Goal: Task Accomplishment & Management: Use online tool/utility

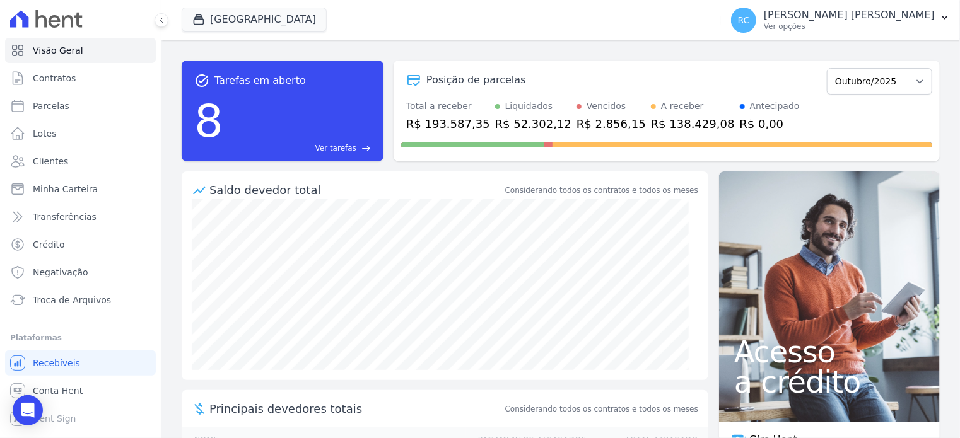
click at [111, 377] on ul "Você não possui Hent Sign ativado. Para saber mais, fale com a equipe Hent. Rec…" at bounding box center [80, 391] width 151 height 81
click at [91, 388] on link "Conta Hent" at bounding box center [80, 390] width 151 height 25
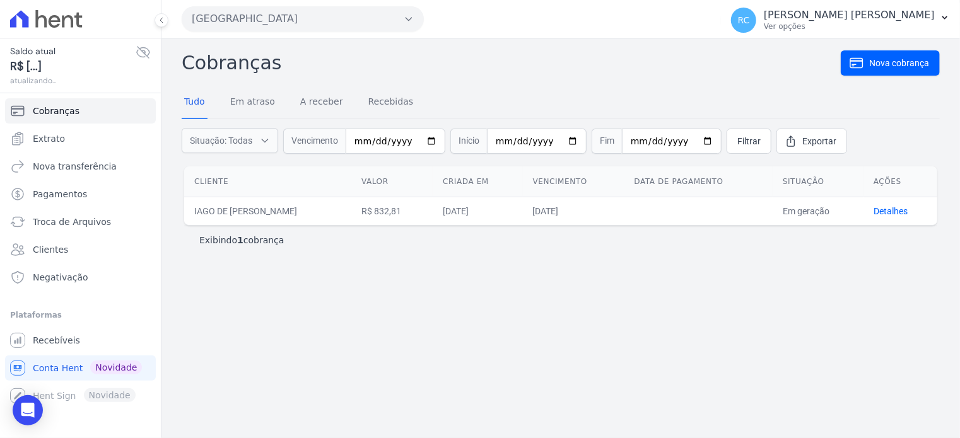
click at [318, 28] on button "Parque Dos Passaros" at bounding box center [303, 18] width 242 height 25
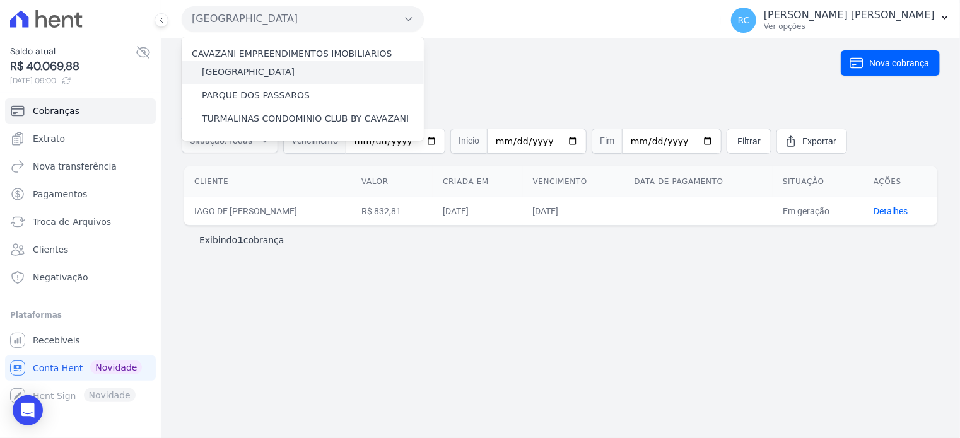
click at [265, 73] on label "[GEOGRAPHIC_DATA]" at bounding box center [248, 72] width 93 height 13
click at [0, 0] on input "[GEOGRAPHIC_DATA]" at bounding box center [0, 0] width 0 height 0
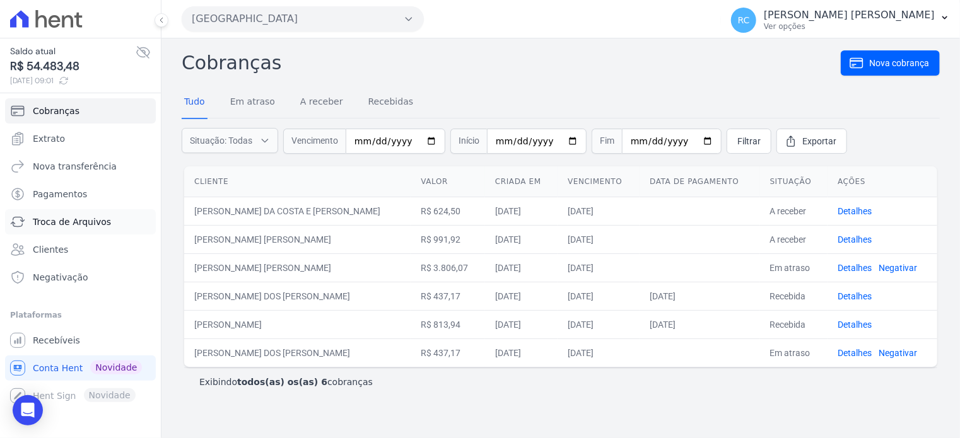
click at [111, 214] on link "Troca de Arquivos" at bounding box center [80, 221] width 151 height 25
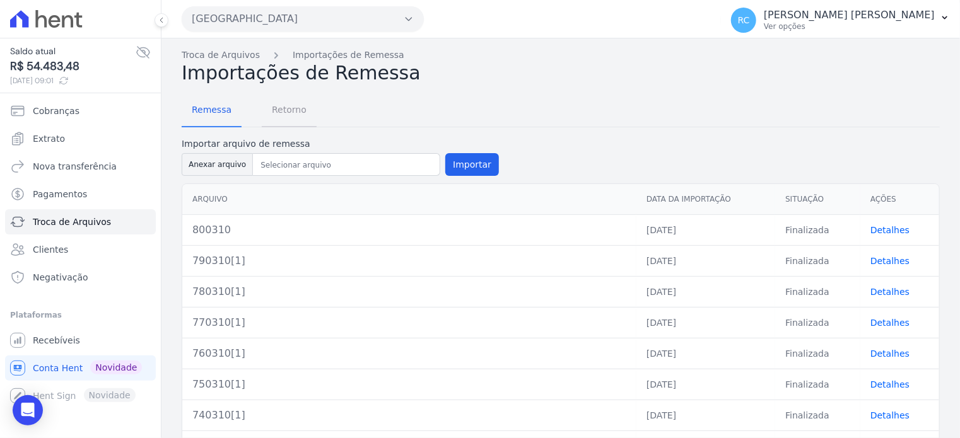
click at [290, 103] on span "Retorno" at bounding box center [289, 109] width 50 height 25
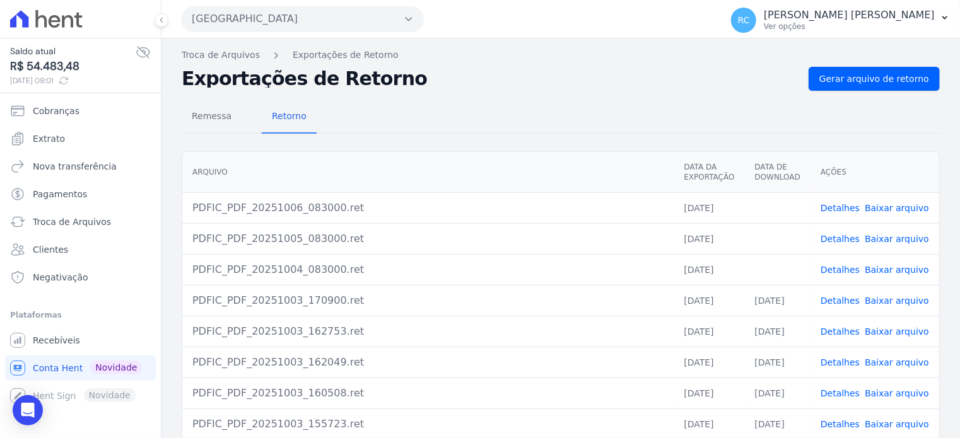
click at [883, 207] on link "Baixar arquivo" at bounding box center [897, 208] width 64 height 10
click at [898, 239] on link "Baixar arquivo" at bounding box center [897, 239] width 64 height 10
click at [892, 270] on link "Baixar arquivo" at bounding box center [897, 270] width 64 height 10
click at [341, 20] on button "Parque Das Flores" at bounding box center [303, 18] width 242 height 25
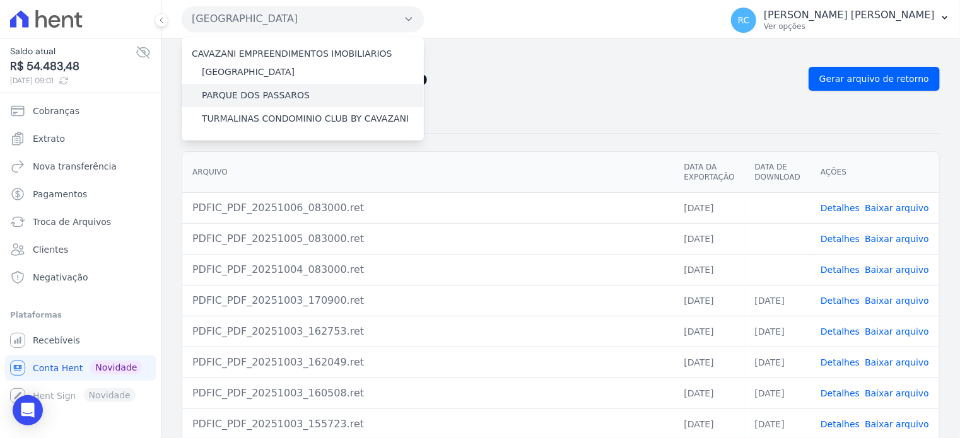
click at [267, 95] on label "PARQUE DOS PASSAROS" at bounding box center [256, 95] width 108 height 13
click at [0, 0] on input "PARQUE DOS PASSAROS" at bounding box center [0, 0] width 0 height 0
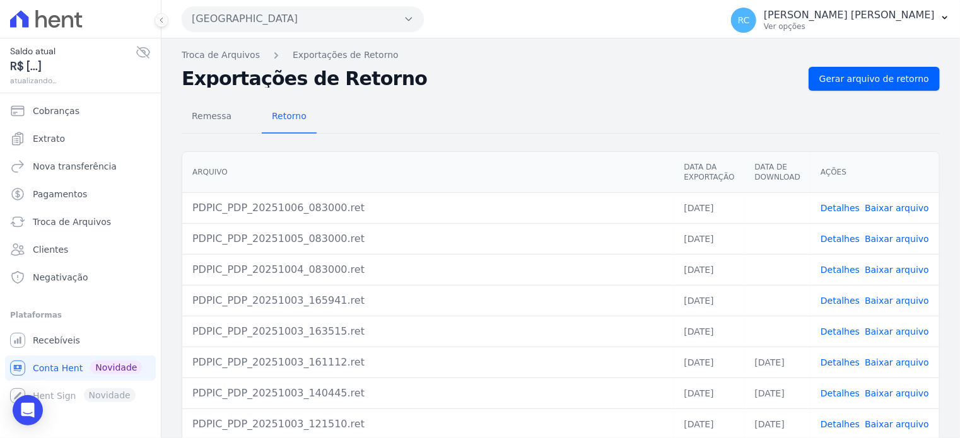
click at [906, 332] on link "Baixar arquivo" at bounding box center [897, 332] width 64 height 10
click at [886, 297] on link "Baixar arquivo" at bounding box center [897, 301] width 64 height 10
click at [894, 267] on link "Baixar arquivo" at bounding box center [897, 270] width 64 height 10
click at [898, 235] on link "Baixar arquivo" at bounding box center [897, 239] width 64 height 10
click at [901, 207] on link "Baixar arquivo" at bounding box center [897, 208] width 64 height 10
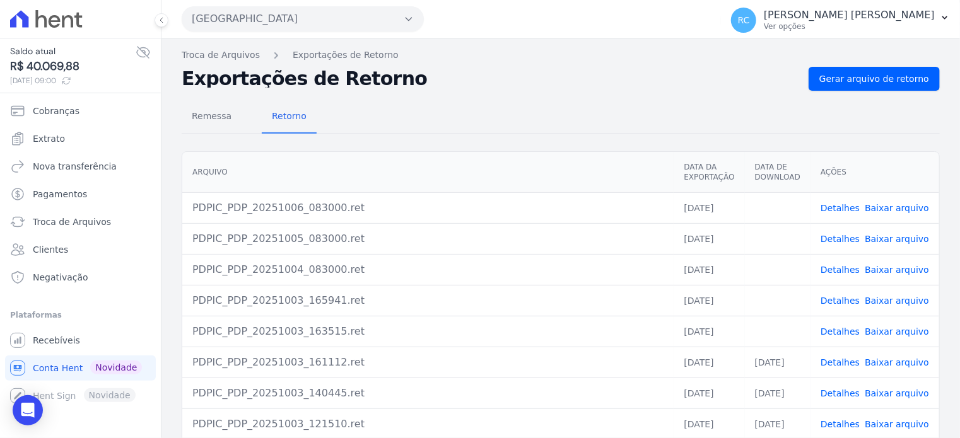
click at [890, 330] on link "Baixar arquivo" at bounding box center [897, 332] width 64 height 10
click at [894, 300] on link "Baixar arquivo" at bounding box center [897, 301] width 64 height 10
click at [899, 269] on link "Baixar arquivo" at bounding box center [897, 270] width 64 height 10
drag, startPoint x: 892, startPoint y: 237, endPoint x: 900, endPoint y: 206, distance: 32.0
click at [892, 237] on link "Baixar arquivo" at bounding box center [897, 239] width 64 height 10
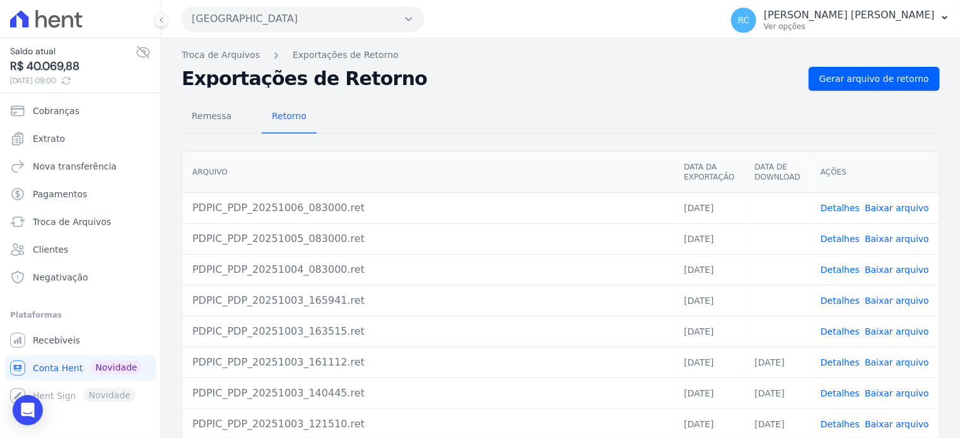
click at [893, 206] on link "Baixar arquivo" at bounding box center [897, 208] width 64 height 10
click at [327, 23] on button "Parque Dos Passaros" at bounding box center [303, 18] width 242 height 25
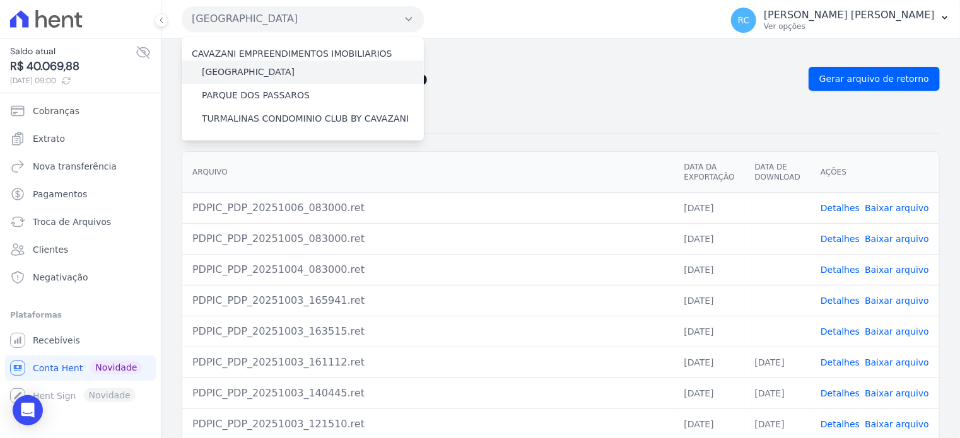
click at [277, 69] on label "[GEOGRAPHIC_DATA]" at bounding box center [248, 72] width 93 height 13
click at [0, 0] on input "[GEOGRAPHIC_DATA]" at bounding box center [0, 0] width 0 height 0
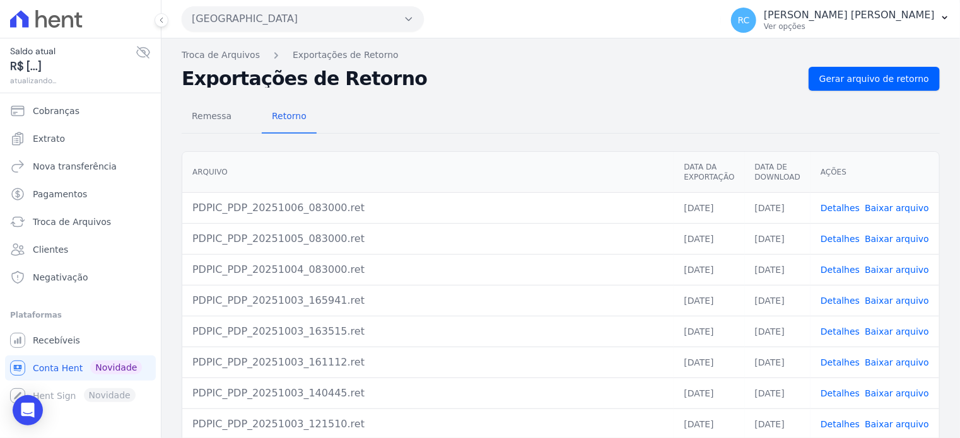
click at [288, 18] on button "Parque Dos Passaros" at bounding box center [303, 18] width 242 height 25
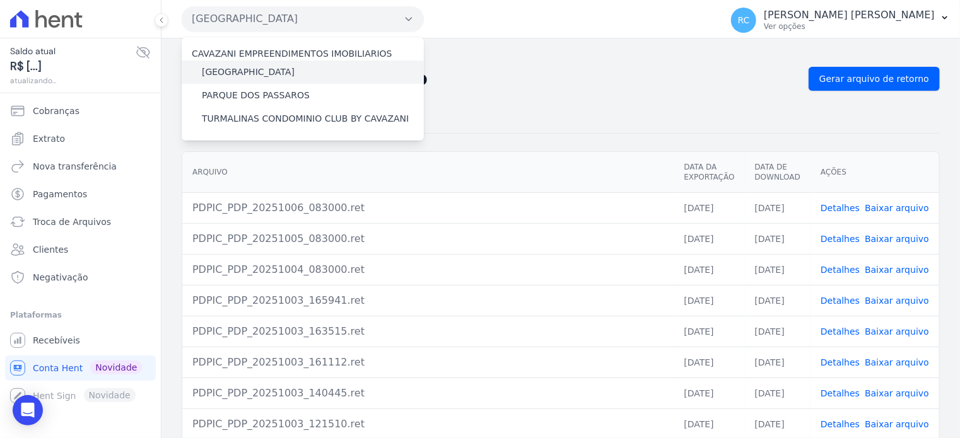
click at [267, 67] on label "[GEOGRAPHIC_DATA]" at bounding box center [248, 72] width 93 height 13
click at [0, 0] on input "[GEOGRAPHIC_DATA]" at bounding box center [0, 0] width 0 height 0
click at [267, 67] on label "[GEOGRAPHIC_DATA]" at bounding box center [248, 72] width 93 height 13
click at [0, 0] on input "[GEOGRAPHIC_DATA]" at bounding box center [0, 0] width 0 height 0
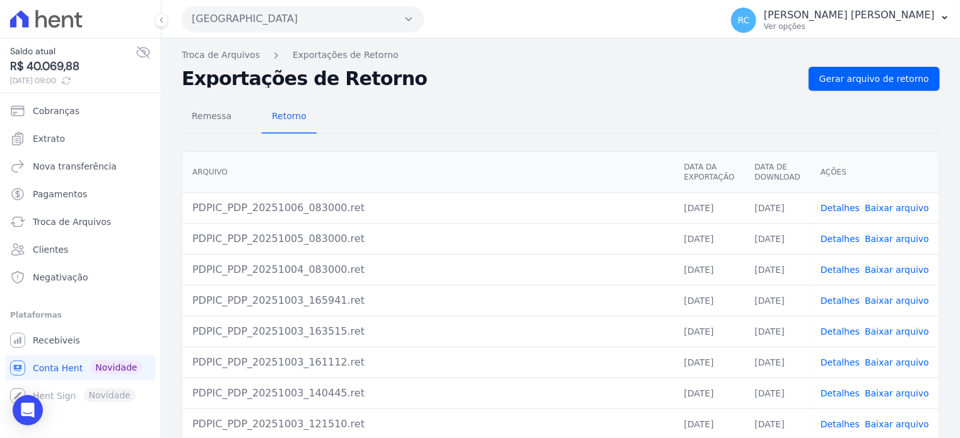
click at [354, 13] on button "Parque Dos Passaros" at bounding box center [303, 18] width 242 height 25
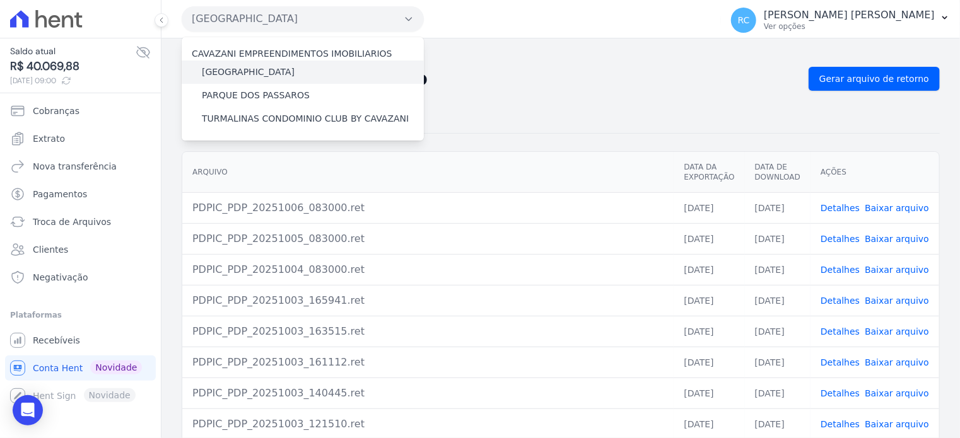
click at [270, 67] on label "[GEOGRAPHIC_DATA]" at bounding box center [248, 72] width 93 height 13
click at [0, 0] on input "[GEOGRAPHIC_DATA]" at bounding box center [0, 0] width 0 height 0
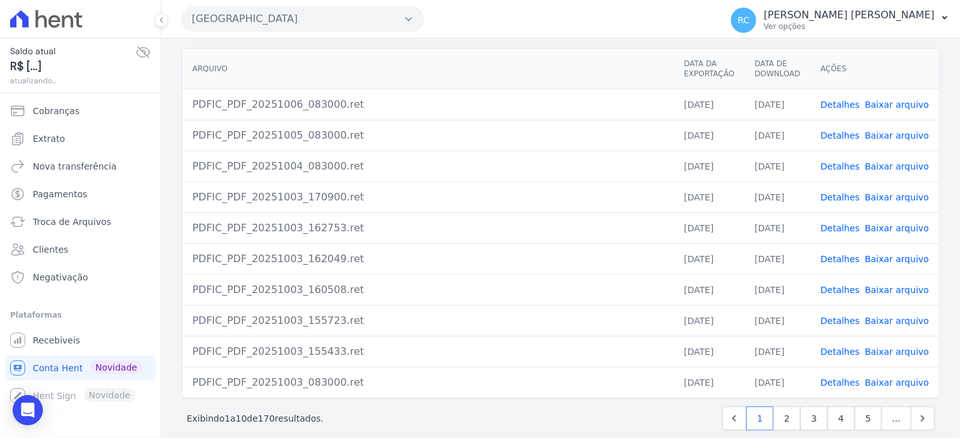
scroll to position [115, 0]
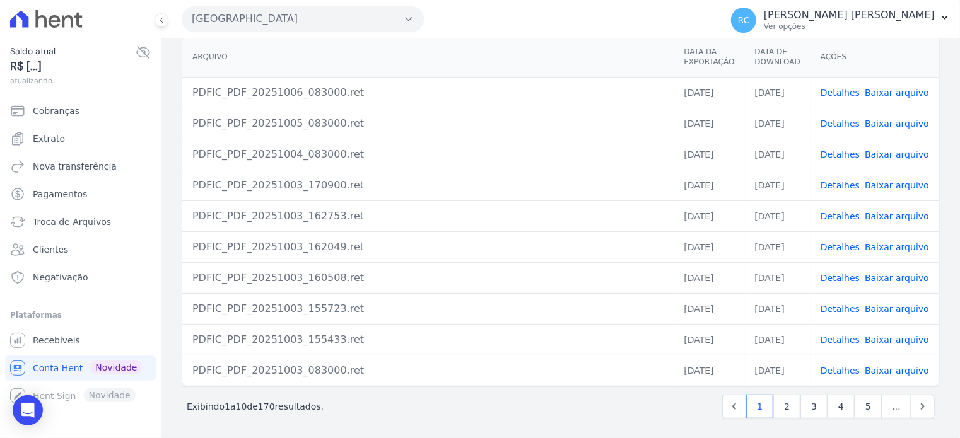
click at [895, 244] on link "Baixar arquivo" at bounding box center [897, 247] width 64 height 10
click at [895, 213] on link "Baixar arquivo" at bounding box center [897, 216] width 64 height 10
click at [885, 182] on link "Baixar arquivo" at bounding box center [897, 185] width 64 height 10
click at [882, 151] on link "Baixar arquivo" at bounding box center [897, 154] width 64 height 10
click at [873, 123] on link "Baixar arquivo" at bounding box center [897, 124] width 64 height 10
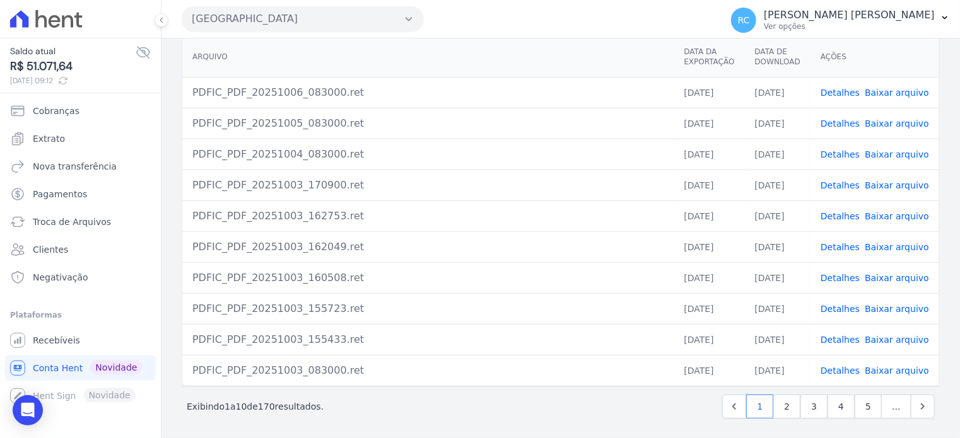
click at [880, 88] on link "Baixar arquivo" at bounding box center [897, 93] width 64 height 10
click at [327, 20] on button "Parque Das Flores" at bounding box center [303, 18] width 242 height 25
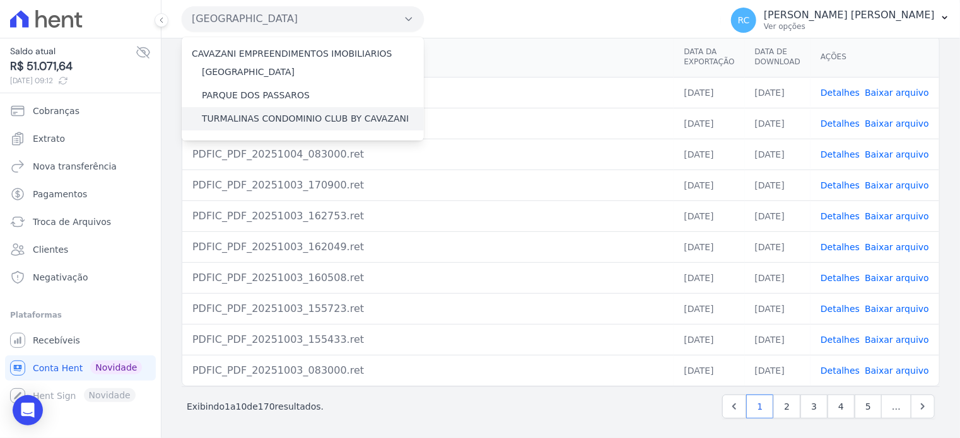
click at [272, 119] on label "TURMALINAS CONDOMINIO CLUB BY CAVAZANI" at bounding box center [305, 118] width 207 height 13
click at [0, 0] on input "TURMALINAS CONDOMINIO CLUB BY CAVAZANI" at bounding box center [0, 0] width 0 height 0
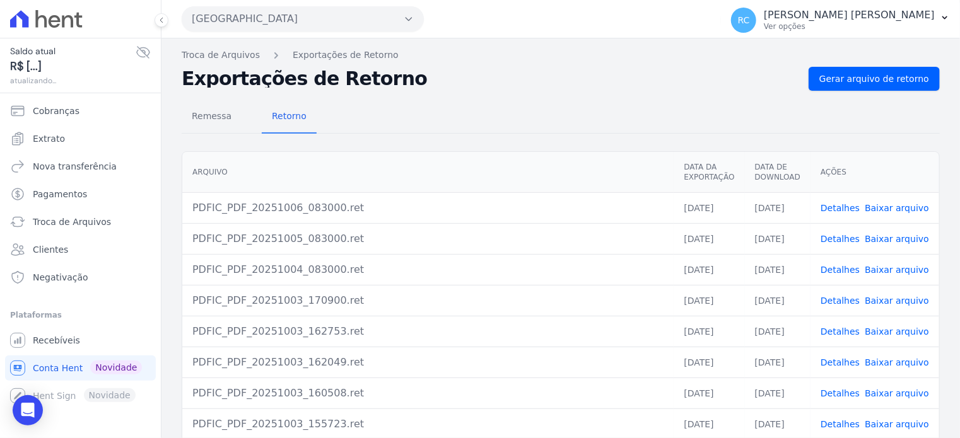
click at [399, 8] on button "Parque Das Flores" at bounding box center [303, 18] width 242 height 25
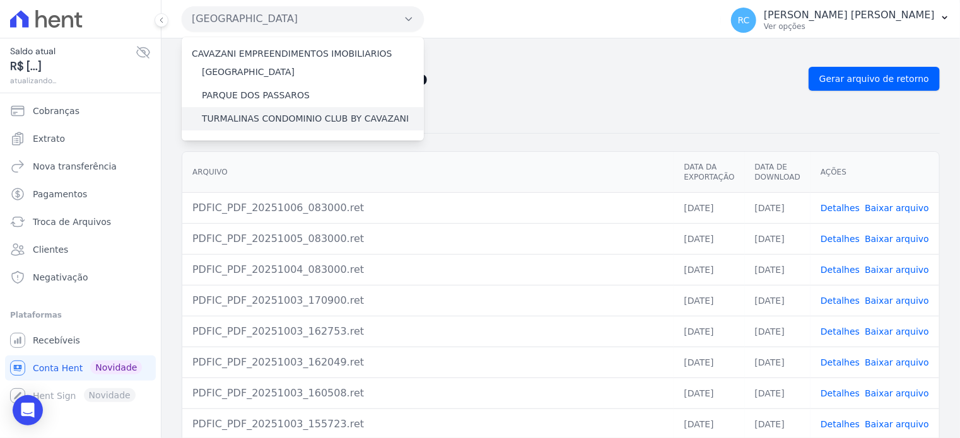
click at [273, 119] on label "TURMALINAS CONDOMINIO CLUB BY CAVAZANI" at bounding box center [305, 118] width 207 height 13
click at [0, 0] on input "TURMALINAS CONDOMINIO CLUB BY CAVAZANI" at bounding box center [0, 0] width 0 height 0
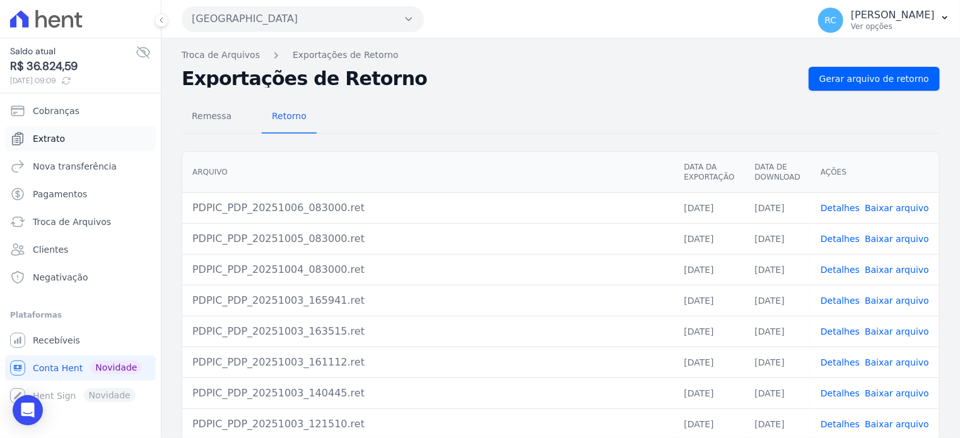
click at [57, 139] on span "Extrato" at bounding box center [49, 138] width 32 height 13
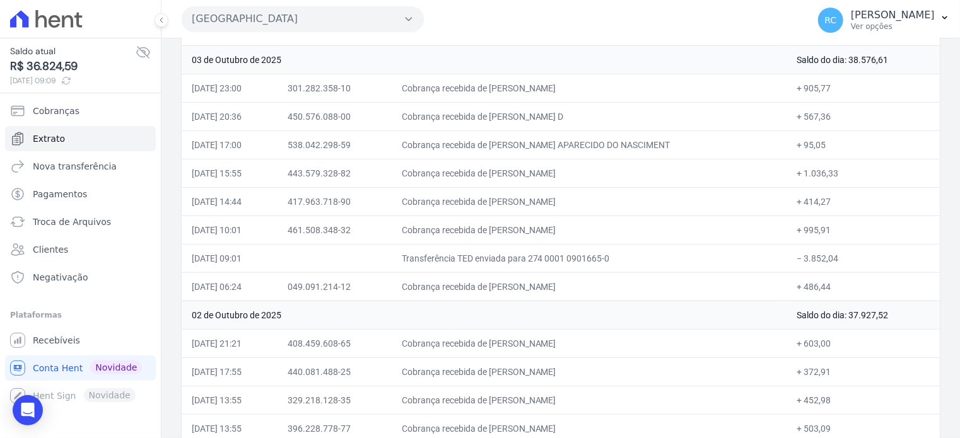
scroll to position [315, 0]
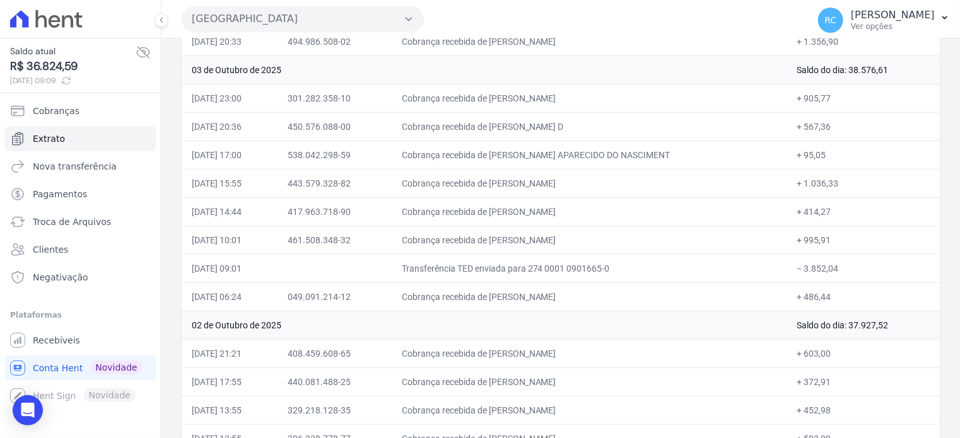
drag, startPoint x: 865, startPoint y: 265, endPoint x: 796, endPoint y: 270, distance: 68.9
click at [796, 270] on td "− 3.852,04" at bounding box center [863, 268] width 153 height 28
copy td "3.852,04"
drag, startPoint x: 237, startPoint y: 234, endPoint x: 190, endPoint y: 241, distance: 47.8
click at [190, 241] on td "03/10/2025, 10:01" at bounding box center [230, 240] width 96 height 28
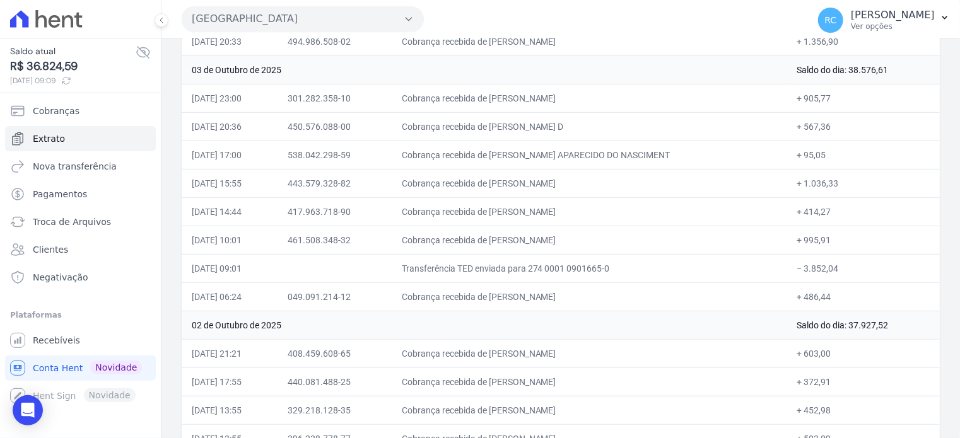
copy td "03/10/2025"
drag, startPoint x: 815, startPoint y: 240, endPoint x: 795, endPoint y: 247, distance: 21.7
click at [795, 247] on td "+ 995,91" at bounding box center [863, 240] width 153 height 28
drag, startPoint x: 831, startPoint y: 262, endPoint x: 795, endPoint y: 274, distance: 38.7
click at [795, 274] on td "− 3.852,04" at bounding box center [863, 268] width 153 height 28
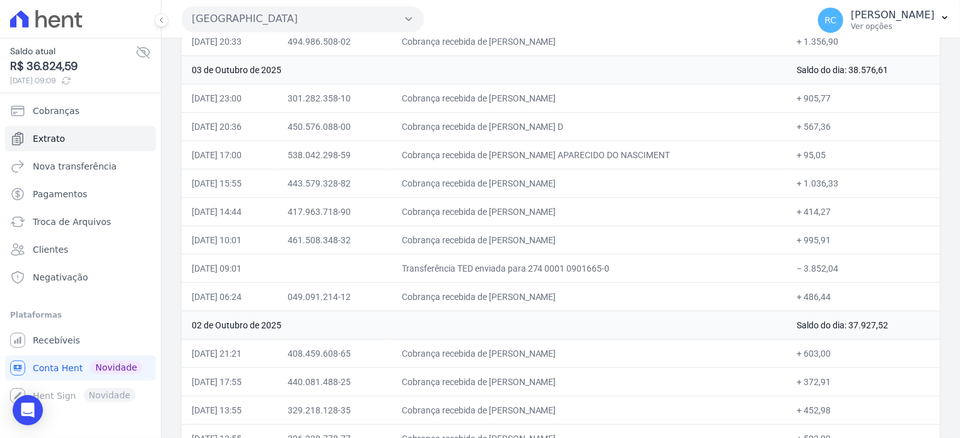
copy td "3.852,04"
drag, startPoint x: 578, startPoint y: 98, endPoint x: 519, endPoint y: 104, distance: 59.0
click at [519, 104] on td "Cobrança recebida de DANILO MACEDO" at bounding box center [589, 98] width 395 height 28
copy td "DANILO MACEDO"
drag, startPoint x: 648, startPoint y: 122, endPoint x: 514, endPoint y: 128, distance: 134.4
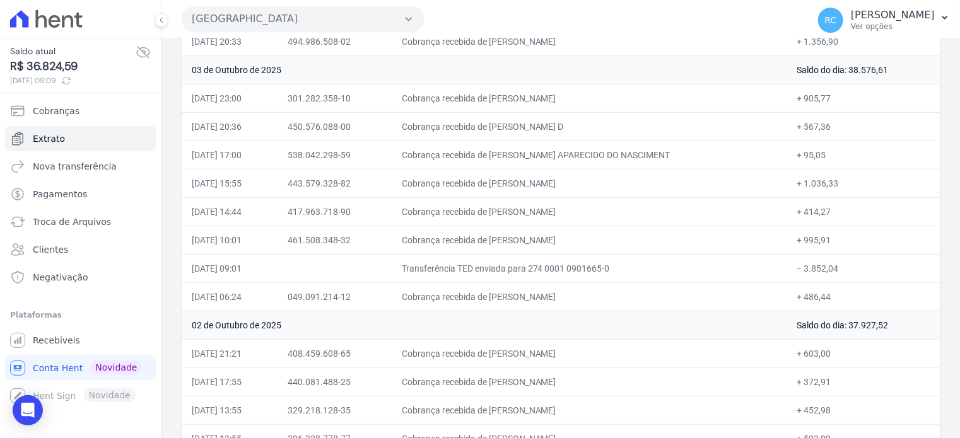
click at [516, 128] on td "Cobrança recebida de RENAN RIDLLEY MARTINS SANTOS D" at bounding box center [589, 126] width 395 height 28
copy td "RENAN RIDLLEY MARTINS SANTO"
drag, startPoint x: 653, startPoint y: 153, endPoint x: 517, endPoint y: 158, distance: 136.3
click at [517, 158] on td "Cobrança recebida de MARCELO APARECIDO DO NASCIMENT" at bounding box center [589, 155] width 395 height 28
copy td "MARCELO APARECIDO DO NASCIM"
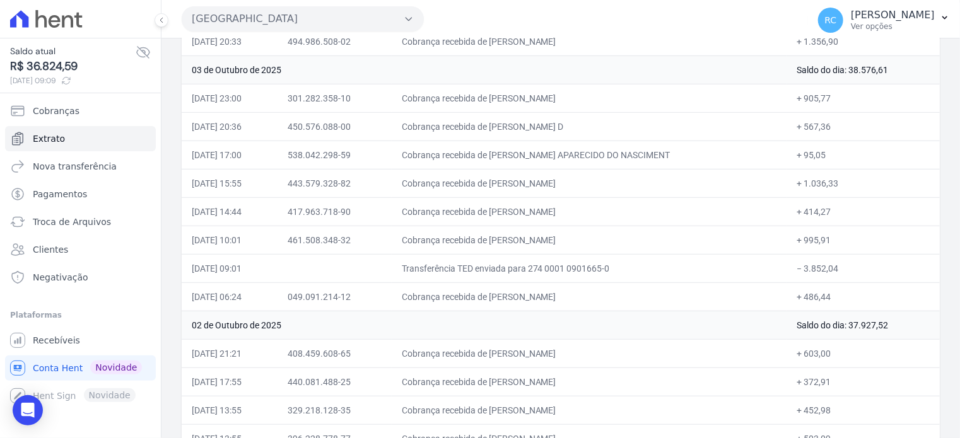
drag, startPoint x: 609, startPoint y: 177, endPoint x: 517, endPoint y: 187, distance: 92.6
click at [517, 187] on td "Cobrança recebida de Beatriz dos Santos Dias" at bounding box center [589, 183] width 395 height 28
copy td "Beatriz dos Santos Dias"
drag, startPoint x: 601, startPoint y: 211, endPoint x: 516, endPoint y: 213, distance: 84.5
click at [516, 213] on td "Cobrança recebida de Pollyana Rodrigues de Oliveira" at bounding box center [589, 211] width 395 height 28
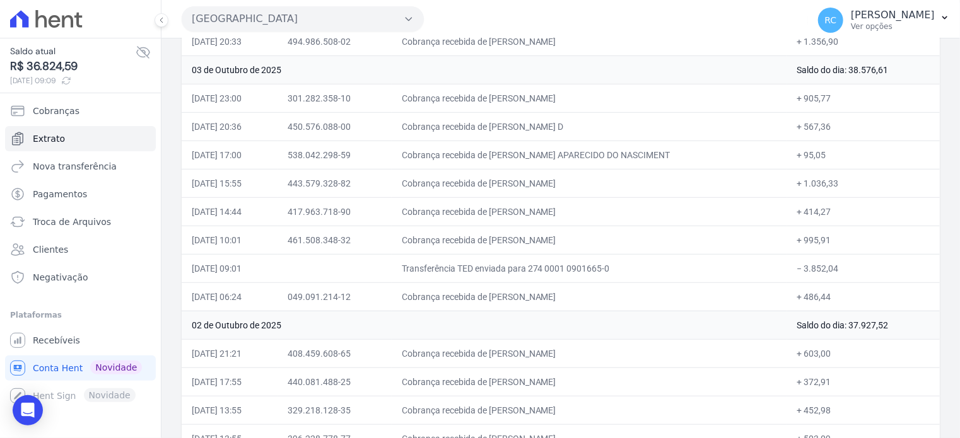
copy td "Pollyana Rodrigues de Oliv"
drag, startPoint x: 619, startPoint y: 239, endPoint x: 518, endPoint y: 240, distance: 100.9
click at [518, 240] on td "Cobrança recebida de MAITER MUNIZ DE ALMEIDA" at bounding box center [589, 240] width 395 height 28
copy td "MAITER MUNIZ DE ALMEI"
drag, startPoint x: 586, startPoint y: 291, endPoint x: 518, endPoint y: 295, distance: 68.2
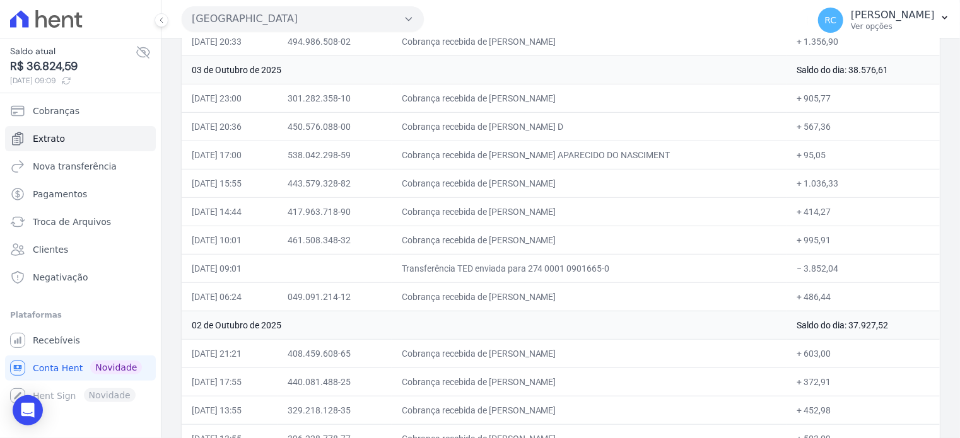
click at [518, 295] on td "Cobrança recebida de ANA CARLA DA SILVA LIMA" at bounding box center [589, 297] width 395 height 28
copy td "ANA CARLA DA SILVA LI"
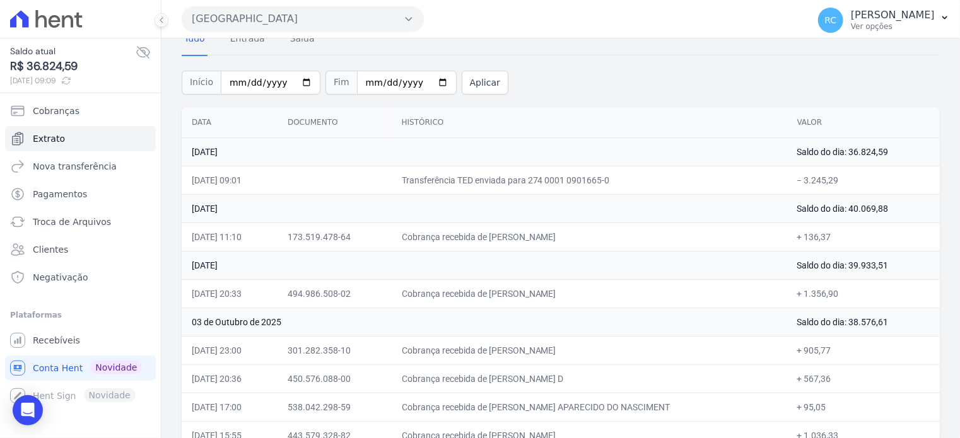
scroll to position [63, 0]
click at [260, 20] on button "Parque Dos Passaros" at bounding box center [303, 18] width 242 height 25
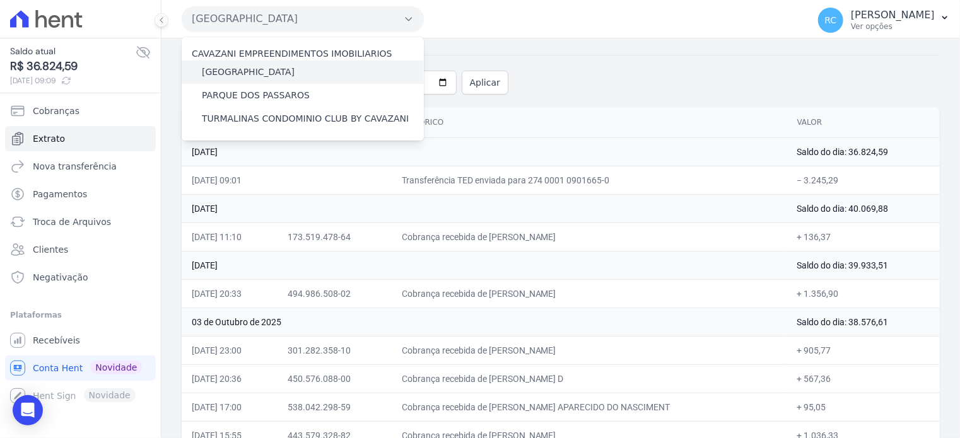
click at [260, 78] on label "[GEOGRAPHIC_DATA]" at bounding box center [248, 72] width 93 height 13
click at [0, 0] on input "[GEOGRAPHIC_DATA]" at bounding box center [0, 0] width 0 height 0
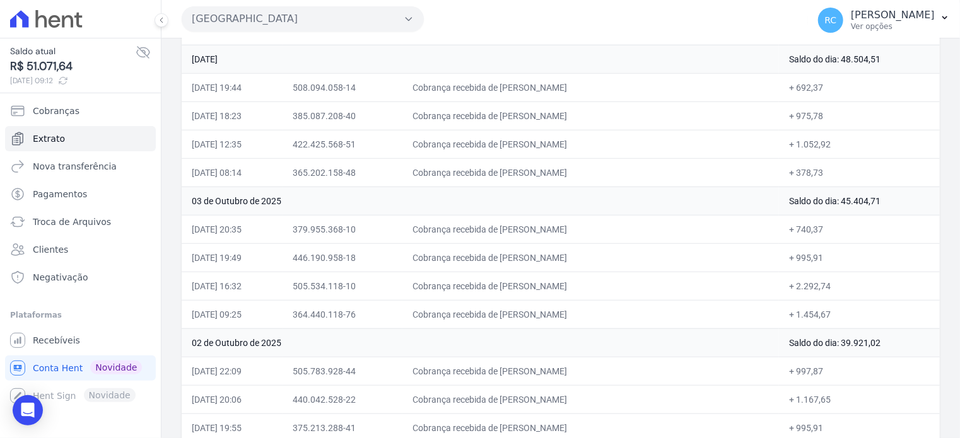
scroll to position [441, 0]
drag, startPoint x: 621, startPoint y: 281, endPoint x: 525, endPoint y: 277, distance: 96.6
click at [525, 277] on td "Cobrança recebida de LEANDRO CRISPIM DA SILVA" at bounding box center [590, 284] width 376 height 28
drag, startPoint x: 597, startPoint y: 224, endPoint x: 516, endPoint y: 229, distance: 80.2
click at [516, 229] on td "Cobrança recebida de PABLO NOBRE LEAO" at bounding box center [590, 227] width 376 height 28
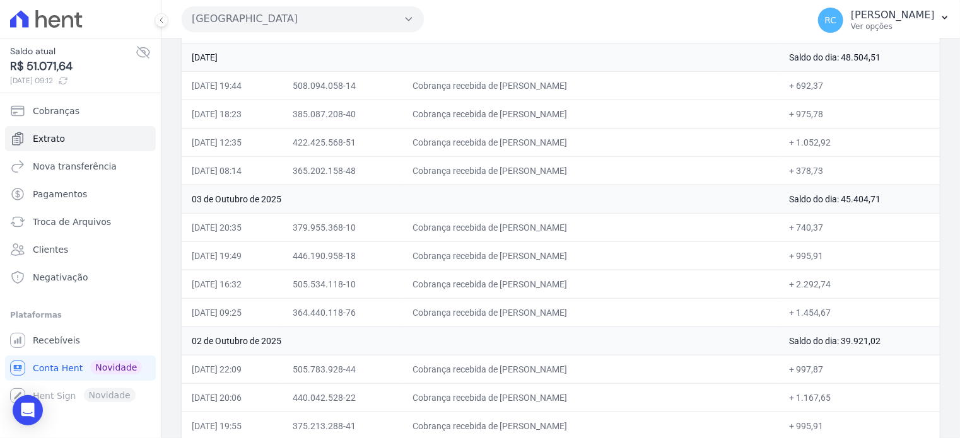
drag, startPoint x: 634, startPoint y: 313, endPoint x: 516, endPoint y: 316, distance: 118.0
click at [516, 316] on td "Cobrança recebida de AMANDA GONCALVES PEDROZA DE SA" at bounding box center [590, 312] width 376 height 28
click at [334, 14] on button "Parque Das Flores" at bounding box center [303, 18] width 242 height 25
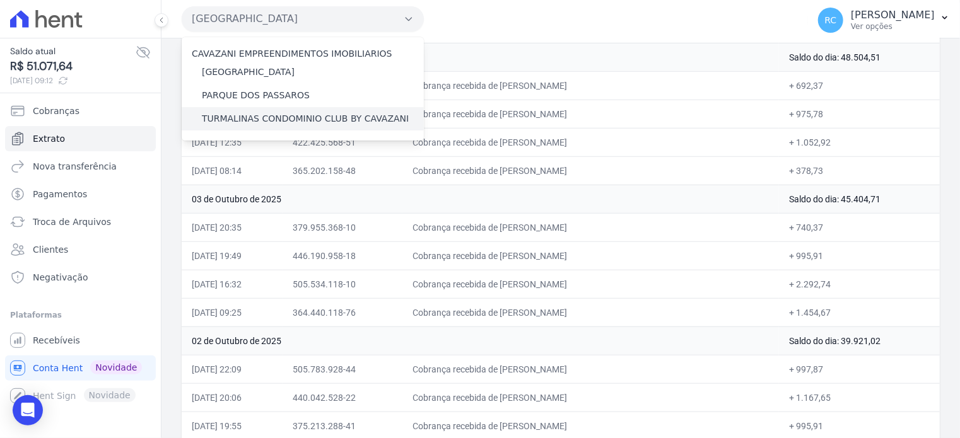
click at [251, 114] on label "TURMALINAS CONDOMINIO CLUB BY CAVAZANI" at bounding box center [305, 118] width 207 height 13
click at [0, 0] on input "TURMALINAS CONDOMINIO CLUB BY CAVAZANI" at bounding box center [0, 0] width 0 height 0
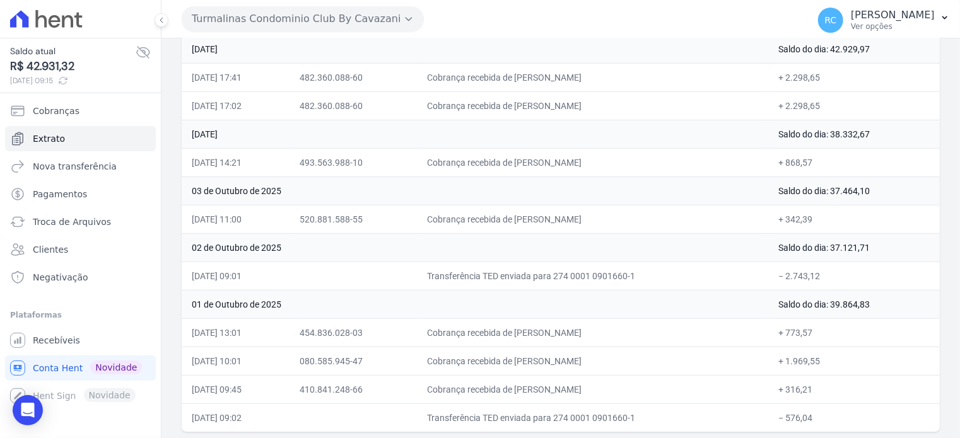
scroll to position [280, 0]
drag, startPoint x: 595, startPoint y: 213, endPoint x: 524, endPoint y: 214, distance: 70.6
click at [524, 214] on td "Cobrança recebida de BRUNA DE OLIVEIRA CERDEIRA" at bounding box center [592, 218] width 351 height 28
drag, startPoint x: 828, startPoint y: 269, endPoint x: 790, endPoint y: 280, distance: 39.5
click at [790, 280] on td "− 2.743,12" at bounding box center [854, 275] width 172 height 28
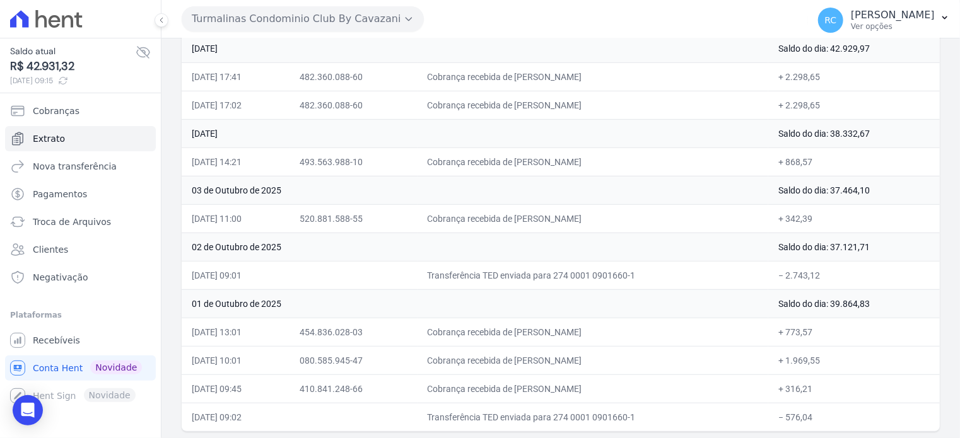
scroll to position [217, 0]
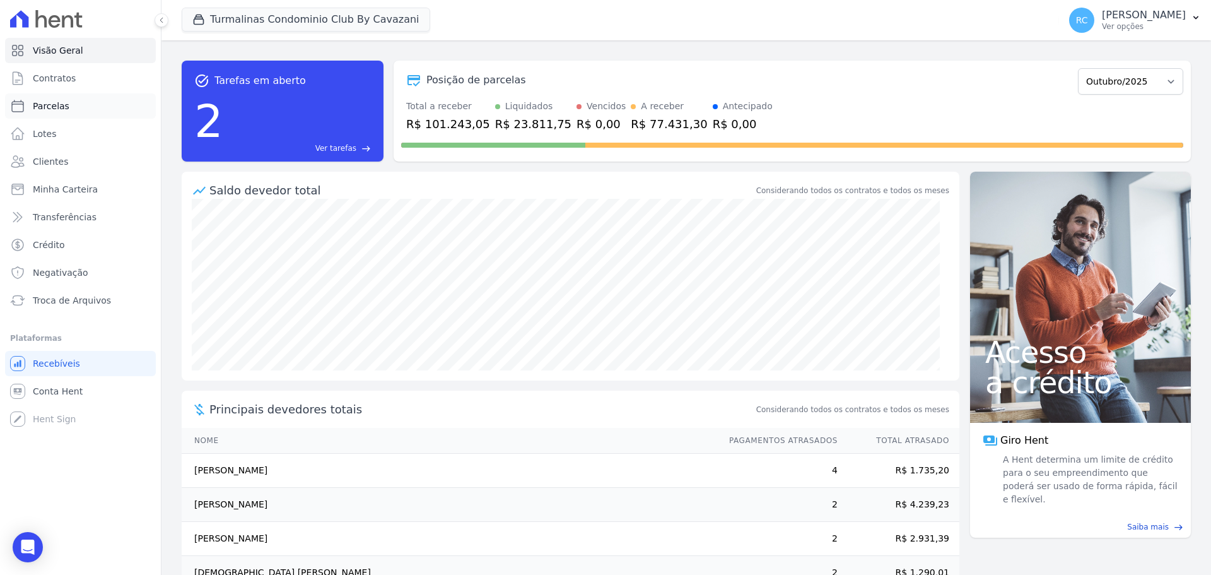
click at [61, 107] on span "Parcelas" at bounding box center [51, 106] width 37 height 13
select select
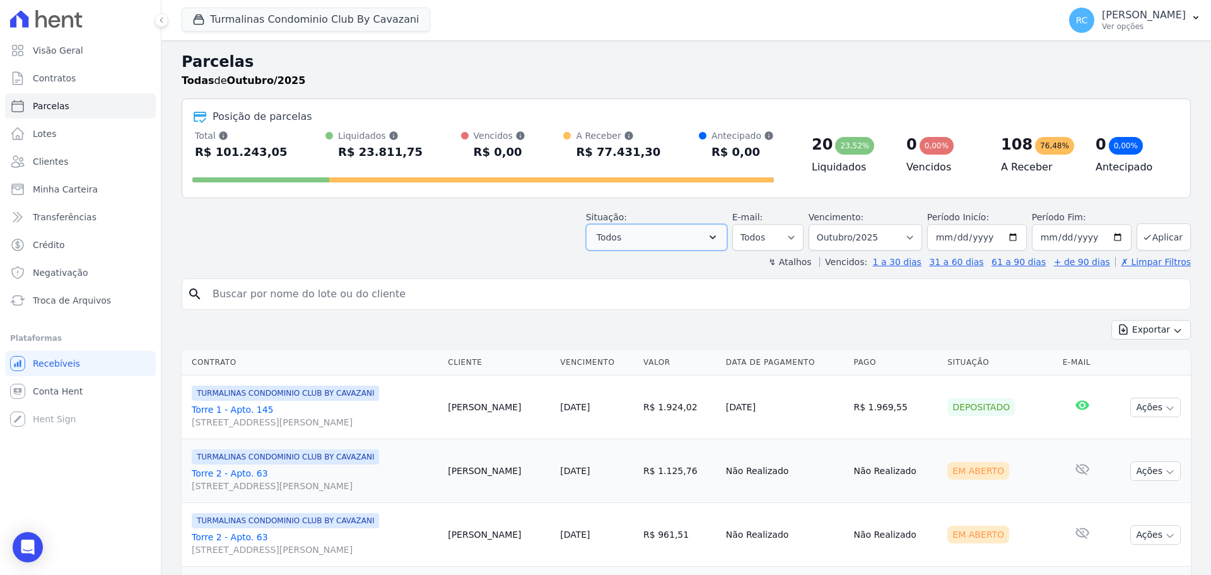
drag, startPoint x: 733, startPoint y: 240, endPoint x: 723, endPoint y: 236, distance: 10.8
click at [727, 239] on button "Todos" at bounding box center [656, 237] width 141 height 26
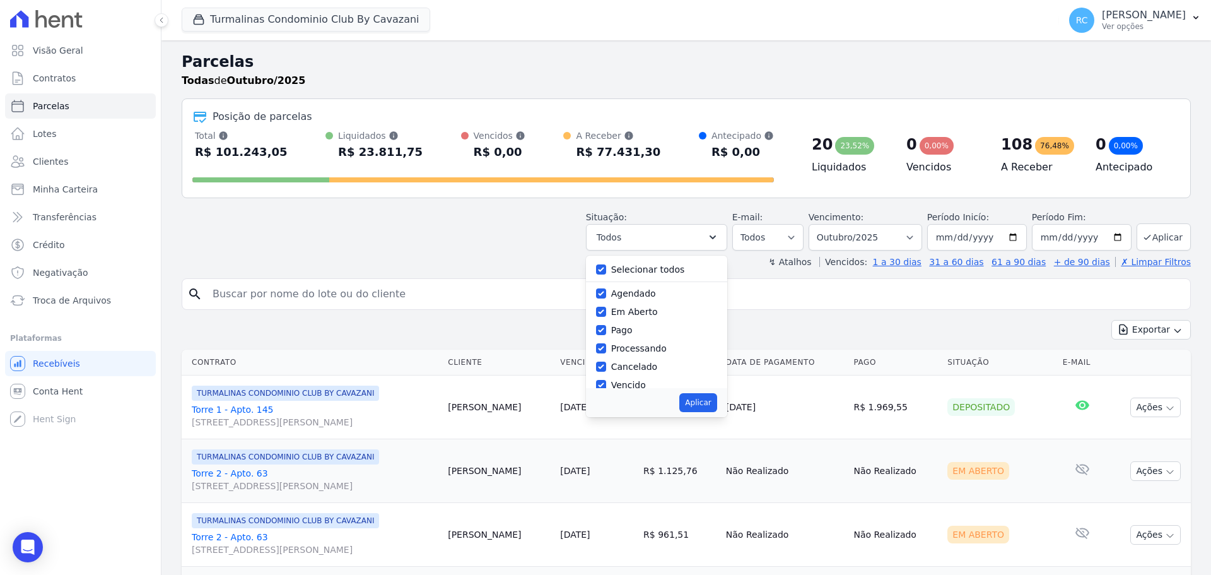
click at [654, 259] on div "Selecionar todos Agendado Em Aberto Pago Processando Cancelado Vencido Transfer…" at bounding box center [656, 321] width 141 height 132
drag, startPoint x: 647, startPoint y: 273, endPoint x: 676, endPoint y: 306, distance: 43.8
click at [648, 274] on label "Selecionar todos" at bounding box center [648, 269] width 74 height 10
click at [606, 274] on input "Selecionar todos" at bounding box center [601, 269] width 10 height 10
checkbox input "false"
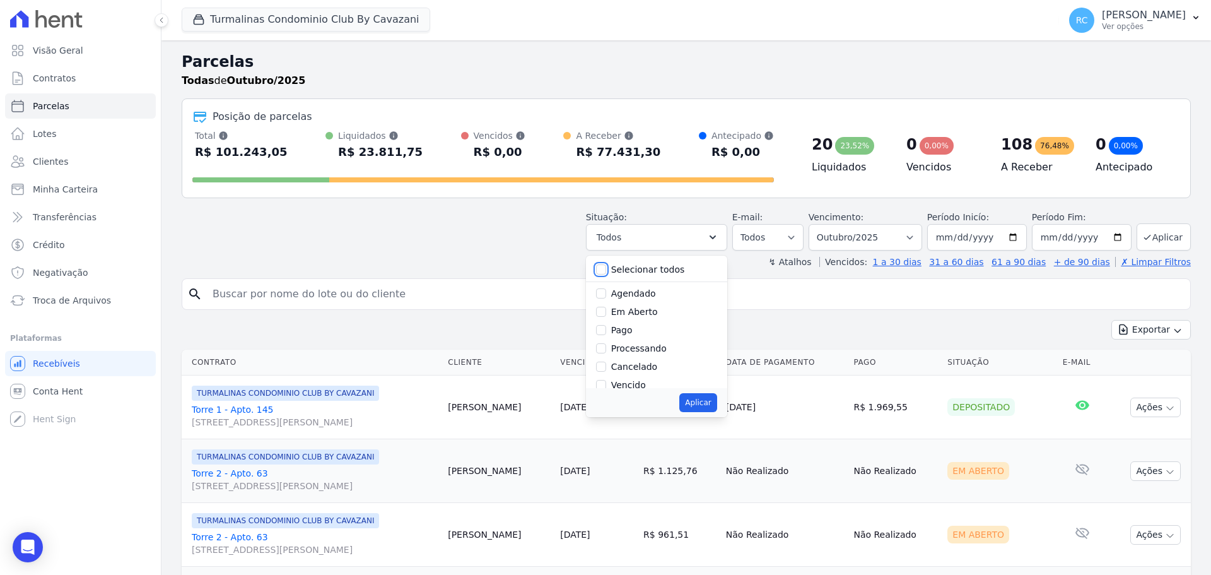
checkbox input "false"
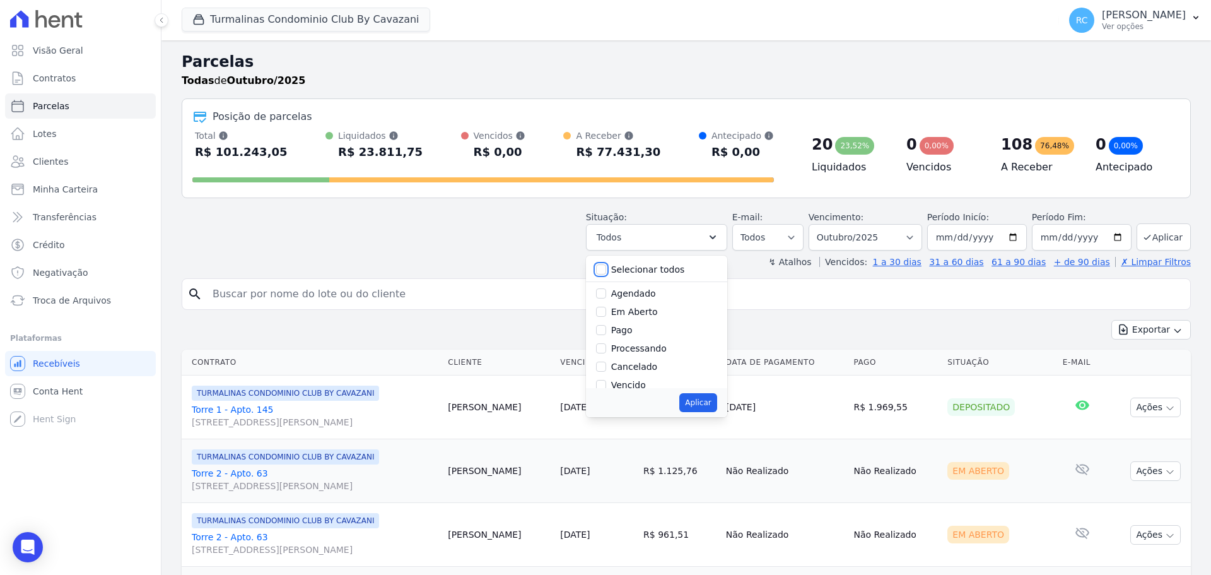
checkbox input "false"
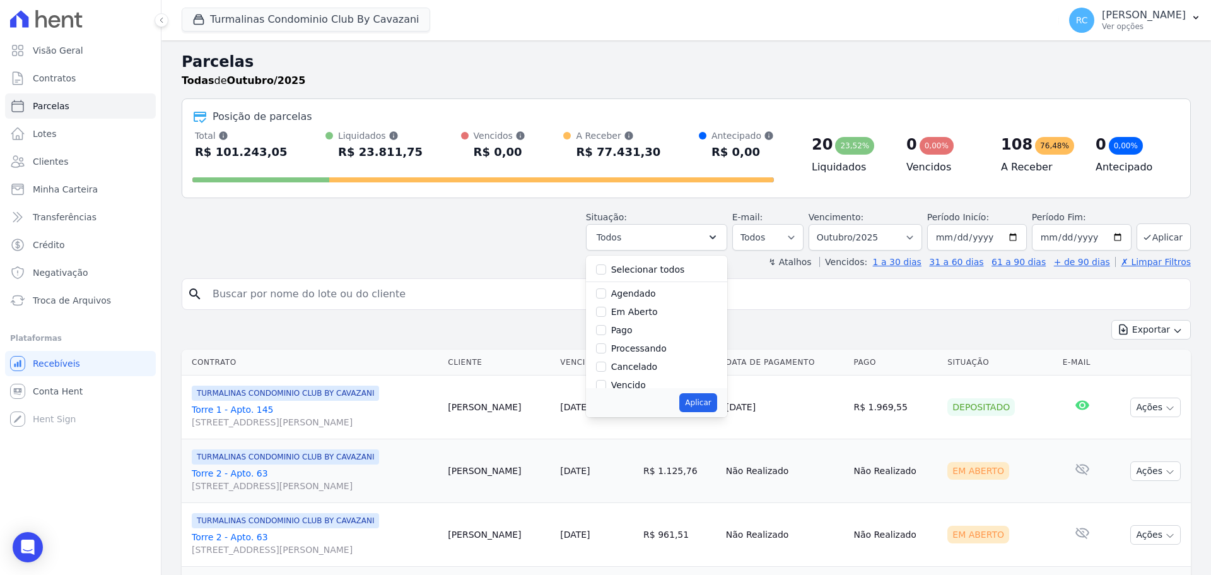
click at [634, 381] on label "Vencido" at bounding box center [628, 385] width 35 height 10
click at [606, 381] on input "Vencido" at bounding box center [601, 385] width 10 height 10
checkbox input "true"
click at [703, 404] on button "Aplicar" at bounding box center [697, 402] width 37 height 19
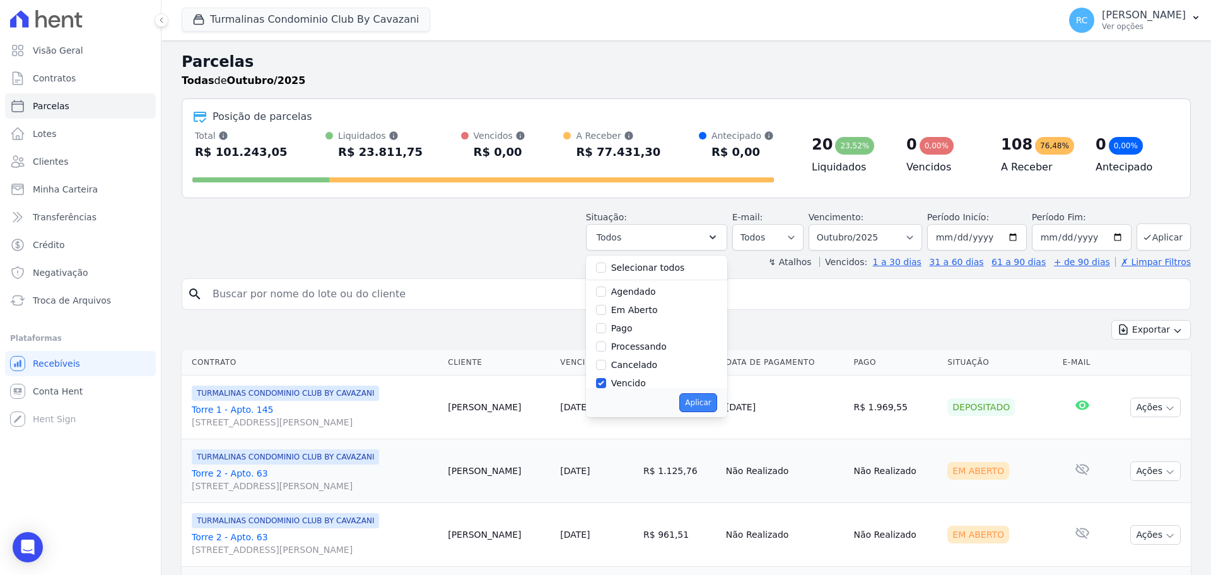
select select "overdue"
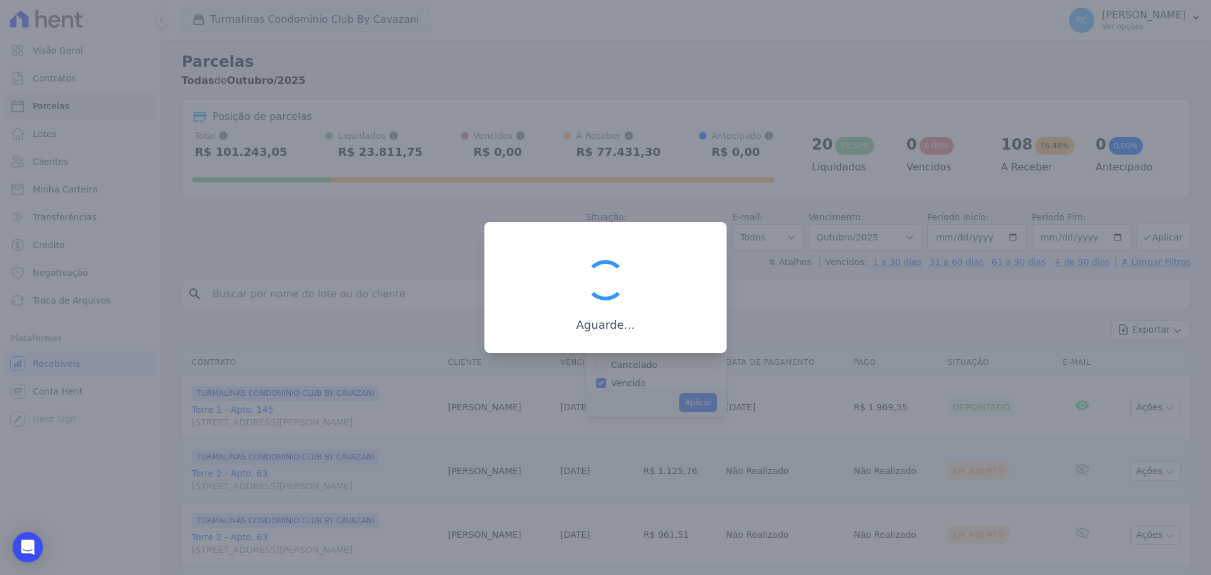
scroll to position [23, 0]
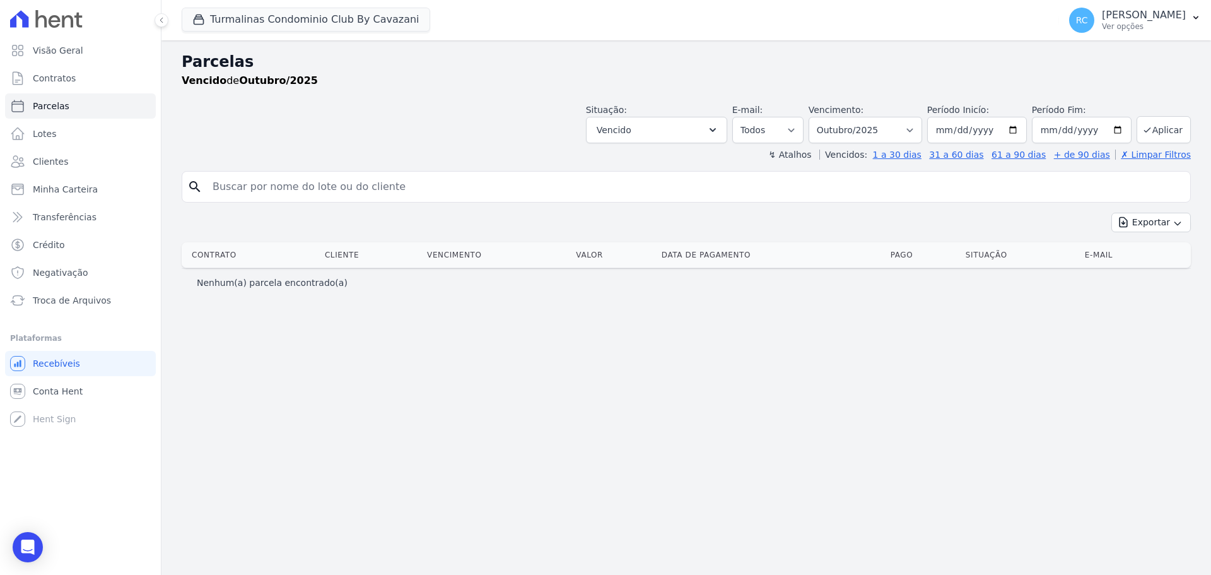
select select
click at [913, 123] on select "Filtrar por período ──────── Todos os meses Agosto/2024 Setembro/2024 Outubro/2…" at bounding box center [865, 130] width 114 height 26
select select "all"
click at [826, 117] on select "Filtrar por período ──────── Todos os meses Agosto/2024 Setembro/2024 Outubro/2…" at bounding box center [865, 130] width 114 height 26
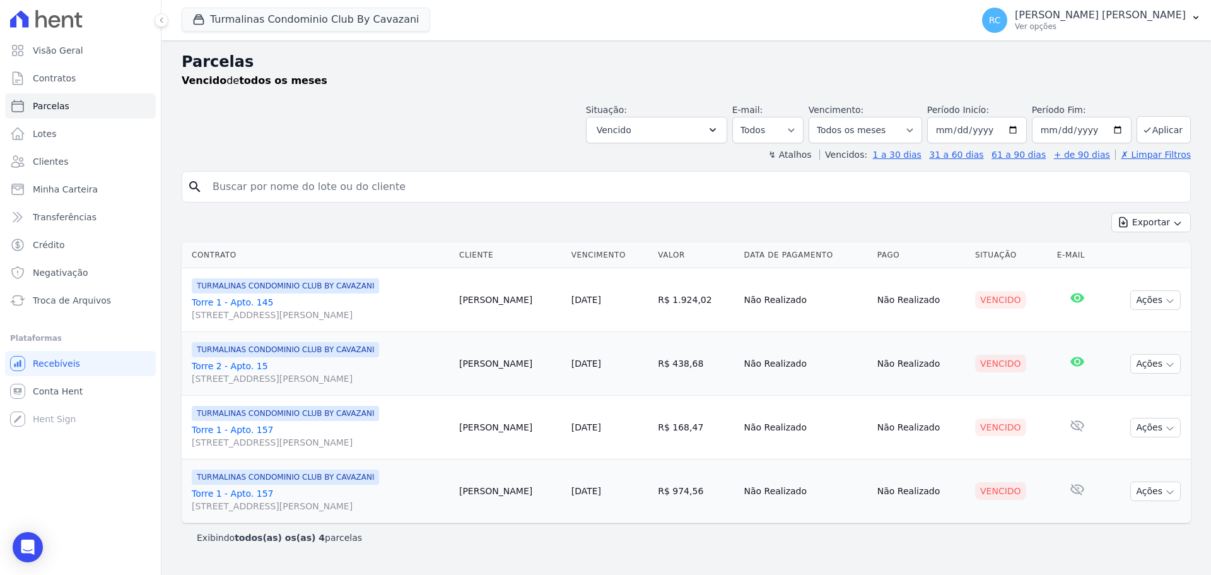
select select
click at [288, 29] on button "Turmalinas Condominio Club By Cavazani" at bounding box center [306, 20] width 248 height 24
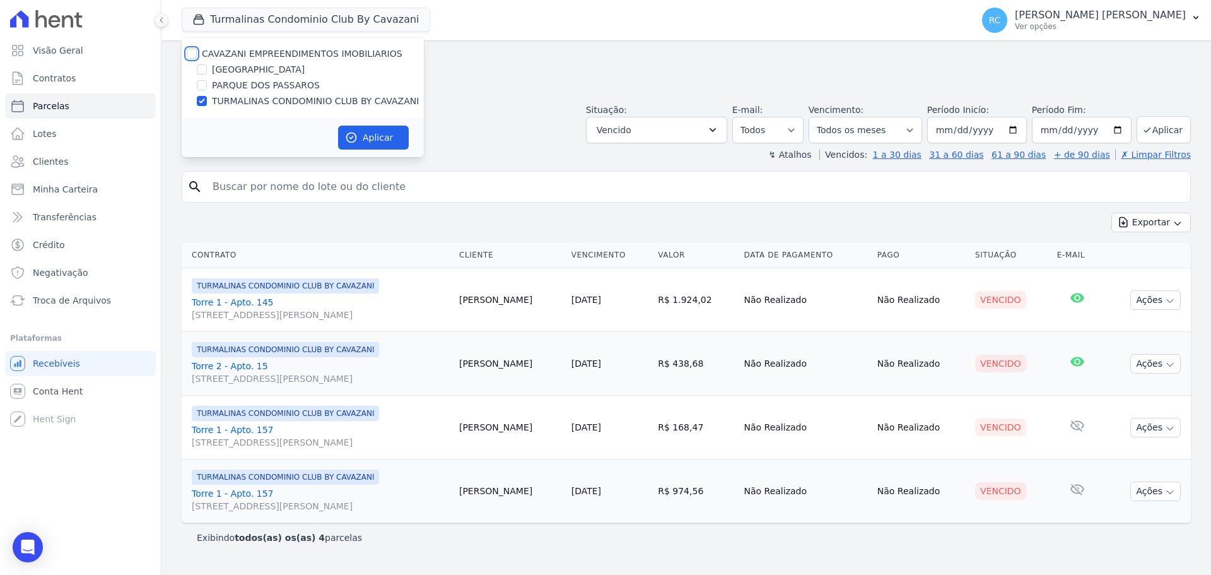
click at [192, 55] on input "CAVAZANI EMPREENDIMENTOS IMOBILIARIOS" at bounding box center [192, 54] width 10 height 10
checkbox input "true"
click at [367, 136] on button "Aplicar" at bounding box center [373, 137] width 71 height 24
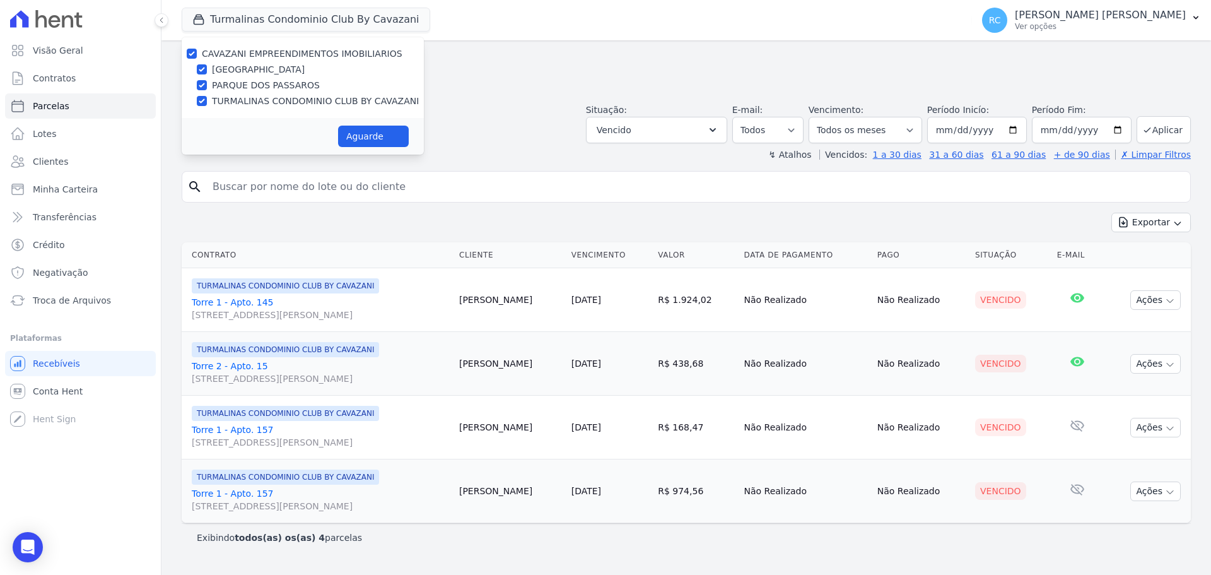
select select
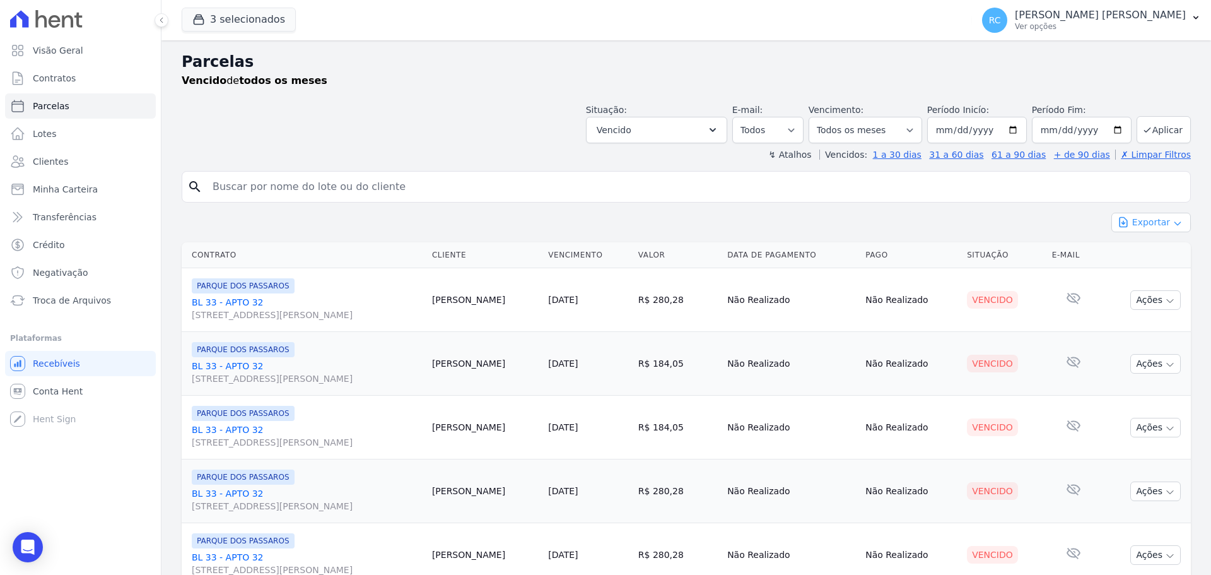
click at [1172, 218] on icon "button" at bounding box center [1177, 223] width 10 height 10
click at [1126, 273] on span "Exportar CSV" at bounding box center [1149, 273] width 67 height 13
click at [908, 64] on h2 "Parcelas" at bounding box center [686, 61] width 1009 height 23
click at [333, 182] on input "search" at bounding box center [695, 186] width 980 height 25
paste input "AGRIMALDO SILVEIRA RIBEIRO JUNIOR"
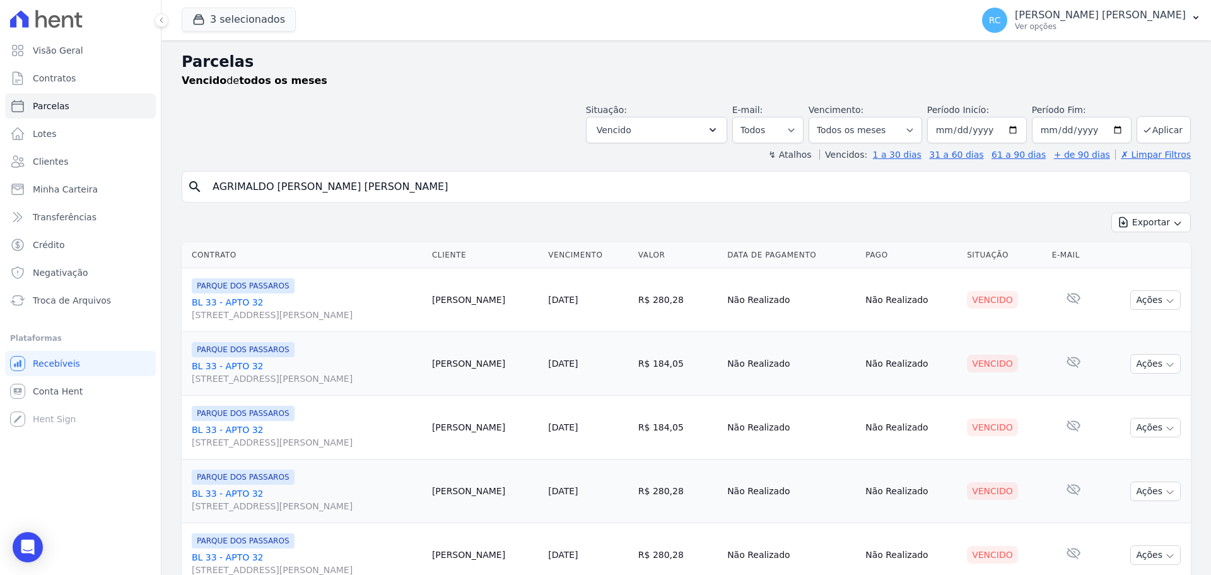
type input "AGRIMALDO SILVEIRA RIBEIRO JUNIOR"
click at [701, 128] on button "Vencido" at bounding box center [656, 130] width 141 height 26
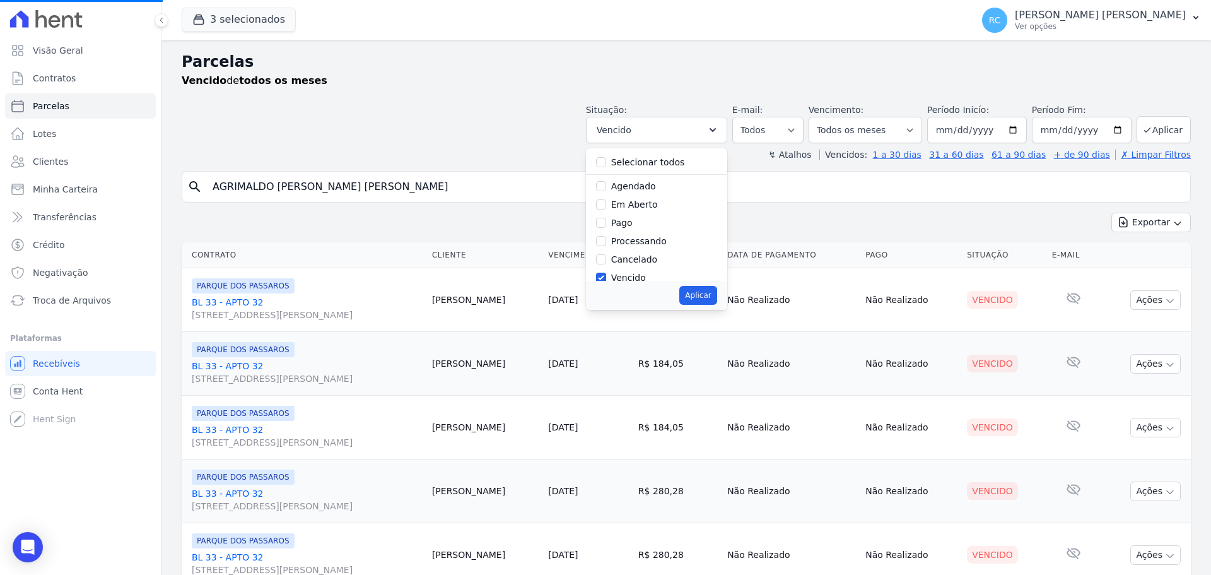
click at [621, 165] on label "Selecionar todos" at bounding box center [648, 162] width 74 height 10
click at [606, 165] on input "Selecionar todos" at bounding box center [601, 162] width 10 height 10
checkbox input "true"
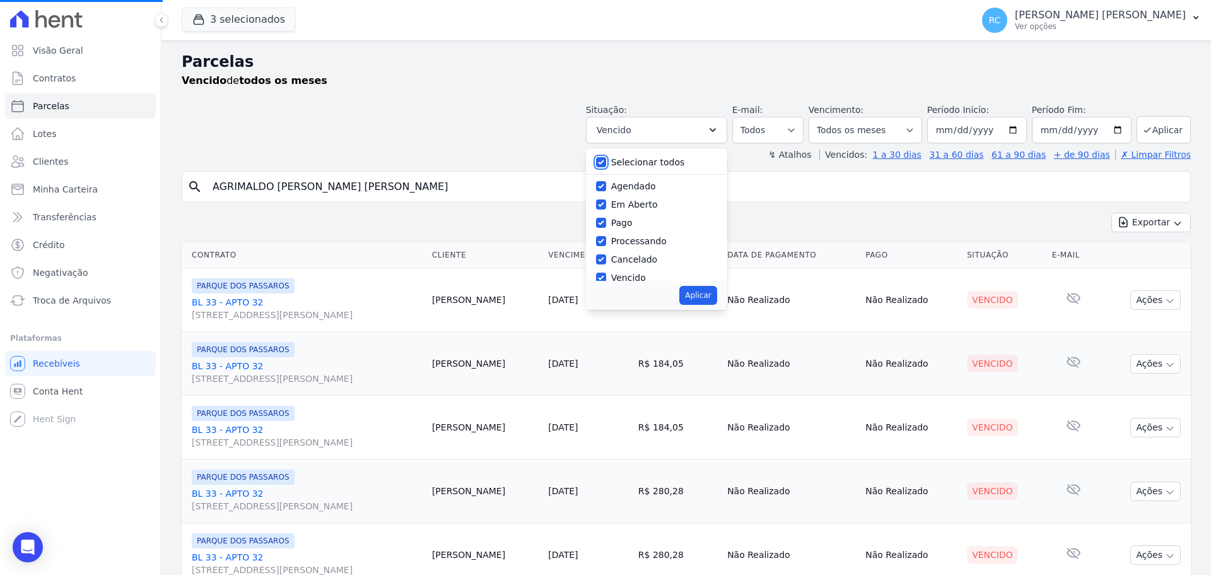
checkbox input "true"
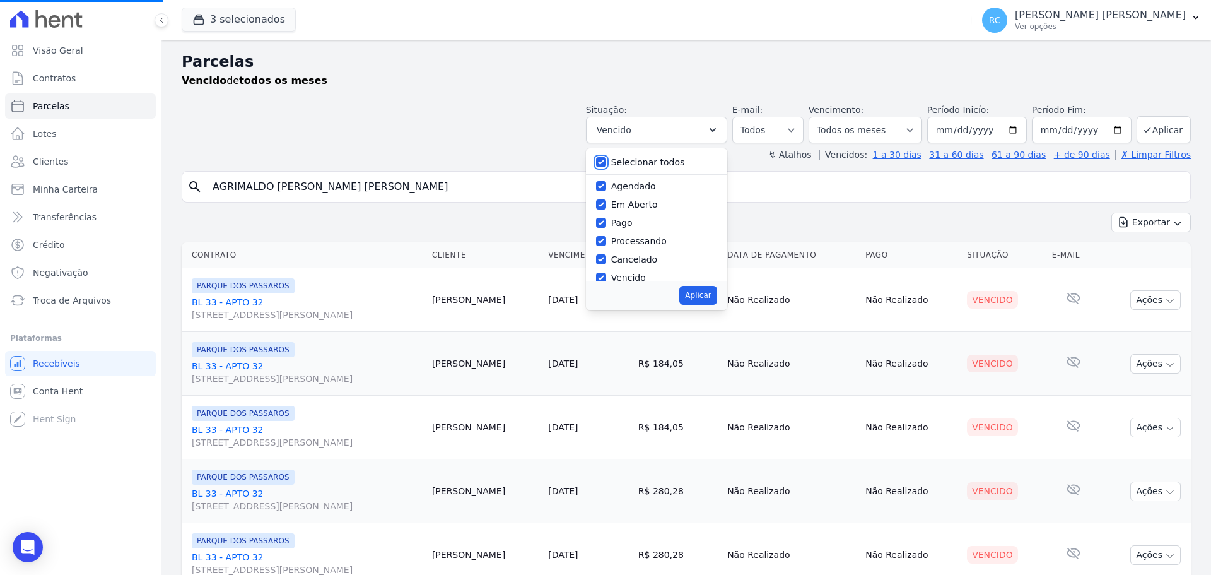
checkbox input "true"
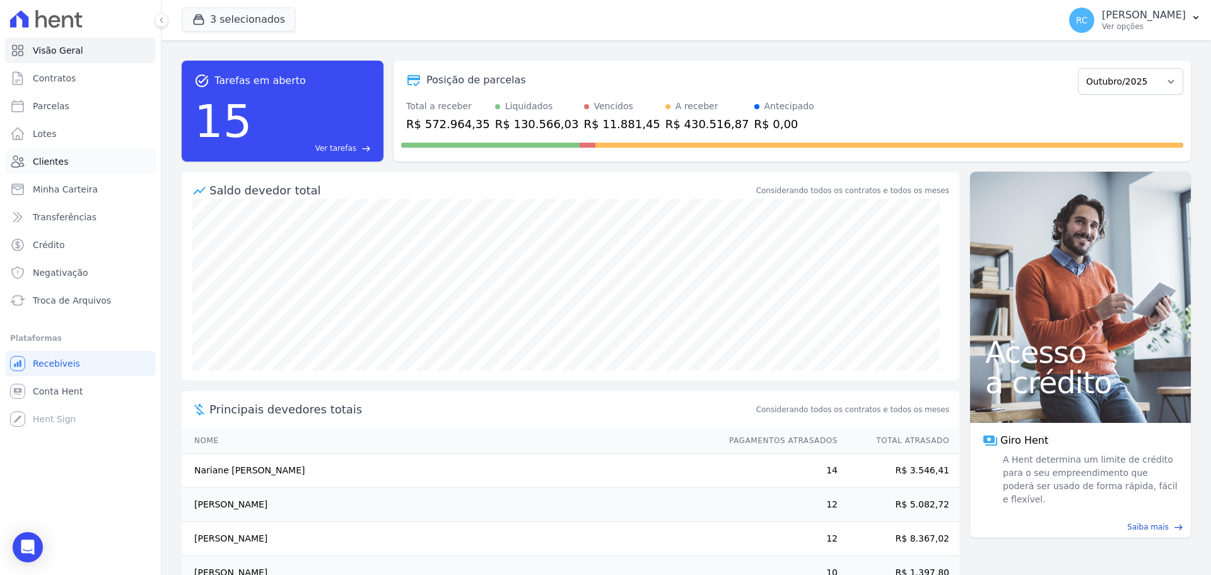
click at [75, 166] on link "Clientes" at bounding box center [80, 161] width 151 height 25
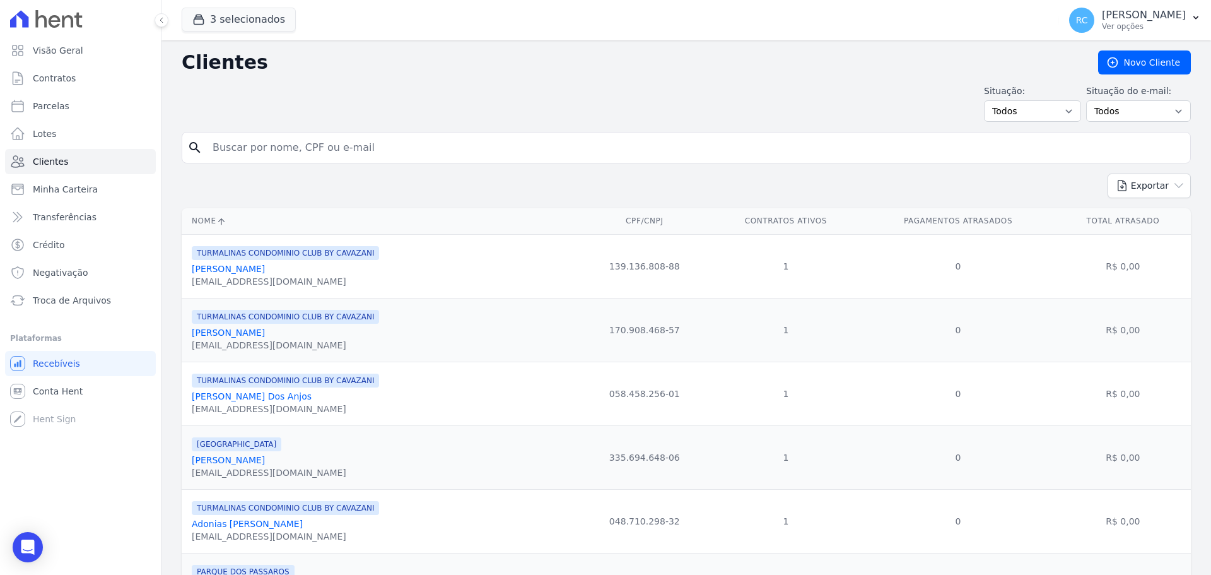
click at [401, 156] on input "search" at bounding box center [695, 147] width 980 height 25
paste input "AGRIMALDO SILVEIRA RIBEIRO JUNIOR"
type input "AGRIMALDO SILVEIRA RIBEIRO JUNIOR"
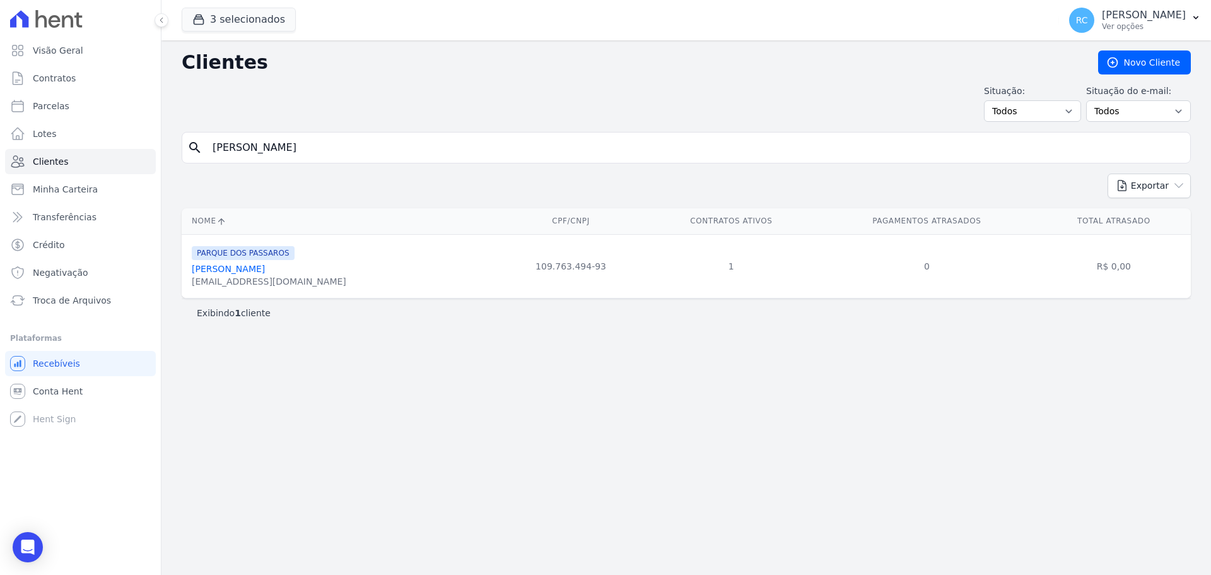
drag, startPoint x: 402, startPoint y: 149, endPoint x: 0, endPoint y: 134, distance: 402.0
click at [0, 134] on div "Visão Geral Contratos Parcelas Lotes Clientes Minha Carteira Transferências Cré…" at bounding box center [605, 287] width 1211 height 575
paste input "lvaro Ferreira de Melo Monteiro"
type input "Alvaro Ferreira de Melo Monteiro"
drag, startPoint x: 260, startPoint y: 160, endPoint x: 37, endPoint y: 153, distance: 223.4
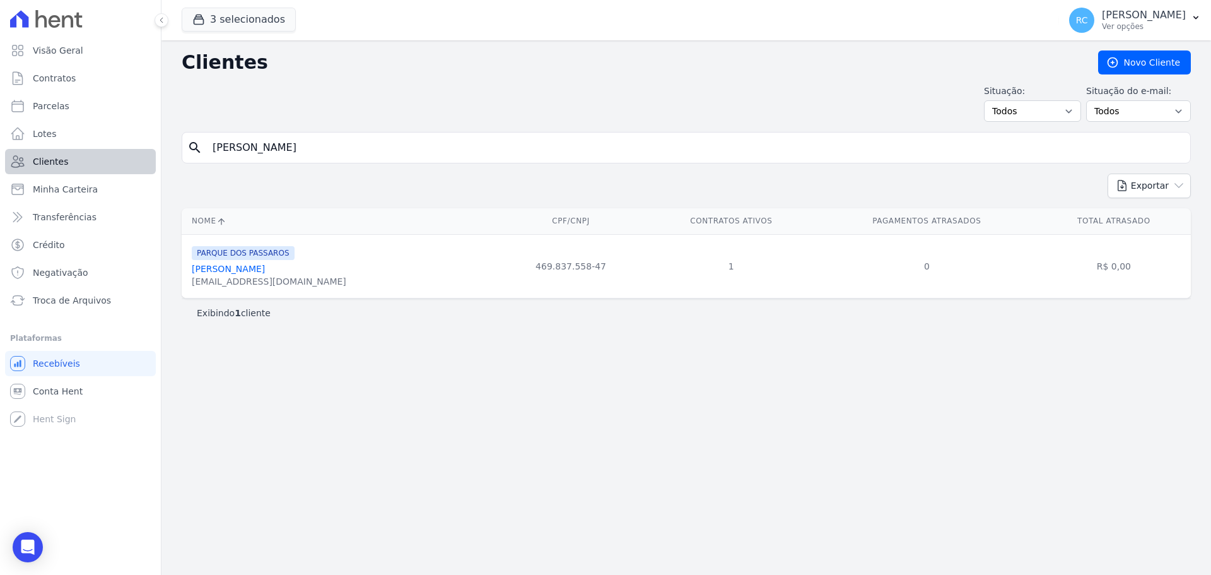
click at [43, 154] on div "Visão Geral Contratos Parcelas Lotes Clientes Minha Carteira Transferências Cré…" at bounding box center [605, 287] width 1211 height 575
paste input "NDERSON GONCALVES FERREIRA"
type input "ANDERSON GONCALVES FERREIRA"
drag, startPoint x: 394, startPoint y: 156, endPoint x: 0, endPoint y: 147, distance: 393.6
click at [0, 147] on div "Visão Geral Contratos Parcelas Lotes Clientes Minha Carteira Transferências Cré…" at bounding box center [605, 287] width 1211 height 575
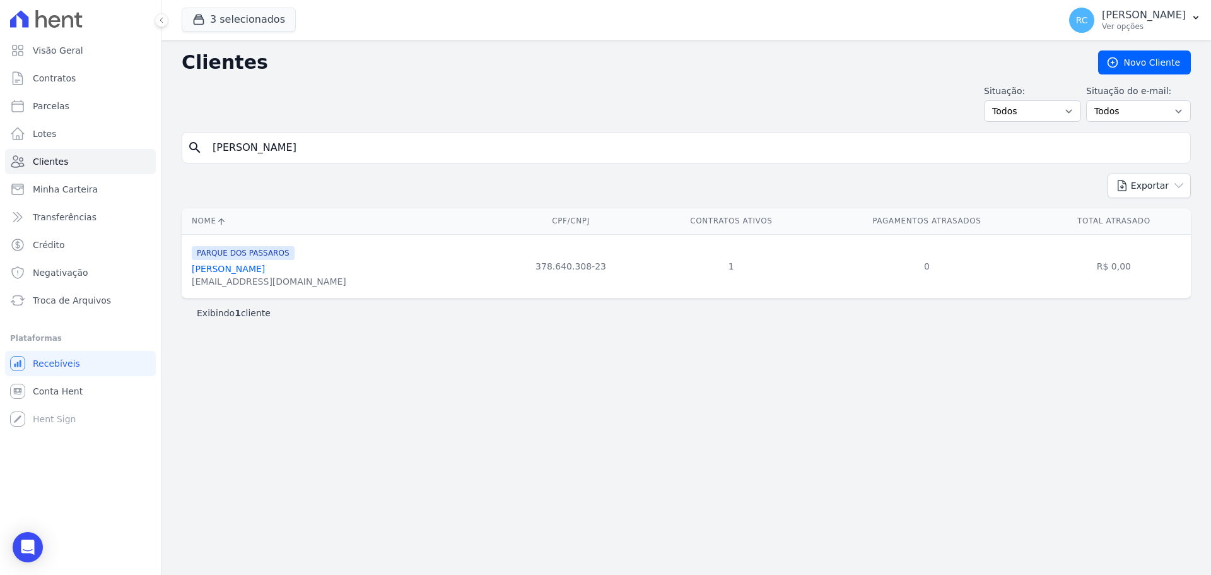
paste input "DAVI DA SILVA DE OLIV"
type input "DAVI DA SILVA DE OLIVEIRA"
drag, startPoint x: 145, startPoint y: 141, endPoint x: 6, endPoint y: 140, distance: 138.7
click at [6, 140] on div "Visão Geral Contratos Parcelas Lotes Clientes Minha Carteira Transferências Cré…" at bounding box center [605, 287] width 1211 height 575
paste input "EDSON JOSE DA SILV"
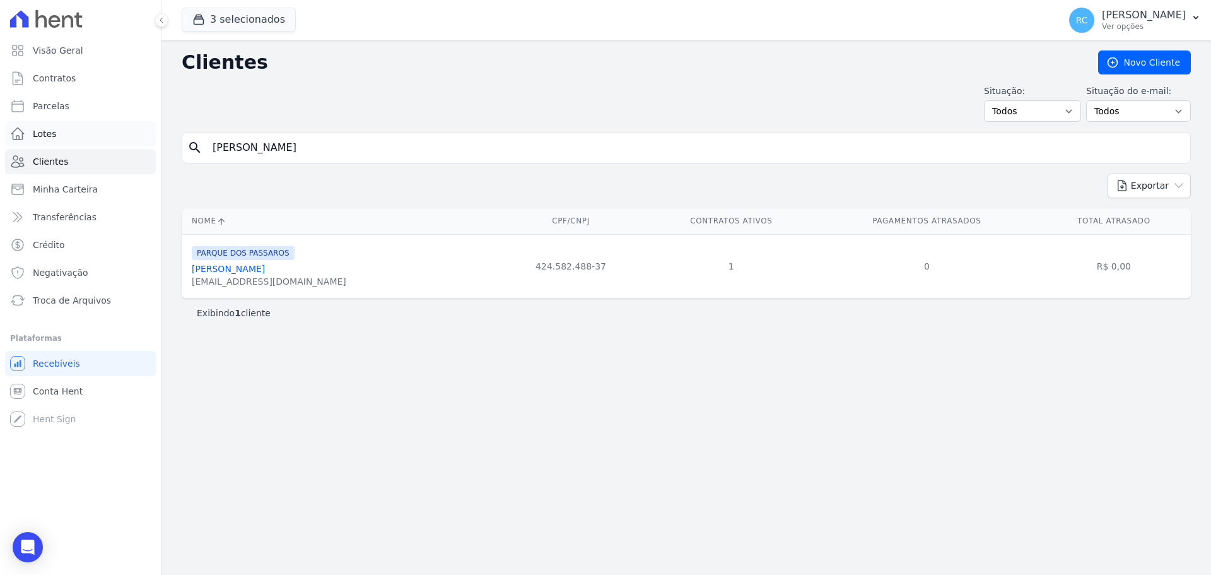
type input "EDSON JOSE DA SILVA"
drag, startPoint x: 212, startPoint y: 131, endPoint x: 0, endPoint y: 107, distance: 213.3
click at [0, 107] on div "Visão Geral Contratos Parcelas Lotes Clientes Minha Carteira Transferências Cré…" at bounding box center [605, 287] width 1211 height 575
paste input "FERNANDA GHIRALDI NOBRE SAMPAIO"
type input "FERNANDA GHIRALDI NOBRE SAMPAIO"
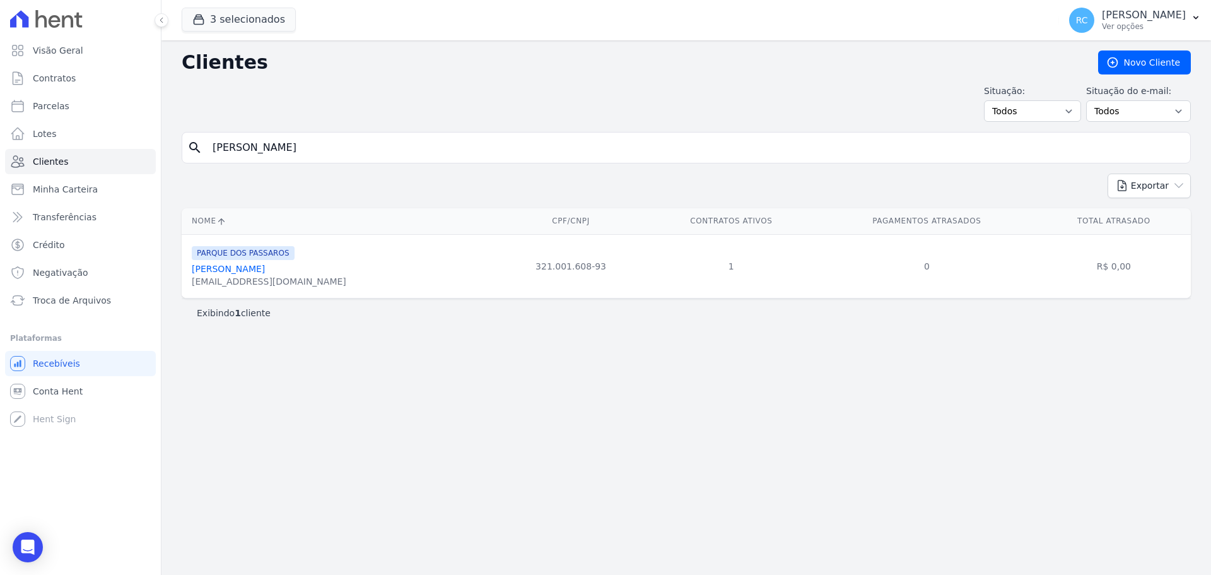
drag, startPoint x: 81, startPoint y: 156, endPoint x: 0, endPoint y: 144, distance: 81.7
click at [0, 144] on div "Visão Geral Contratos Parcelas Lotes Clientes Minha Carteira Transferências Cré…" at bounding box center [605, 287] width 1211 height 575
paste input "lavio costa de brito"
type input "Flavio costa de brito"
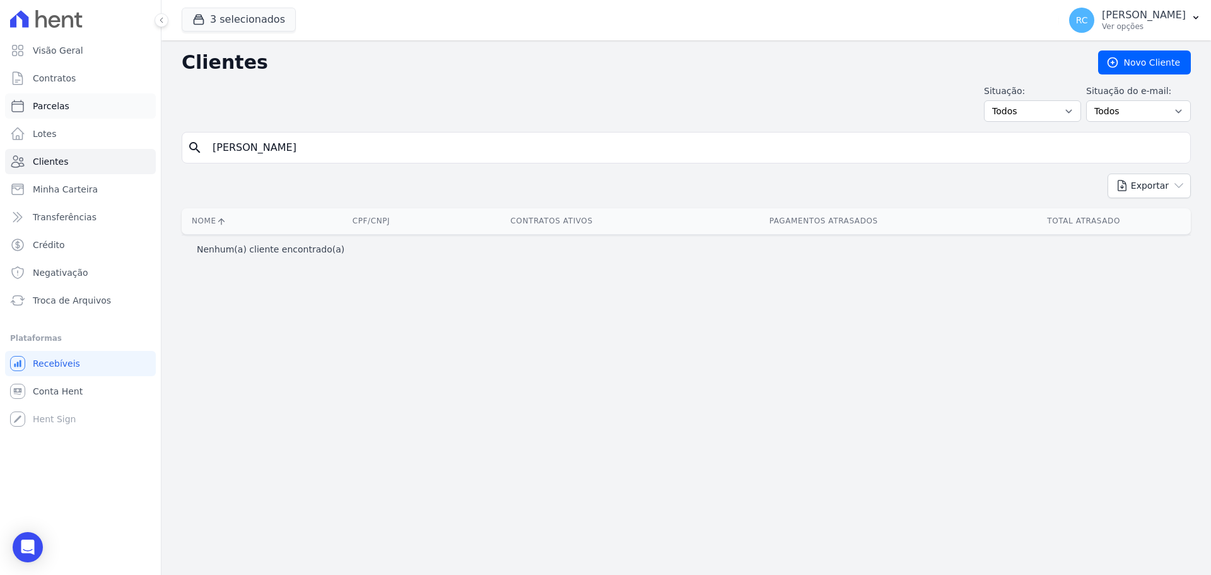
paste input "JAQUELINI FLORIANO DA SILVA"
drag, startPoint x: 342, startPoint y: 143, endPoint x: 95, endPoint y: 117, distance: 248.0
click at [95, 117] on div "Visão Geral Contratos Parcelas Lotes Clientes Minha Carteira Transferências Cré…" at bounding box center [605, 287] width 1211 height 575
type input "JAQUELINI FLORIANO DA SILVA"
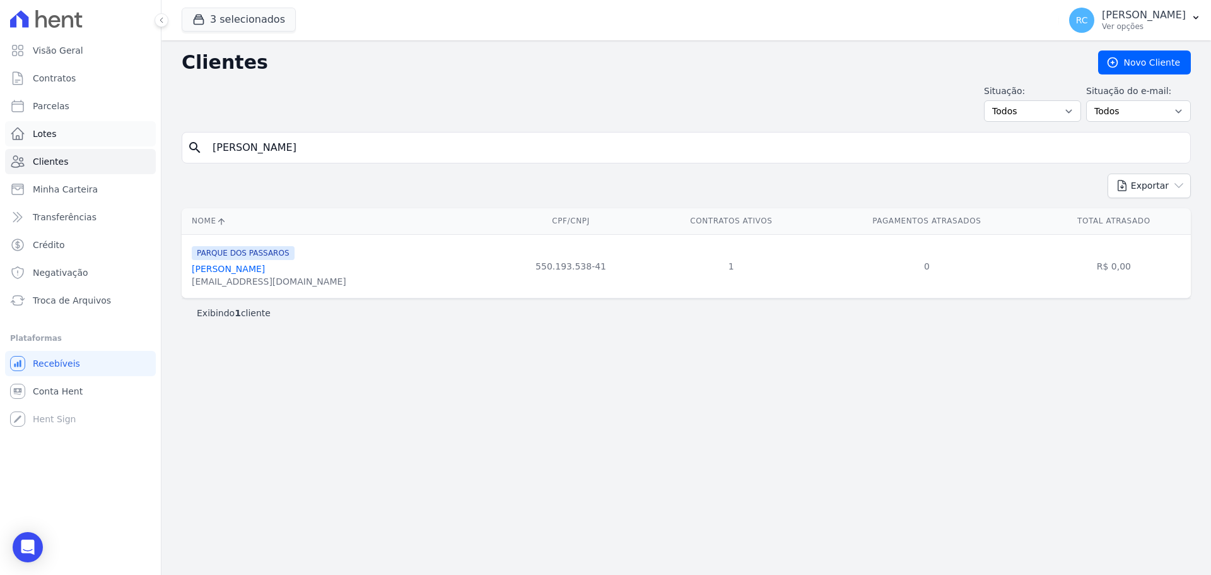
drag, startPoint x: 338, startPoint y: 143, endPoint x: 9, endPoint y: 128, distance: 328.9
click at [9, 128] on div "Visão Geral Contratos Parcelas Lotes Clientes Minha Carteira Transferências Cré…" at bounding box center [605, 287] width 1211 height 575
paste input "LARISSA ARAUJO DA CRUZ"
type input "LARISSA ARAUJO DA CRUZ"
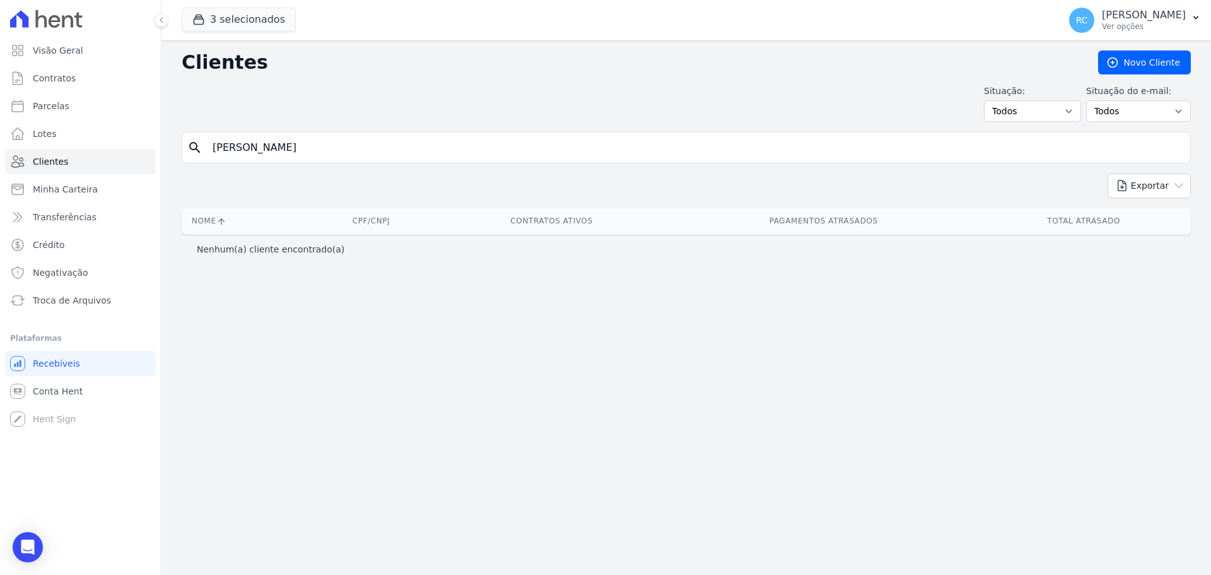
drag, startPoint x: 287, startPoint y: 144, endPoint x: 440, endPoint y: 144, distance: 152.6
click at [440, 144] on input "LARISSA ARAUJO DA CRUZ" at bounding box center [695, 147] width 980 height 25
type input "LARISSA ARAUJO"
click at [320, 139] on input "LARISSA ARAUJO" at bounding box center [695, 147] width 980 height 25
drag, startPoint x: 331, startPoint y: 151, endPoint x: 0, endPoint y: 167, distance: 331.5
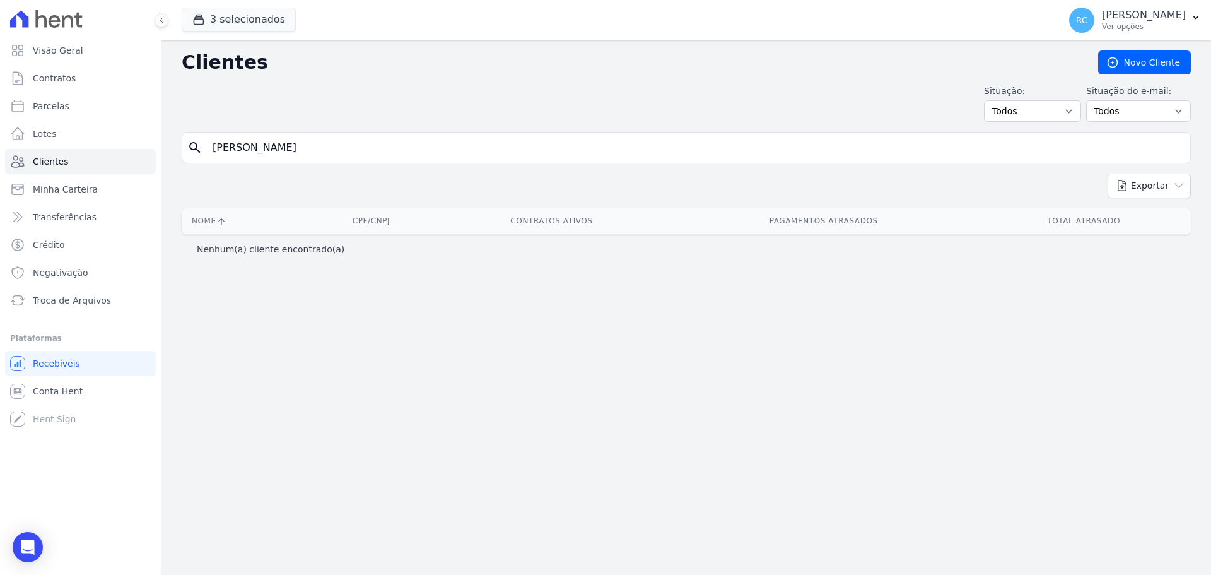
click at [0, 166] on div "Visão Geral Contratos Parcelas Lotes Clientes Minha Carteira Transferências Cré…" at bounding box center [605, 287] width 1211 height 575
paste input "UCAS GOMES DA SILVA"
type input "LUCAS GOMES DA SILVA"
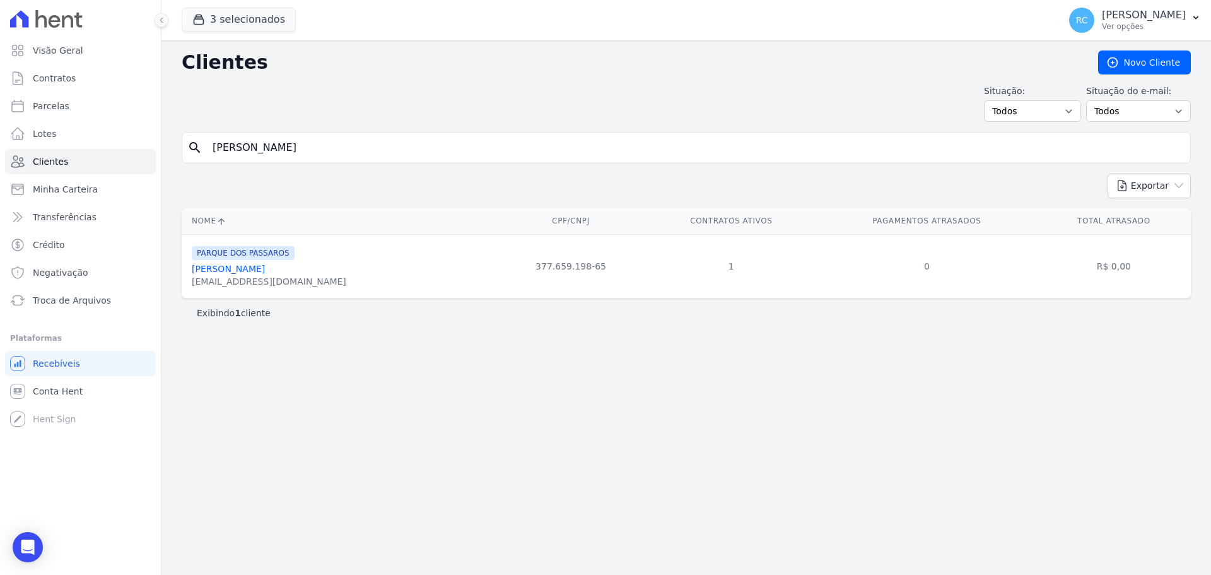
click at [0, 123] on div "Visão Geral Contratos Parcelas Lotes Clientes Minha Carteira Transferências Cré…" at bounding box center [605, 287] width 1211 height 575
paste input "MARIA FERNANDA SILVA DO CARMO"
type input "MARIA FERNANDA SILVA DO CARMO"
drag, startPoint x: 0, startPoint y: 137, endPoint x: 0, endPoint y: 131, distance: 6.9
click at [0, 131] on div "Visão Geral Contratos Parcelas Lotes Clientes Minha Carteira Transferências Cré…" at bounding box center [605, 287] width 1211 height 575
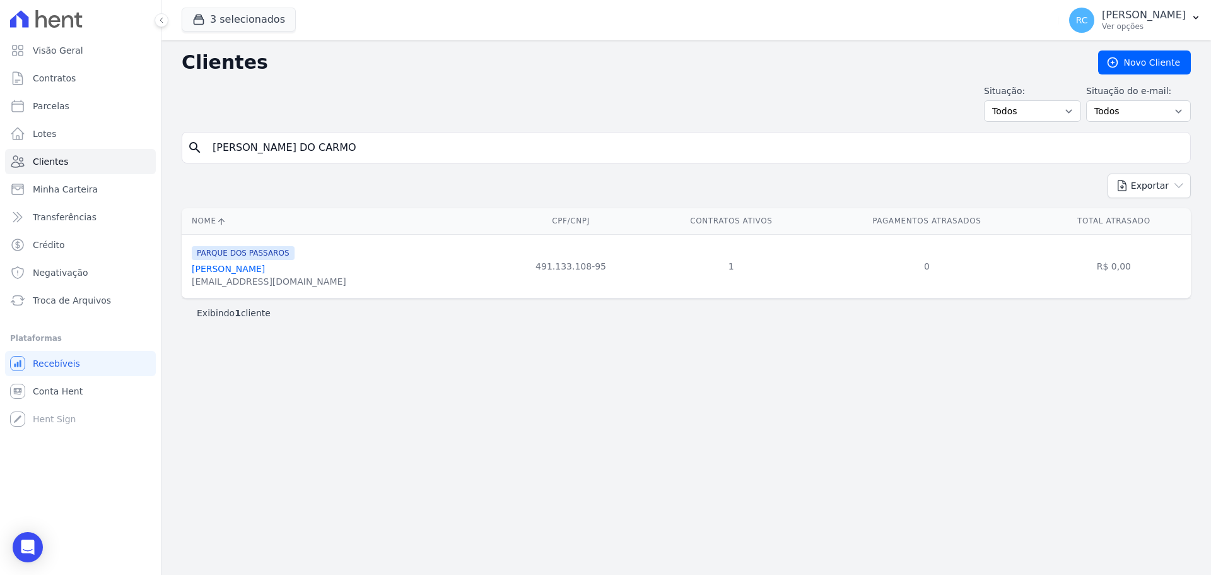
paste input "Simone da Silva Fonseca"
type input "Simone da Silva Fonseca"
drag, startPoint x: 288, startPoint y: 153, endPoint x: 0, endPoint y: 129, distance: 288.5
click at [0, 129] on div "Visão Geral Contratos Parcelas Lotes Clientes Minha Carteira Transferências Cré…" at bounding box center [605, 287] width 1211 height 575
paste input "THAIS MARQUES DA SILVA"
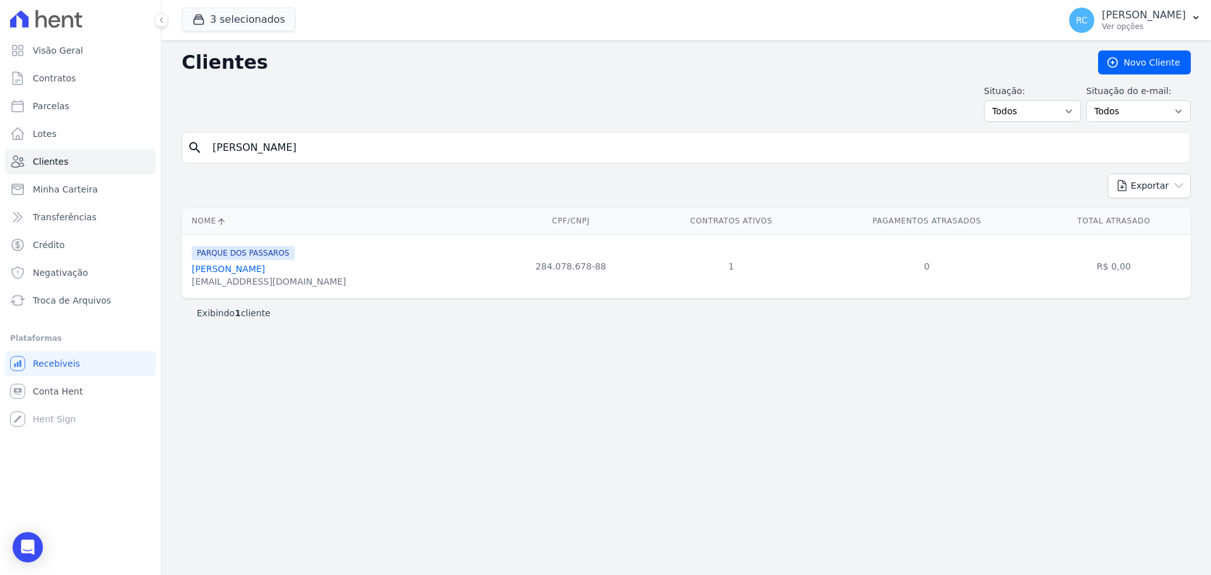
type input "THAIS MARQUES DA SILVA"
drag, startPoint x: 365, startPoint y: 149, endPoint x: 0, endPoint y: 171, distance: 365.2
click at [0, 171] on div "Visão Geral Contratos Parcelas Lotes Clientes Minha Carteira Transferências Cré…" at bounding box center [605, 287] width 1211 height 575
paste input "UANNY DA COSTA MATOS"
type input "THUANNY DA [PERSON_NAME]"
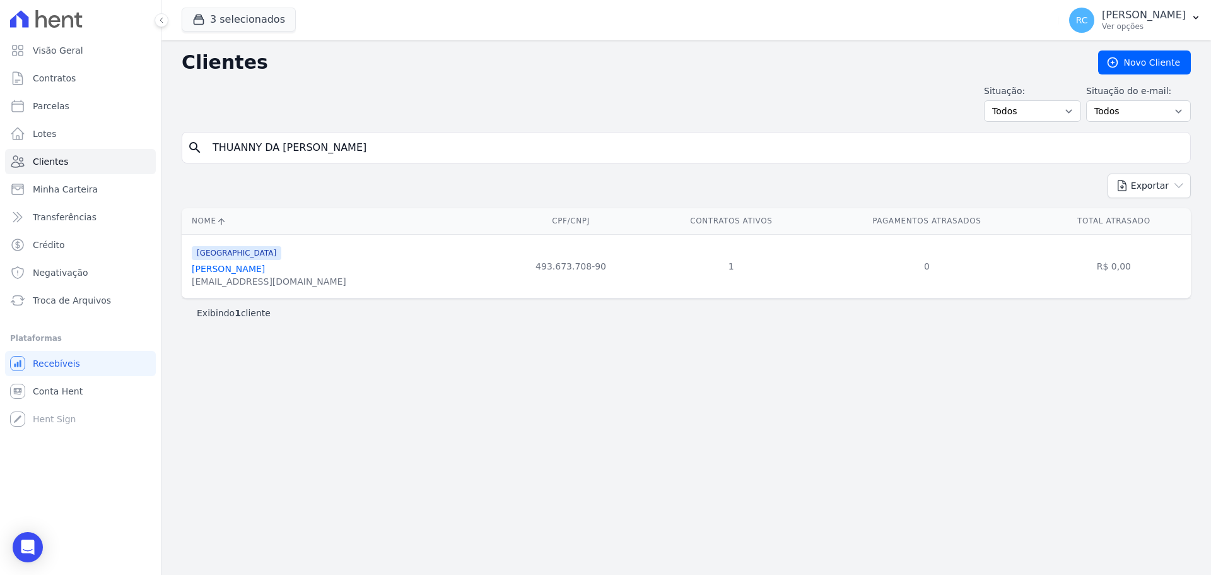
drag, startPoint x: 356, startPoint y: 146, endPoint x: 0, endPoint y: 90, distance: 360.1
click at [0, 90] on div "Visão Geral Contratos Parcelas Lotes Clientes Minha Carteira Transferências Cré…" at bounding box center [605, 287] width 1211 height 575
paste input "VITOR CORDEIRO DOS SAN"
type input "VITOR CORDEIRO DOS SANTOS"
drag, startPoint x: 363, startPoint y: 146, endPoint x: 0, endPoint y: 127, distance: 363.1
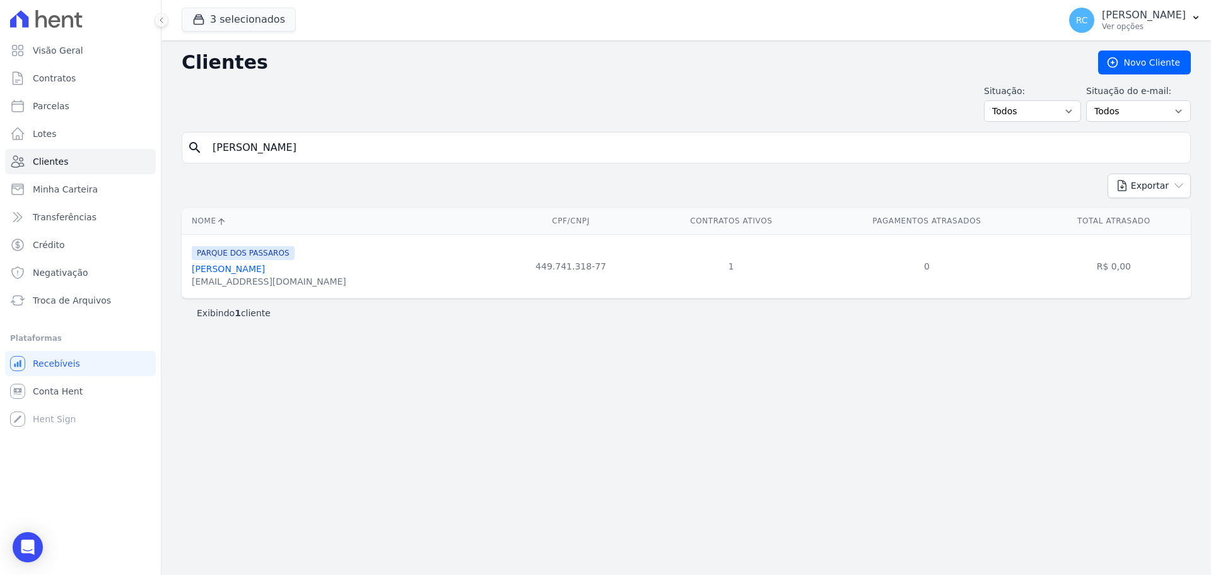
click at [0, 127] on div "Visão Geral Contratos Parcelas Lotes Clientes Minha Carteira Transferências Cré…" at bounding box center [605, 287] width 1211 height 575
paste input "WANDERSON JOSE DA SILVA"
type input "WANDERSON JOSE DA SILVA"
drag, startPoint x: 361, startPoint y: 147, endPoint x: 0, endPoint y: 137, distance: 360.9
click at [0, 134] on div "Visão Geral Contratos Parcelas Lotes Clientes Minha Carteira Transferências Cré…" at bounding box center [605, 287] width 1211 height 575
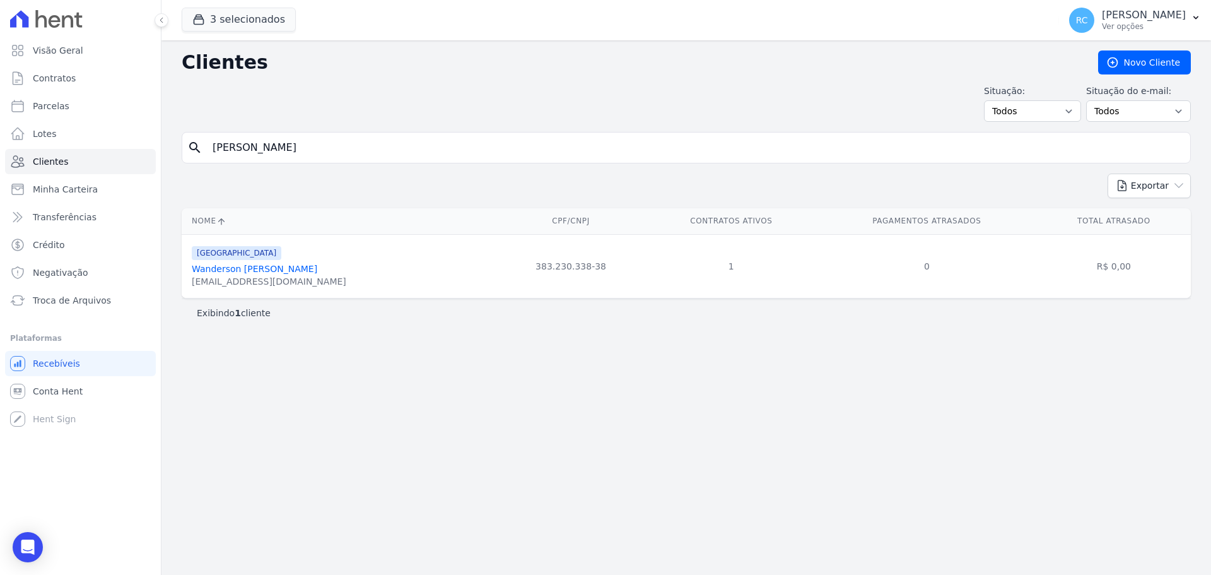
paste input "ELLINGTON SOUTO DE ARRUDA LOPES"
type input "WELLINGTON SOUTO DE ARRUDA LOPES"
drag, startPoint x: 436, startPoint y: 160, endPoint x: 137, endPoint y: 155, distance: 298.3
click at [128, 156] on div "Visão Geral Contratos Parcelas Lotes Clientes Minha Carteira Transferências Cré…" at bounding box center [605, 287] width 1211 height 575
paste input "[PERSON_NAME]"
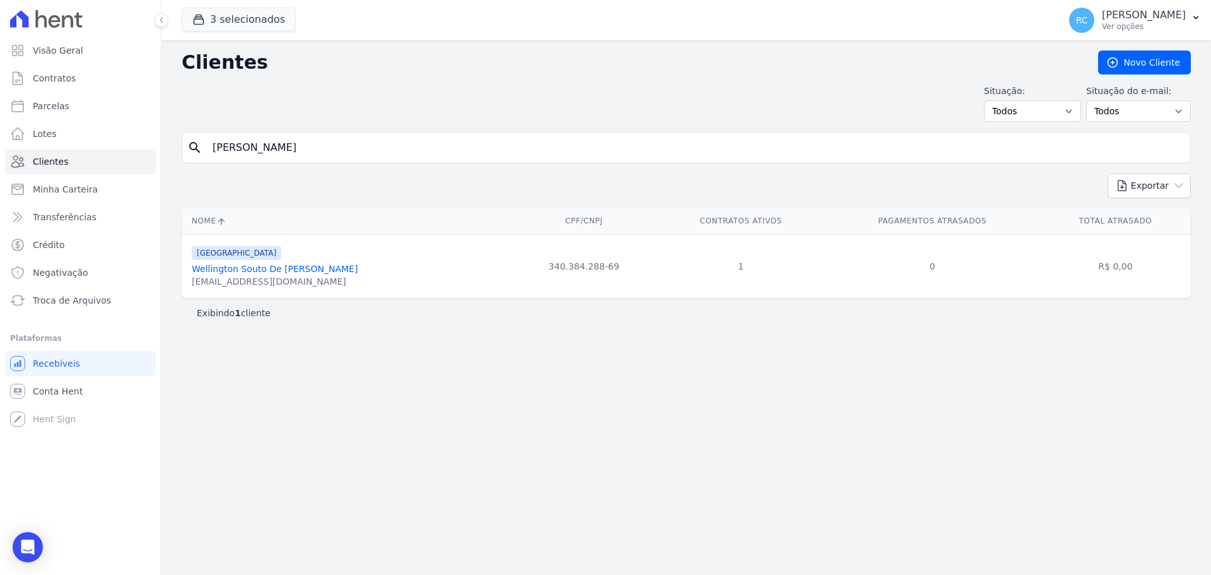
type input "[PERSON_NAME]"
click at [88, 108] on link "Parcelas" at bounding box center [80, 105] width 151 height 25
select select
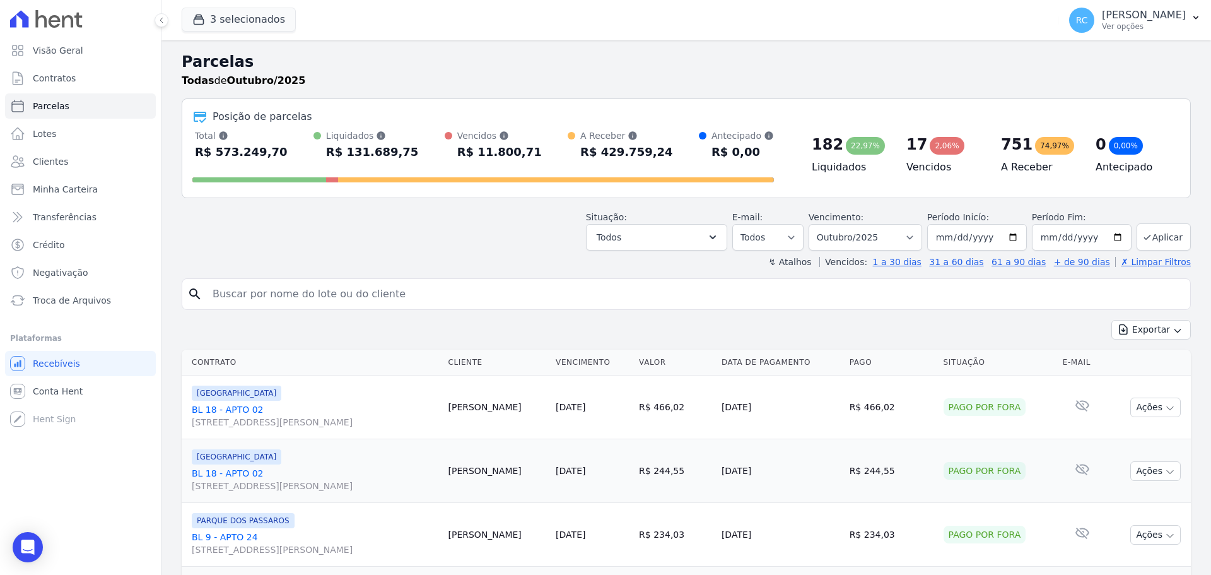
drag, startPoint x: 332, startPoint y: 298, endPoint x: 330, endPoint y: 285, distance: 12.8
click at [330, 291] on input "search" at bounding box center [695, 293] width 980 height 25
click at [300, 288] on input "search" at bounding box center [695, 293] width 980 height 25
paste input "CESAR CUSTODIO DA SILVA"
type input "CESAR CUSTODIO DA SILVA"
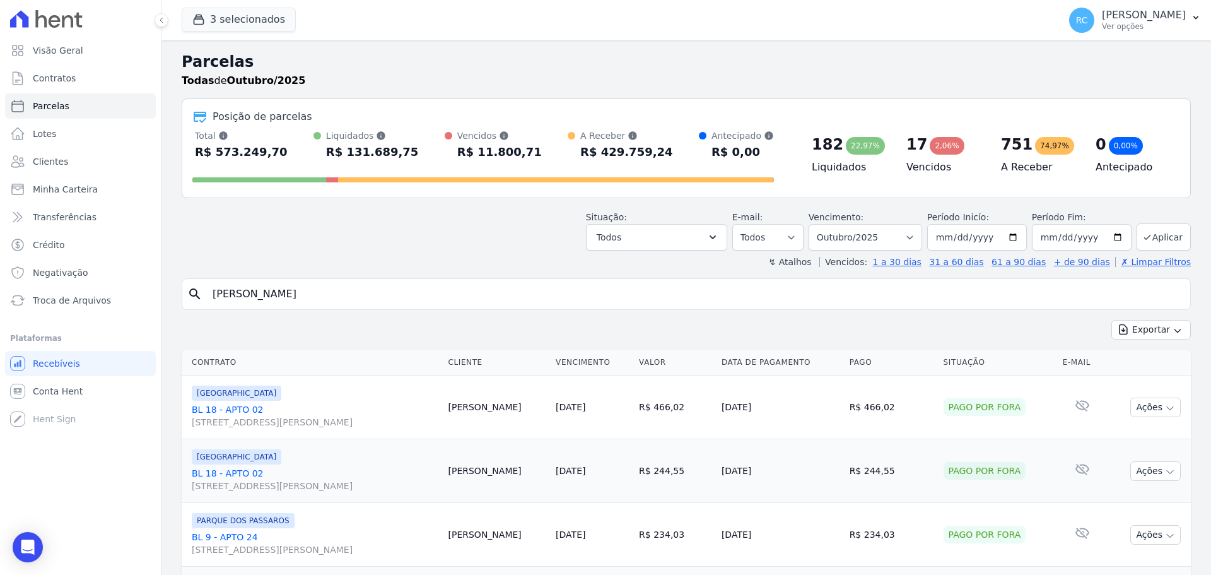
select select
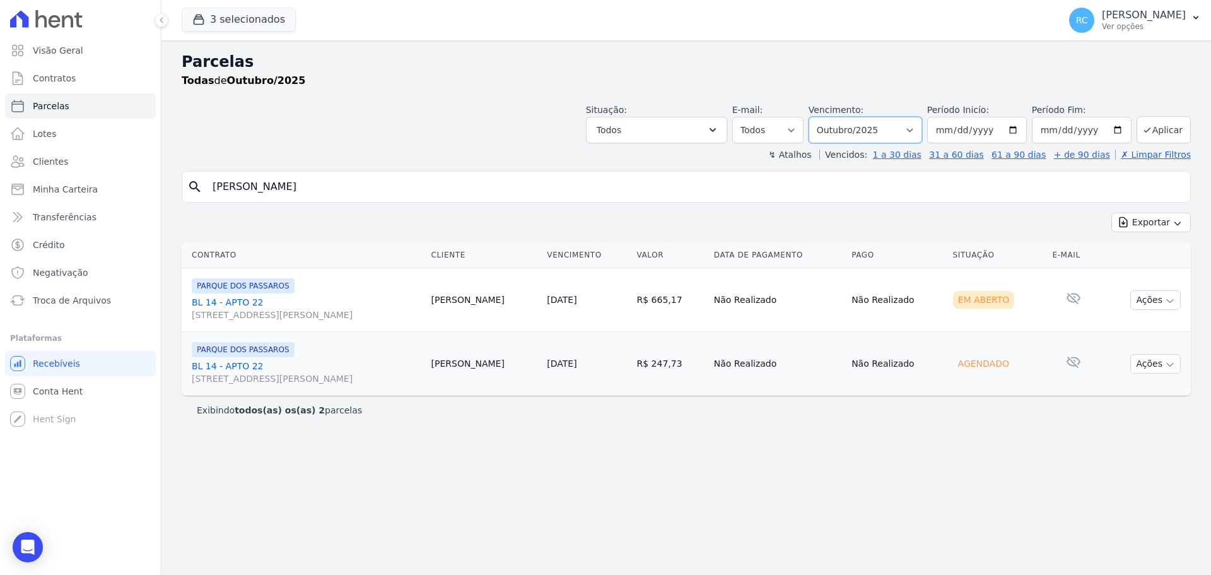
click at [920, 132] on select "Filtrar por período ──────── Todos os meses Dezembro/2021 Janeiro/2022 Fevereir…" at bounding box center [865, 130] width 114 height 26
select select "all"
click at [826, 117] on select "Filtrar por período ──────── Todos os meses Dezembro/2021 Janeiro/2022 Fevereir…" at bounding box center [865, 130] width 114 height 26
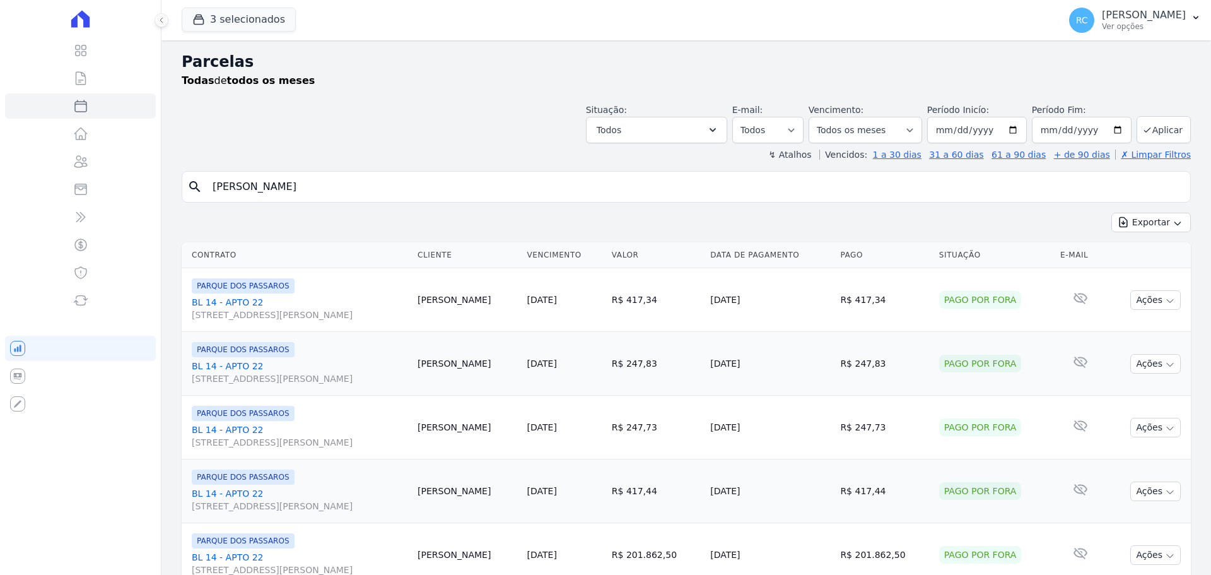
select select
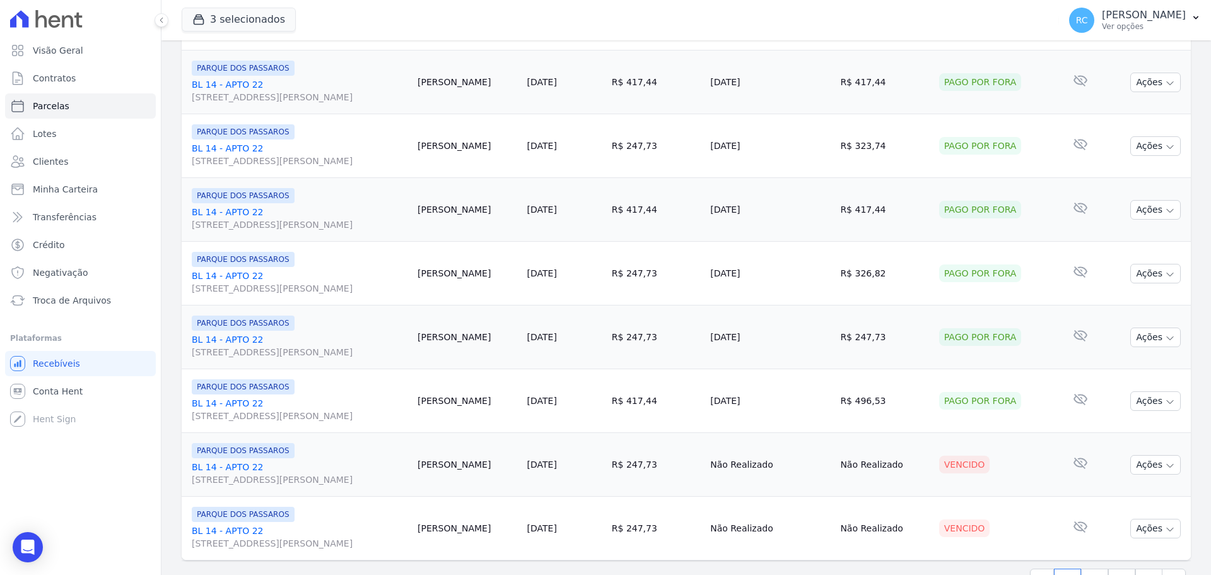
scroll to position [1341, 0]
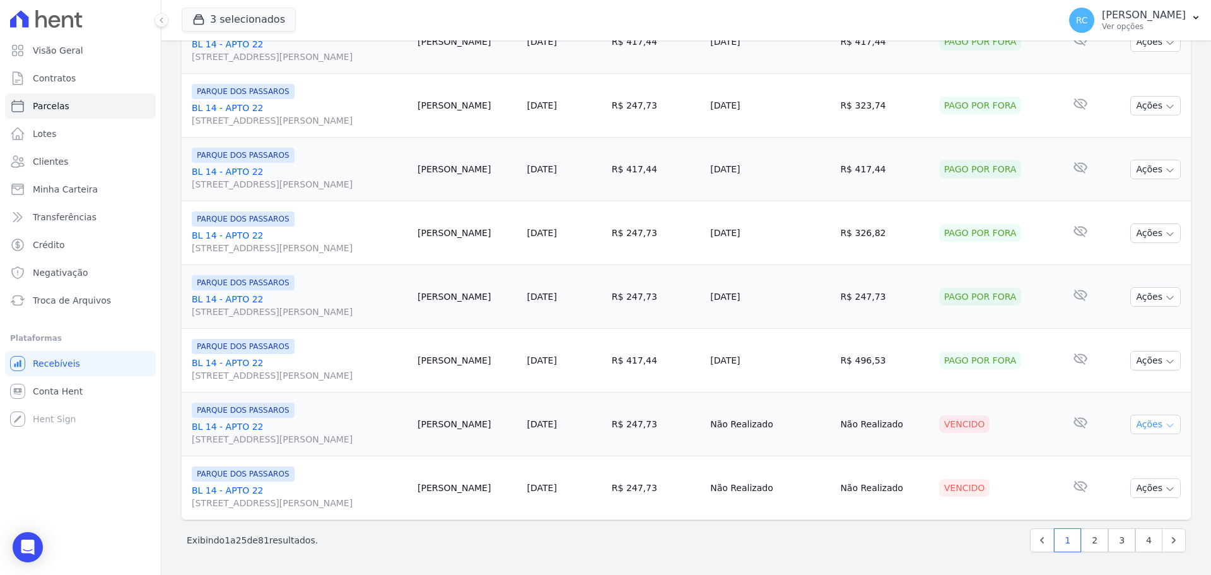
click at [1153, 431] on button "Ações" at bounding box center [1155, 424] width 50 height 20
click at [1093, 545] on link "2" at bounding box center [1094, 540] width 27 height 24
click at [1083, 533] on link "2" at bounding box center [1094, 540] width 27 height 24
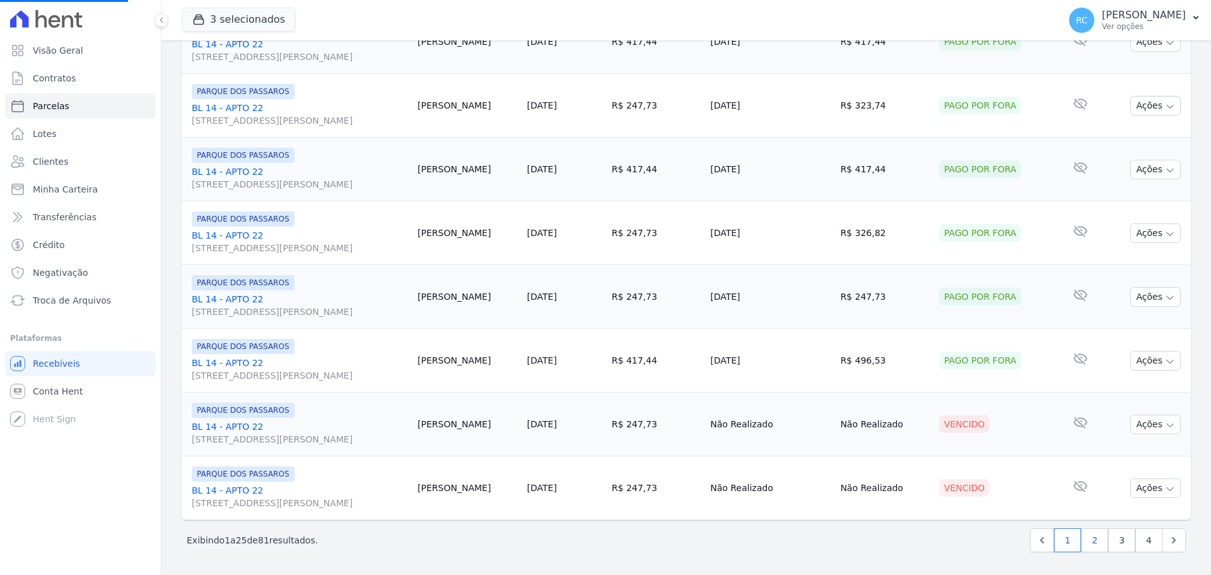
select select
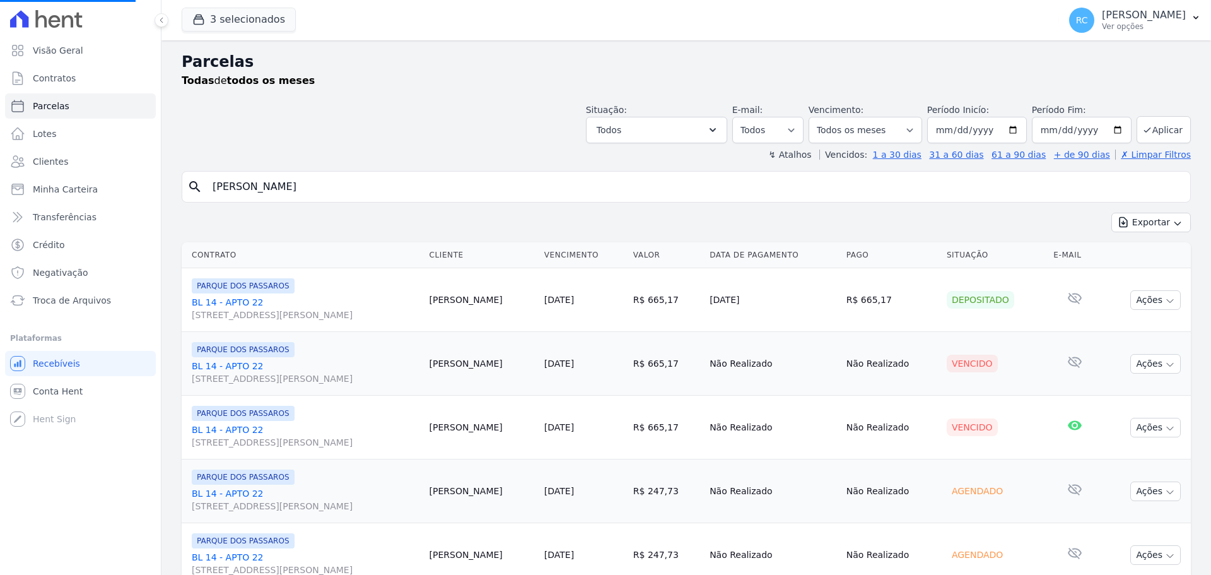
click at [1082, 540] on td "Nenhum e-mail lido" at bounding box center [1074, 555] width 52 height 64
select select
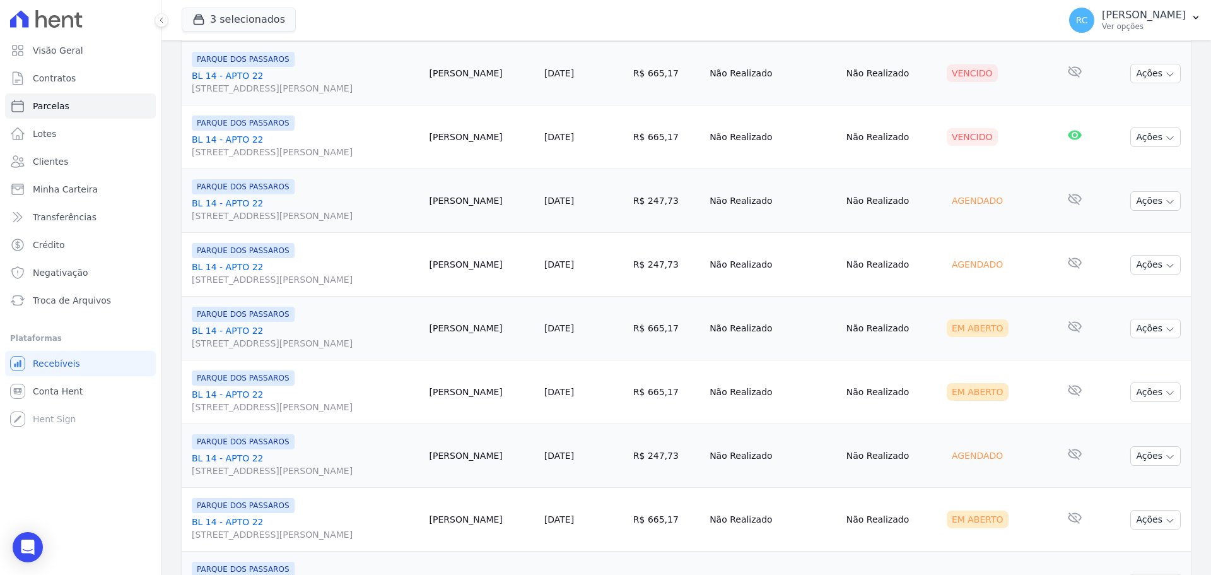
scroll to position [63, 0]
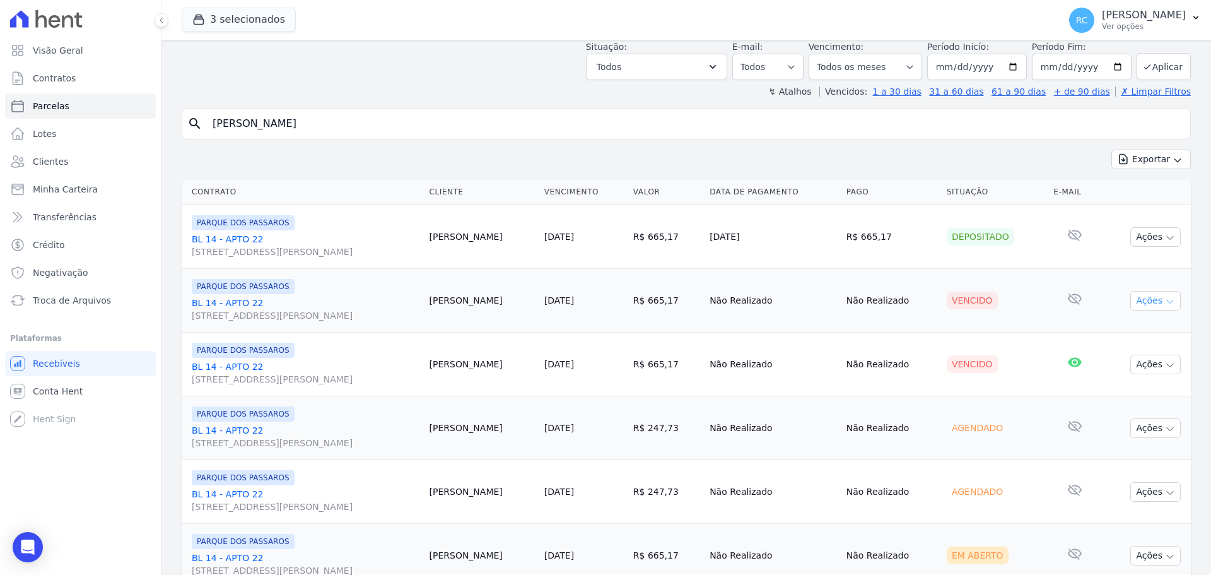
click at [1138, 300] on button "Ações" at bounding box center [1155, 301] width 50 height 20
click at [1116, 335] on link "Ver boleto" at bounding box center [1150, 329] width 121 height 23
click at [62, 395] on span "Conta Hent" at bounding box center [58, 391] width 50 height 13
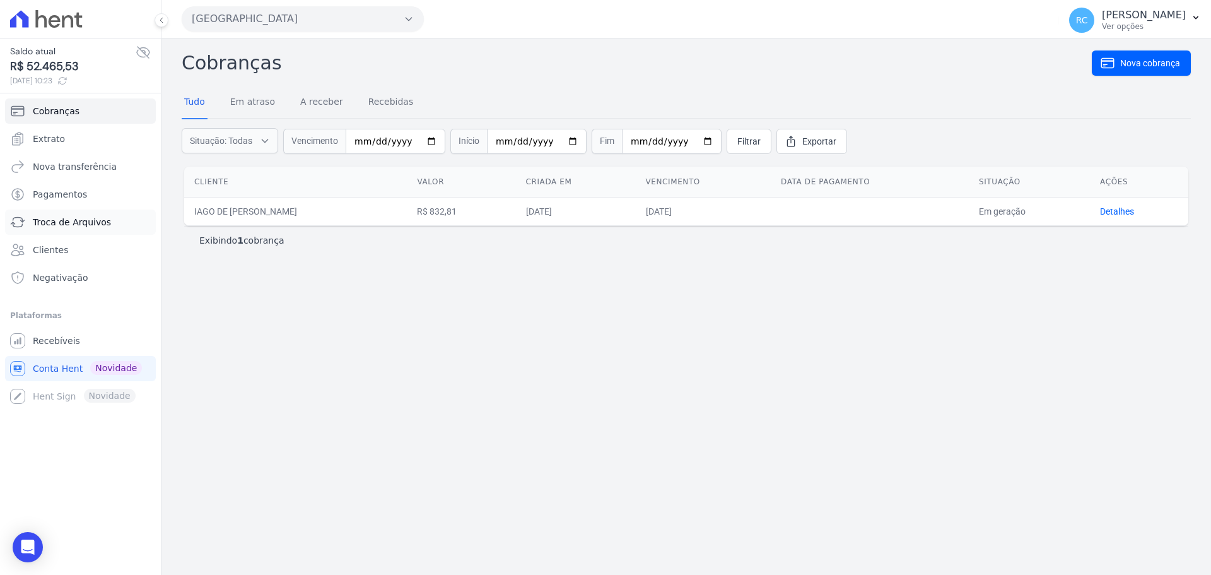
click at [84, 217] on span "Troca de Arquivos" at bounding box center [72, 222] width 78 height 13
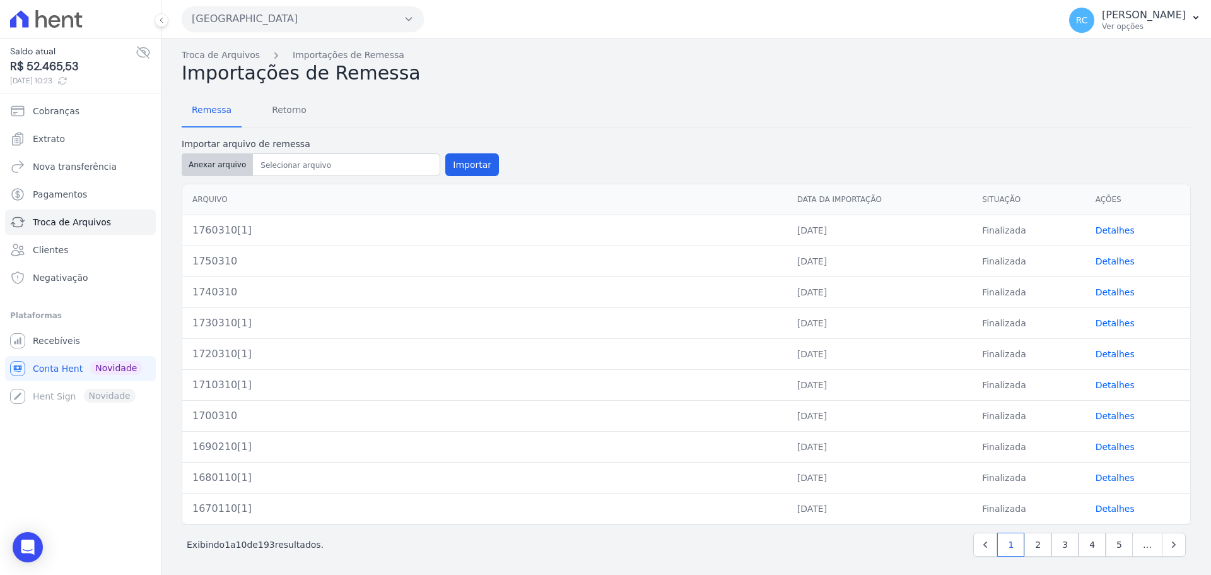
click at [220, 161] on button "Anexar arquivo" at bounding box center [217, 164] width 71 height 23
type input "1770610[1]"
click at [445, 166] on button "Importar" at bounding box center [472, 164] width 54 height 23
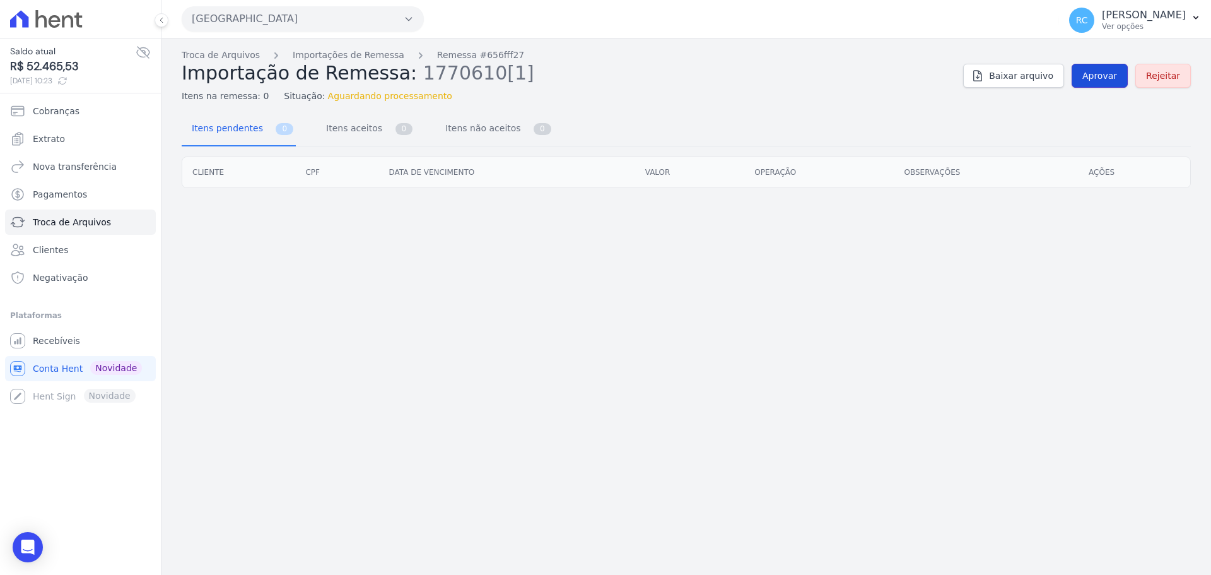
click at [1100, 80] on span "Aprovar" at bounding box center [1099, 75] width 35 height 13
click at [1104, 69] on span "Aprovar" at bounding box center [1099, 75] width 35 height 13
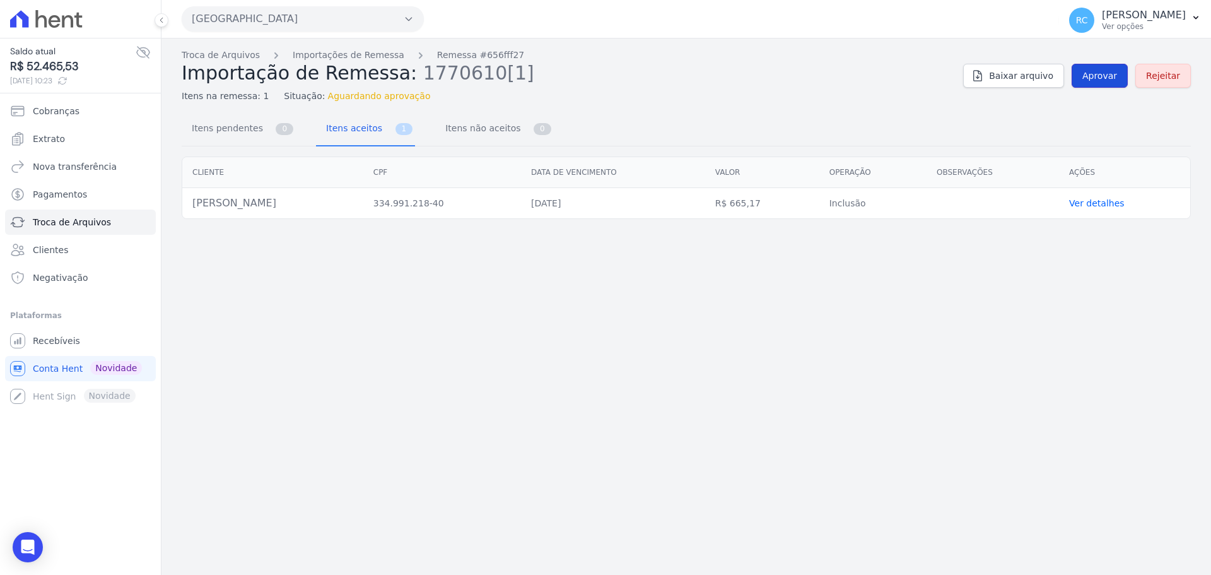
click at [1103, 73] on span "Aprovar" at bounding box center [1099, 75] width 35 height 13
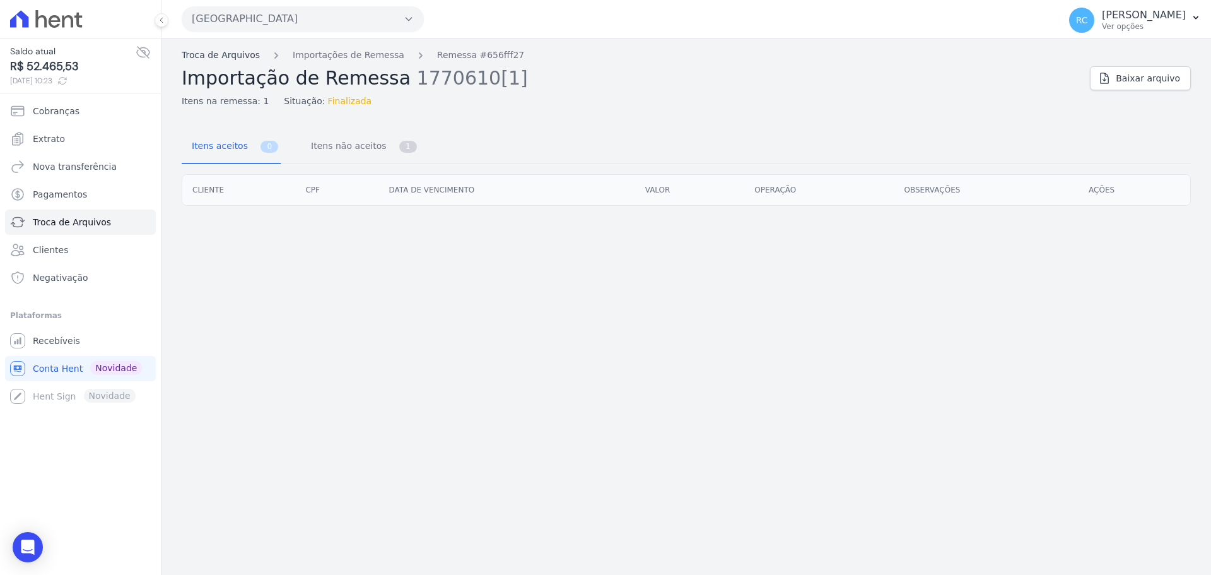
click at [225, 57] on link "Troca de Arquivos" at bounding box center [221, 55] width 78 height 13
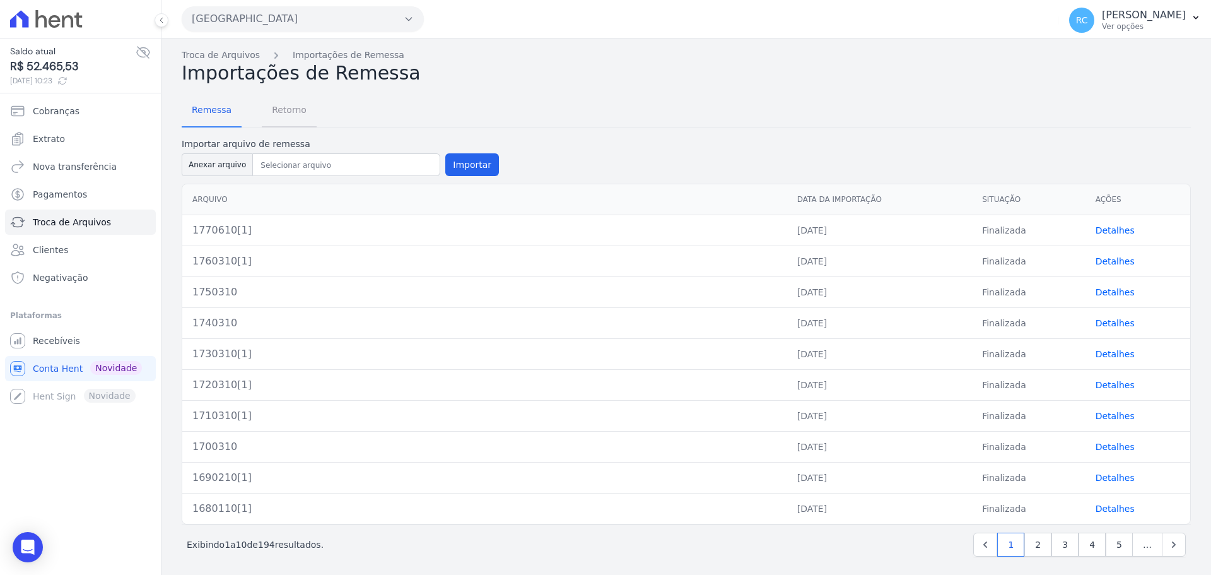
click at [296, 107] on span "Retorno" at bounding box center [289, 109] width 50 height 25
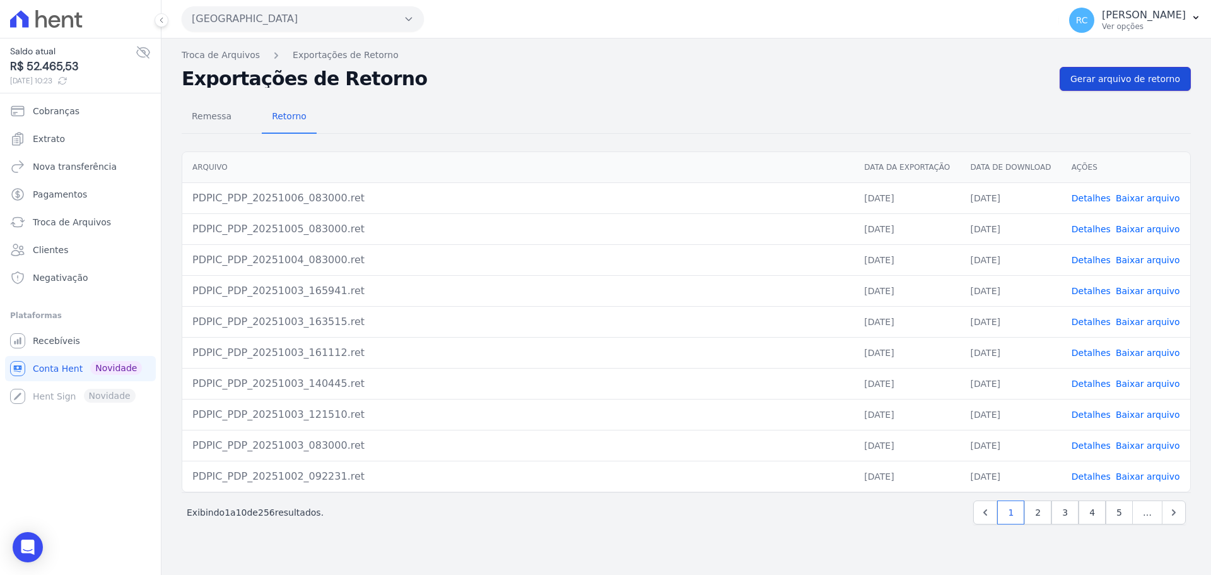
click at [1131, 77] on span "Gerar arquivo de retorno" at bounding box center [1125, 79] width 110 height 13
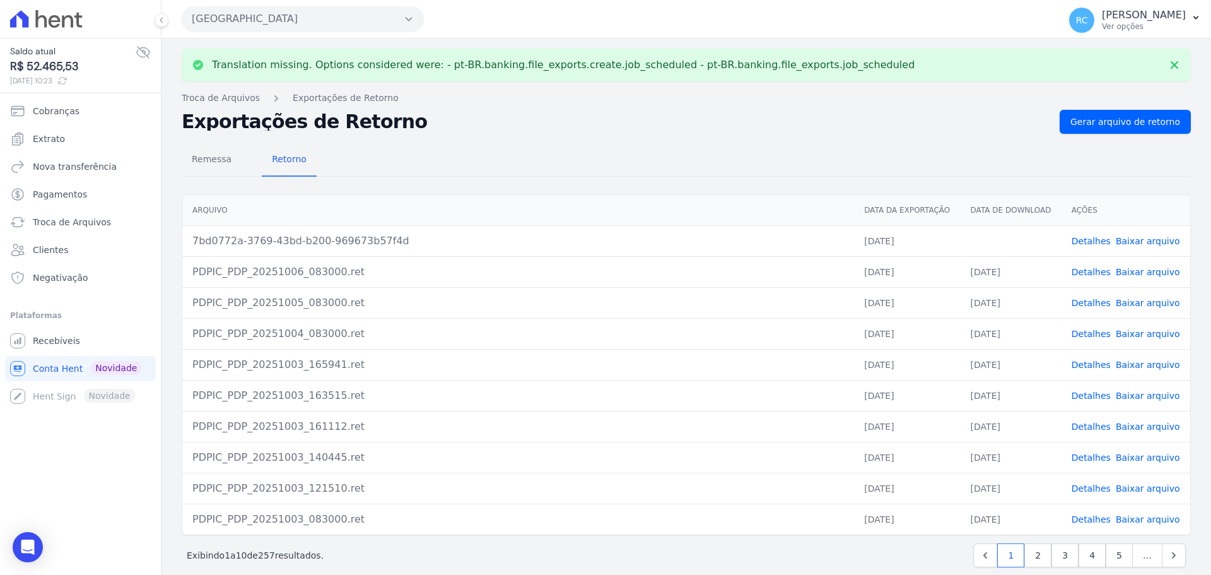
click at [1091, 243] on link "Detalhes" at bounding box center [1090, 241] width 39 height 10
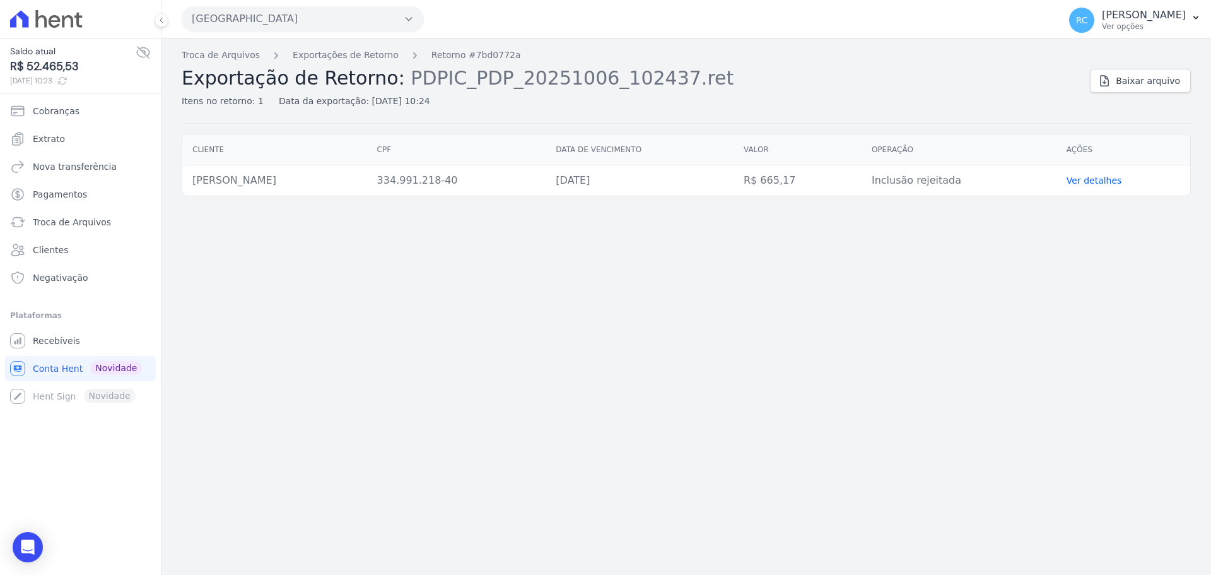
click at [1090, 185] on link "Ver detalhes" at bounding box center [1093, 180] width 55 height 10
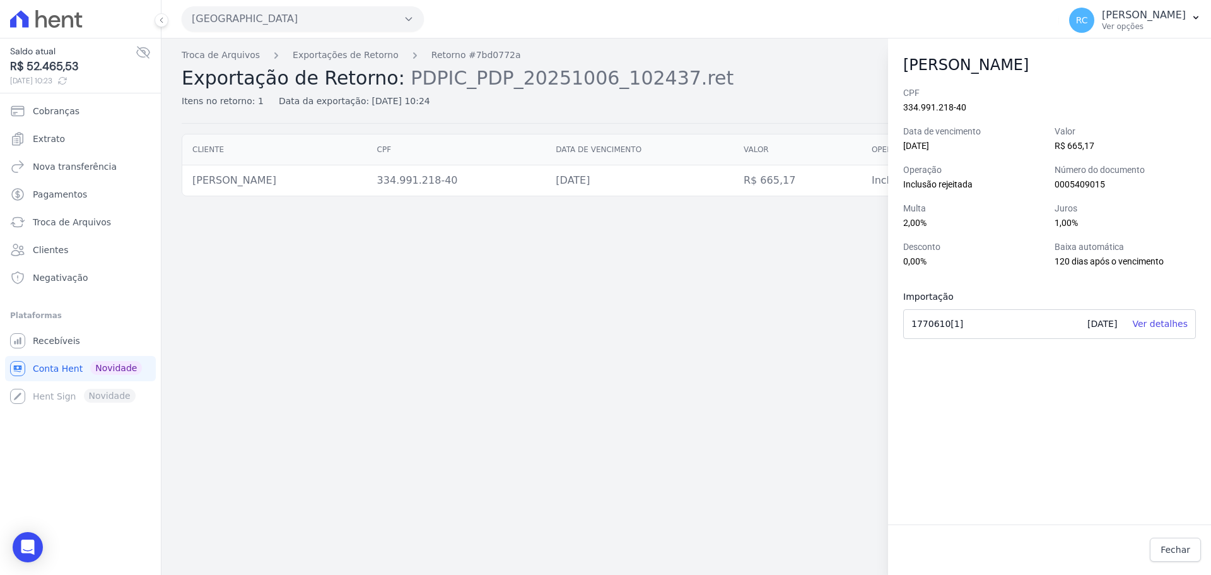
click at [481, 365] on div "Troca de Arquivos Exportações de Retorno Retorno #7bd0772a Exportação de Retorn…" at bounding box center [685, 306] width 1049 height 536
click at [1164, 325] on link "Ver detalhes" at bounding box center [1159, 323] width 55 height 10
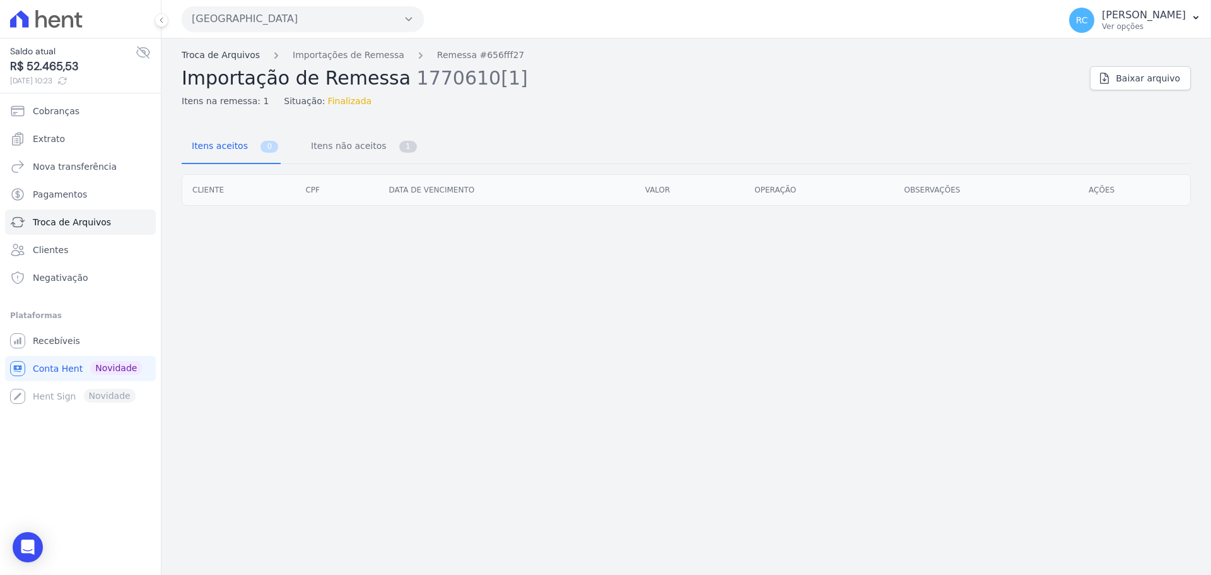
click at [213, 57] on link "Troca de Arquivos" at bounding box center [221, 55] width 78 height 13
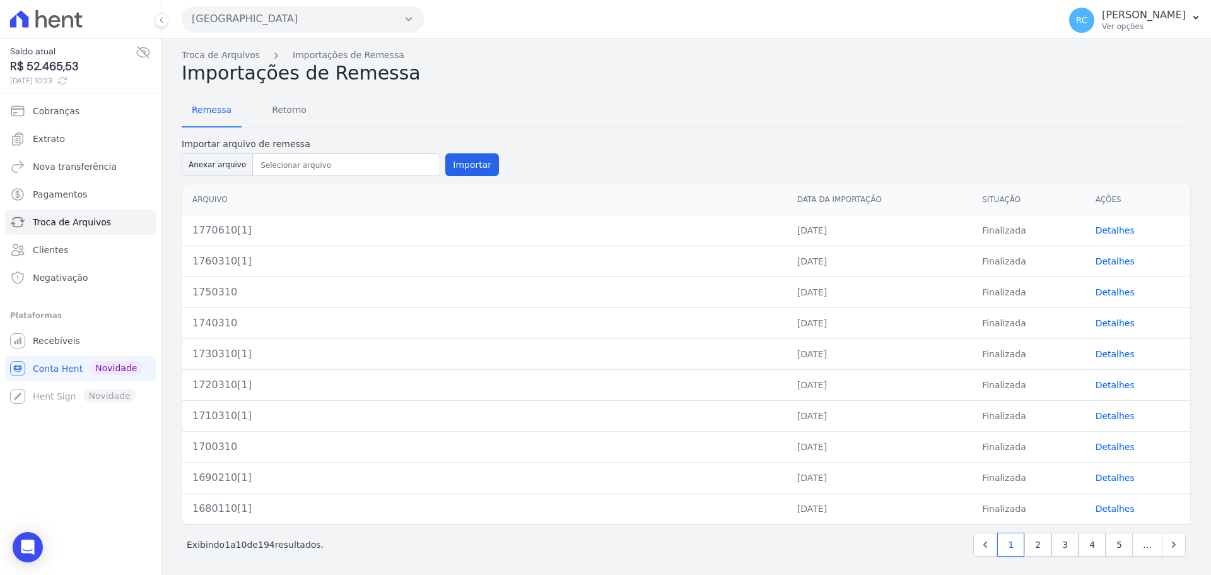
click at [204, 184] on th "Arquivo" at bounding box center [484, 199] width 605 height 31
click at [110, 221] on link "Troca de Arquivos" at bounding box center [80, 221] width 151 height 25
click at [290, 100] on span "Retorno" at bounding box center [289, 109] width 50 height 25
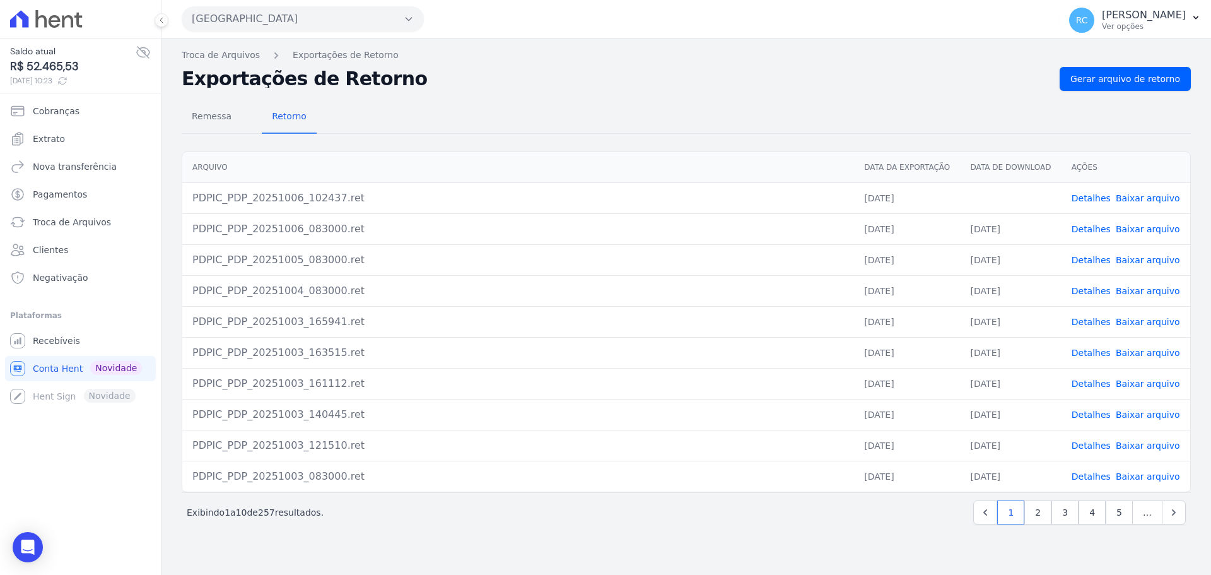
click at [1082, 194] on link "Detalhes" at bounding box center [1090, 198] width 39 height 10
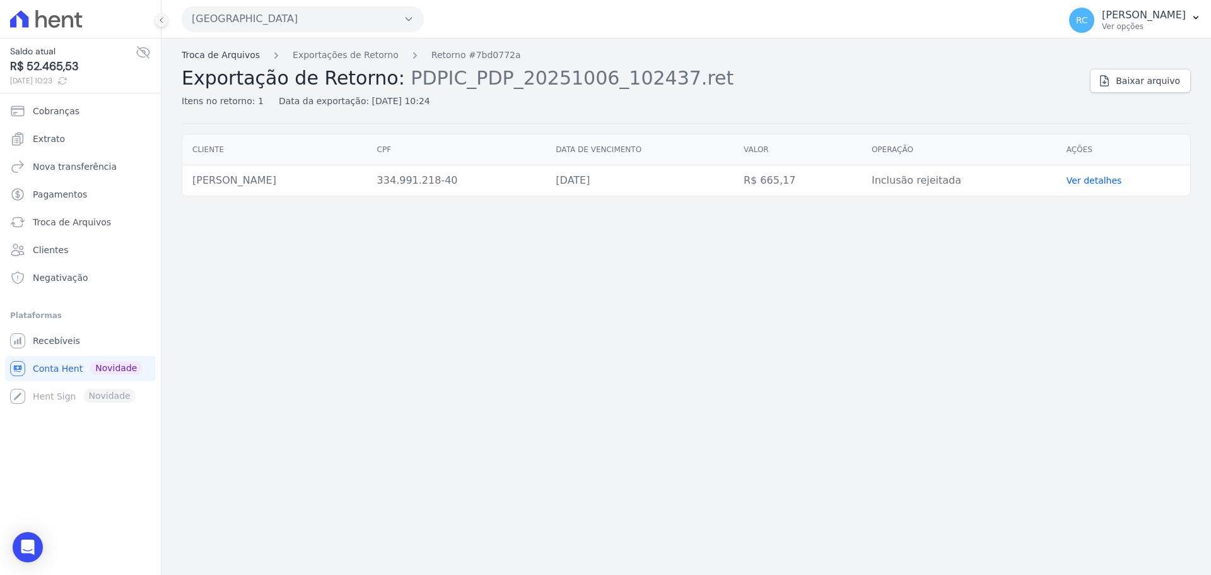
click at [223, 50] on link "Troca de Arquivos" at bounding box center [221, 55] width 78 height 13
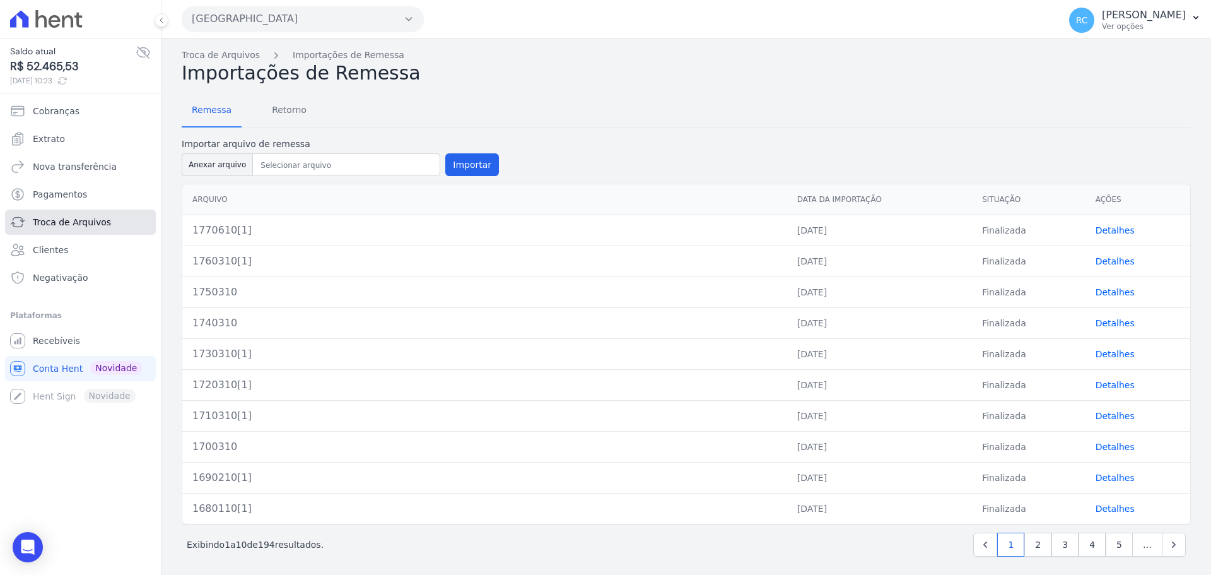
click at [79, 214] on link "Troca de Arquivos" at bounding box center [80, 221] width 151 height 25
click at [228, 58] on link "Troca de Arquivos" at bounding box center [221, 55] width 78 height 13
click at [1114, 231] on link "Detalhes" at bounding box center [1114, 230] width 39 height 10
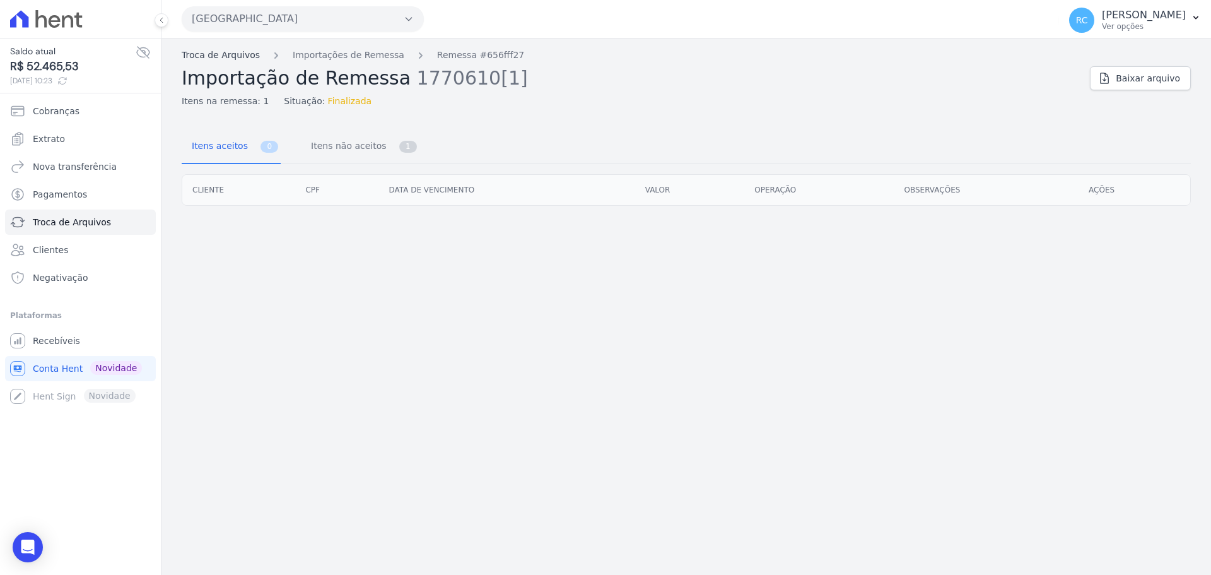
click at [233, 50] on link "Troca de Arquivos" at bounding box center [221, 55] width 78 height 13
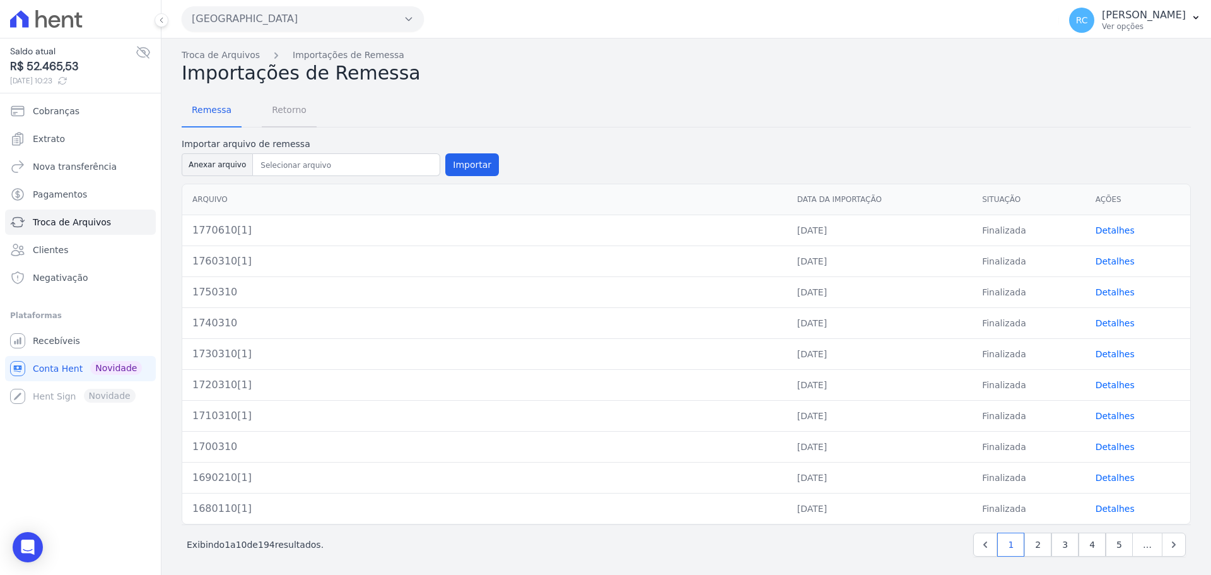
click at [303, 103] on span "Retorno" at bounding box center [289, 109] width 50 height 25
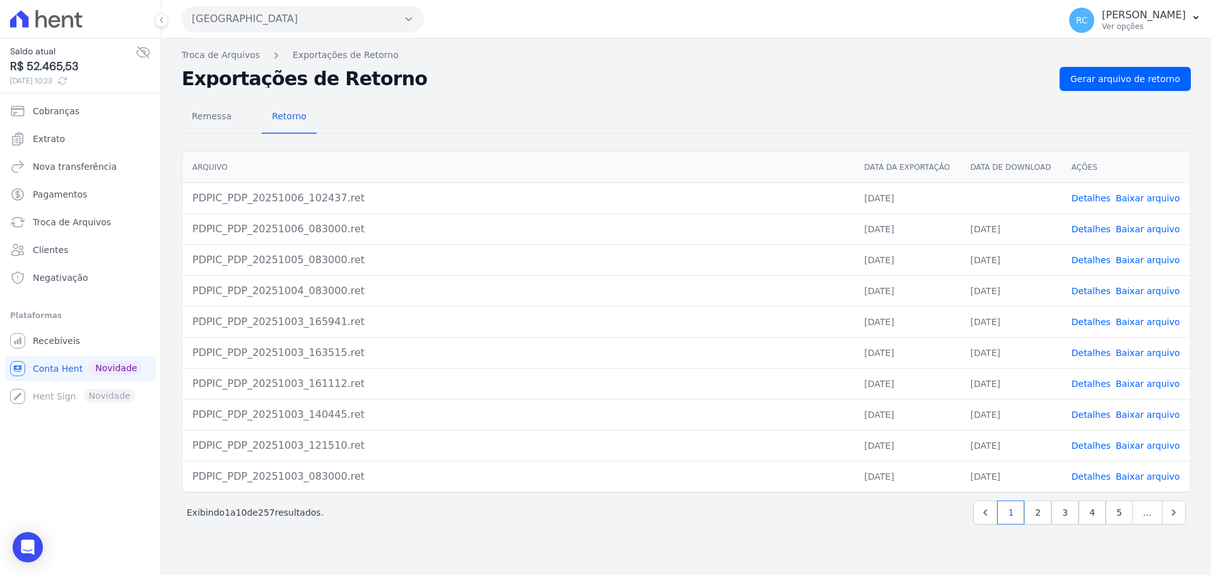
click at [1095, 194] on link "Detalhes" at bounding box center [1090, 198] width 39 height 10
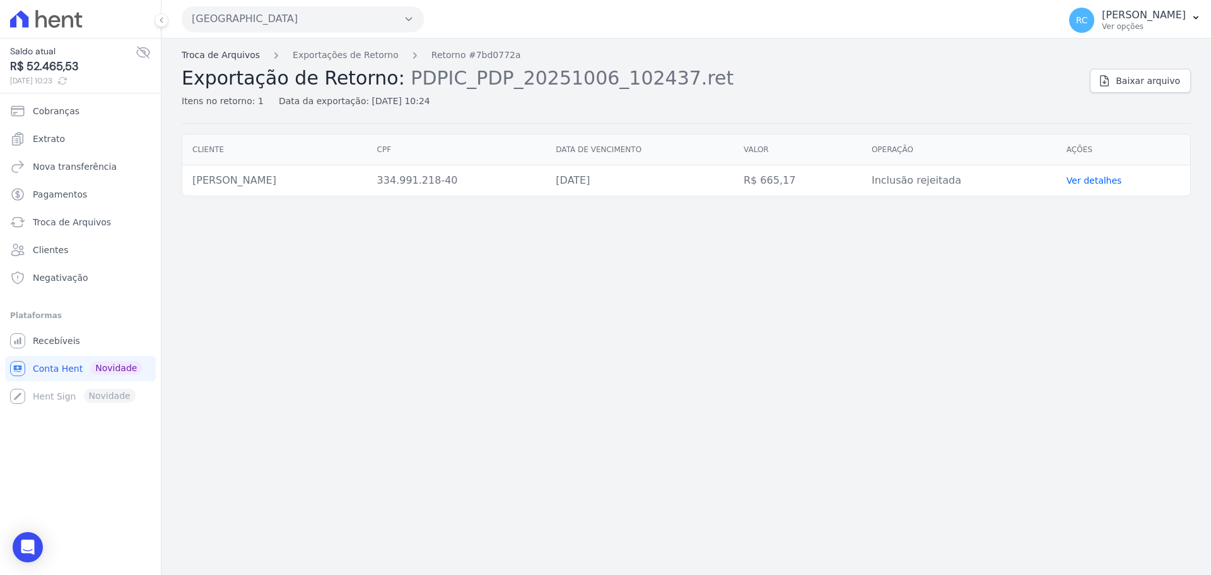
click at [228, 55] on link "Troca de Arquivos" at bounding box center [221, 55] width 78 height 13
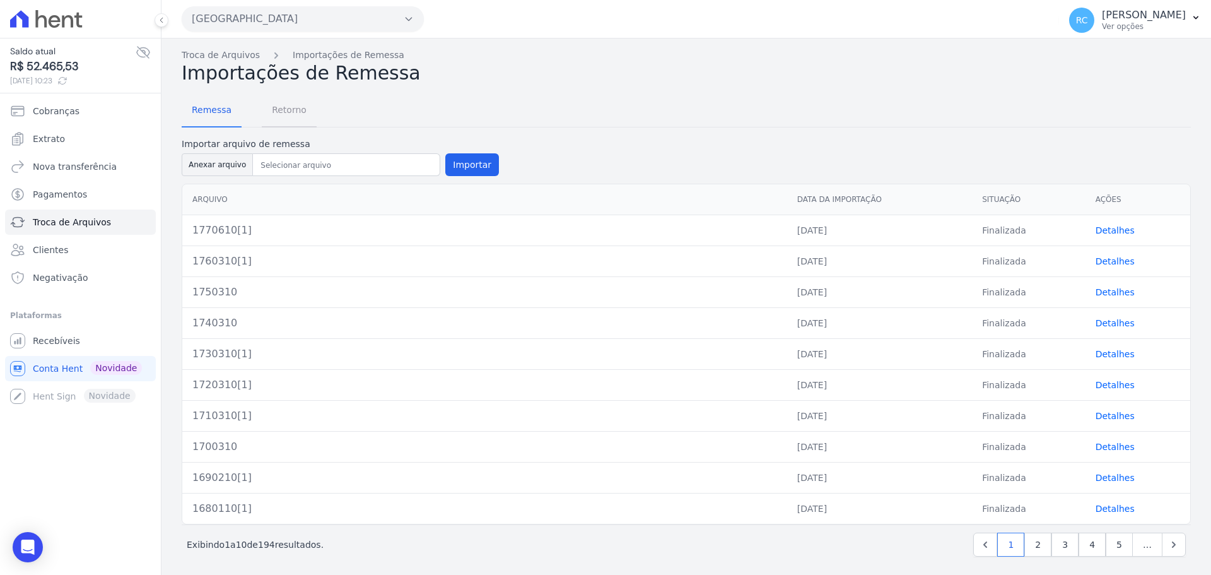
click at [287, 118] on span "Retorno" at bounding box center [289, 109] width 50 height 25
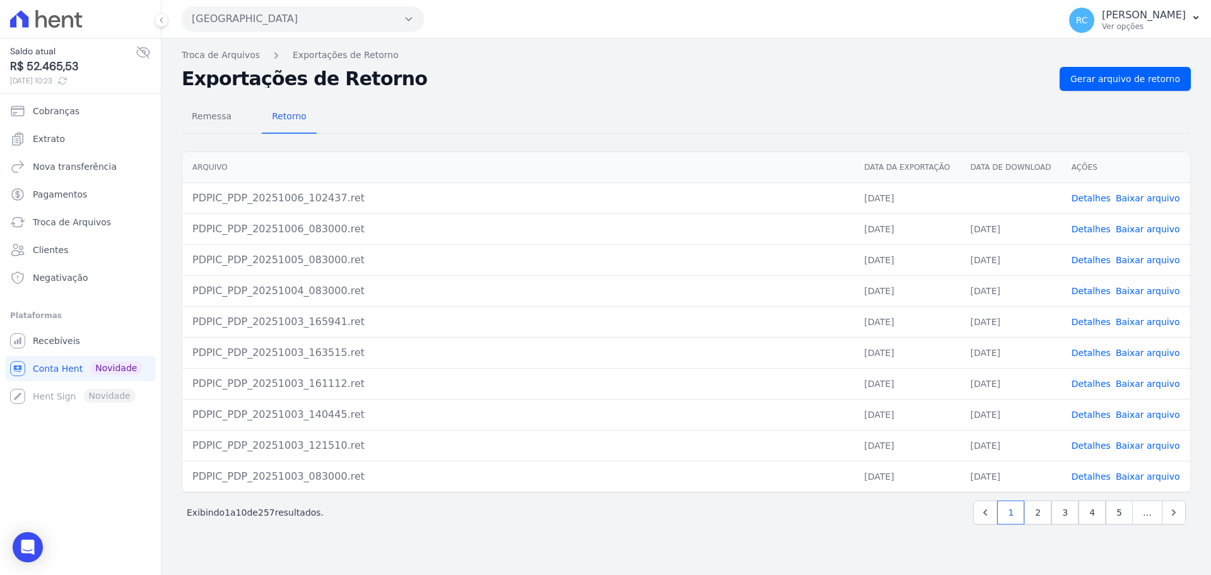
click at [1093, 198] on link "Detalhes" at bounding box center [1090, 198] width 39 height 10
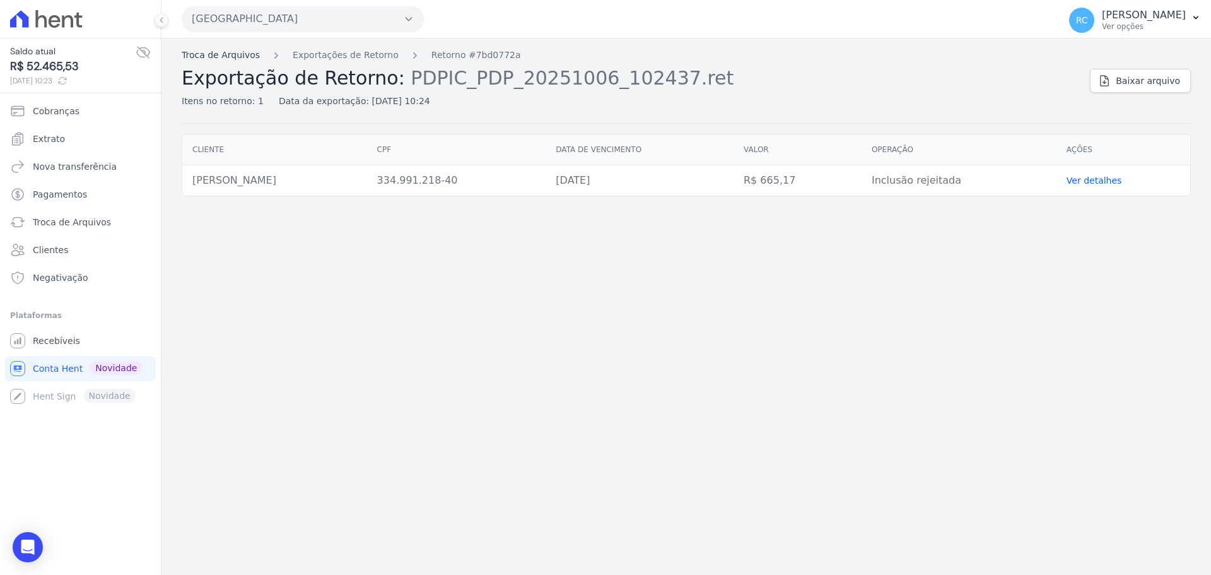
click at [222, 59] on link "Troca de Arquivos" at bounding box center [221, 55] width 78 height 13
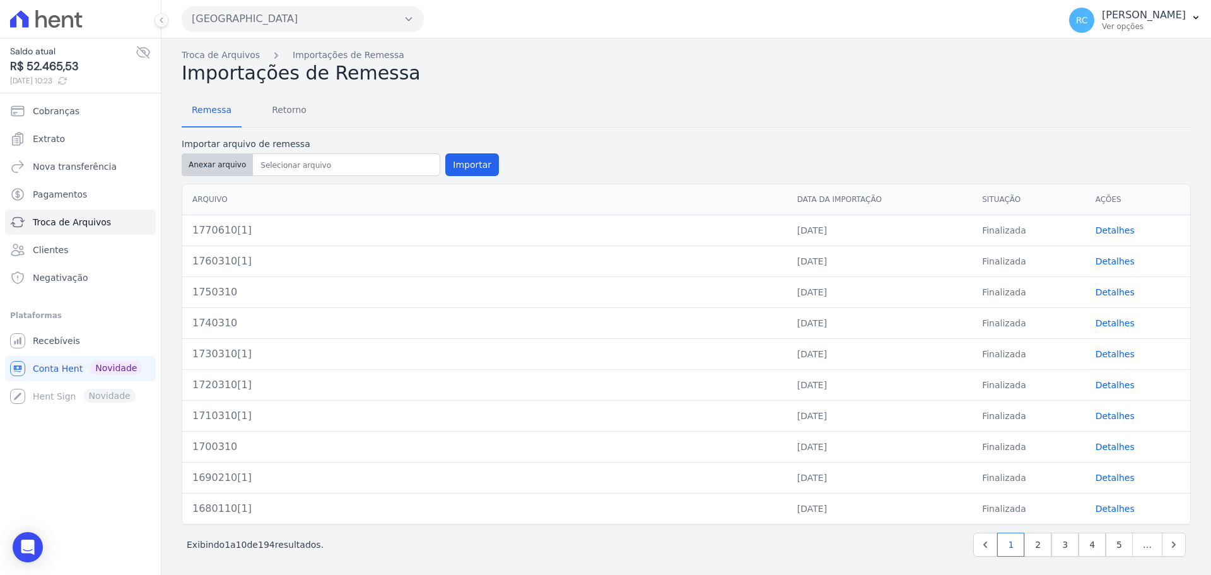
click at [226, 163] on button "Anexar arquivo" at bounding box center [217, 164] width 71 height 23
type input "1780610[1]"
click at [454, 165] on button "Importar" at bounding box center [472, 164] width 54 height 23
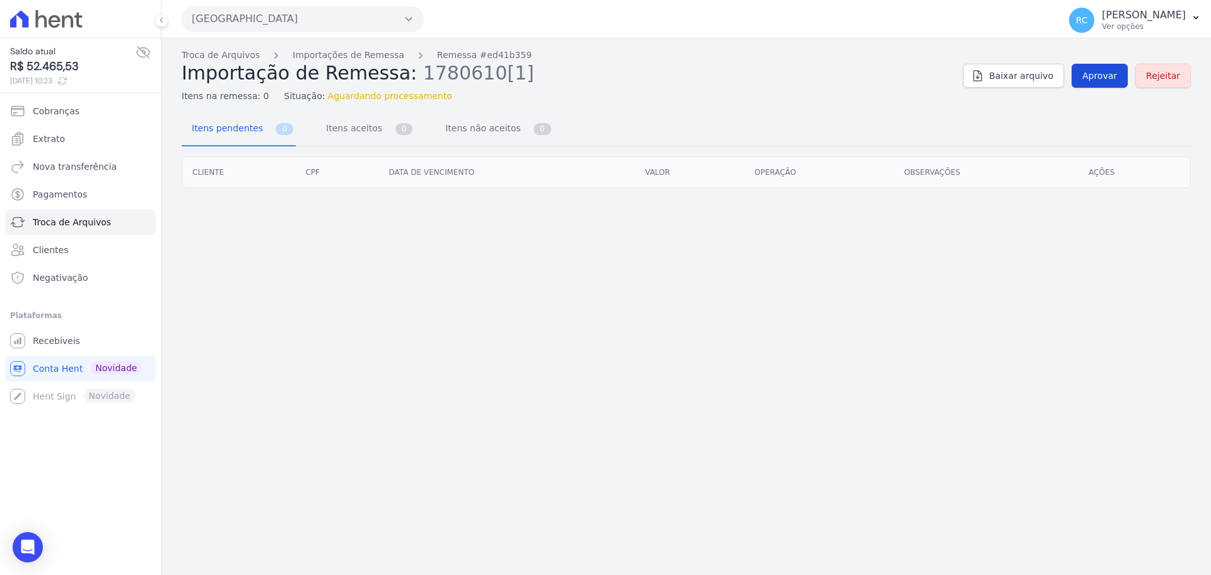
click at [1087, 79] on link "Aprovar" at bounding box center [1099, 76] width 56 height 24
click at [1089, 83] on link "Aprovar" at bounding box center [1099, 76] width 56 height 24
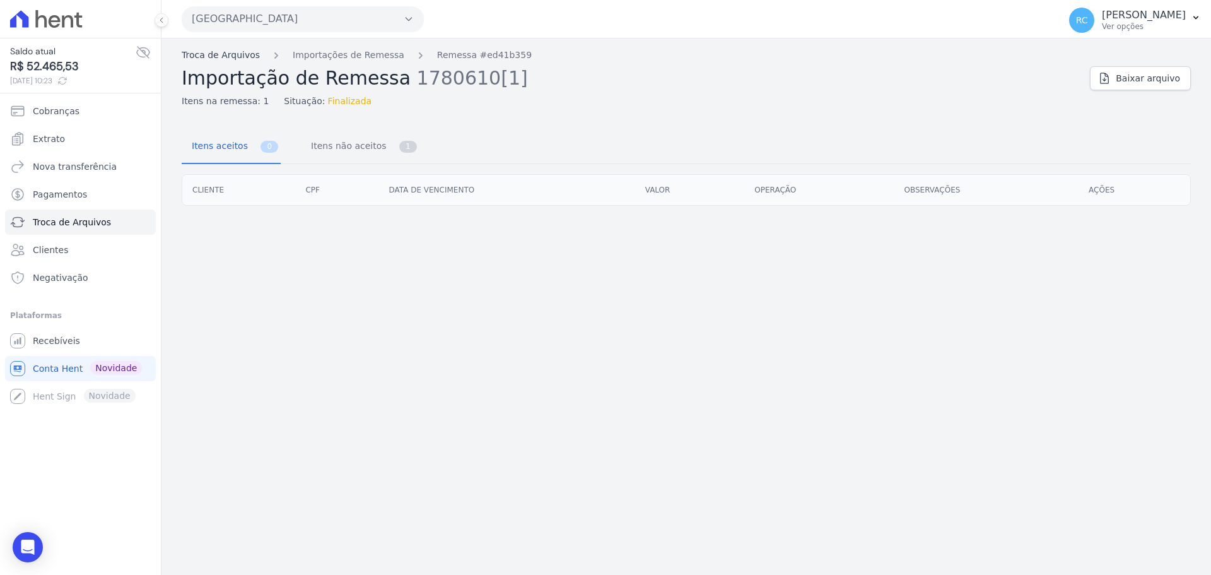
click at [235, 55] on link "Troca de Arquivos" at bounding box center [221, 55] width 78 height 13
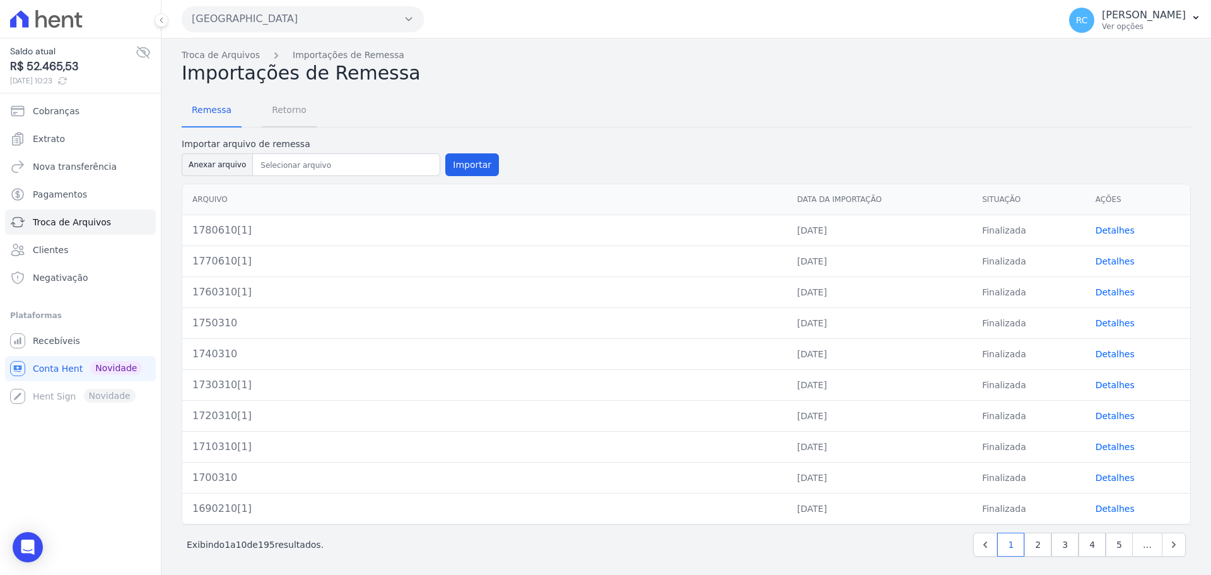
click at [293, 106] on span "Retorno" at bounding box center [289, 109] width 50 height 25
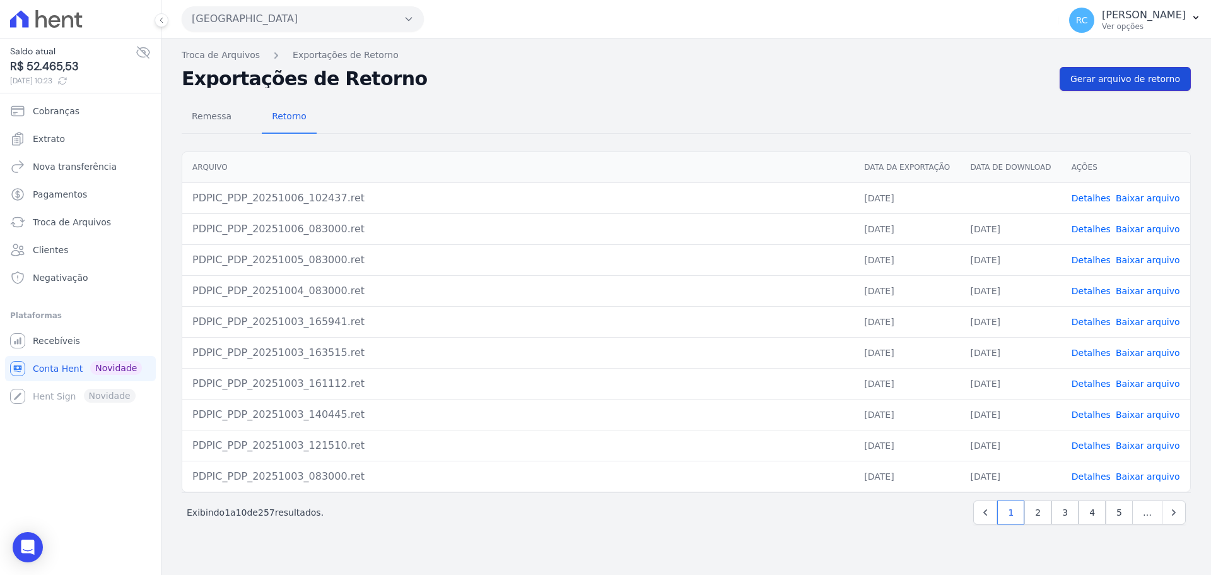
click at [1100, 83] on span "Gerar arquivo de retorno" at bounding box center [1125, 79] width 110 height 13
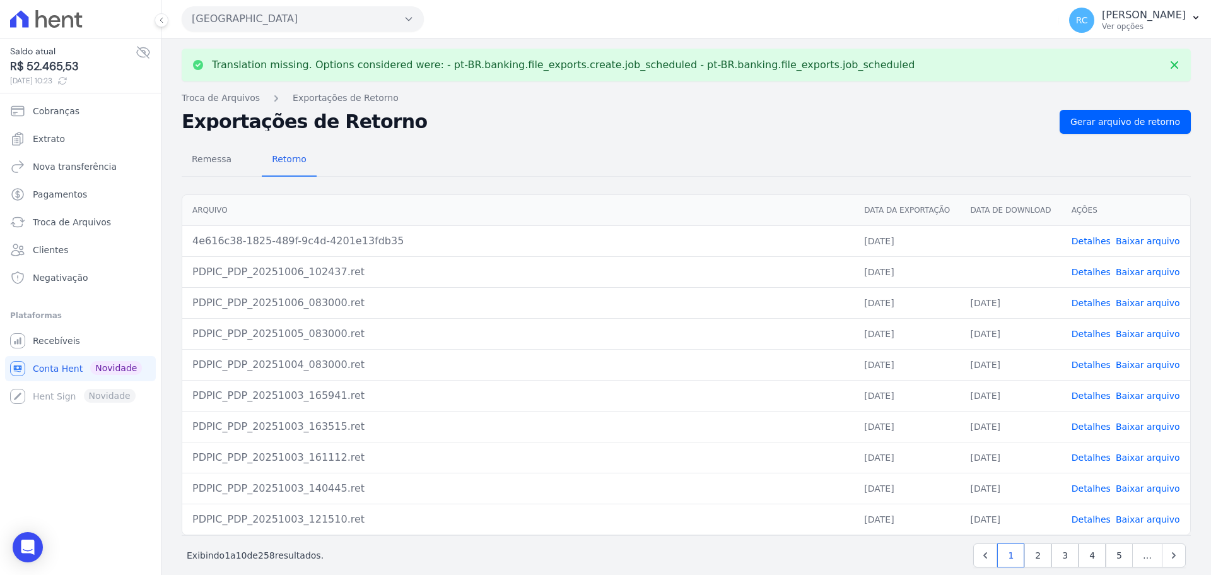
click at [1073, 238] on link "Detalhes" at bounding box center [1090, 241] width 39 height 10
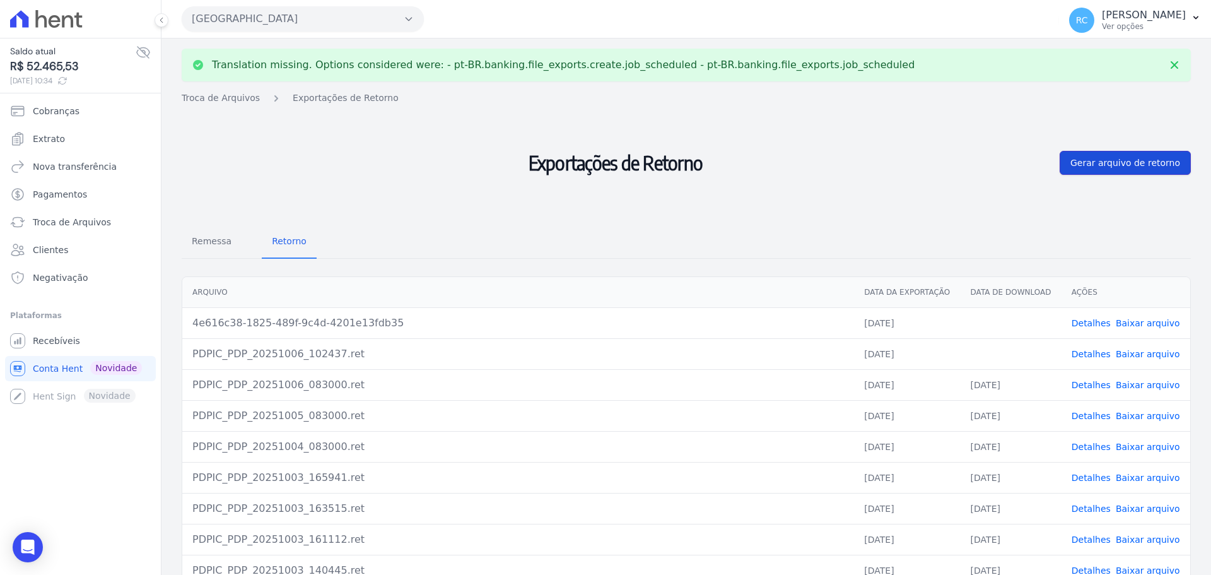
click at [1118, 160] on span "Gerar arquivo de retorno" at bounding box center [1125, 162] width 110 height 13
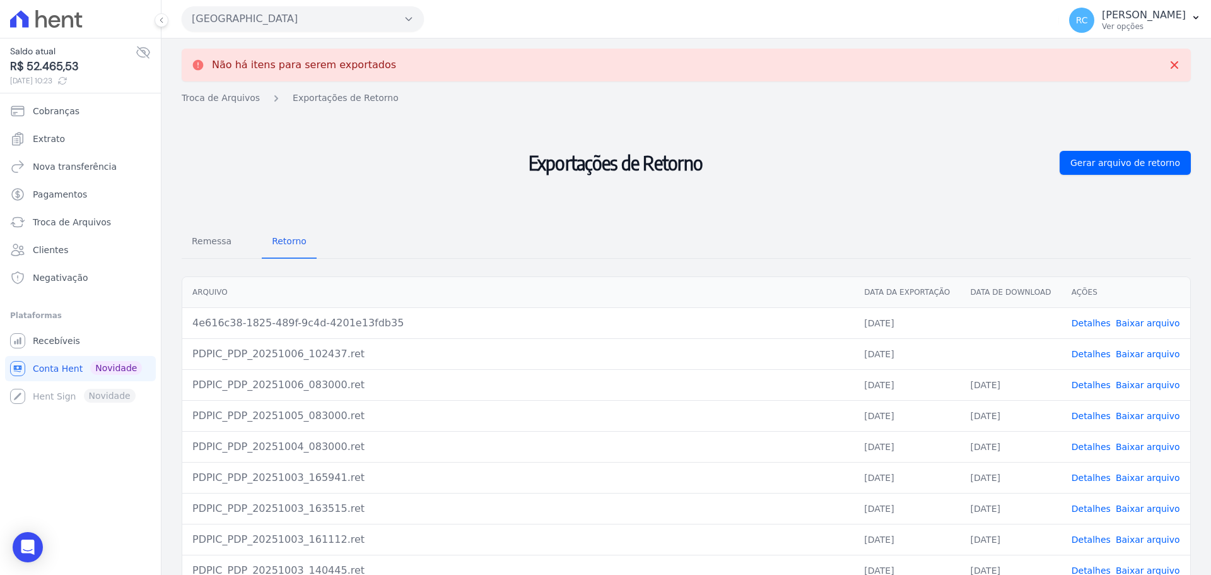
click at [1126, 329] on td "Detalhes Baixar arquivo" at bounding box center [1125, 322] width 129 height 31
click at [1126, 326] on link "Baixar arquivo" at bounding box center [1148, 323] width 64 height 10
click at [1145, 354] on link "Baixar arquivo" at bounding box center [1148, 354] width 64 height 10
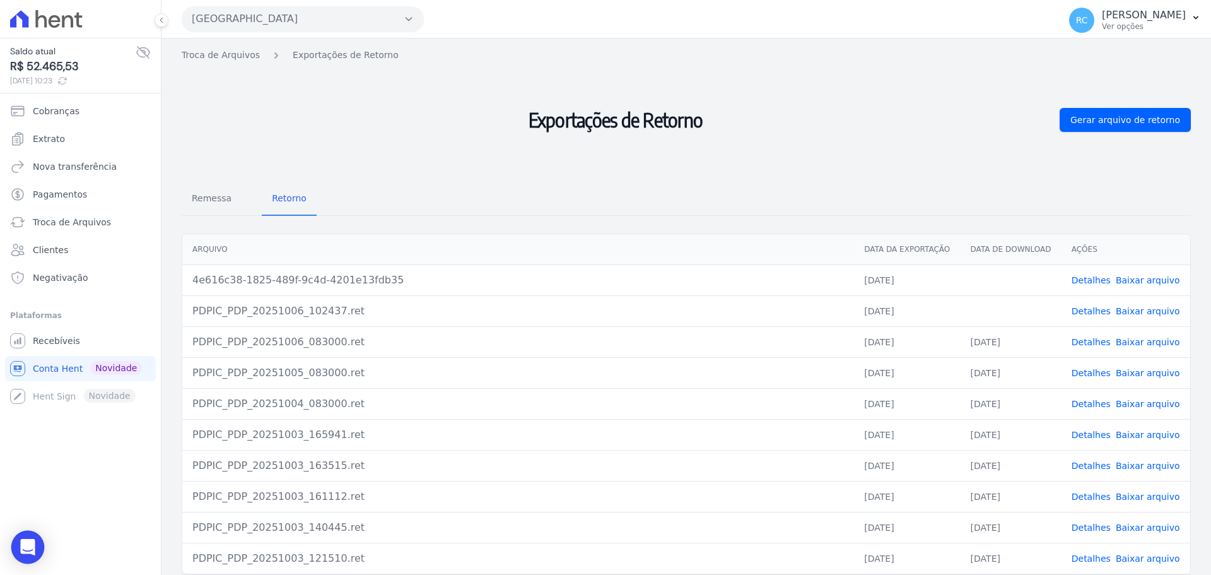
click at [13, 545] on body "Saldo atual R$ 52.465,53 06/10/2025, 10:23 Cobranças Extrato Nova transferência…" at bounding box center [605, 287] width 1211 height 575
click at [35, 537] on div "Open Intercom Messenger" at bounding box center [27, 546] width 33 height 33
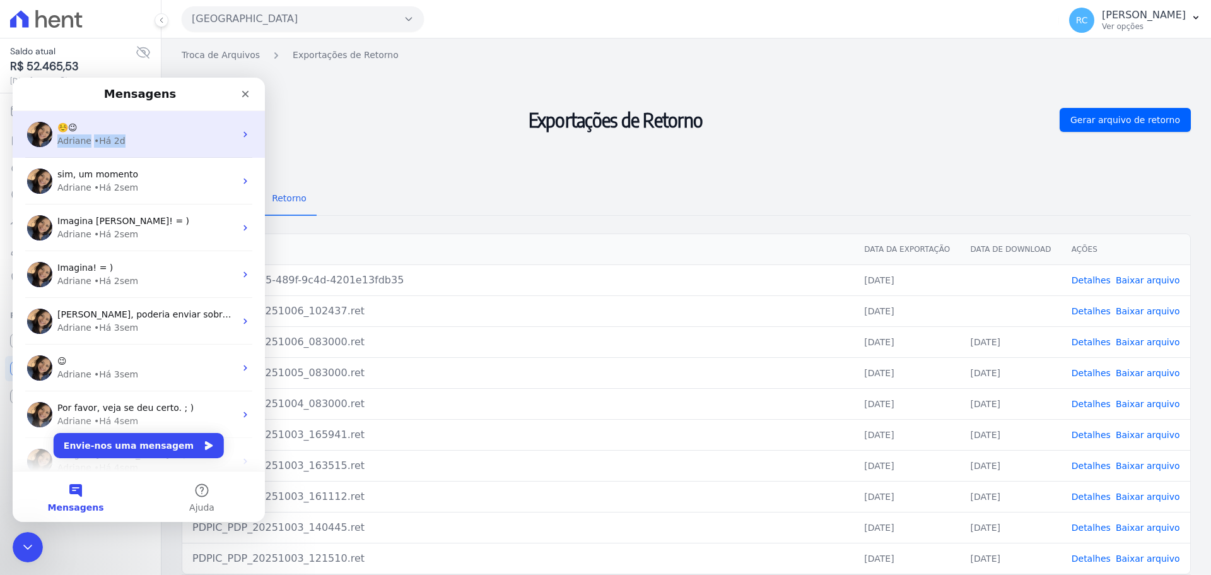
click at [134, 134] on div "☺️😉 Adriane • Há 2d" at bounding box center [146, 134] width 178 height 26
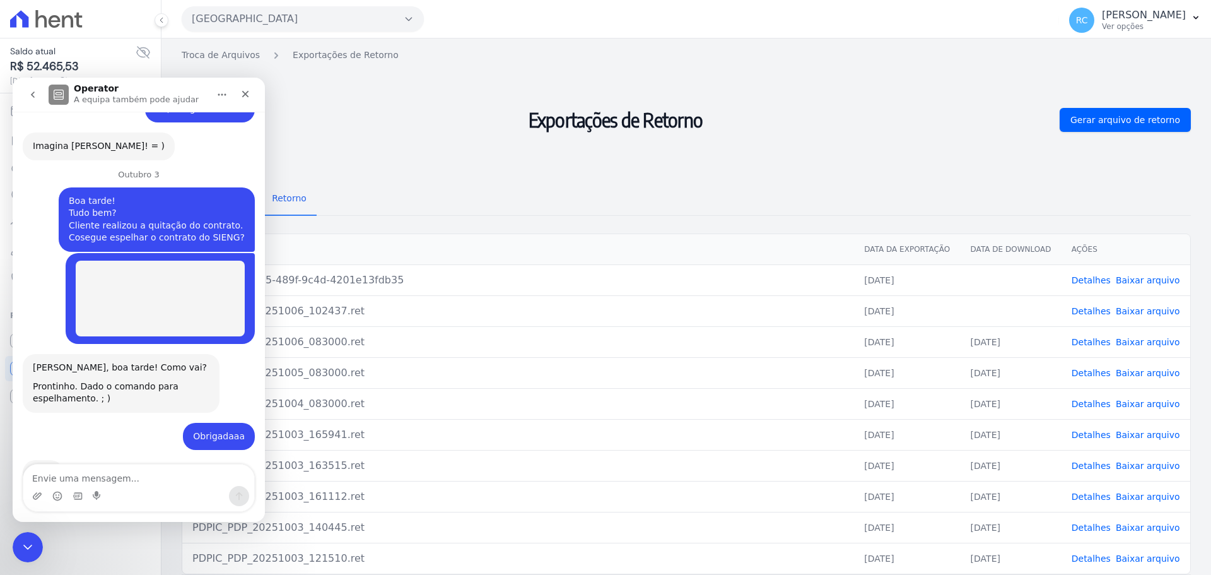
scroll to position [376, 0]
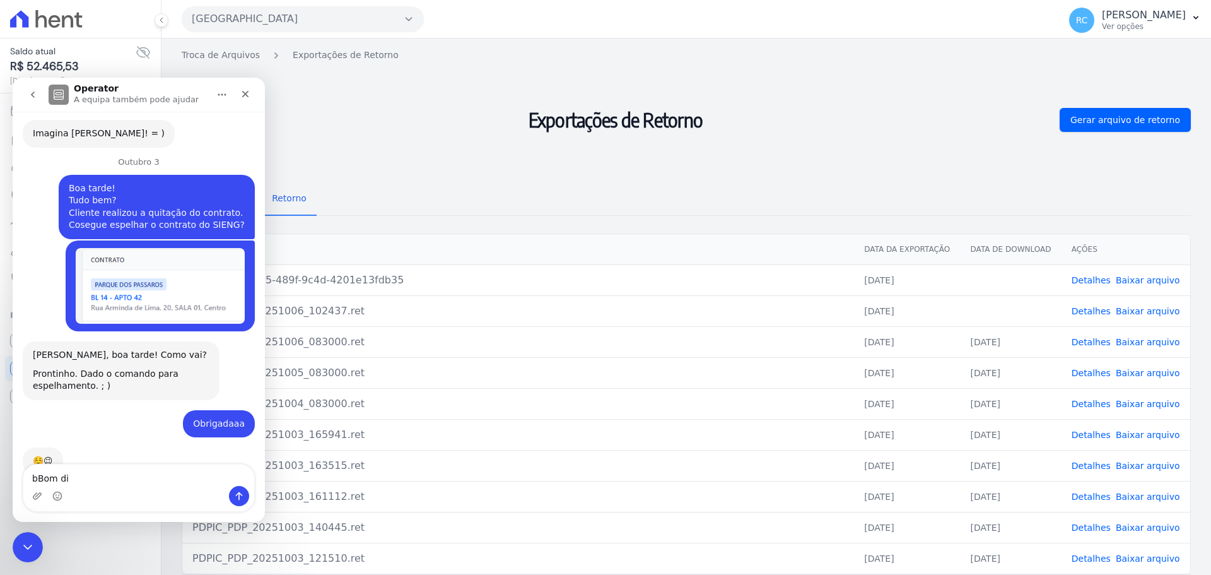
type textarea "bBom"
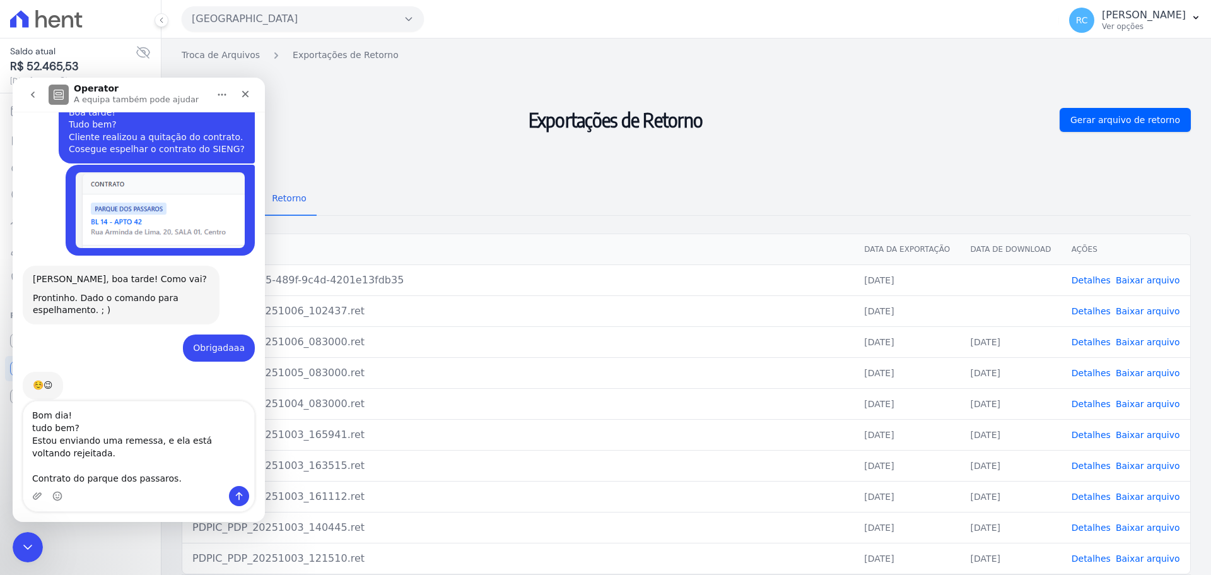
scroll to position [455, 0]
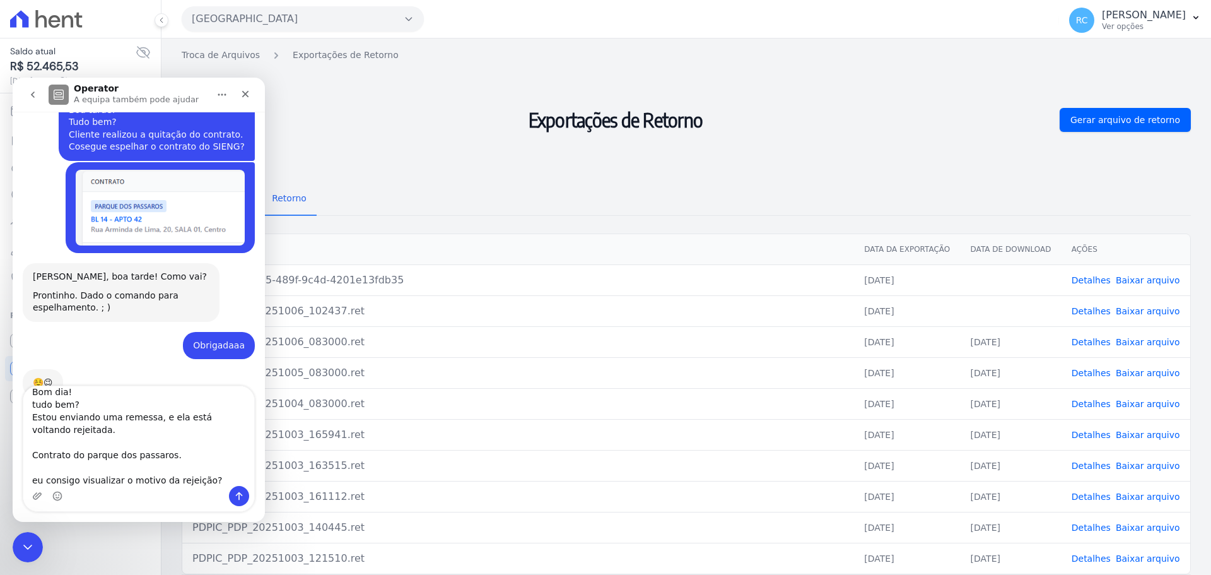
type textarea "Bom dia! tudo bem? Estou enviando uma remessa, e ela está voltando rejeitada. C…"
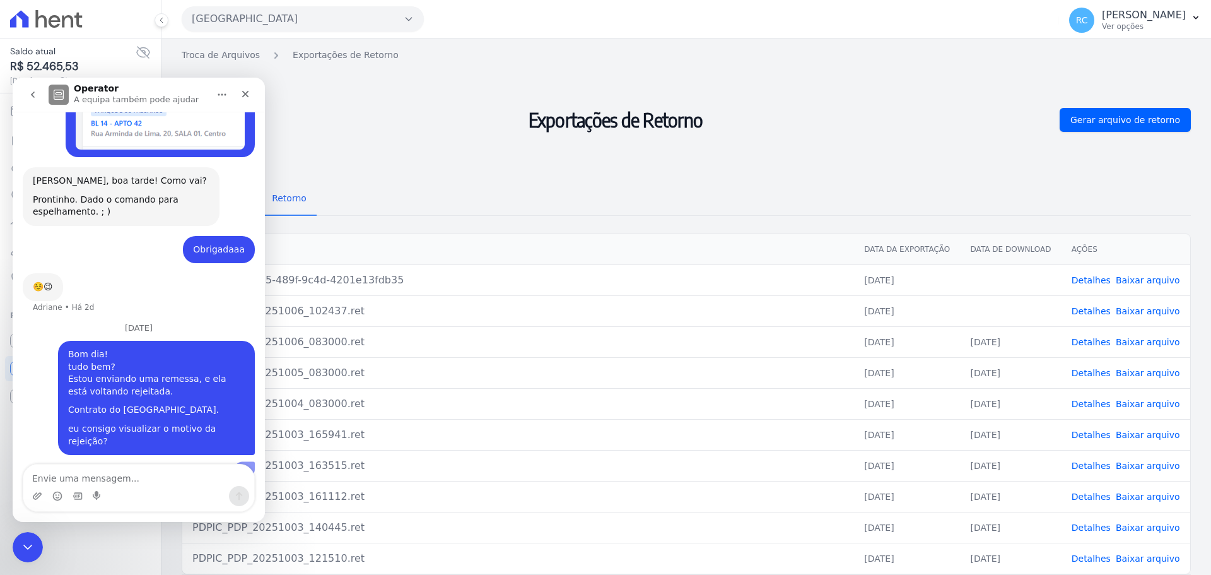
scroll to position [549, 0]
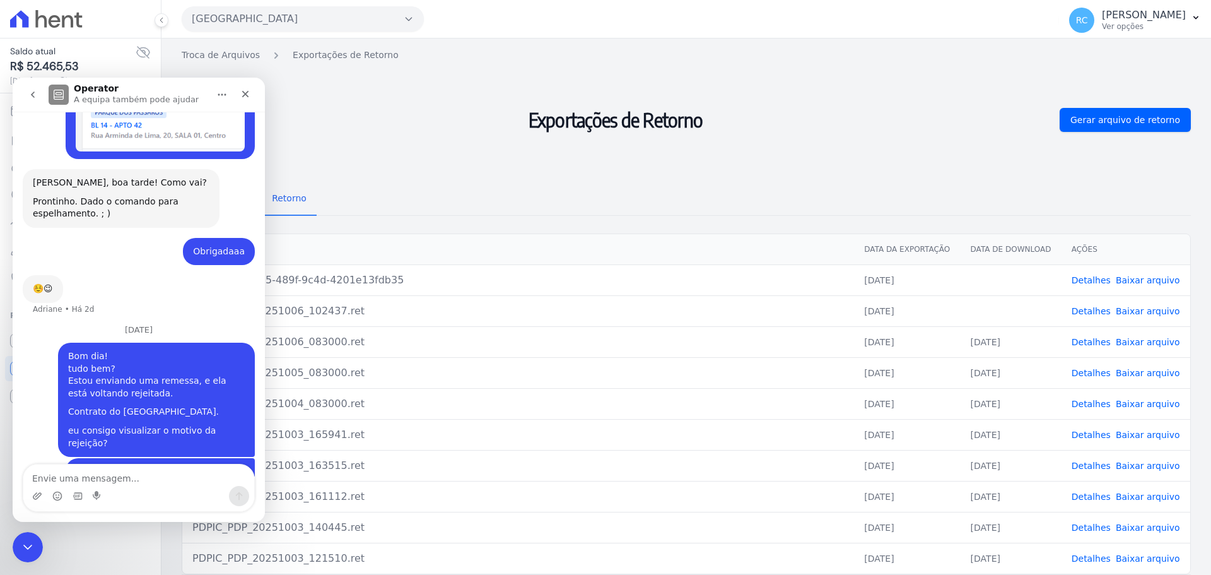
click at [160, 465] on img "Raquel diz…" at bounding box center [160, 478] width 169 height 26
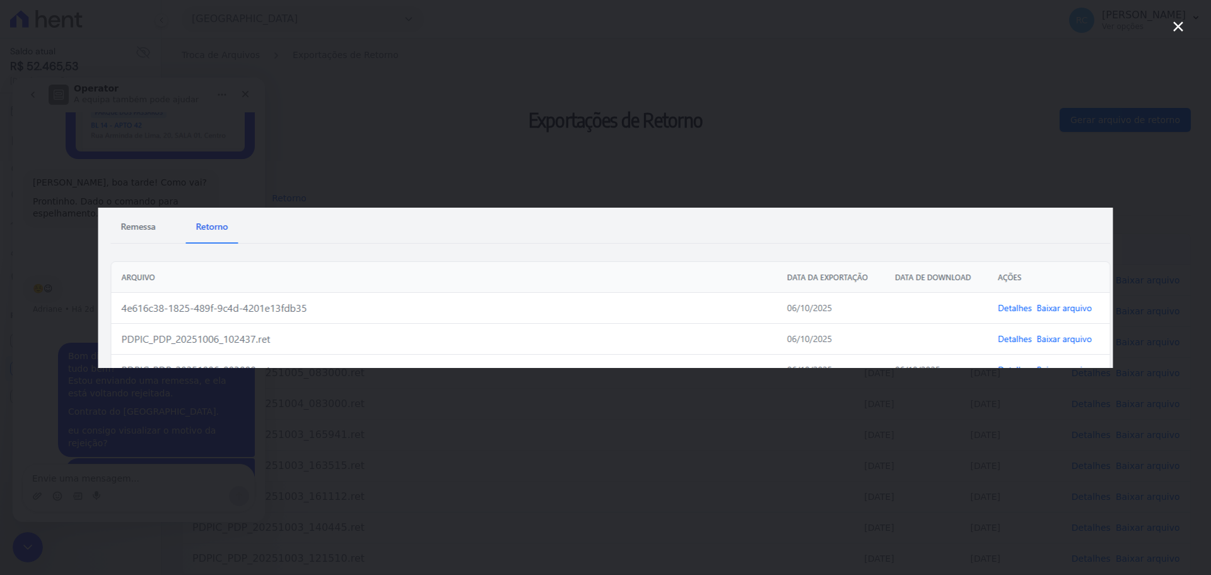
click at [124, 465] on div "Messenger da Intercom" at bounding box center [605, 287] width 1211 height 575
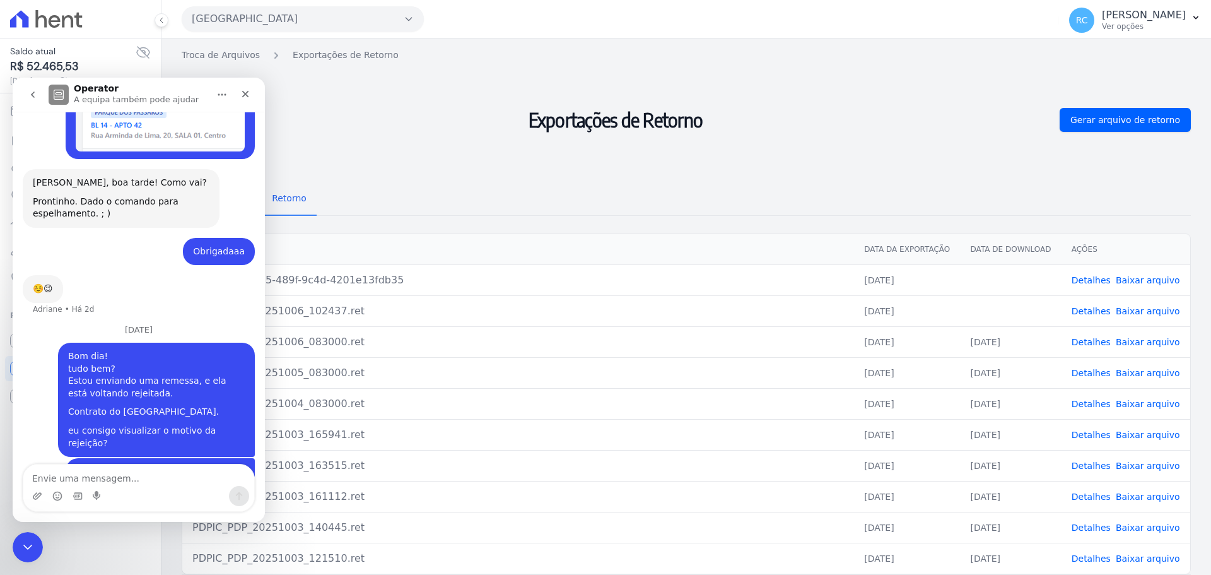
click at [1083, 284] on link "Detalhes" at bounding box center [1090, 280] width 39 height 10
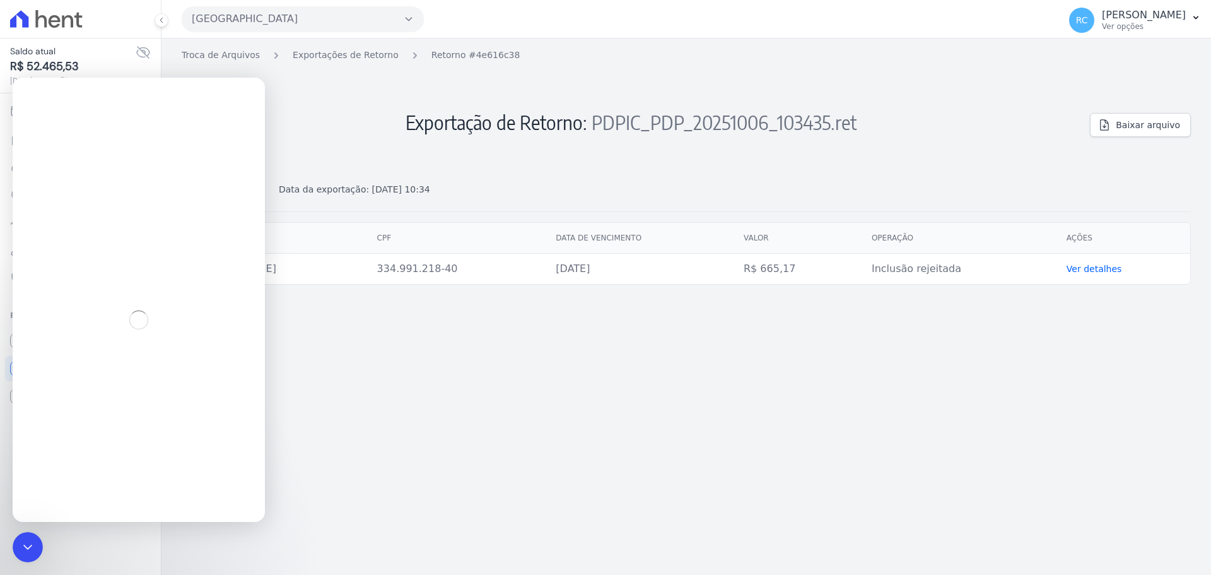
click at [1105, 270] on link "Ver detalhes" at bounding box center [1093, 269] width 55 height 10
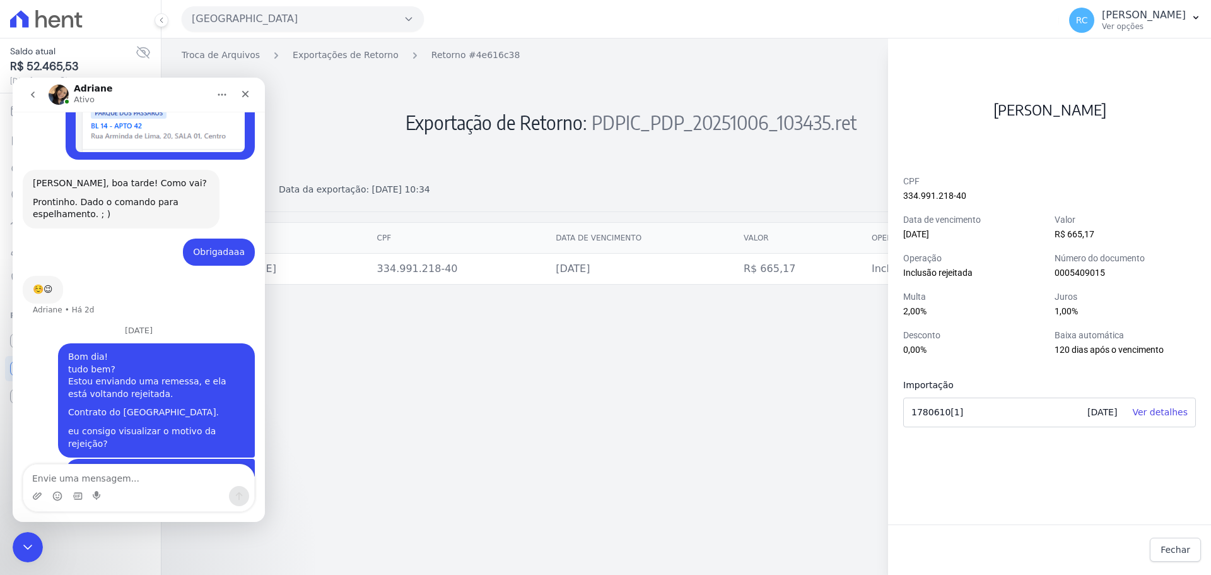
scroll to position [549, 0]
click at [1171, 414] on link "Ver detalhes" at bounding box center [1159, 412] width 55 height 10
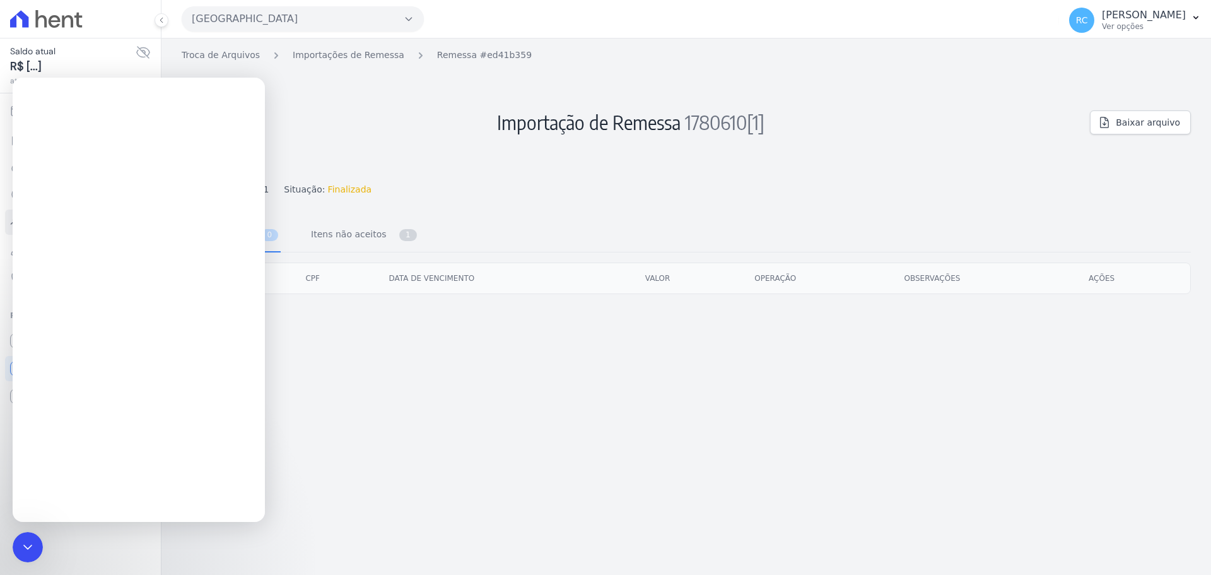
click at [964, 382] on div "Troca de Arquivos Importações de Remessa Remessa #ed41b359 Importação de Remess…" at bounding box center [685, 306] width 1049 height 536
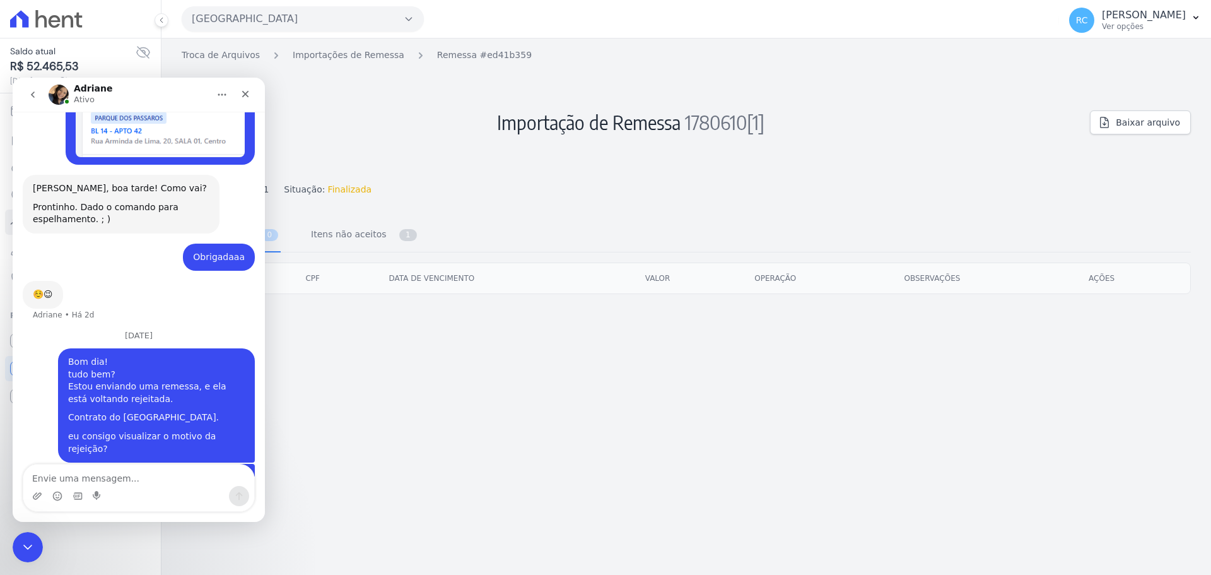
scroll to position [549, 0]
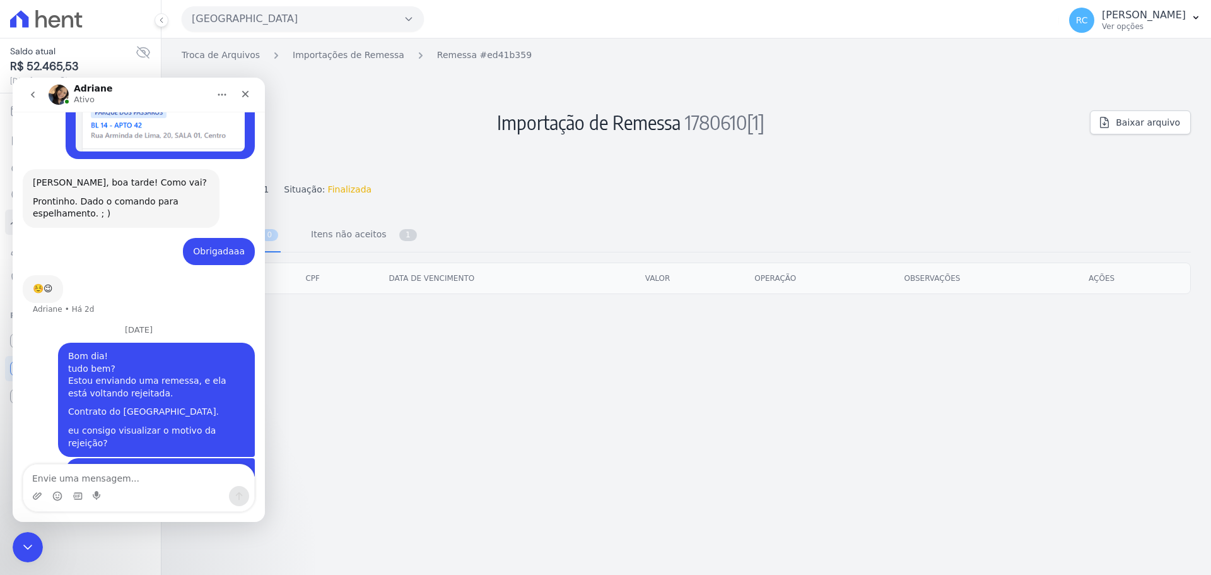
click at [93, 484] on div "Messenger da Intercom" at bounding box center [138, 487] width 231 height 47
click at [97, 477] on textarea "Envie uma mensagem..." at bounding box center [138, 474] width 231 height 21
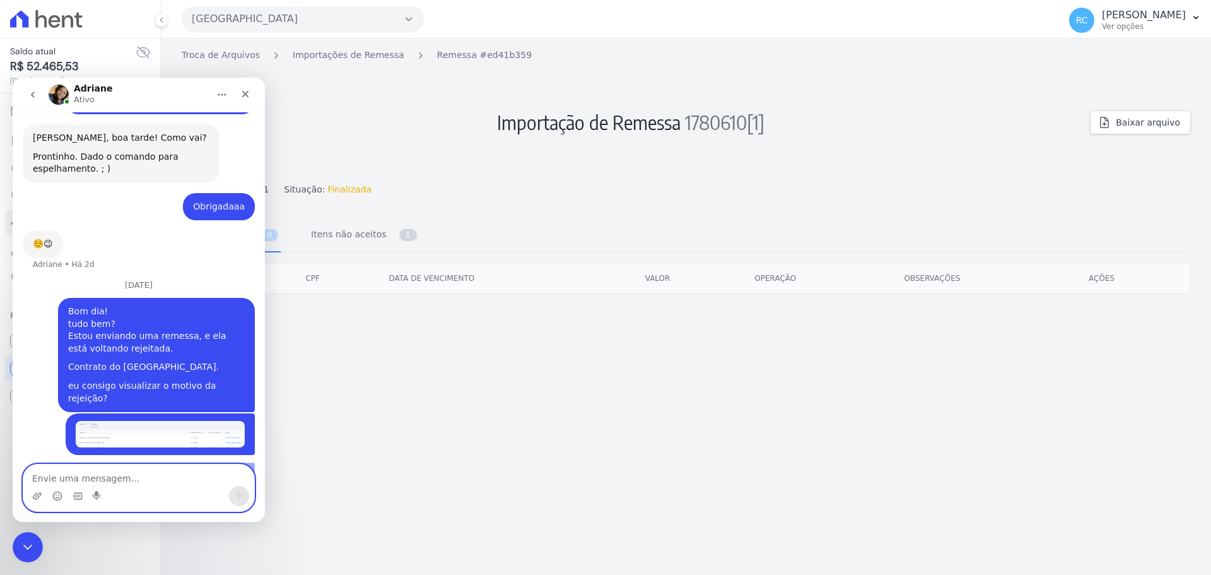
scroll to position [734, 0]
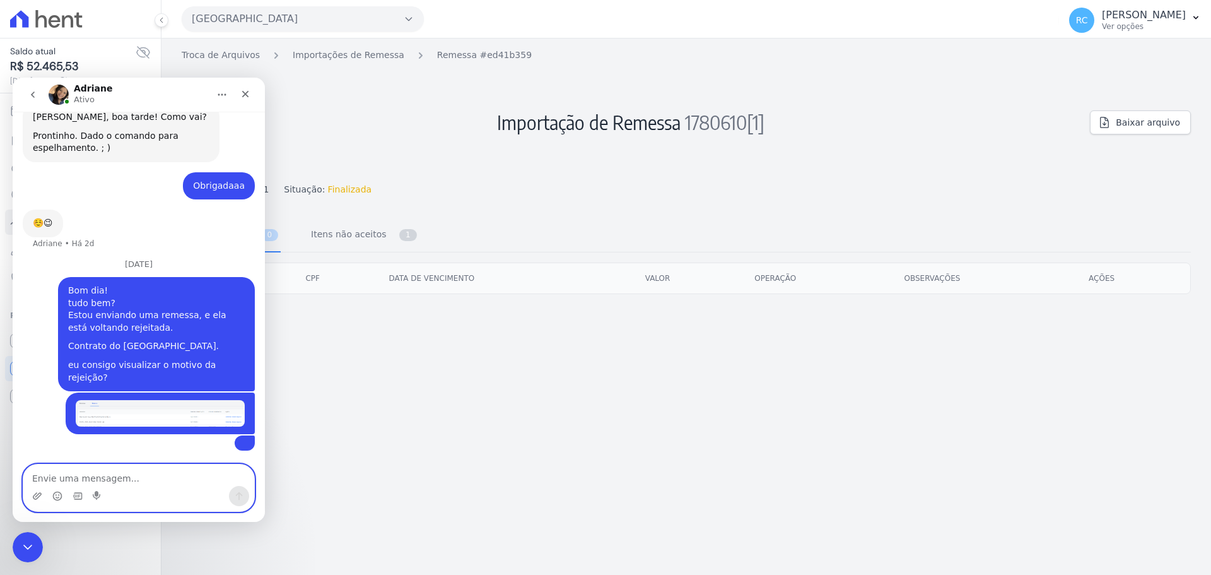
drag, startPoint x: 502, startPoint y: 423, endPoint x: 405, endPoint y: 330, distance: 133.4
click at [501, 423] on div "Troca de Arquivos Importações de Remessa Remessa #ed41b359 Importação de Remess…" at bounding box center [685, 306] width 1049 height 536
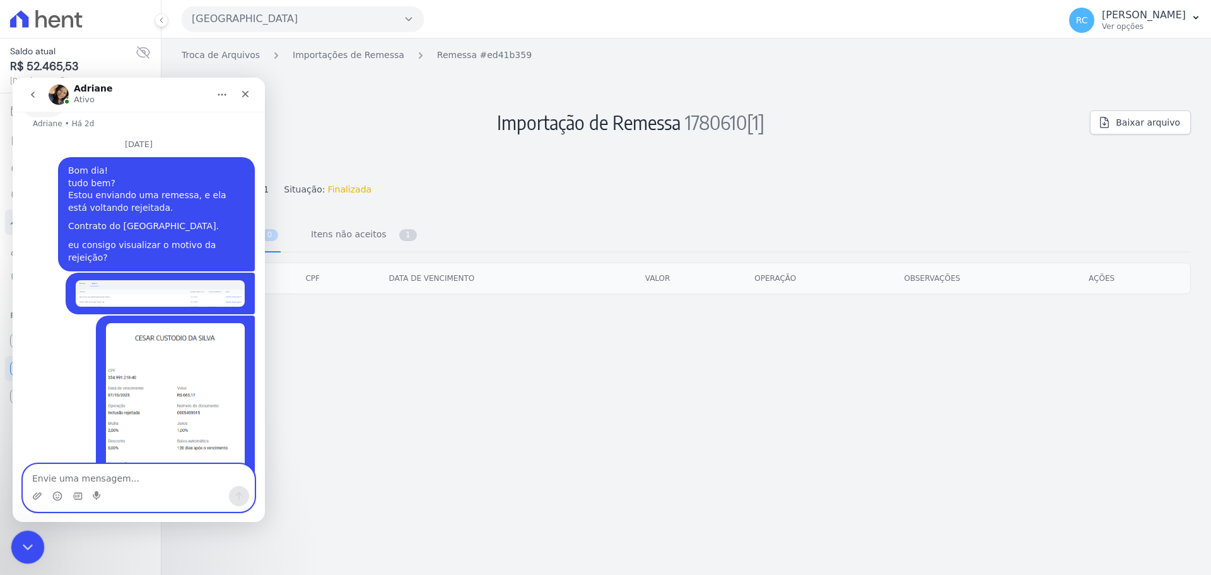
click at [33, 531] on div "Fechar mensagem da Intercom" at bounding box center [26, 545] width 30 height 30
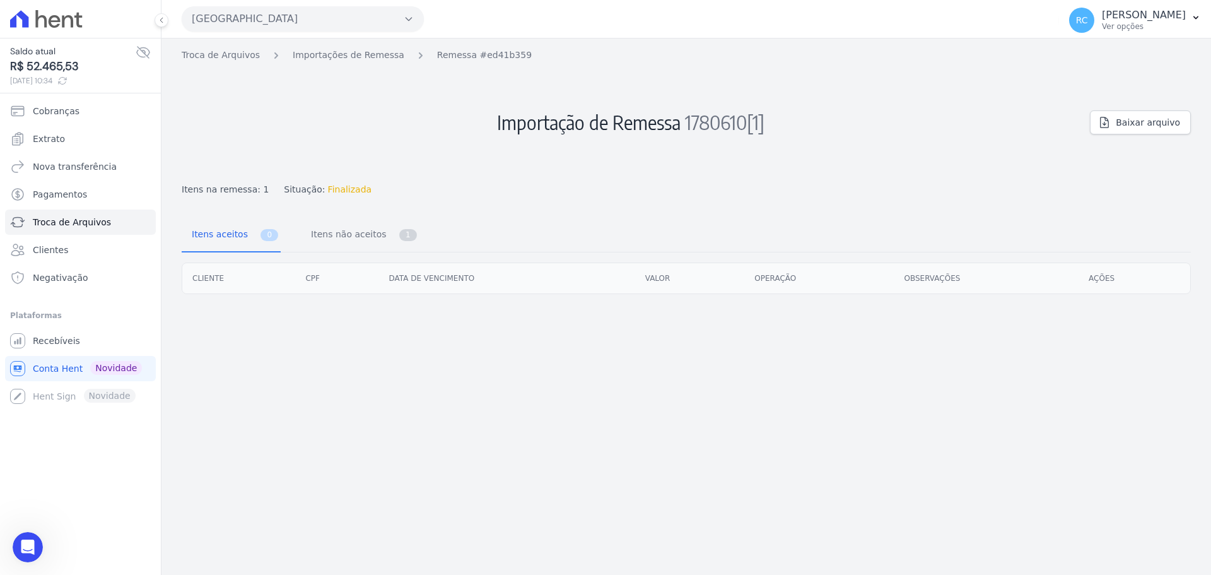
click at [542, 442] on div "Troca de Arquivos Importações de Remessa Remessa #ed41b359 Importação de Remess…" at bounding box center [685, 306] width 1049 height 536
click at [753, 127] on span "1780610[1]" at bounding box center [724, 121] width 79 height 25
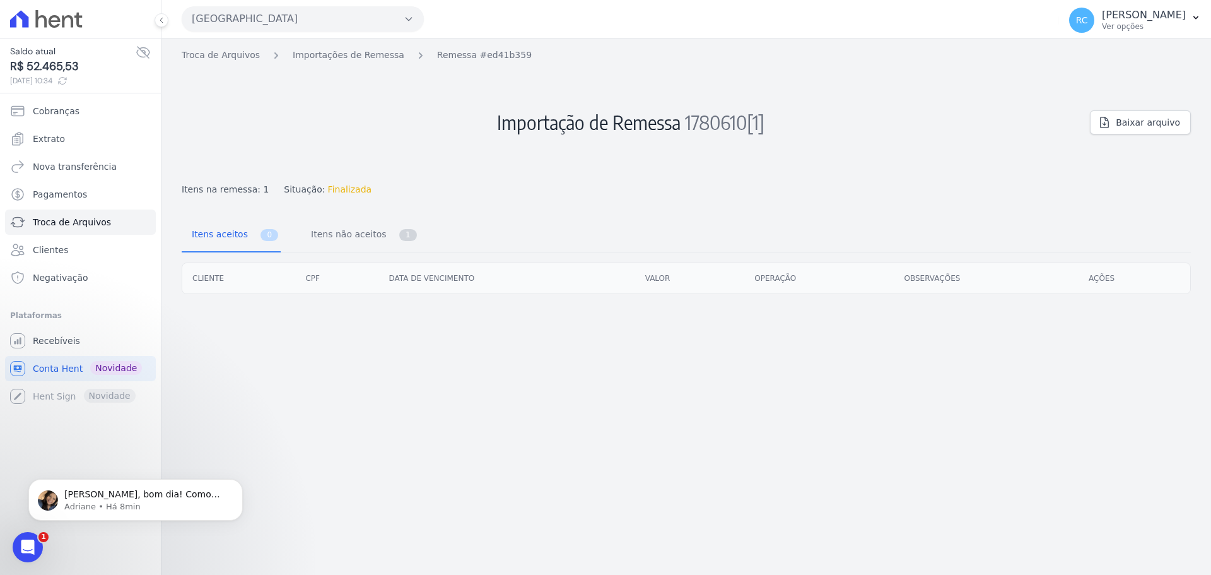
scroll to position [0, 0]
click at [158, 511] on p "Adriane • Há 8min" at bounding box center [145, 506] width 163 height 11
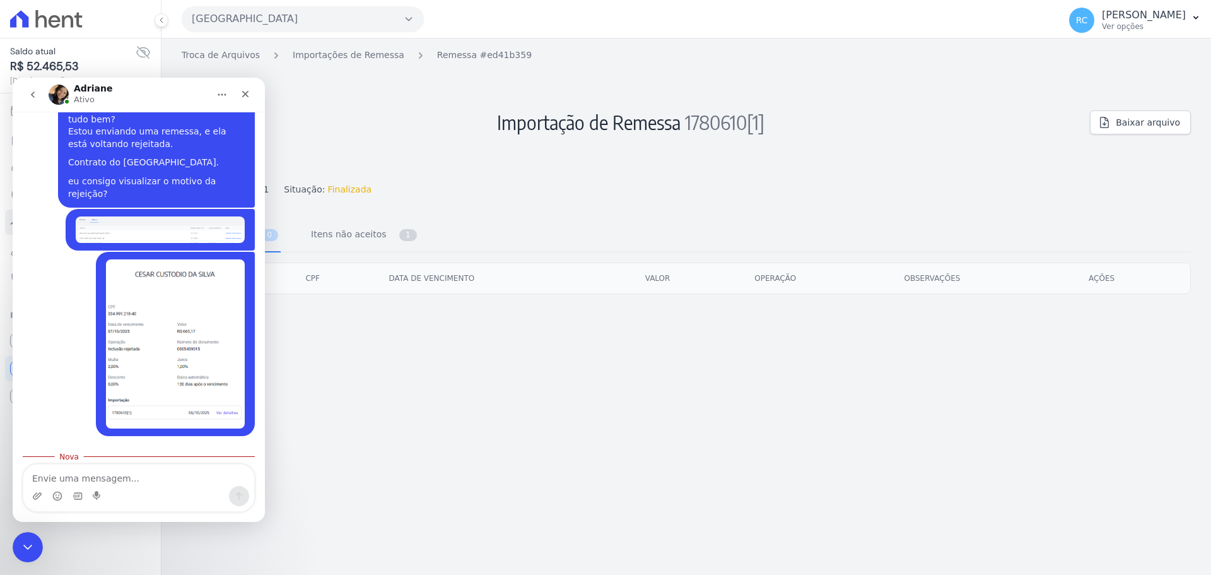
scroll to position [836, 0]
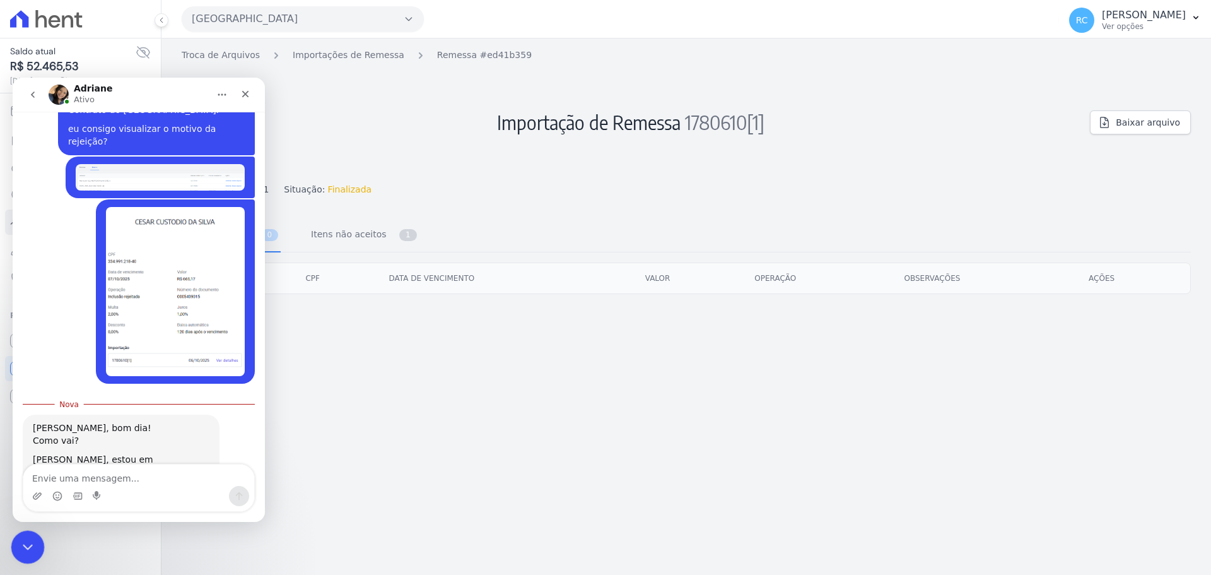
click at [33, 531] on div "Fechar mensagem da Intercom" at bounding box center [26, 545] width 30 height 30
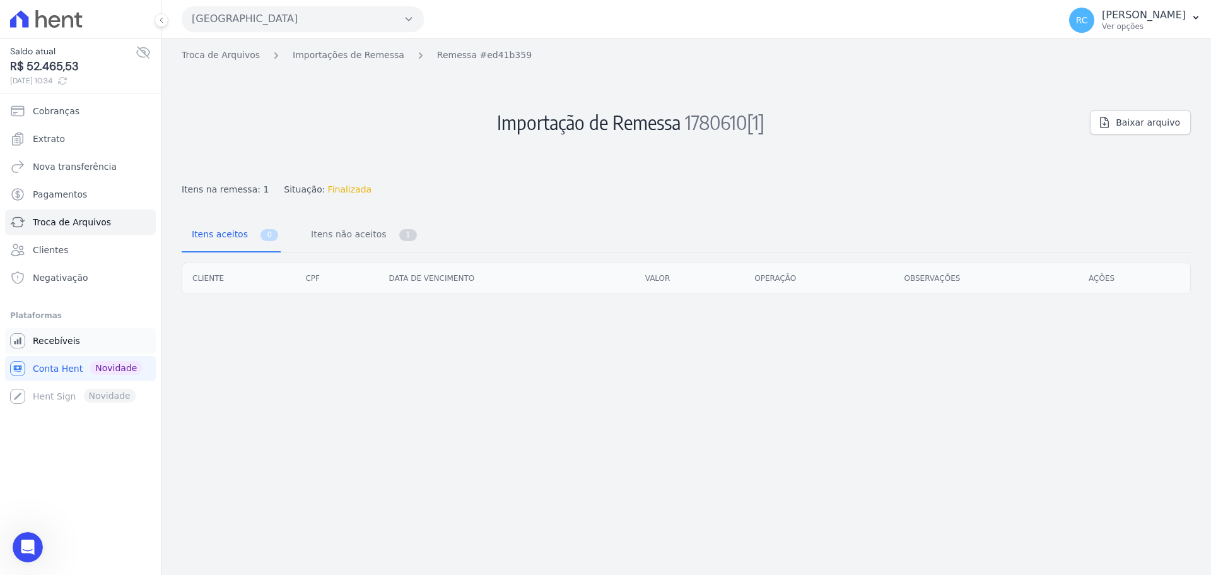
click at [71, 338] on span "Recebíveis" at bounding box center [56, 340] width 47 height 13
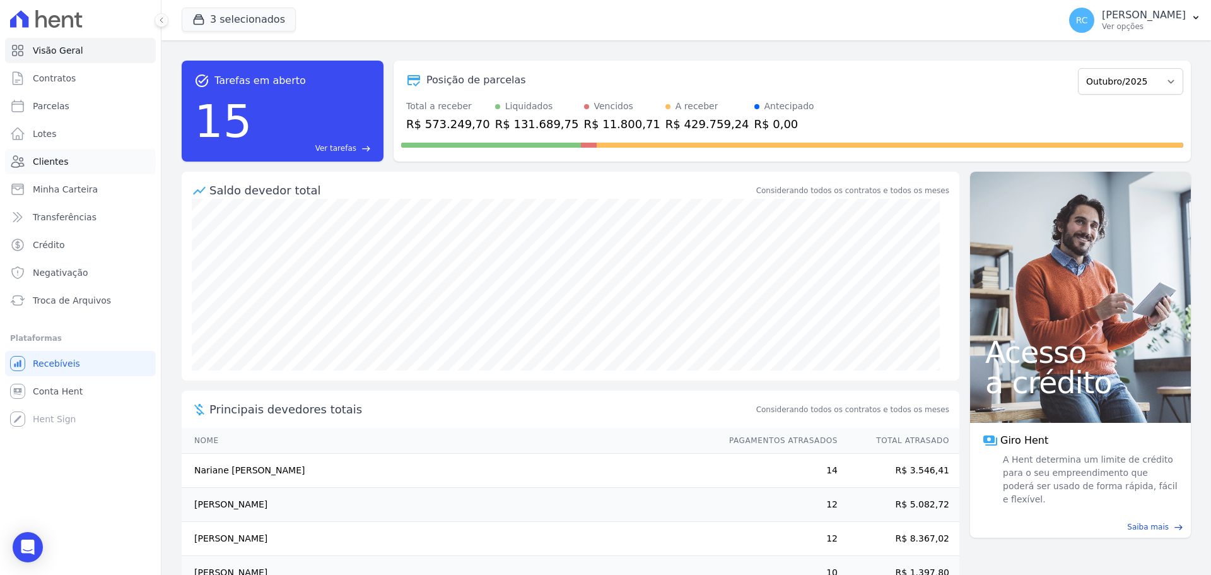
click at [72, 168] on link "Clientes" at bounding box center [80, 161] width 151 height 25
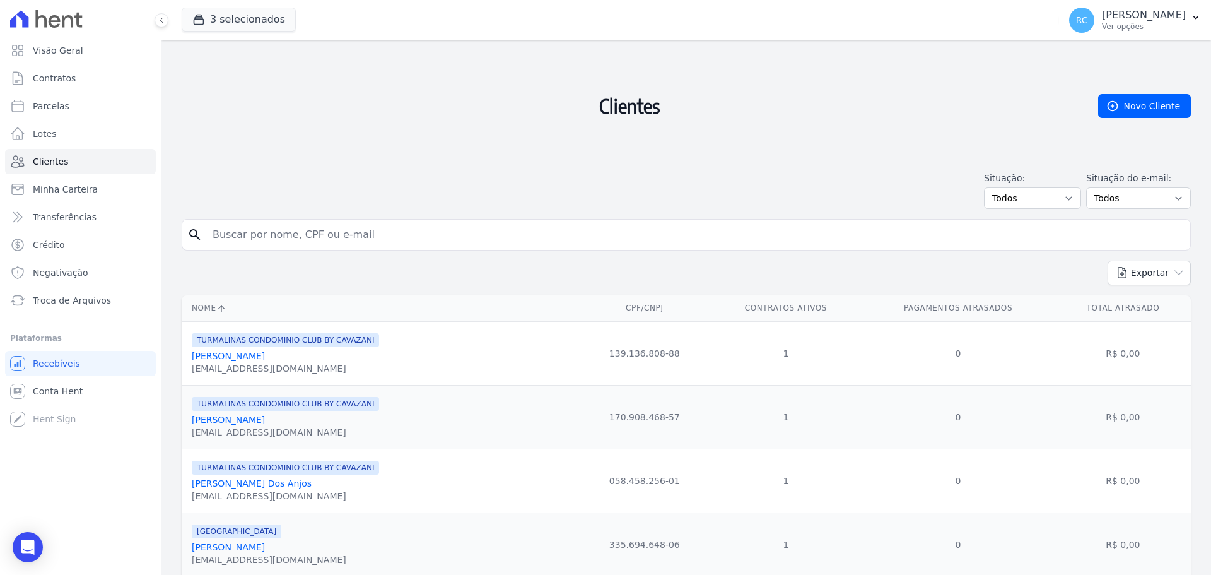
drag, startPoint x: 283, startPoint y: 214, endPoint x: 286, endPoint y: 220, distance: 6.8
click at [289, 236] on input "search" at bounding box center [695, 234] width 980 height 25
paste input "IGOR VINICIUS DA CRUZ BRITO"
type input "IGOR VINICIUS DA CRUZ BRITO"
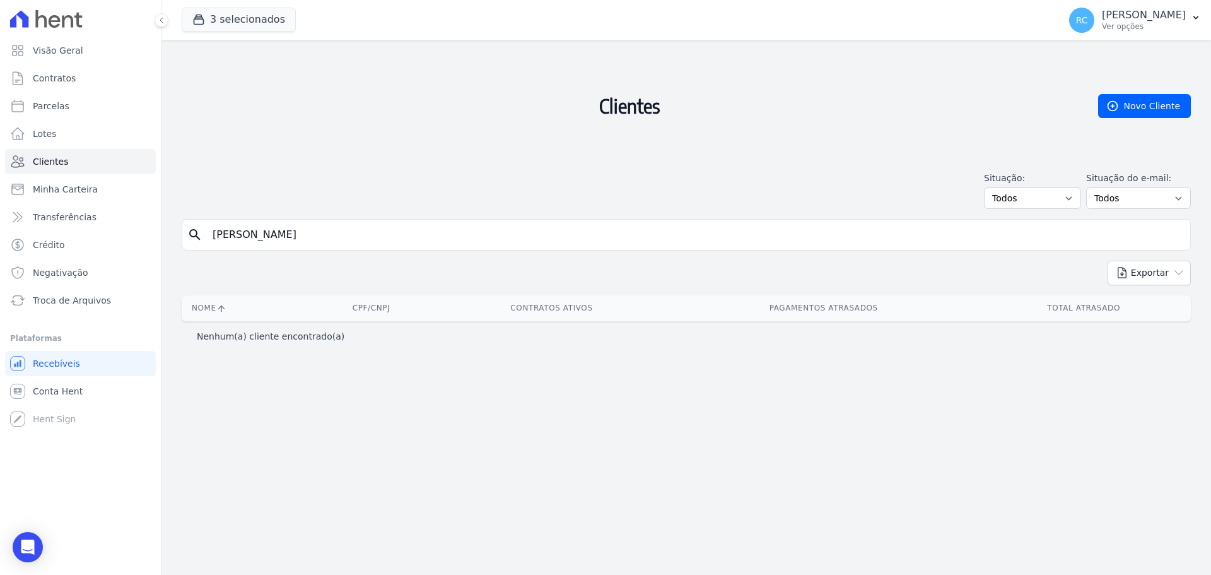
drag, startPoint x: 295, startPoint y: 226, endPoint x: 614, endPoint y: 204, distance: 319.3
click at [609, 212] on div "Clientes Novo Cliente Situação: Todos Adimplentes Inadimplentes Situação do e-m…" at bounding box center [685, 307] width 1049 height 534
type input "IGOR VINICIUS D"
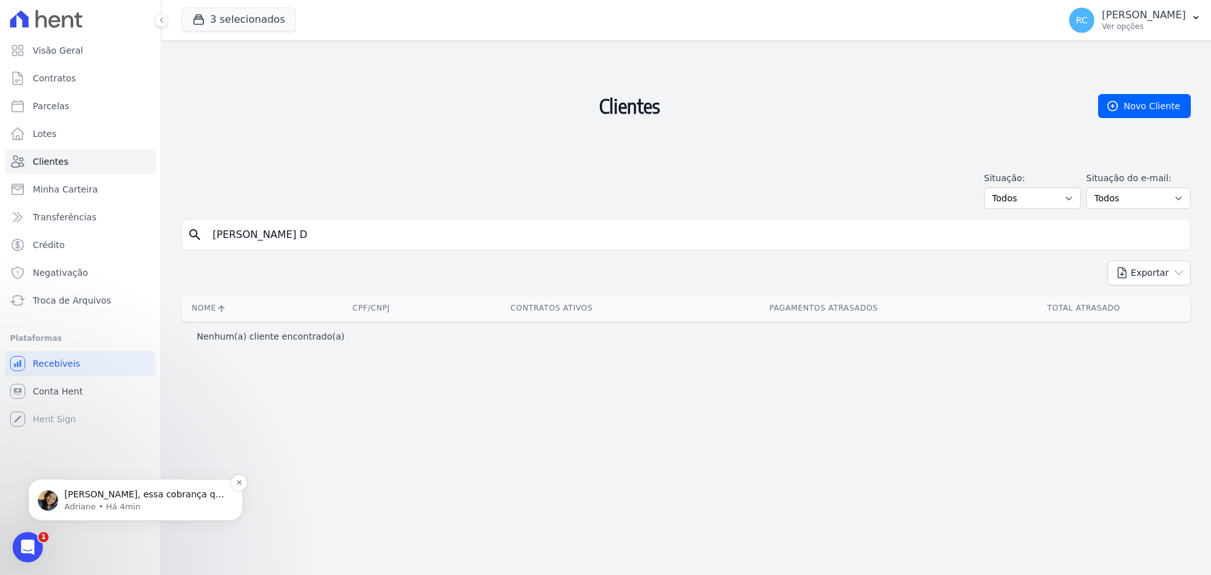
click at [92, 501] on p "Adriane • Há 4min" at bounding box center [145, 506] width 163 height 11
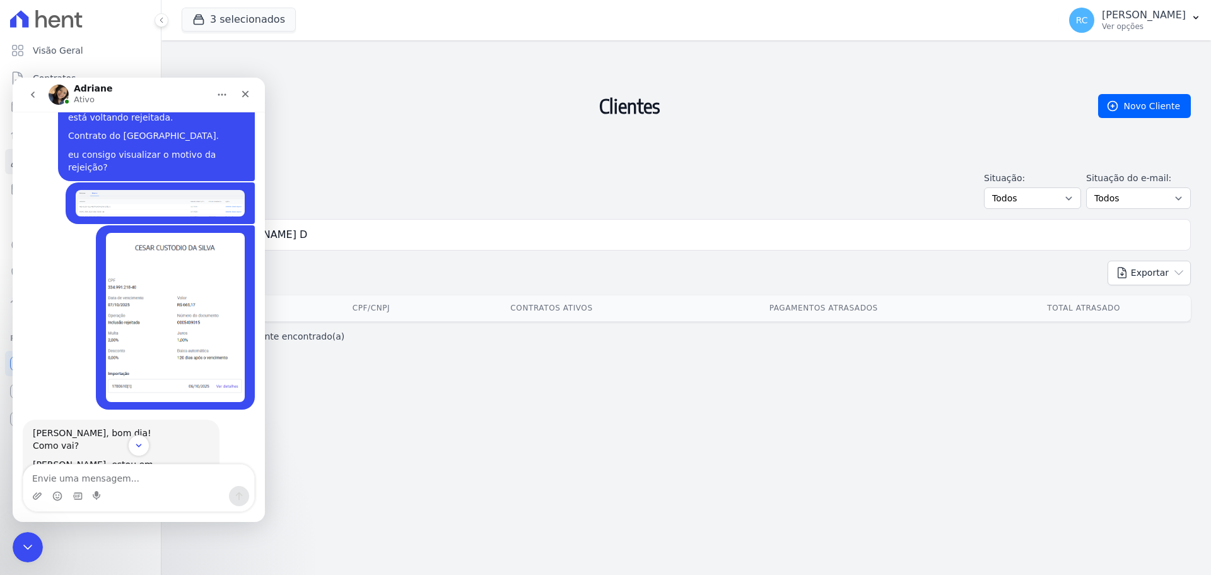
scroll to position [889, 0]
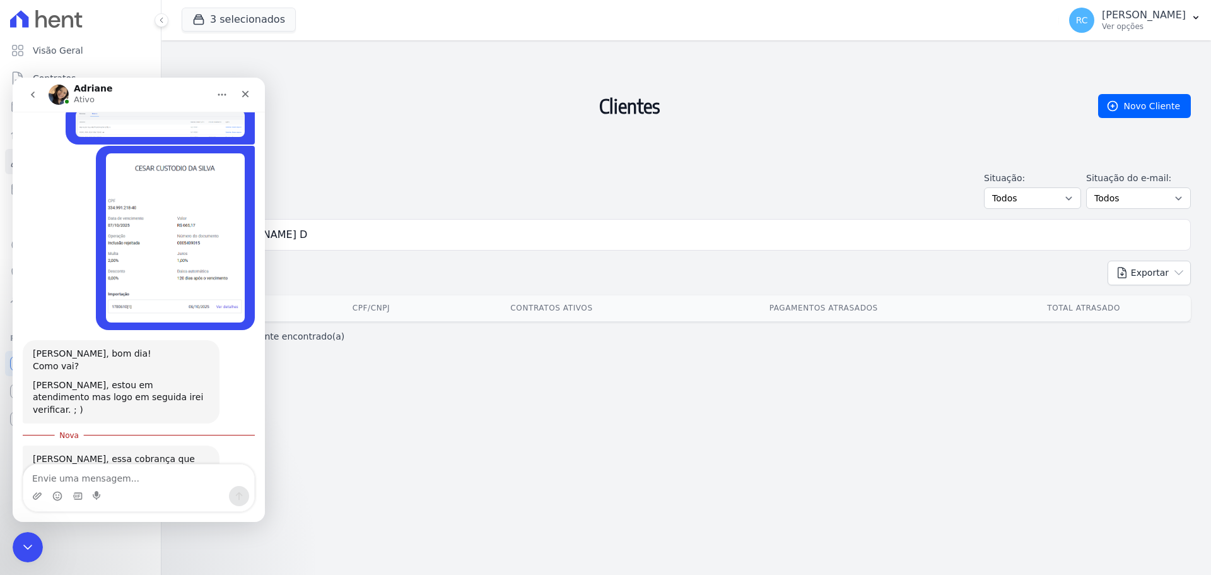
click at [122, 474] on textarea "Envie uma mensagem..." at bounding box center [138, 474] width 231 height 21
type textarea "Parcela vencida."
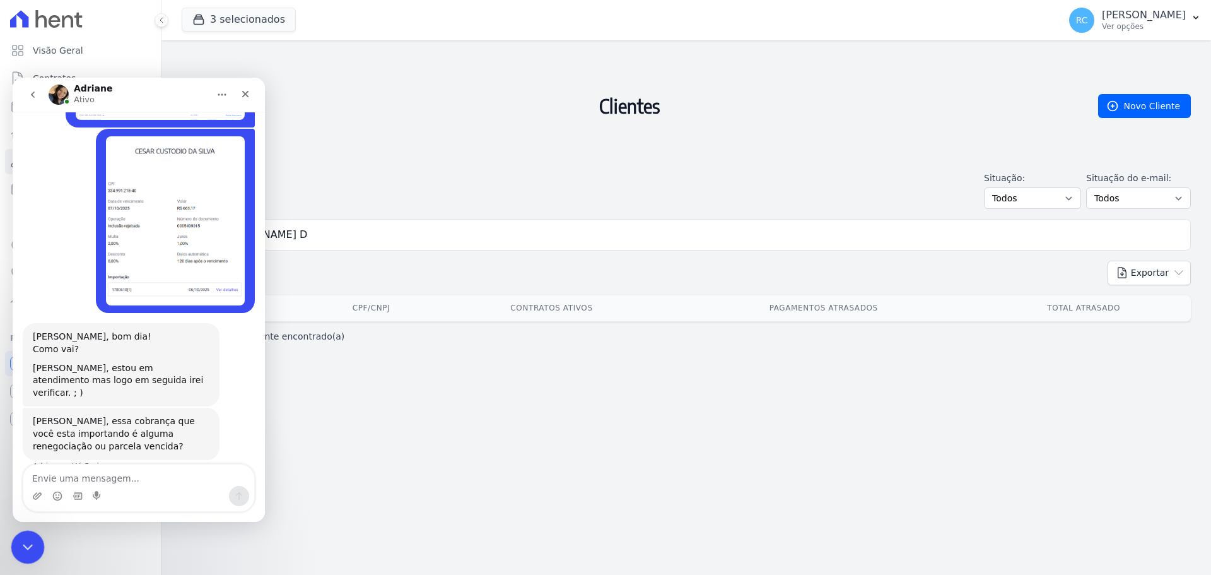
click at [15, 543] on div "Fechar mensagem da Intercom" at bounding box center [26, 545] width 30 height 30
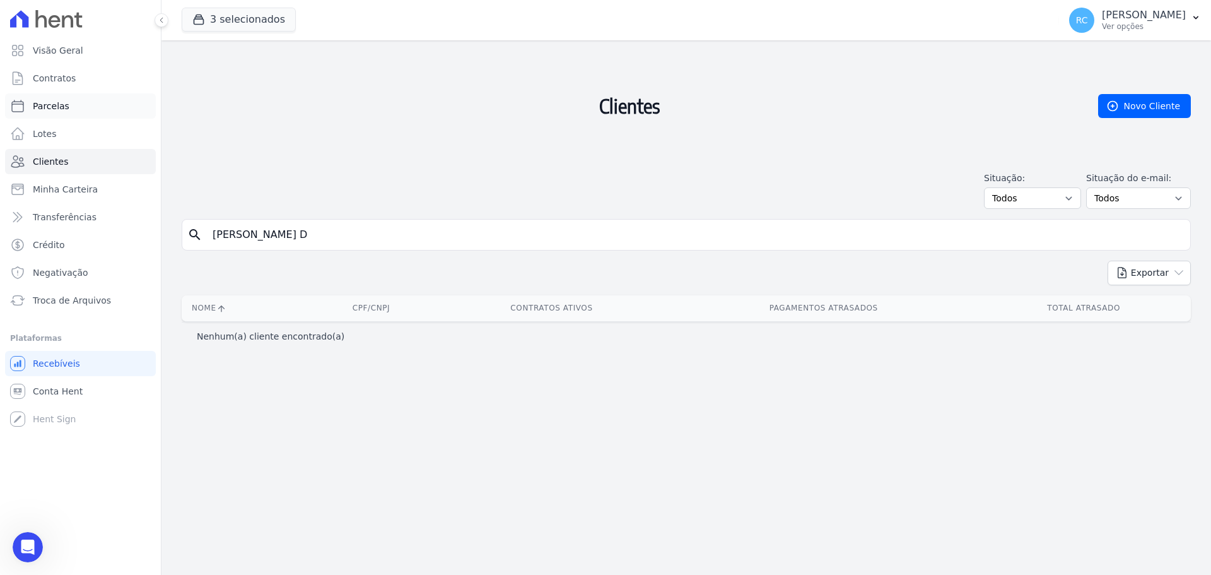
click at [79, 107] on link "Parcelas" at bounding box center [80, 105] width 151 height 25
select select
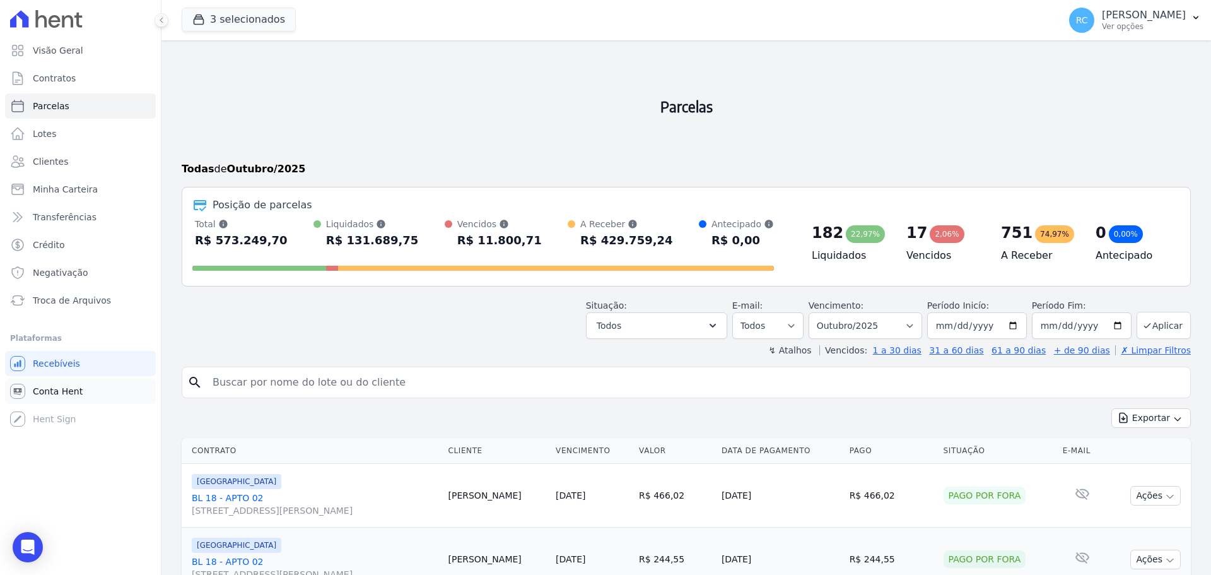
click at [56, 394] on span "Conta Hent" at bounding box center [58, 391] width 50 height 13
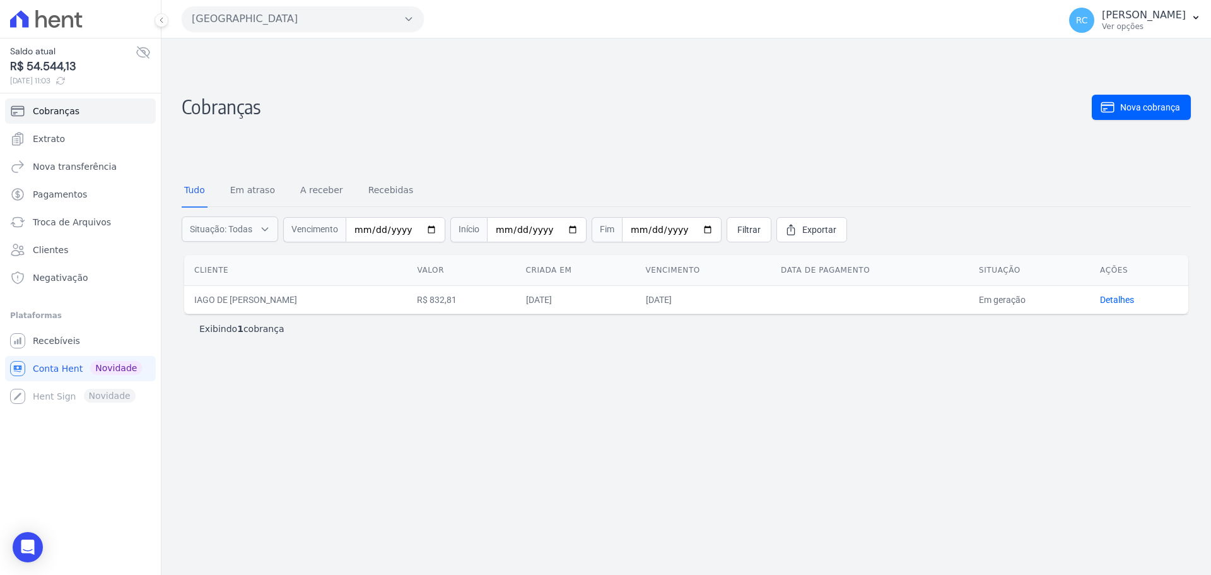
click at [313, 24] on button "[GEOGRAPHIC_DATA]" at bounding box center [303, 18] width 242 height 25
click at [295, 22] on button "[GEOGRAPHIC_DATA]" at bounding box center [303, 18] width 242 height 25
click at [389, 31] on button "[GEOGRAPHIC_DATA]" at bounding box center [303, 18] width 242 height 25
click at [402, 17] on button "[GEOGRAPHIC_DATA]" at bounding box center [303, 18] width 242 height 25
click at [384, 19] on button "[GEOGRAPHIC_DATA]" at bounding box center [303, 18] width 242 height 25
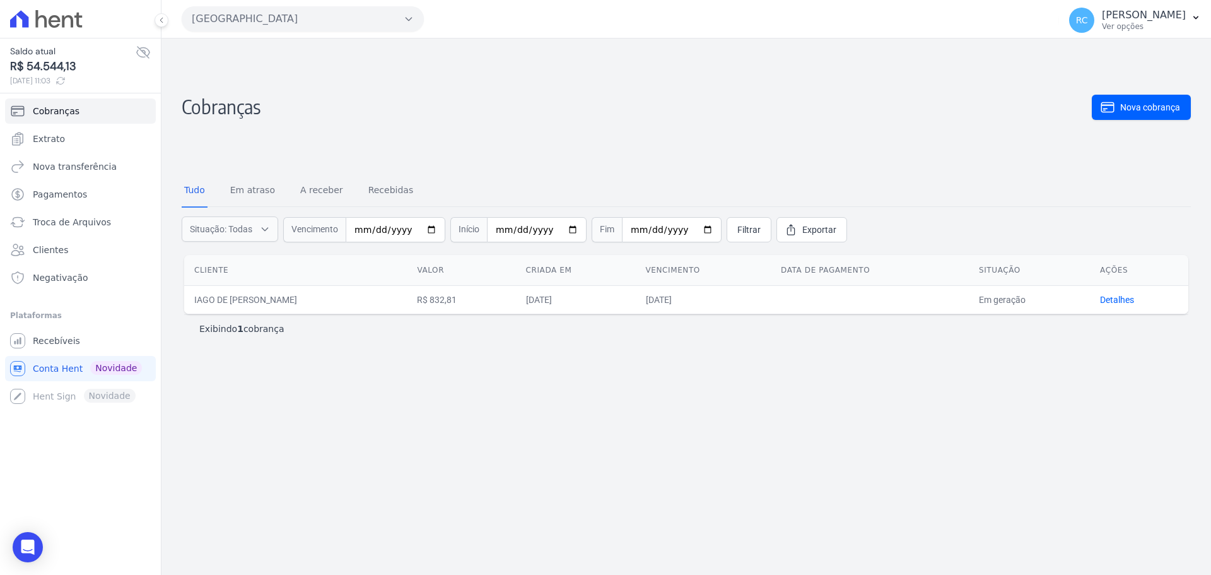
click at [371, 20] on button "[GEOGRAPHIC_DATA]" at bounding box center [303, 18] width 242 height 25
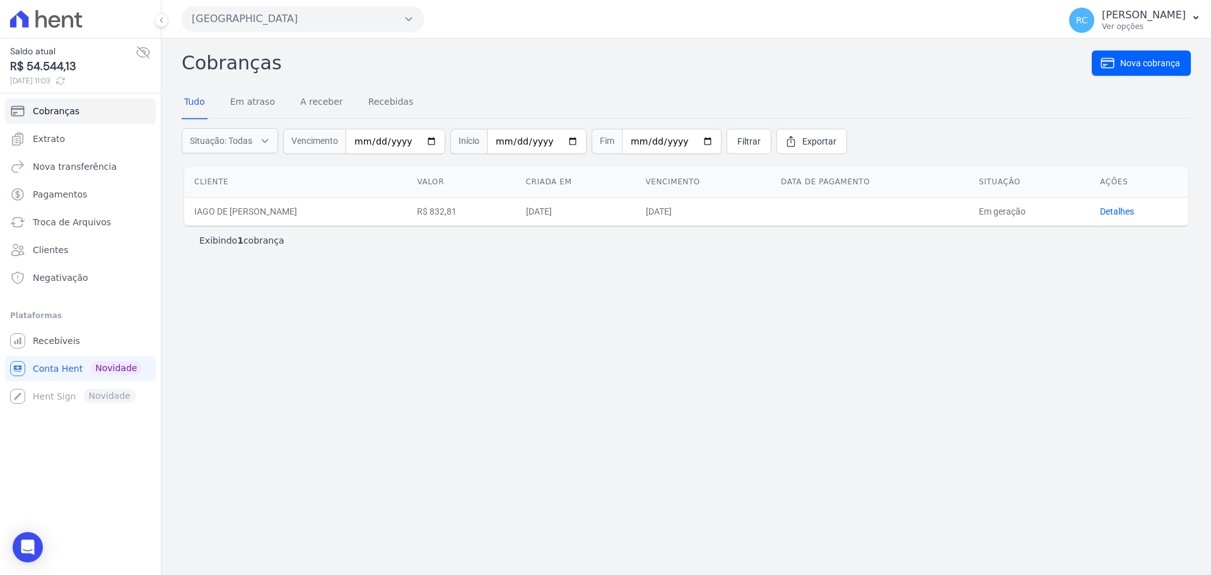
click at [308, 18] on button "[GEOGRAPHIC_DATA]" at bounding box center [303, 18] width 242 height 25
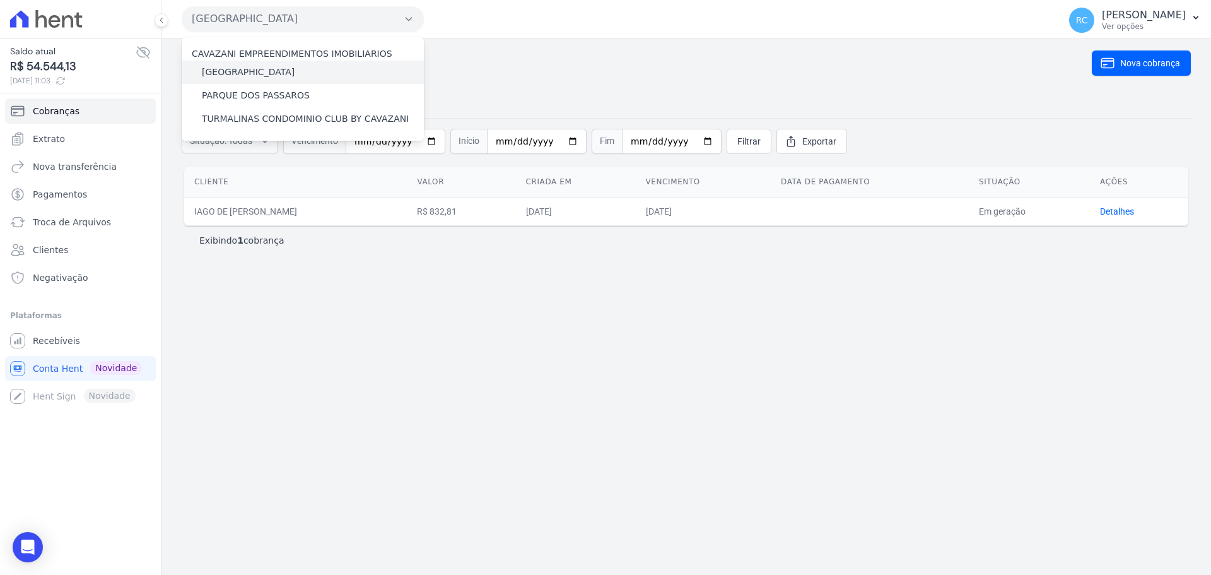
click at [249, 74] on label "[GEOGRAPHIC_DATA]" at bounding box center [248, 72] width 93 height 13
click at [0, 0] on input "[GEOGRAPHIC_DATA]" at bounding box center [0, 0] width 0 height 0
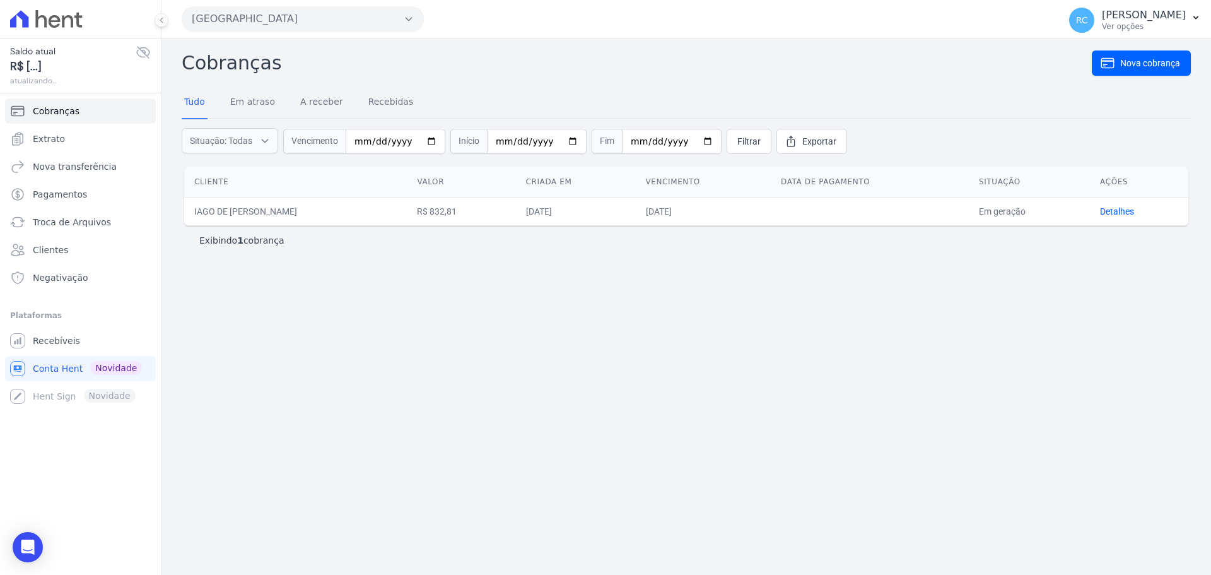
click at [366, 25] on button "[GEOGRAPHIC_DATA]" at bounding box center [303, 18] width 242 height 25
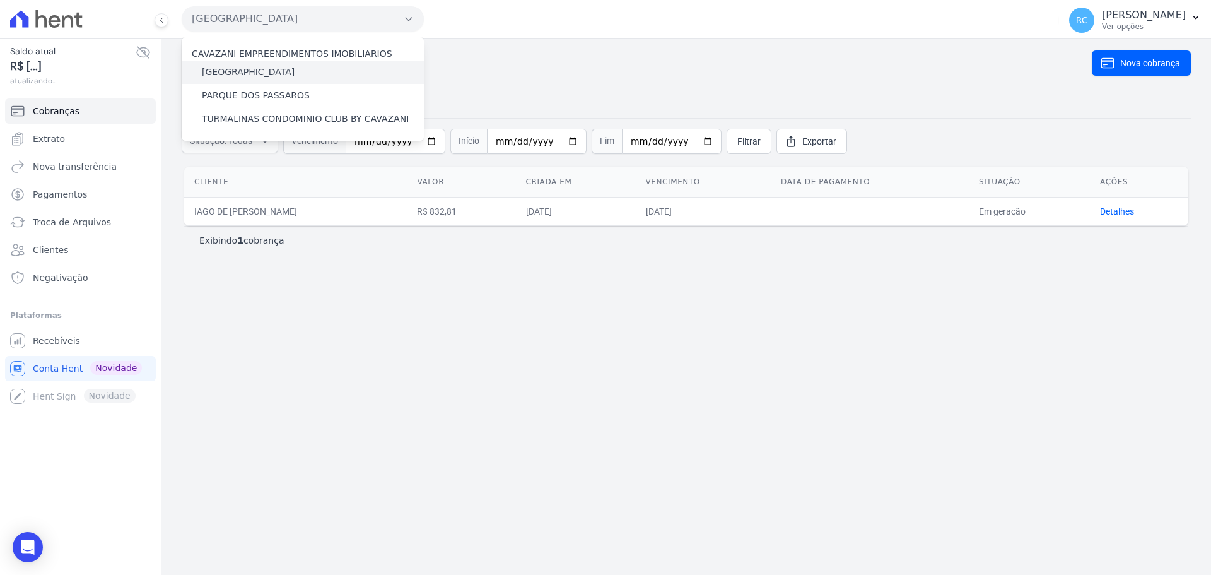
click at [242, 73] on label "[GEOGRAPHIC_DATA]" at bounding box center [248, 72] width 93 height 13
click at [0, 0] on input "[GEOGRAPHIC_DATA]" at bounding box center [0, 0] width 0 height 0
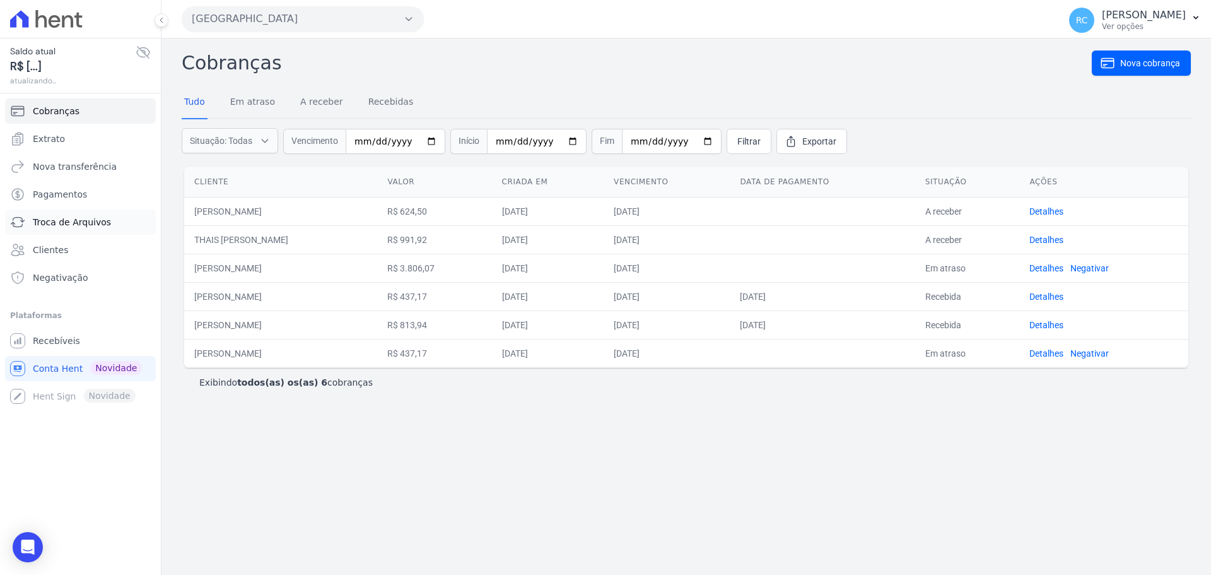
click at [73, 221] on span "Troca de Arquivos" at bounding box center [72, 222] width 78 height 13
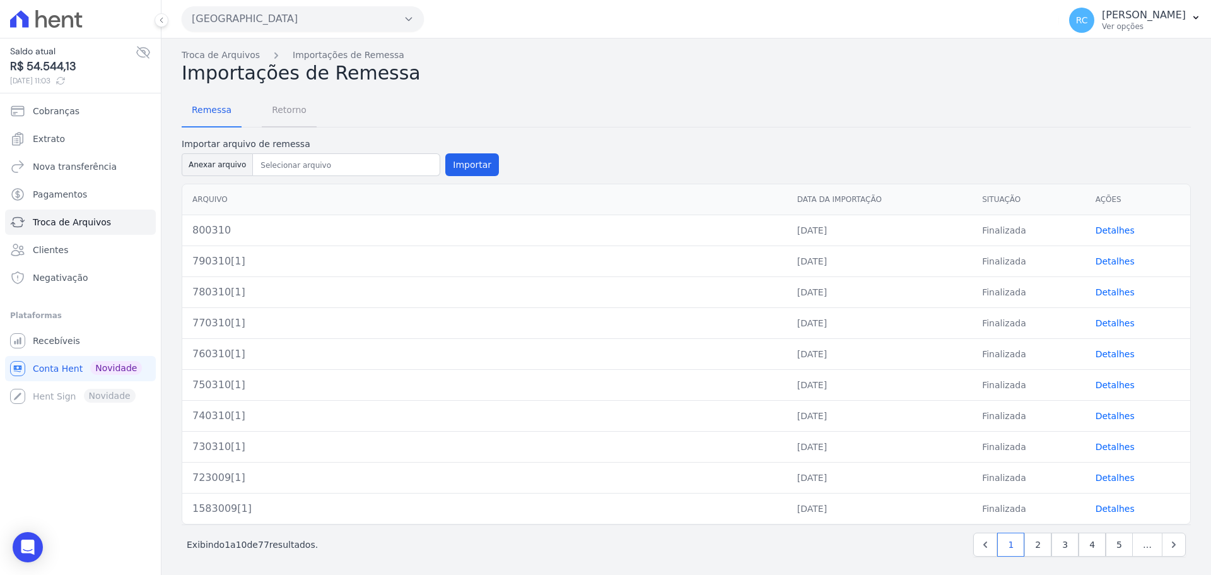
click at [286, 117] on span "Retorno" at bounding box center [289, 109] width 50 height 25
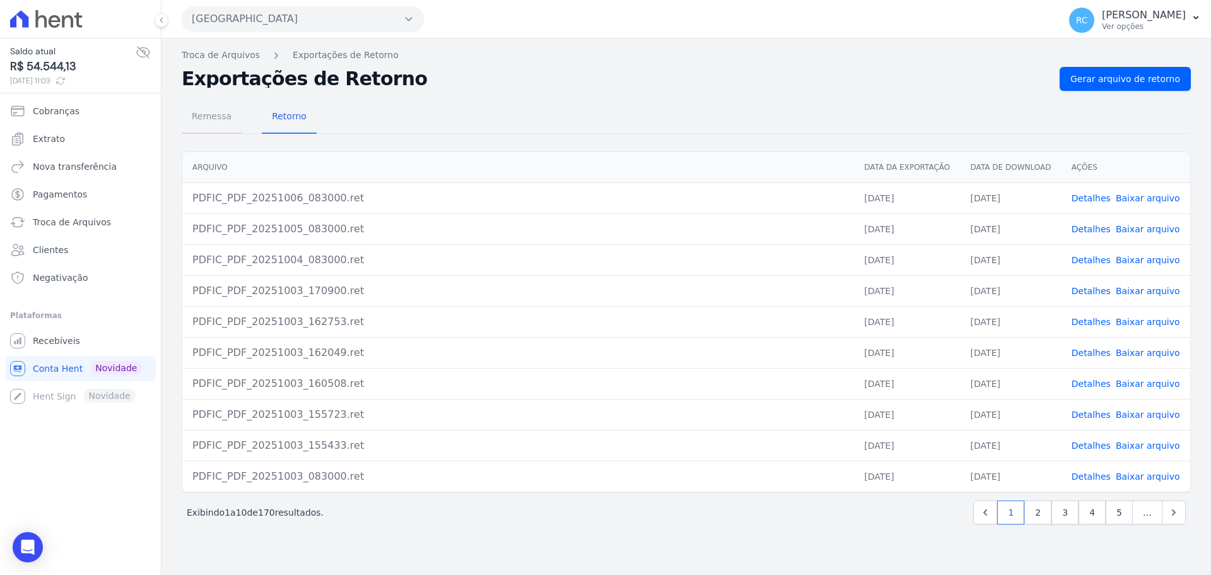
click at [213, 117] on span "Remessa" at bounding box center [211, 115] width 55 height 25
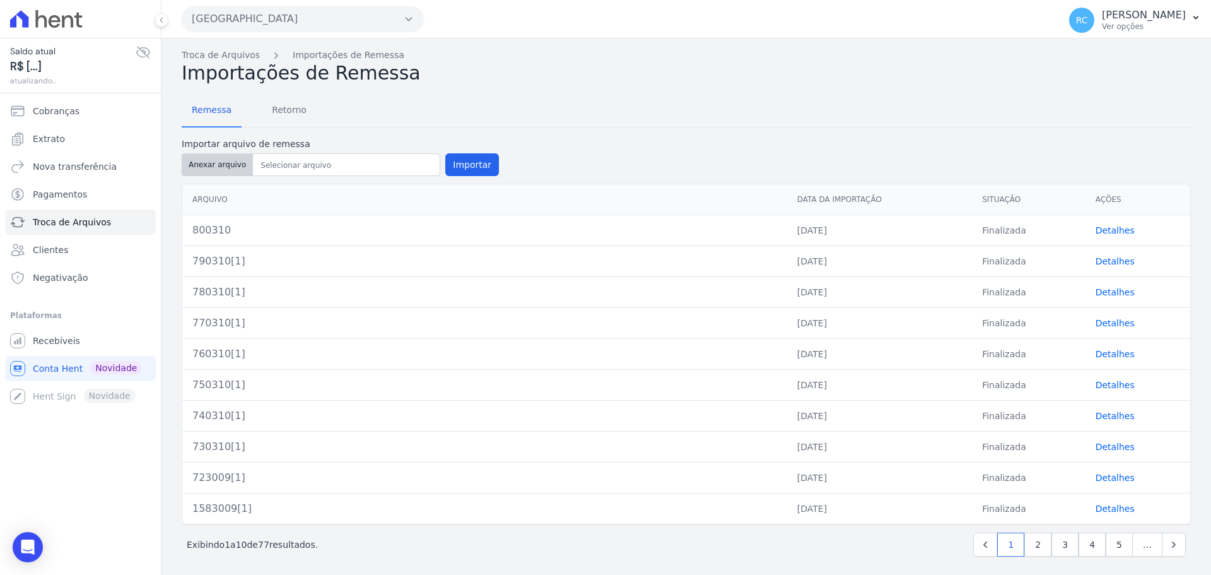
click at [201, 173] on button "Anexar arquivo" at bounding box center [217, 164] width 71 height 23
type input "810610[1]"
click at [456, 166] on button "Importar" at bounding box center [472, 164] width 54 height 23
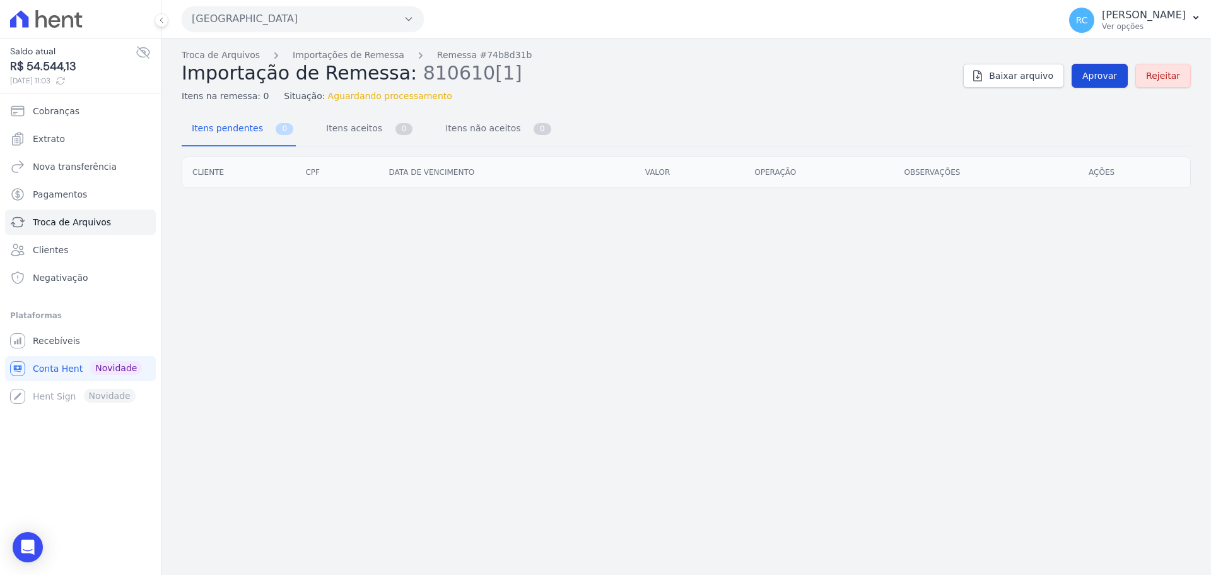
click at [1097, 69] on link "Aprovar" at bounding box center [1099, 76] width 56 height 24
click at [1102, 67] on link "Aprovar" at bounding box center [1099, 76] width 56 height 24
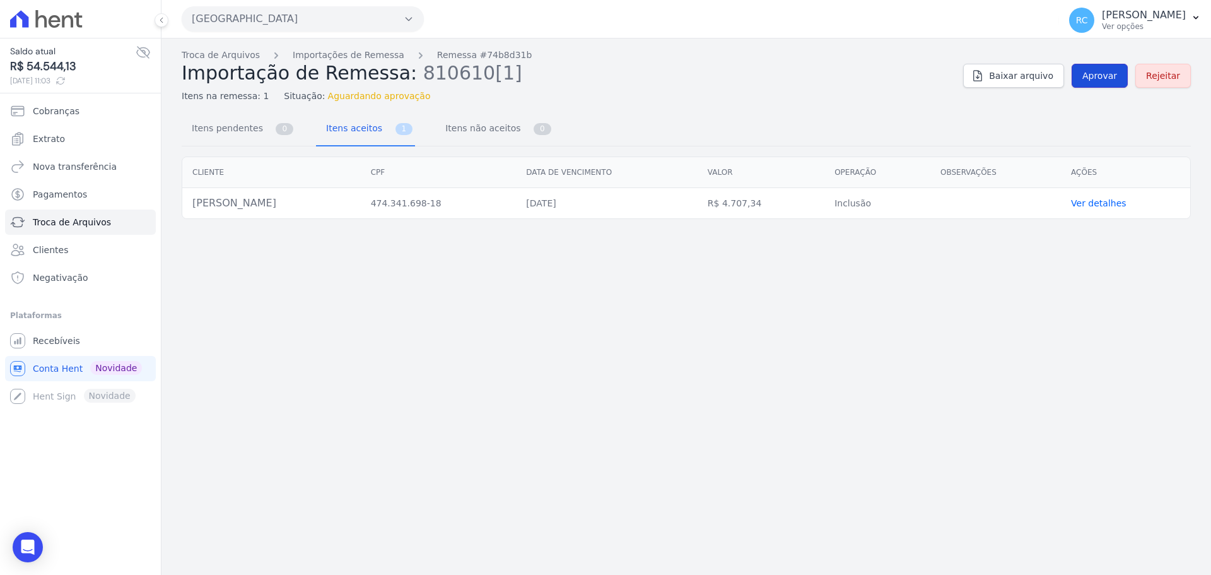
drag, startPoint x: 1117, startPoint y: 86, endPoint x: 1109, endPoint y: 79, distance: 11.6
click at [1116, 85] on link "Aprovar" at bounding box center [1099, 76] width 56 height 24
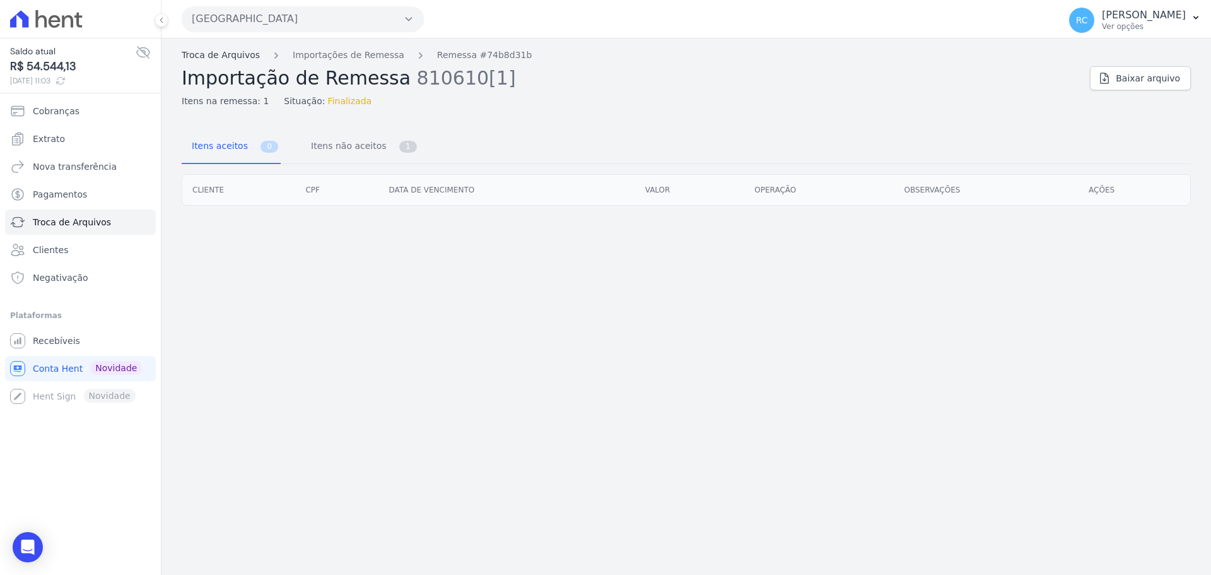
click at [206, 59] on link "Troca de Arquivos" at bounding box center [221, 55] width 78 height 13
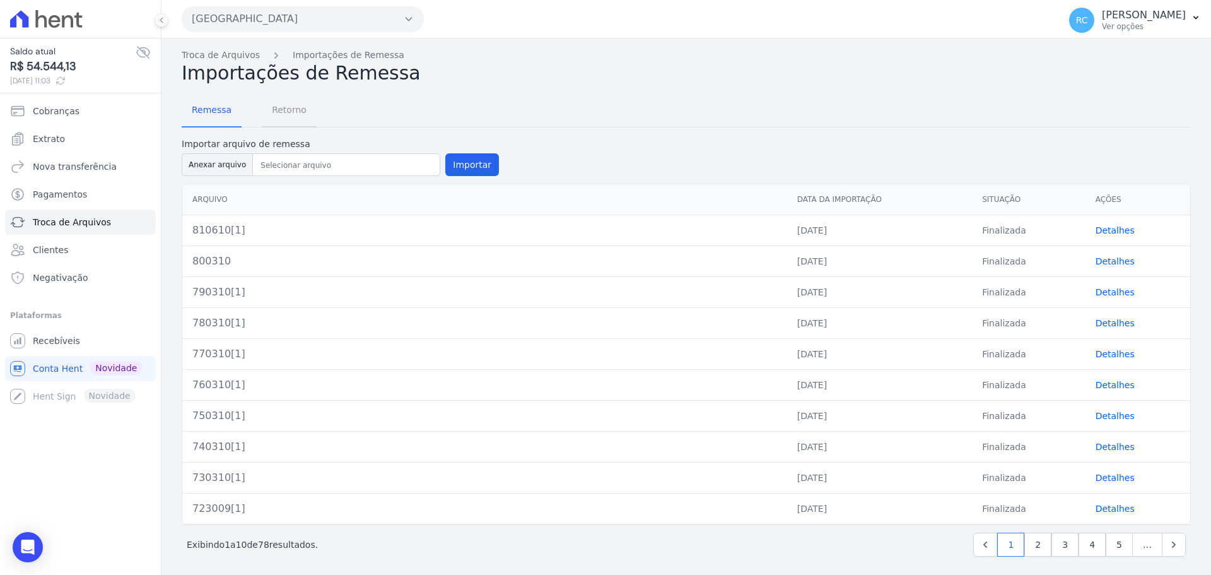
click at [274, 112] on span "Retorno" at bounding box center [289, 109] width 50 height 25
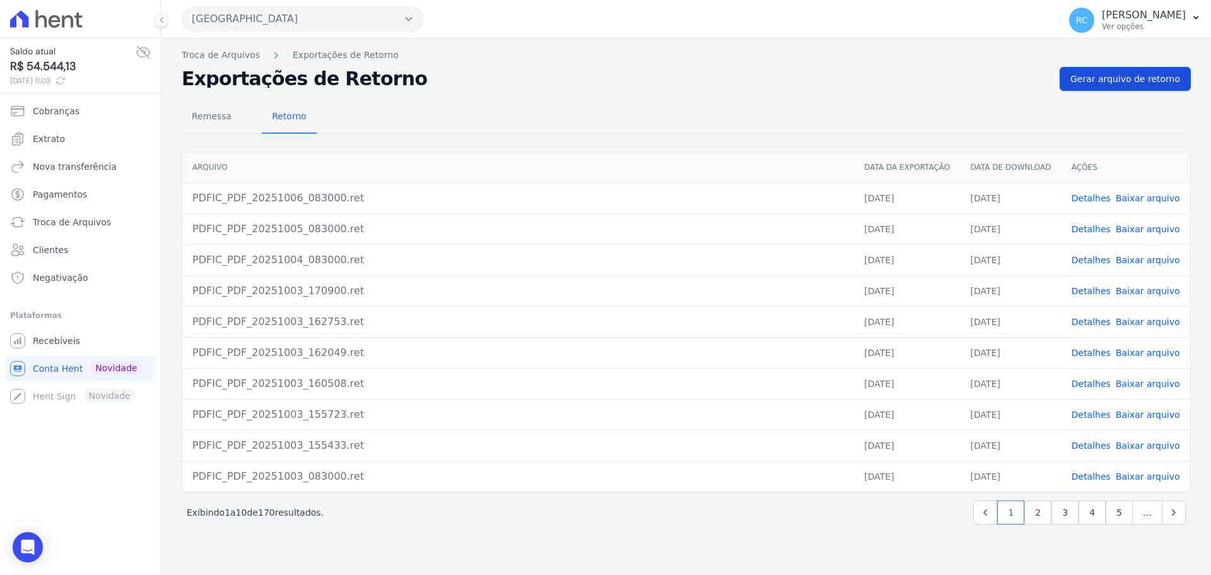
click at [1127, 90] on div "Troca de Arquivos Exportações de Retorno Exportações de Retorno Gerar arquivo d…" at bounding box center [685, 306] width 1049 height 536
click at [1128, 83] on span "Gerar arquivo de retorno" at bounding box center [1125, 79] width 110 height 13
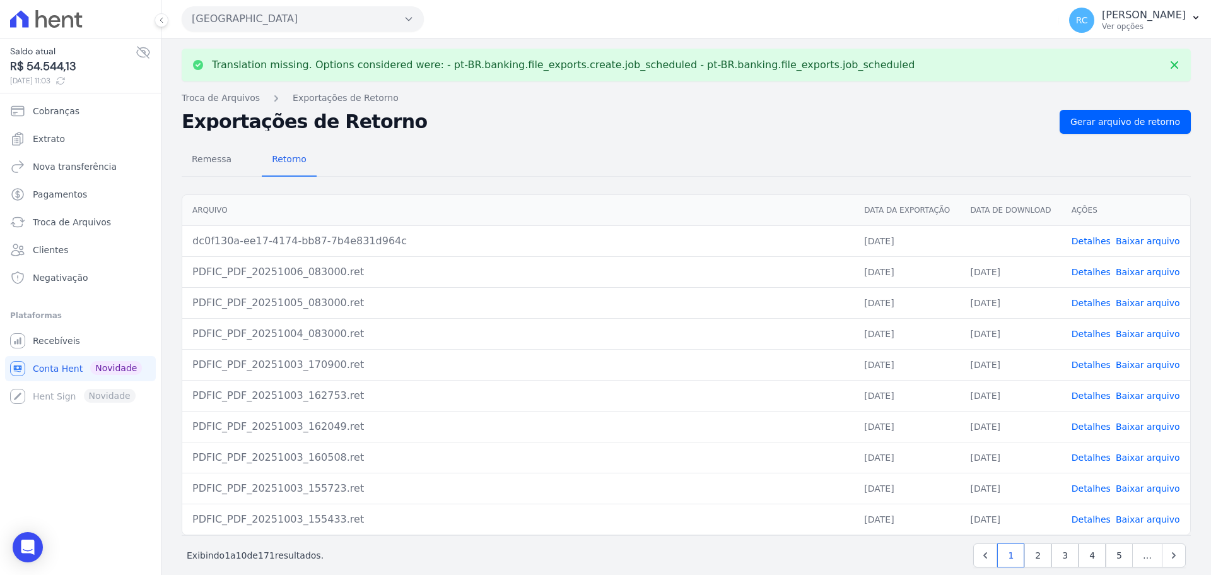
click at [1082, 242] on link "Detalhes" at bounding box center [1090, 241] width 39 height 10
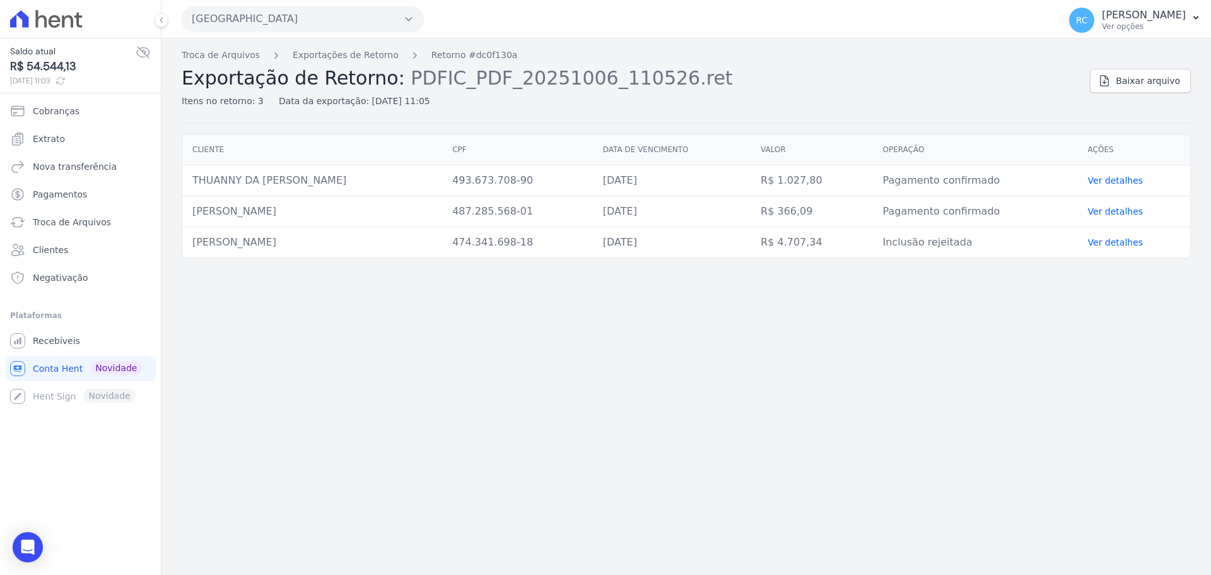
click at [1113, 243] on link "Ver detalhes" at bounding box center [1115, 242] width 55 height 10
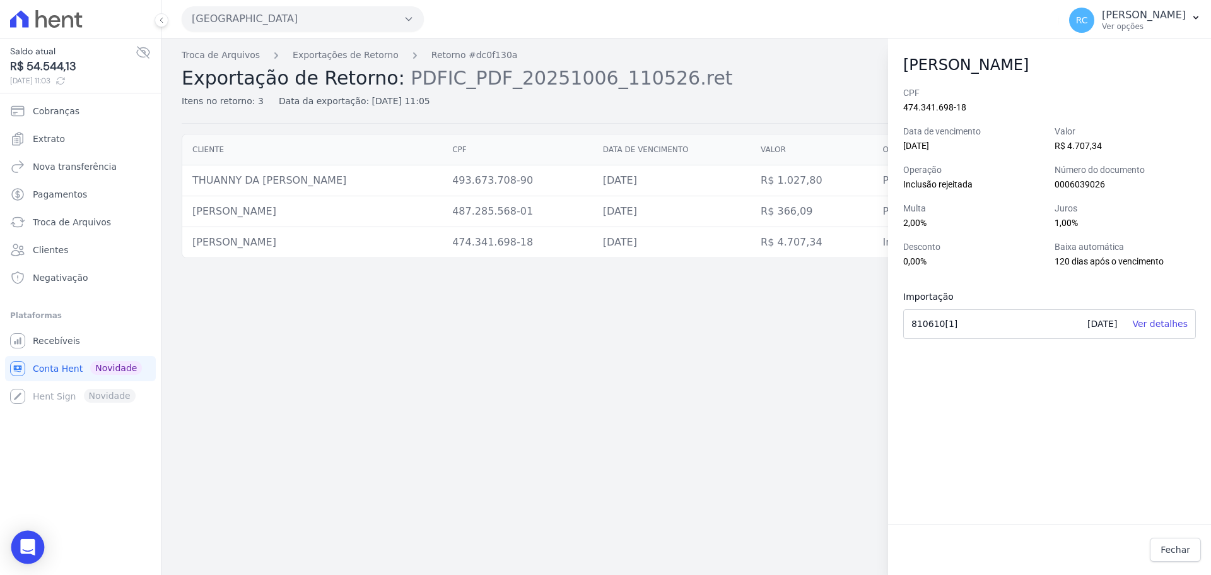
click at [21, 545] on icon "Open Intercom Messenger" at bounding box center [28, 547] width 16 height 16
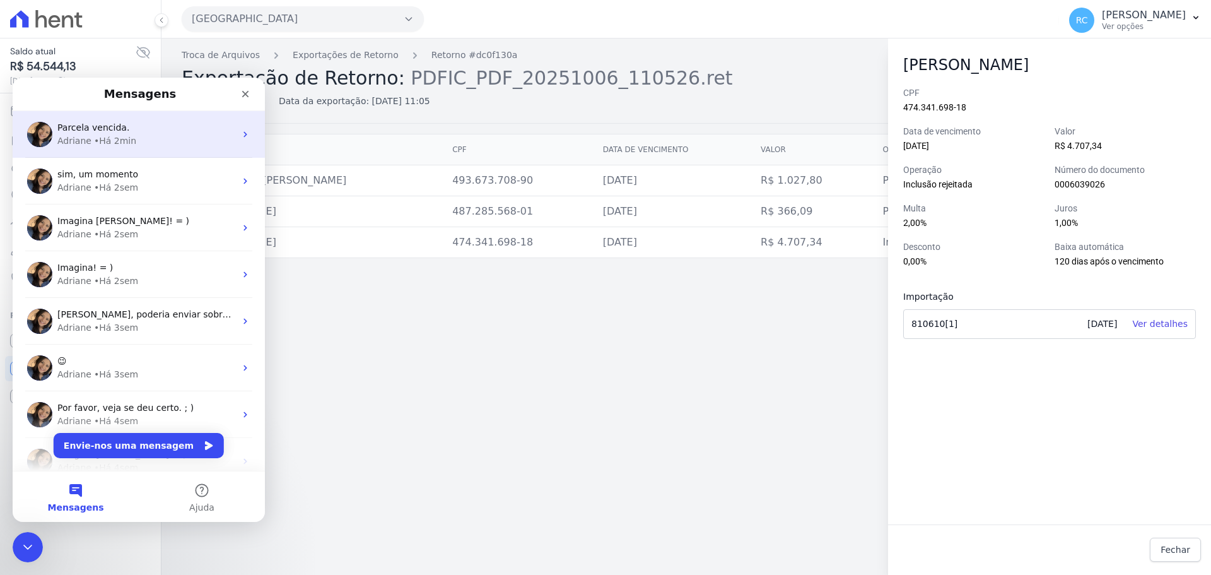
click at [112, 124] on span "Parcela vencida." at bounding box center [93, 127] width 72 height 10
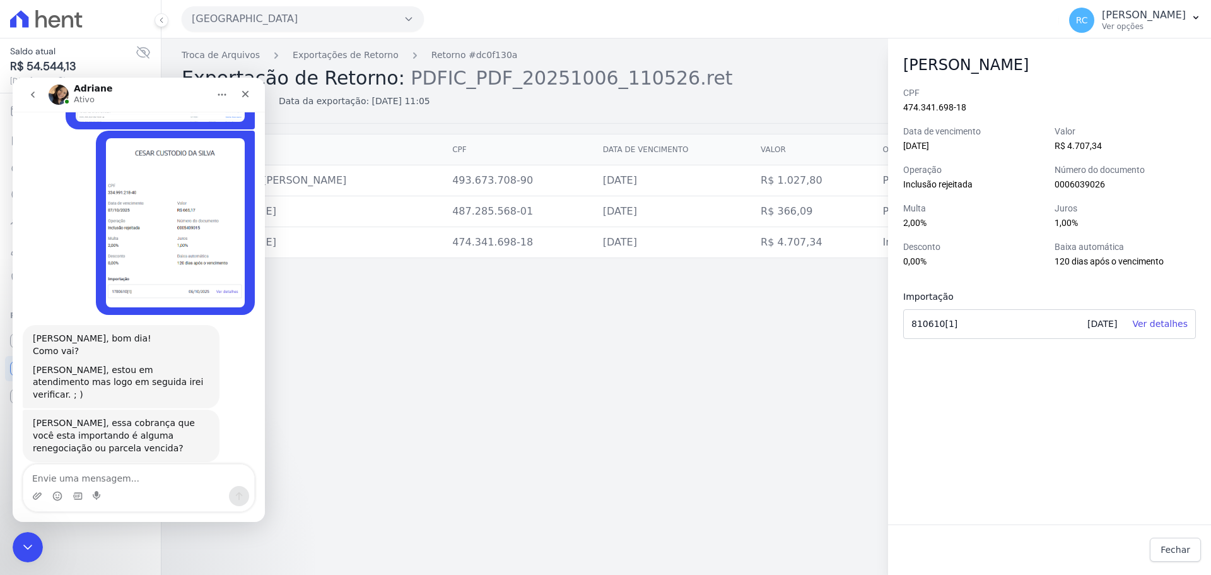
click at [90, 477] on textarea "Envie uma mensagem..." at bounding box center [138, 474] width 231 height 21
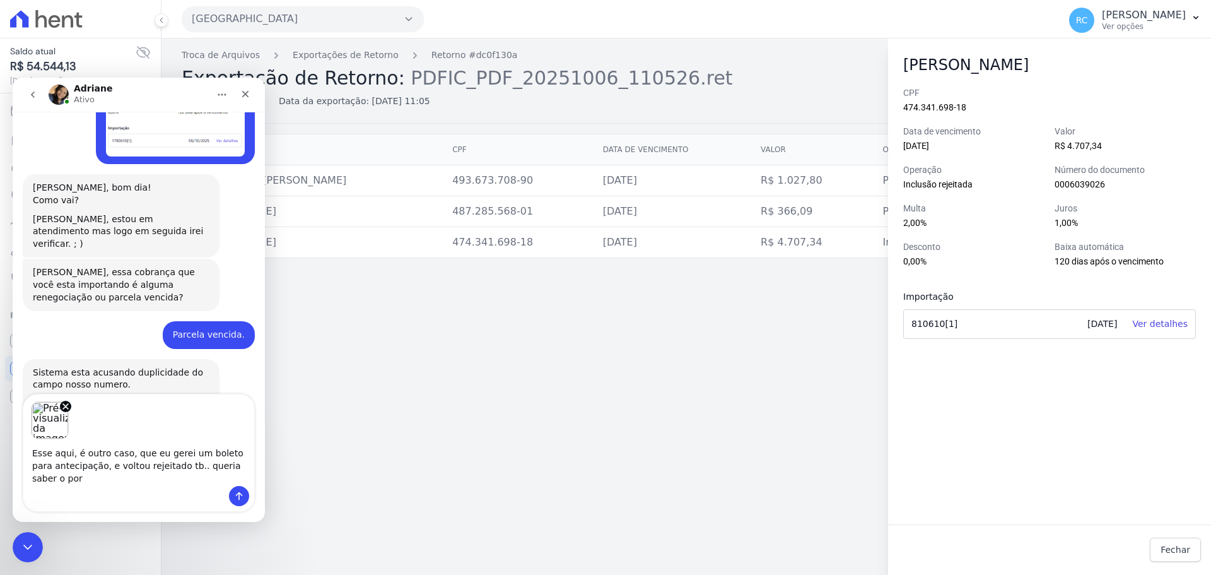
scroll to position [1044, 0]
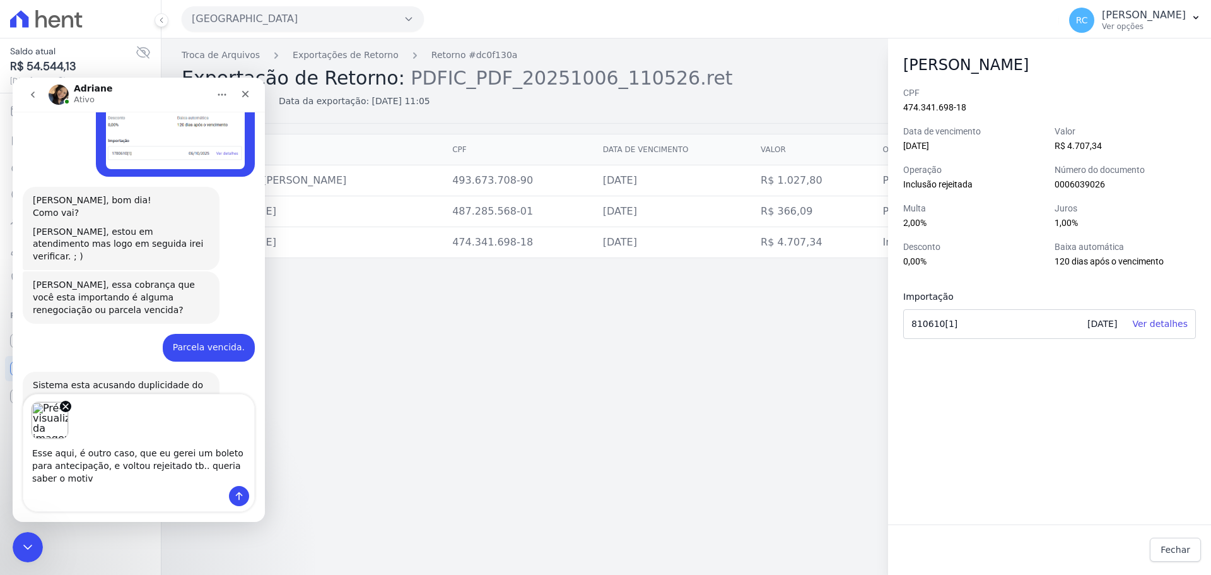
type textarea "Esse aqui, é outro caso, que eu gerei um boleto para antecipação, e voltou reje…"
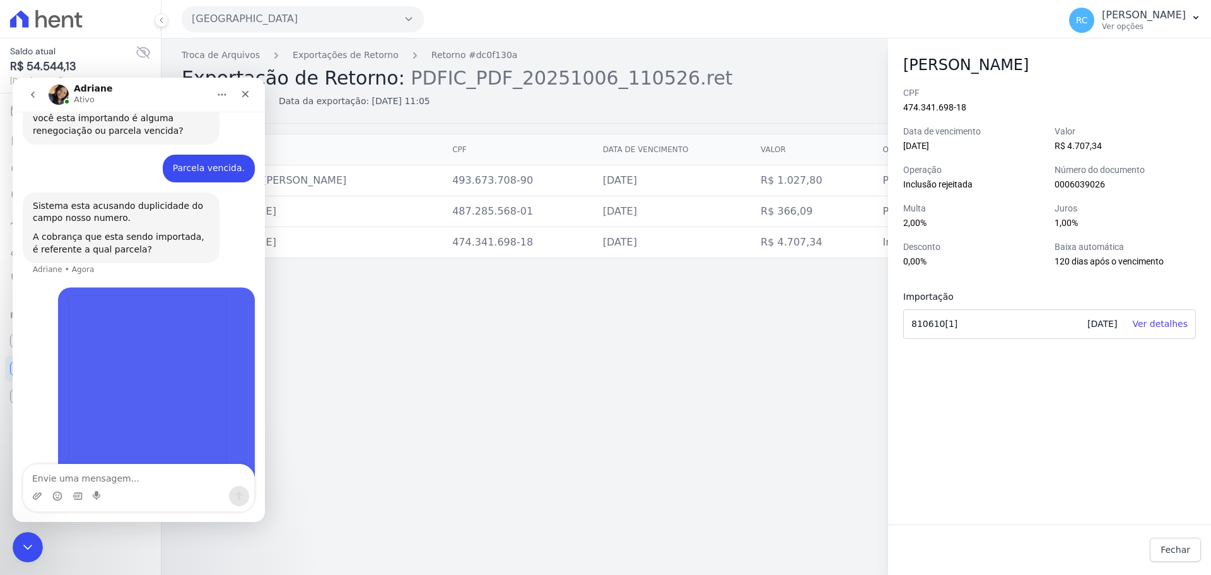
scroll to position [1225, 0]
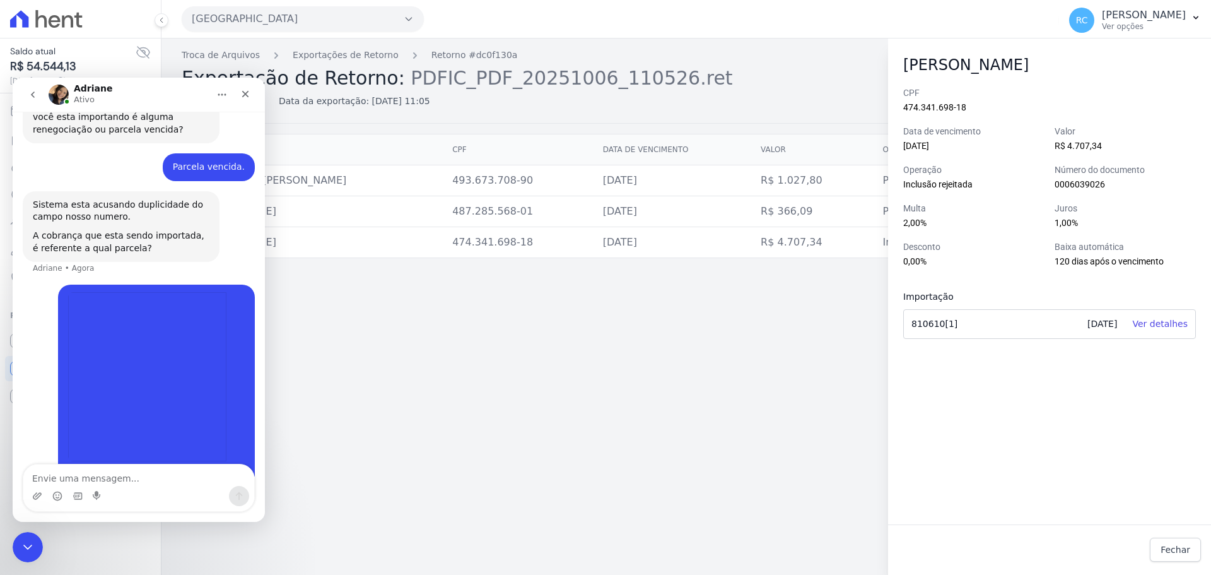
click at [199, 199] on div "Sistema esta acusando duplicidade do campo nosso numero." at bounding box center [121, 211] width 177 height 25
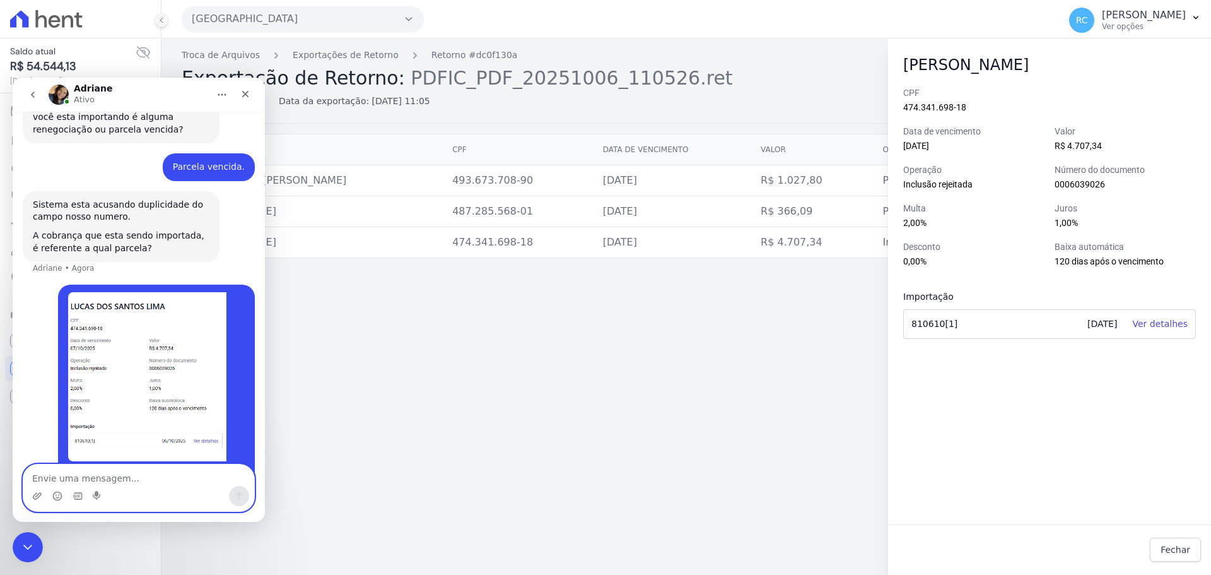
click at [149, 468] on textarea "Envie uma mensagem..." at bounding box center [138, 474] width 231 height 21
type textarea "É referente a parcela de julho, que está em aberto."
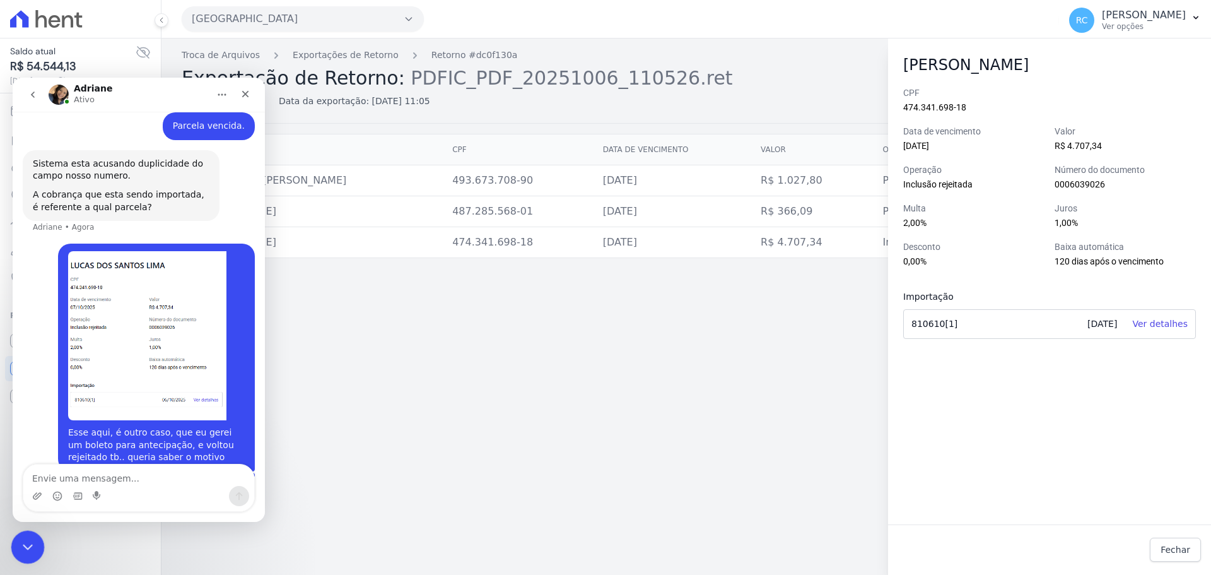
drag, startPoint x: 28, startPoint y: 535, endPoint x: 74, endPoint y: 1065, distance: 532.3
click at [29, 532] on div "Fechar mensagem da Intercom" at bounding box center [26, 545] width 30 height 30
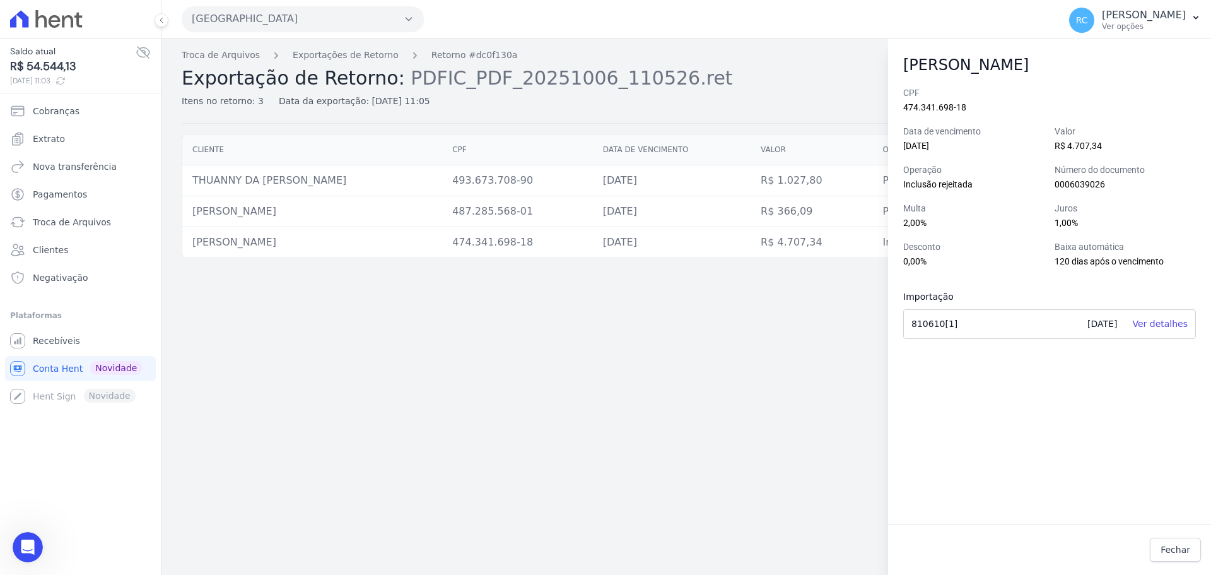
click at [701, 378] on div "Troca de Arquivos Exportações de Retorno Retorno #dc0f130a Exportação de Retorn…" at bounding box center [685, 306] width 1049 height 536
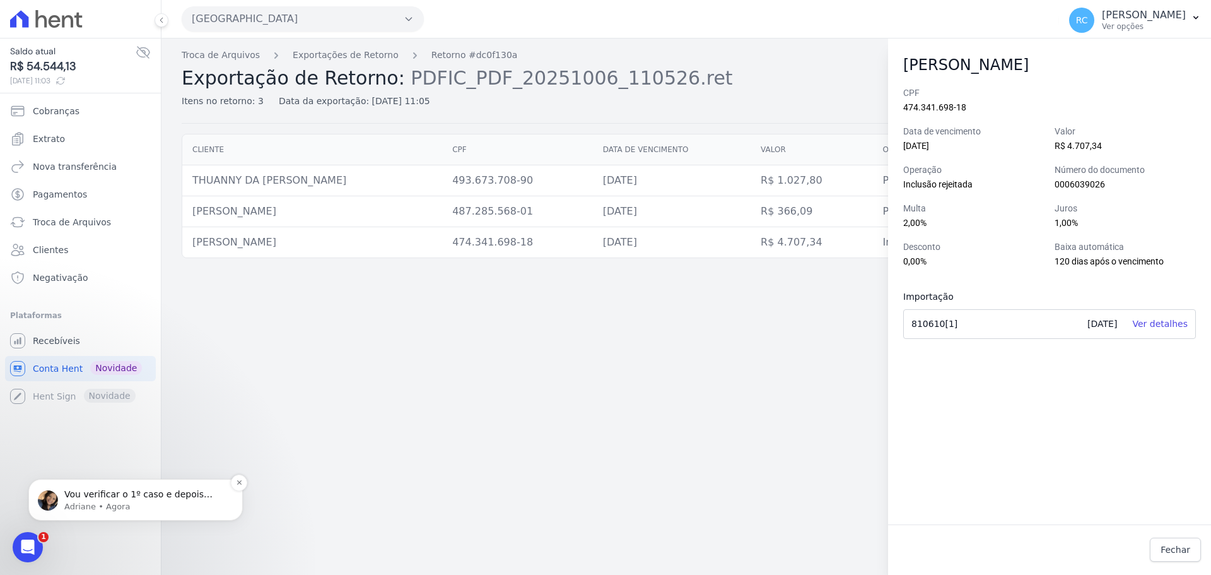
click at [97, 504] on p "Adriane • Agora" at bounding box center [145, 506] width 163 height 11
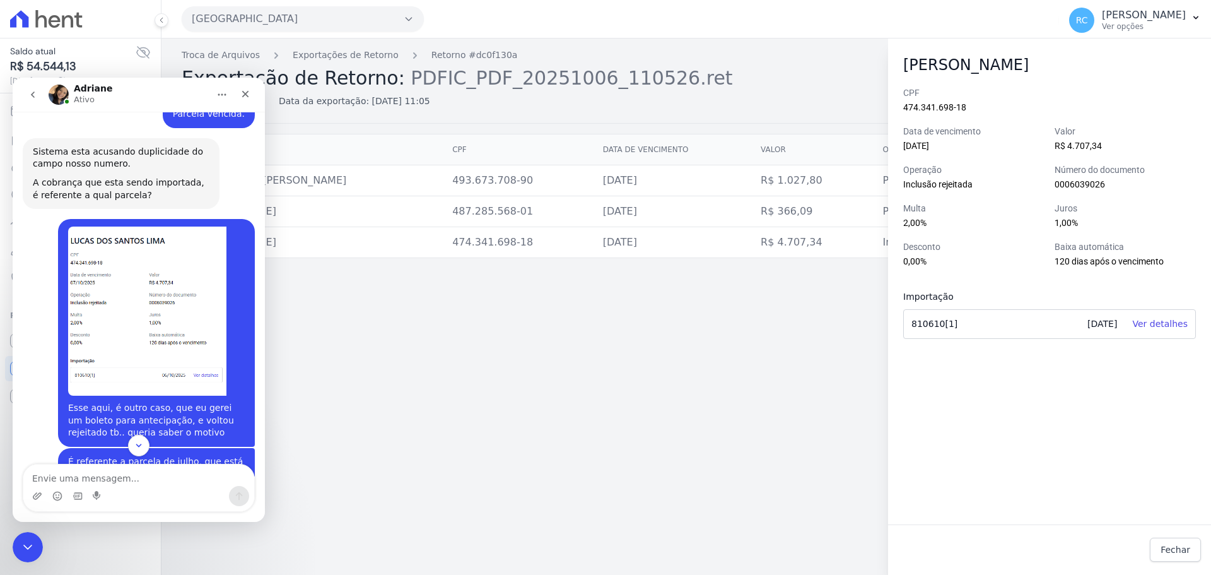
scroll to position [1336, 0]
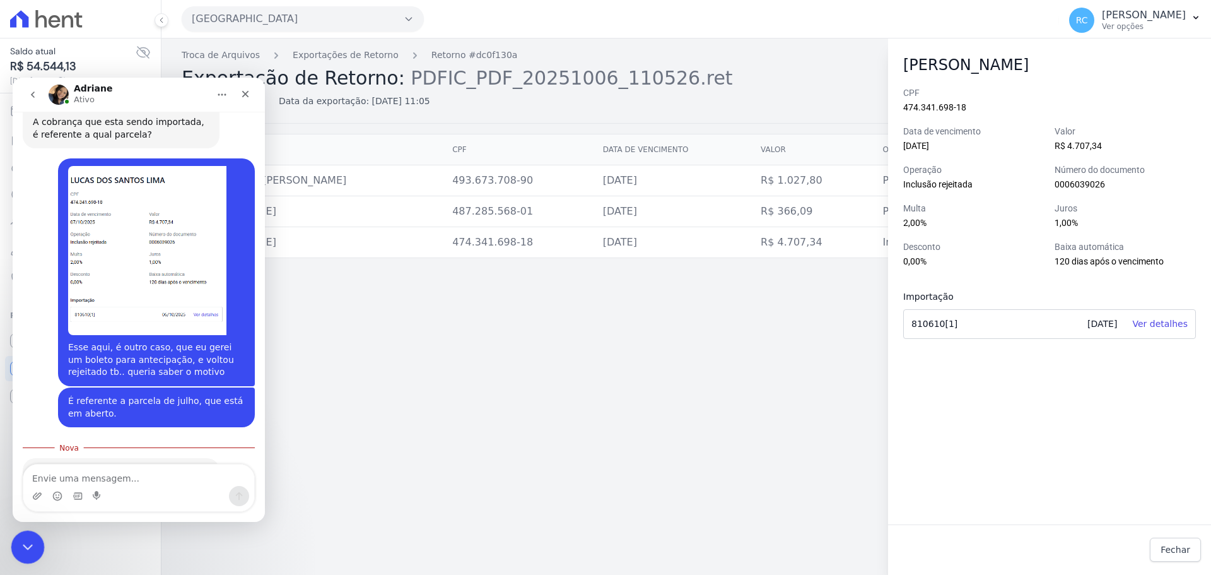
click at [14, 530] on div "Fechar mensagem da Intercom" at bounding box center [26, 545] width 30 height 30
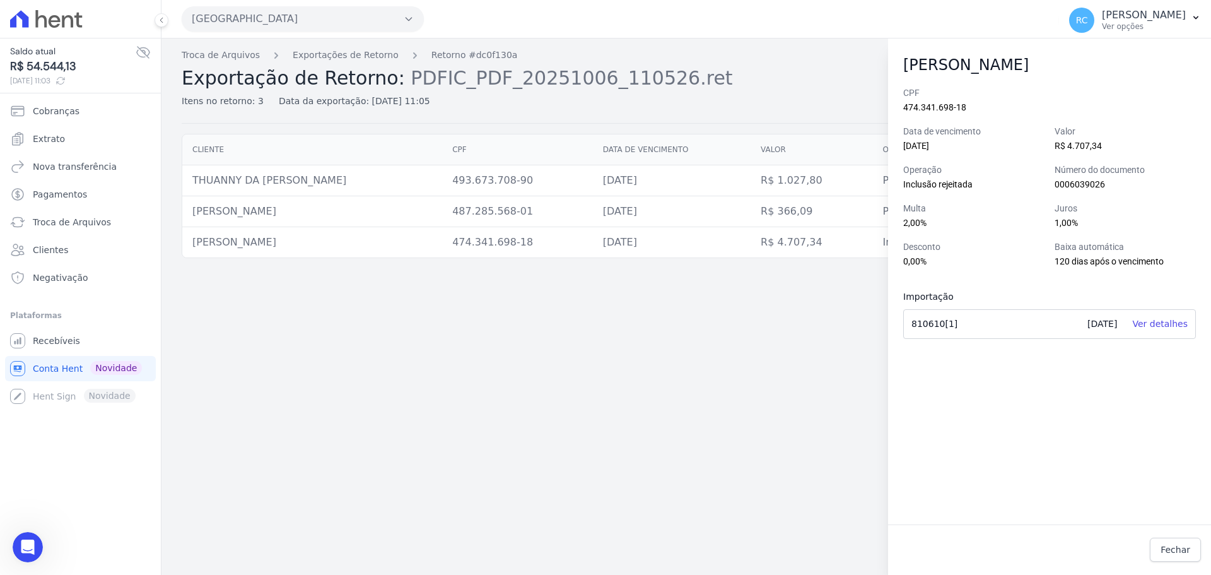
drag, startPoint x: 425, startPoint y: 449, endPoint x: 411, endPoint y: 429, distance: 24.5
click at [424, 449] on div "Troca de Arquivos Exportações de Retorno Retorno #dc0f130a Exportação de Retorn…" at bounding box center [685, 306] width 1049 height 536
click at [67, 218] on span "Troca de Arquivos" at bounding box center [72, 222] width 78 height 13
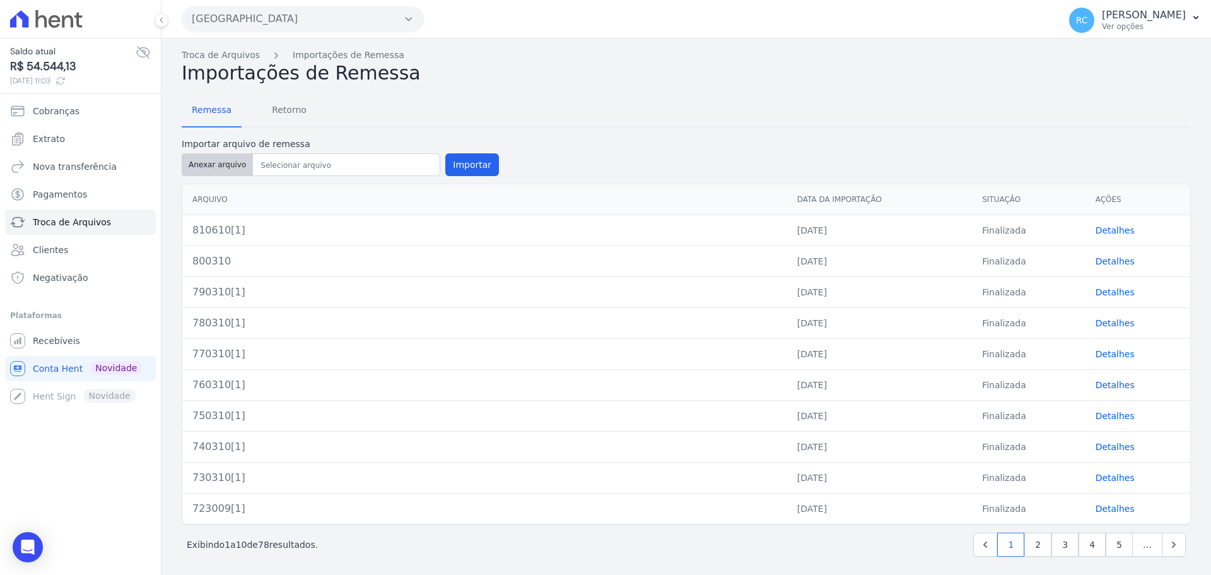
click at [214, 169] on button "Anexar arquivo" at bounding box center [217, 164] width 71 height 23
type input "820610[1]"
click at [475, 168] on button "Importar" at bounding box center [472, 164] width 54 height 23
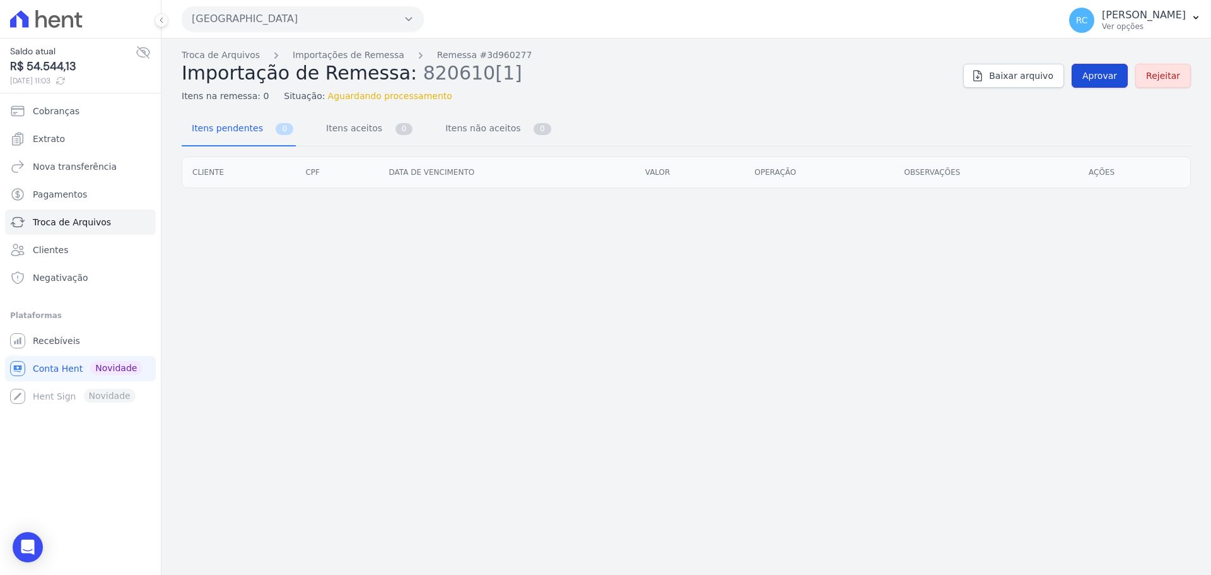
click at [1114, 80] on span "Aprovar" at bounding box center [1099, 75] width 35 height 13
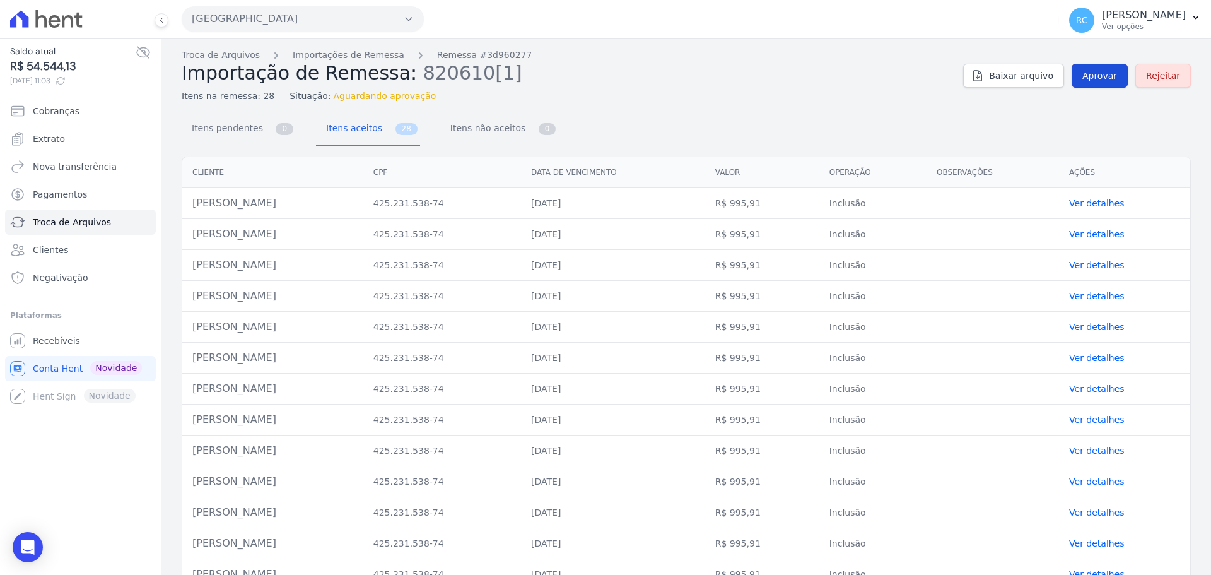
click at [1095, 69] on span "Aprovar" at bounding box center [1099, 75] width 35 height 13
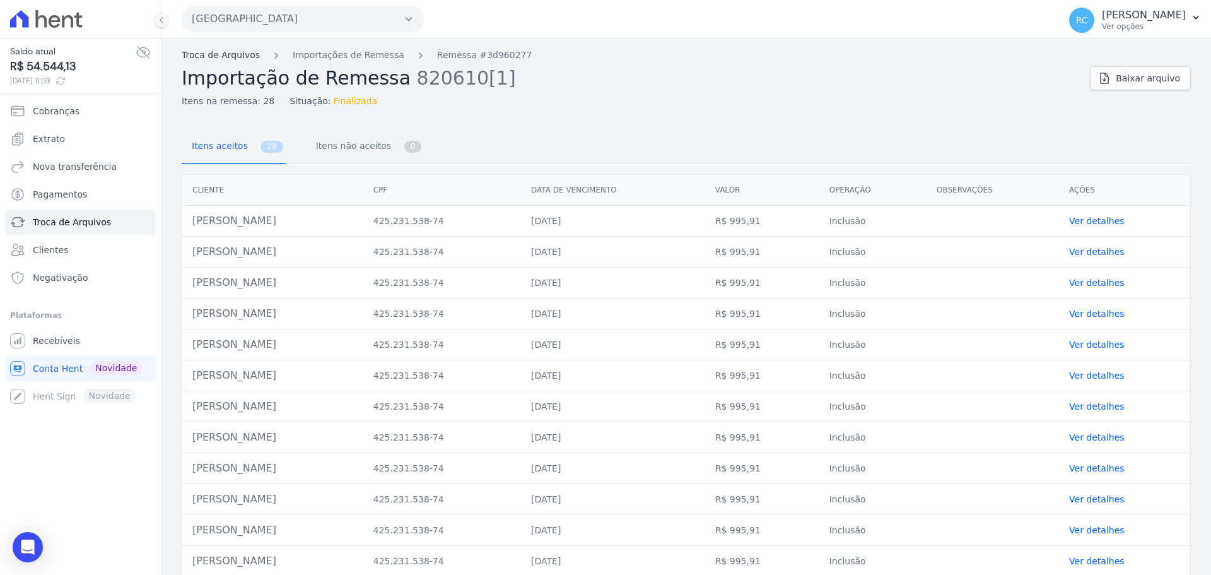
click at [229, 55] on link "Troca de Arquivos" at bounding box center [221, 55] width 78 height 13
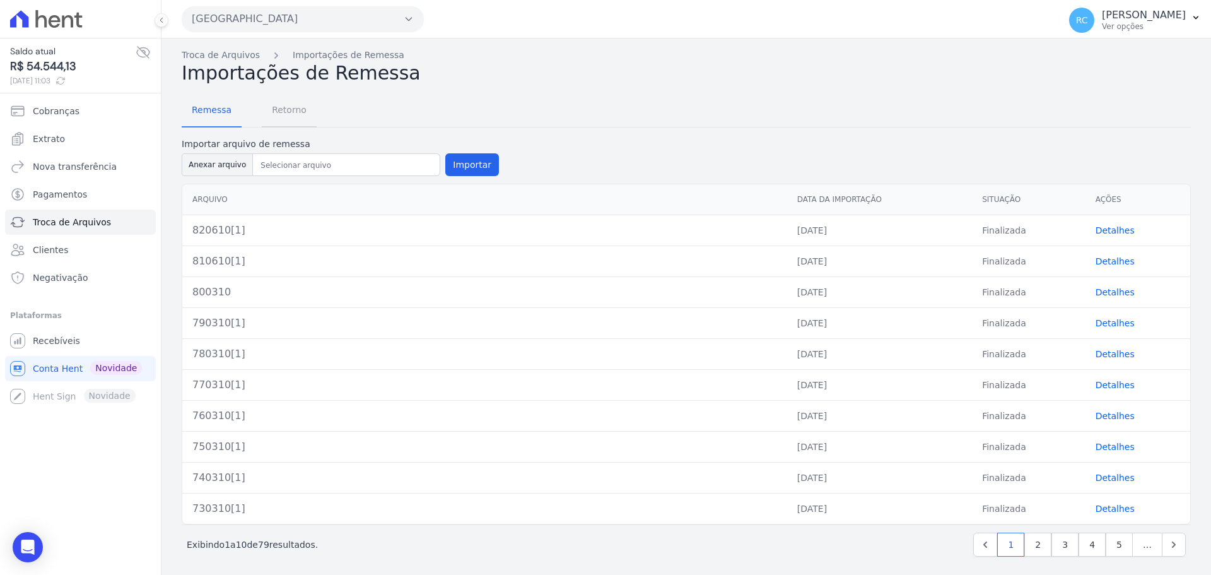
click at [281, 109] on span "Retorno" at bounding box center [289, 109] width 50 height 25
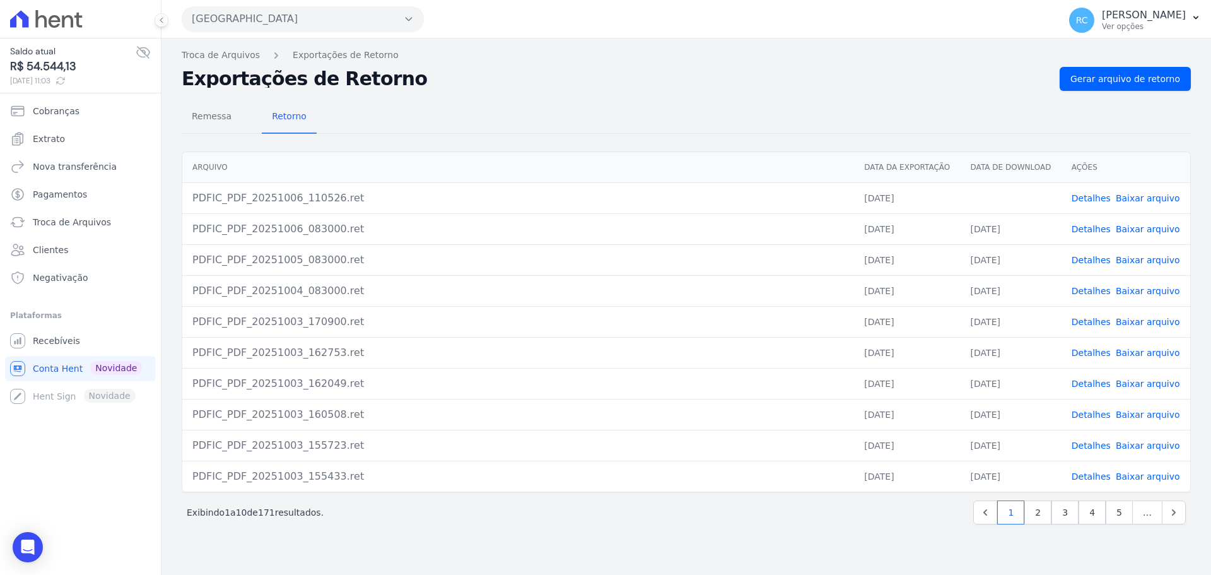
click at [1134, 198] on link "Baixar arquivo" at bounding box center [1148, 198] width 64 height 10
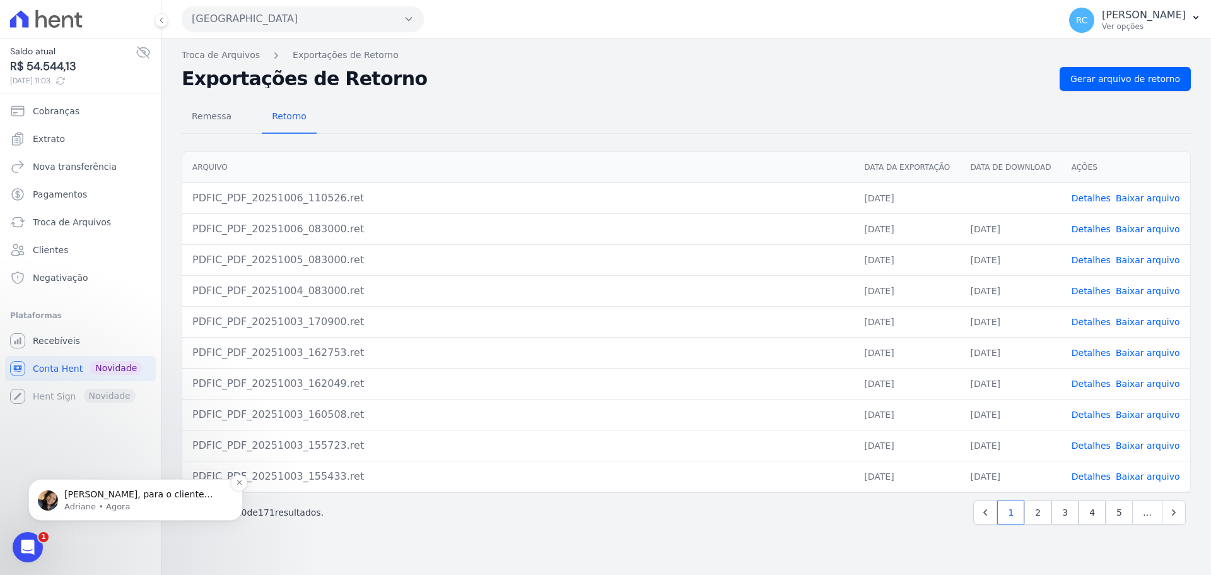
click at [108, 504] on p "Adriane • Agora" at bounding box center [145, 506] width 163 height 11
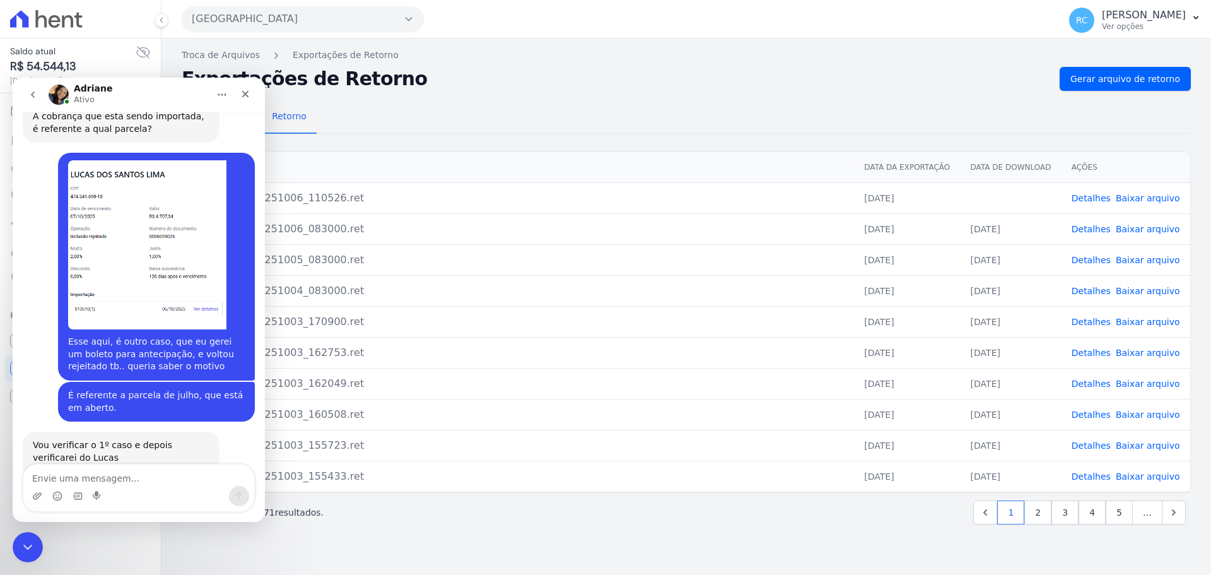
scroll to position [1390, 0]
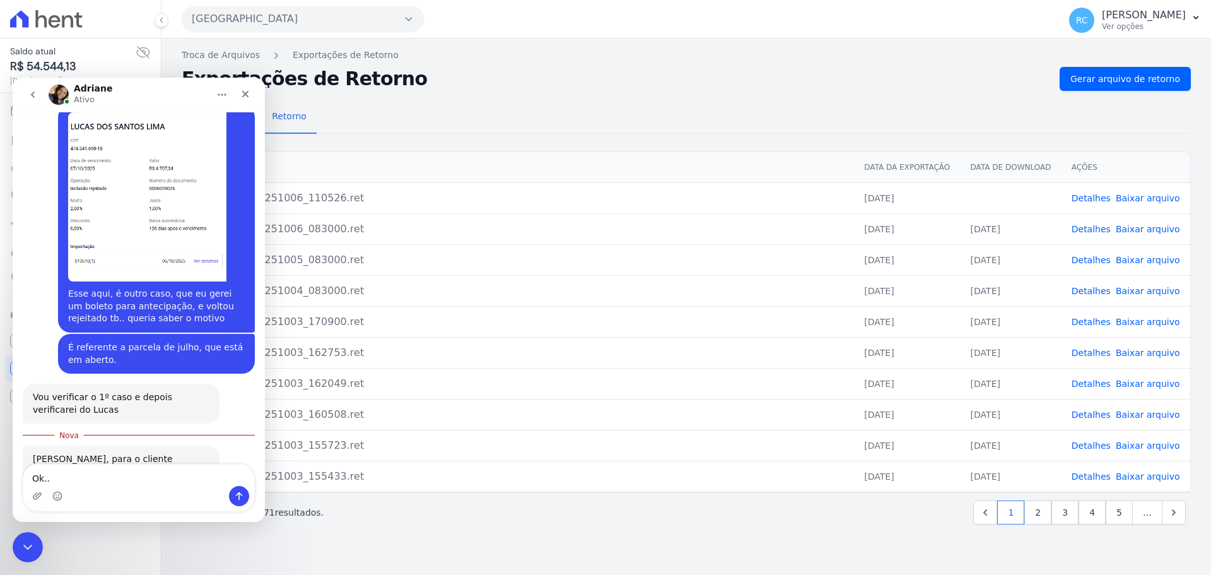
type textarea "Ok.."
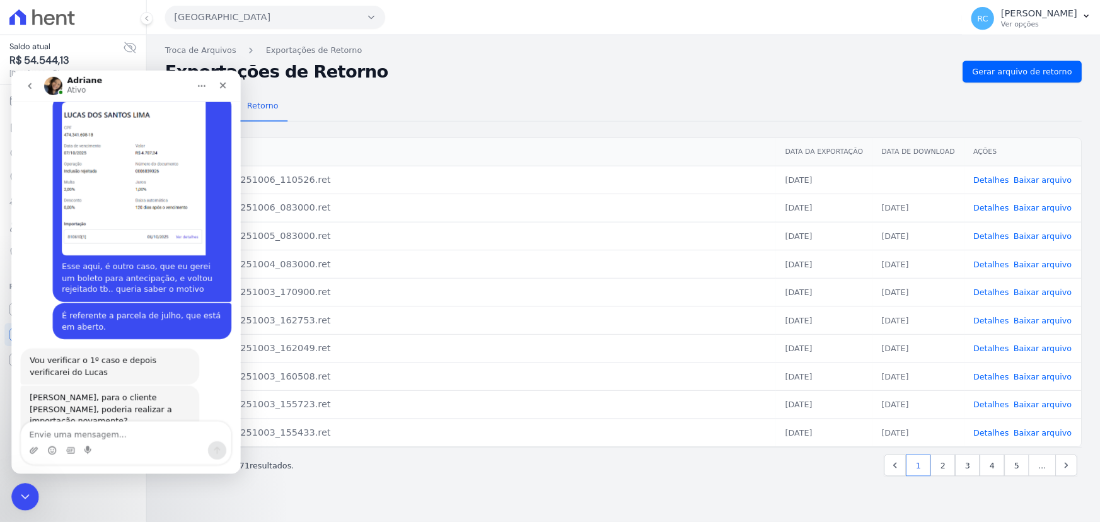
scroll to position [1407, 0]
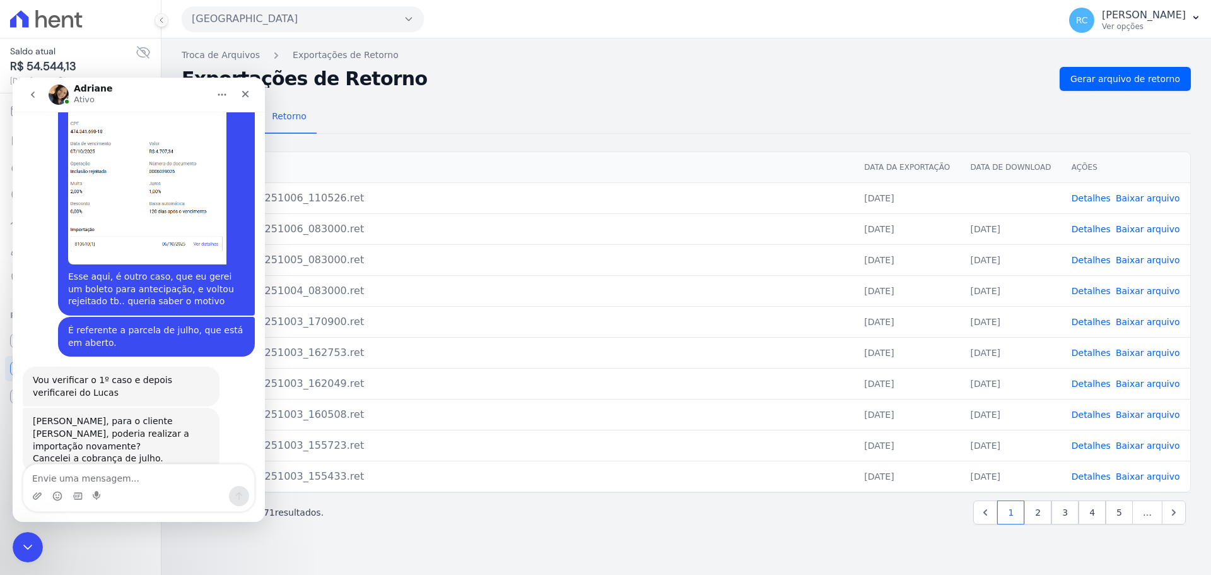
click at [159, 486] on div "Messenger da Intercom" at bounding box center [138, 496] width 231 height 20
click at [157, 479] on textarea "Envie uma mensagem..." at bounding box center [138, 474] width 231 height 21
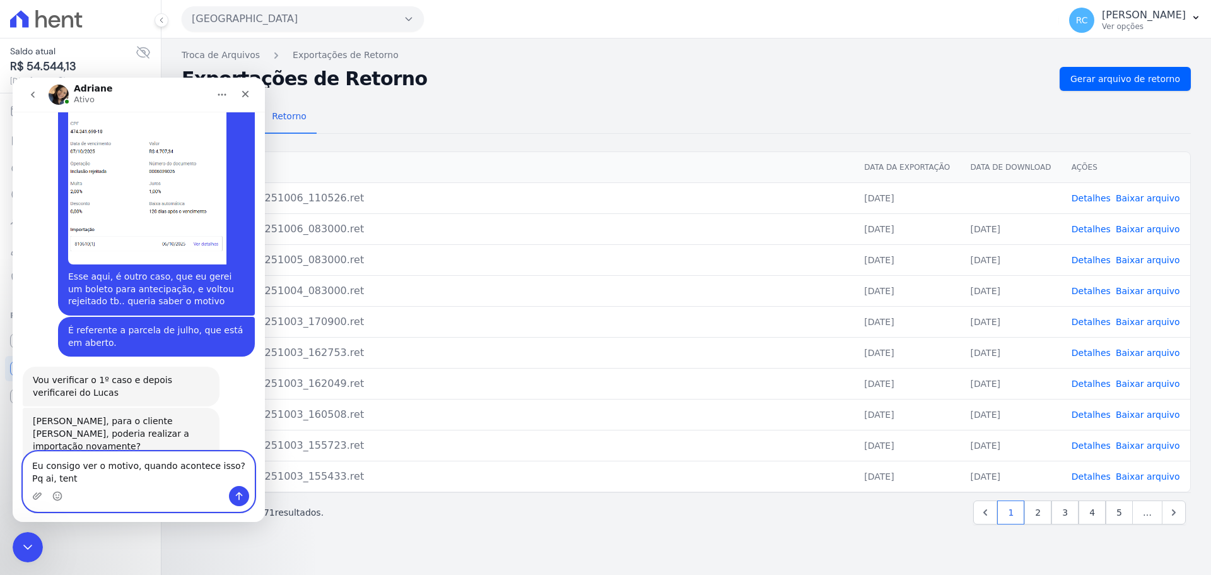
scroll to position [1420, 0]
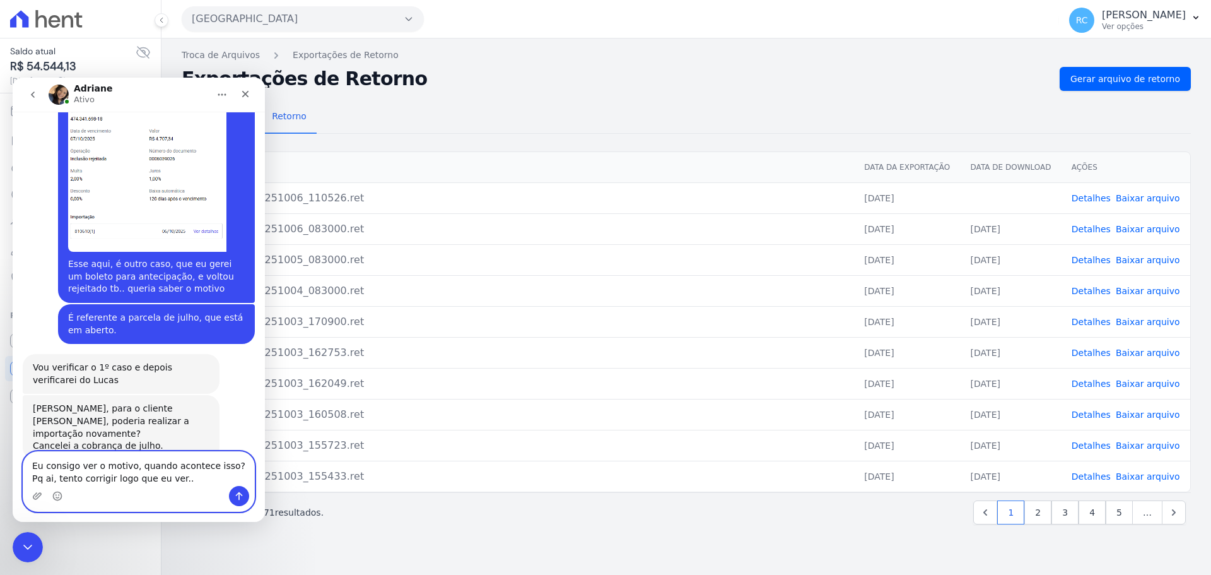
type textarea "Eu consigo ver o motivo, quando acontece isso? Pq ai, tento corrigir logo que e…"
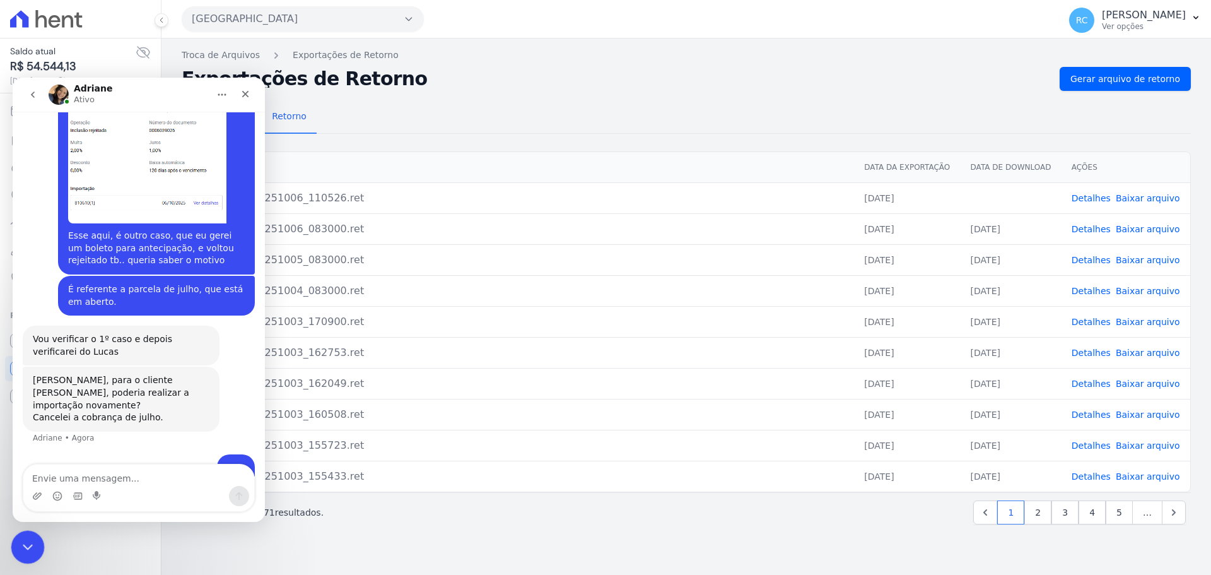
click at [16, 544] on div "Fechar mensagem da Intercom" at bounding box center [26, 545] width 30 height 30
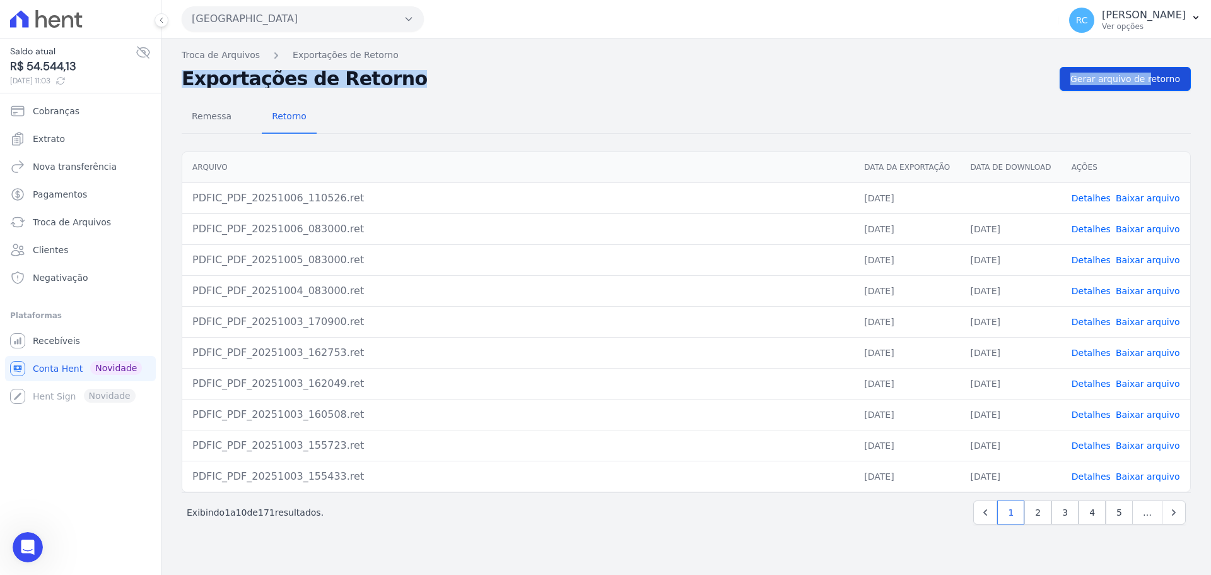
drag, startPoint x: 1124, startPoint y: 61, endPoint x: 1113, endPoint y: 79, distance: 21.2
click at [1115, 77] on div "Troca de Arquivos Exportações de Retorno Exportações de Retorno Gerar arquivo d…" at bounding box center [685, 306] width 1049 height 536
click at [1113, 79] on span "Gerar arquivo de retorno" at bounding box center [1125, 79] width 110 height 13
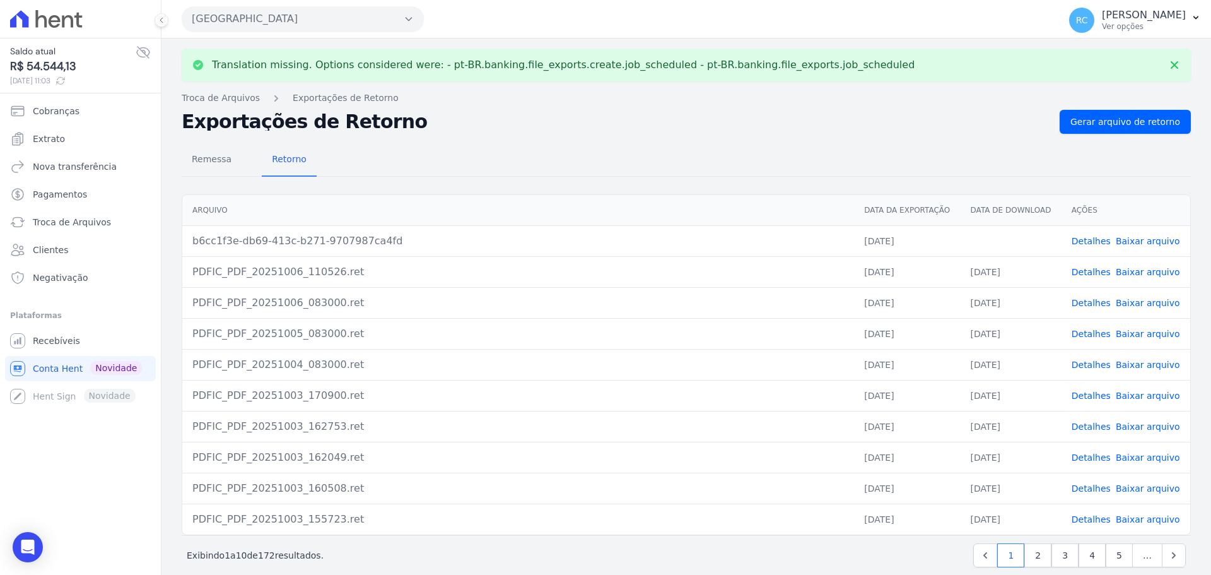
click at [1094, 239] on link "Detalhes" at bounding box center [1090, 241] width 39 height 10
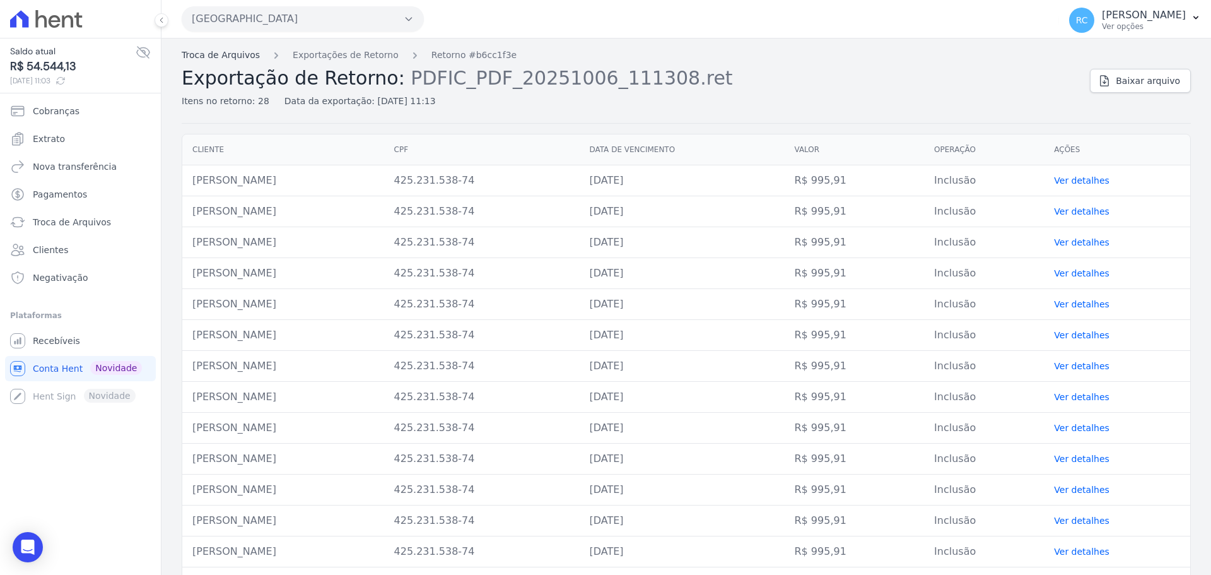
click at [224, 55] on link "Troca de Arquivos" at bounding box center [221, 55] width 78 height 13
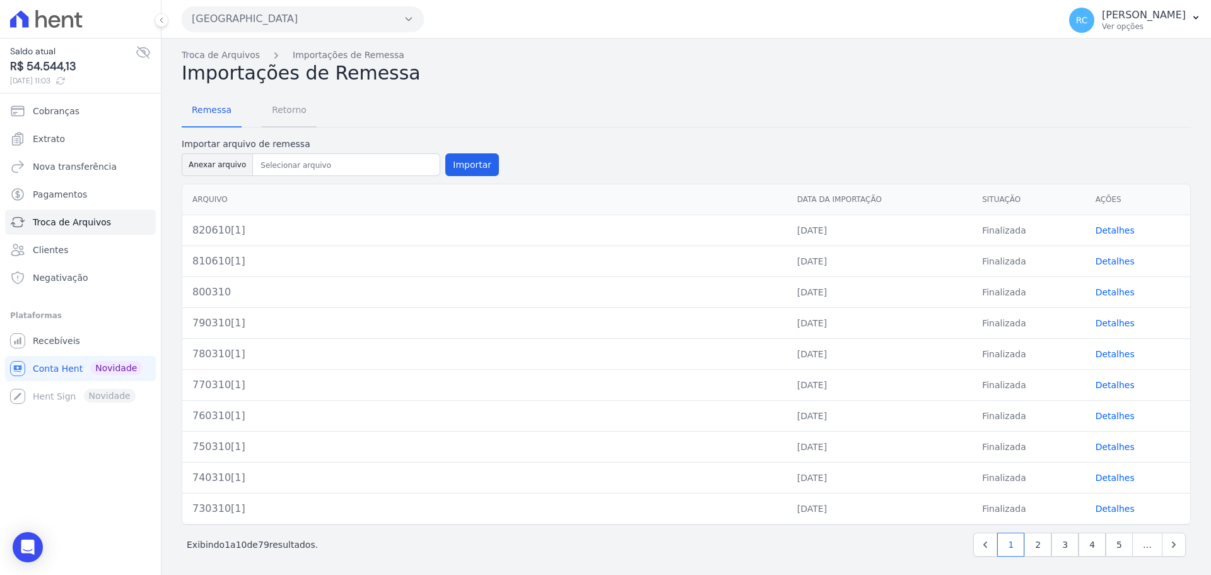
click at [273, 103] on span "Retorno" at bounding box center [289, 109] width 50 height 25
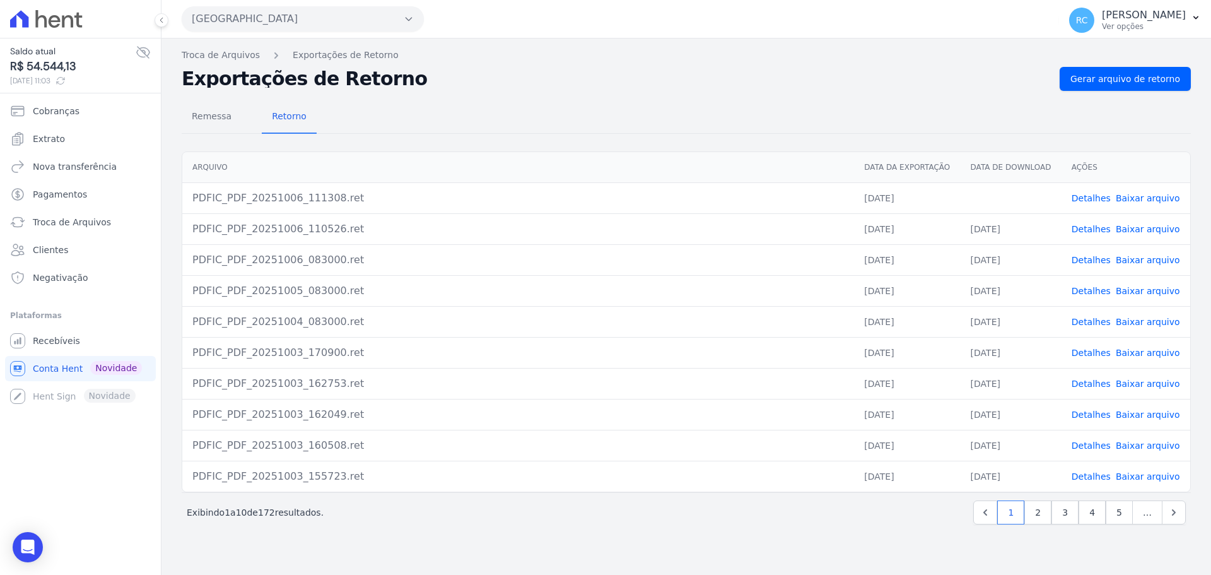
click at [1146, 197] on link "Baixar arquivo" at bounding box center [1148, 198] width 64 height 10
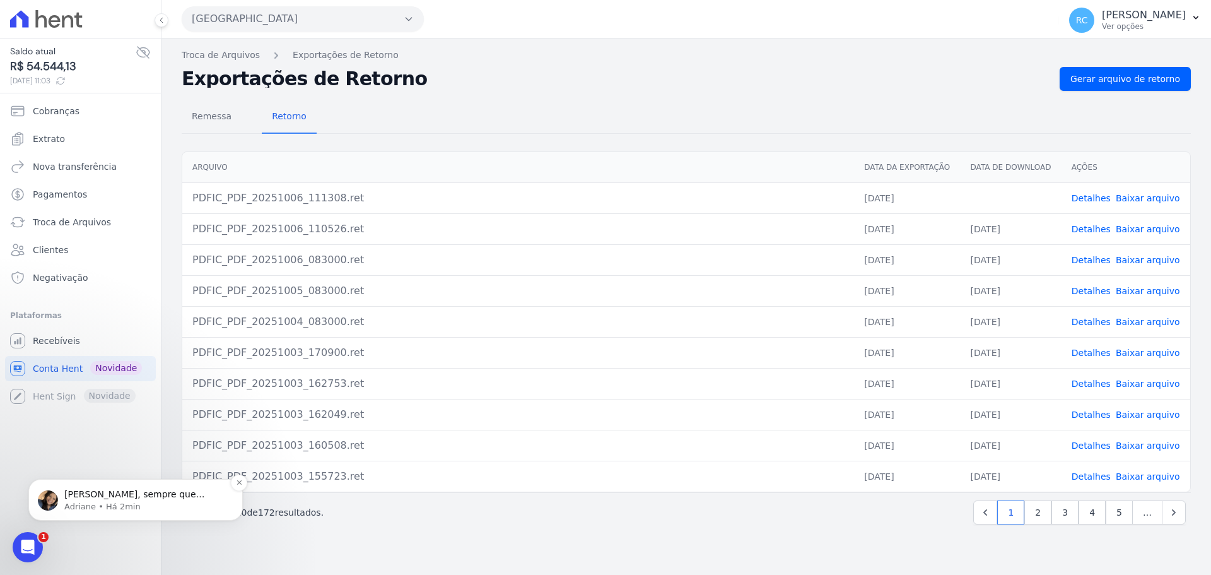
click at [101, 514] on div "Raquel, sempre que importar uma remessa para substituir outra - por exemplo nes…" at bounding box center [135, 500] width 214 height 42
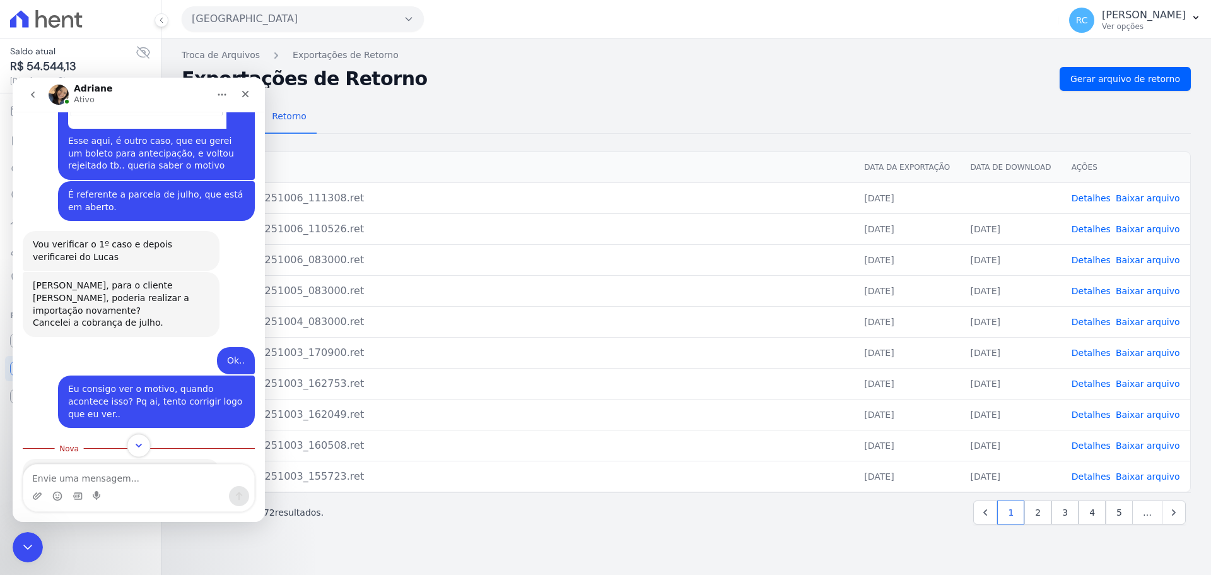
scroll to position [1543, 0]
click at [141, 474] on textarea "Envie uma mensagem..." at bounding box center [138, 474] width 231 height 21
click at [30, 549] on icon "Fechar mensagem da Intercom" at bounding box center [25, 544] width 15 height 15
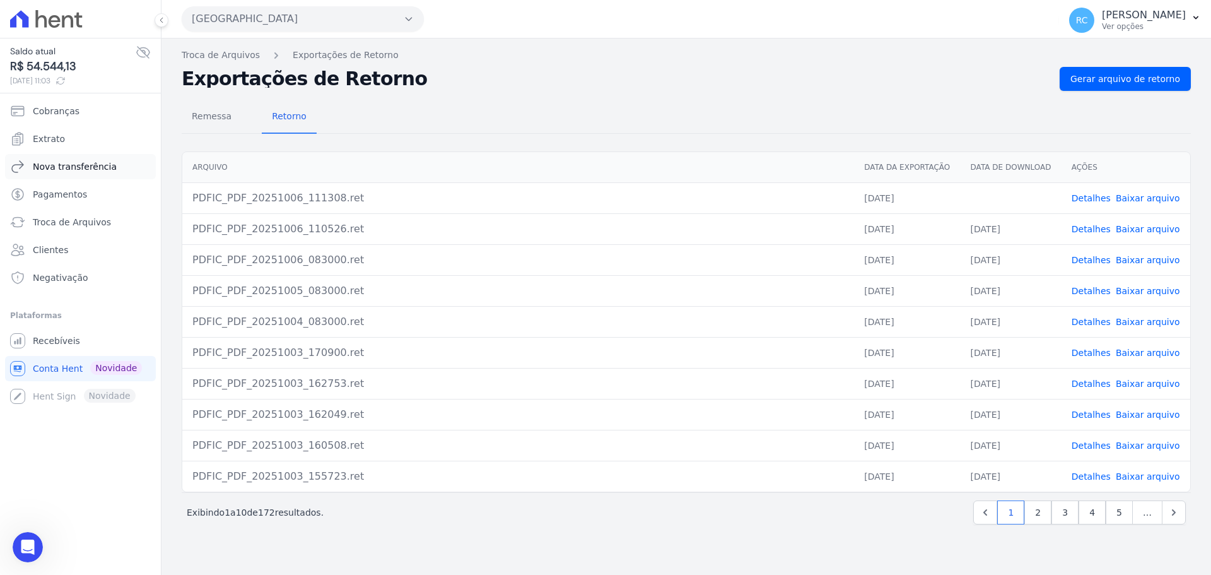
scroll to position [1522, 0]
click at [277, 19] on button "Parque Das Flores" at bounding box center [303, 18] width 242 height 25
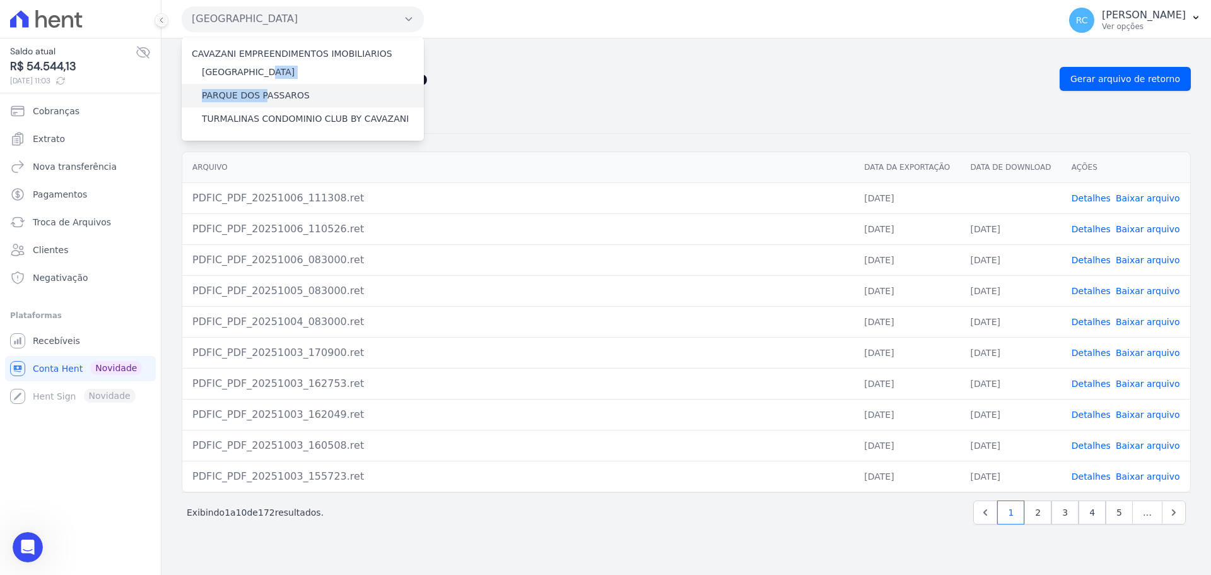
drag, startPoint x: 264, startPoint y: 74, endPoint x: 260, endPoint y: 100, distance: 26.8
click at [260, 100] on div "CAVAZANI EMPREENDIMENTOS IMOBILIARIOS PARQUE DAS FLORES PARQUE DOS PASSAROS TUR…" at bounding box center [303, 88] width 242 height 103
click at [260, 100] on label "PARQUE DOS PASSAROS" at bounding box center [256, 95] width 108 height 13
click at [0, 0] on input "PARQUE DOS PASSAROS" at bounding box center [0, 0] width 0 height 0
click at [259, 100] on label "PARQUE DOS PASSAROS" at bounding box center [256, 95] width 108 height 13
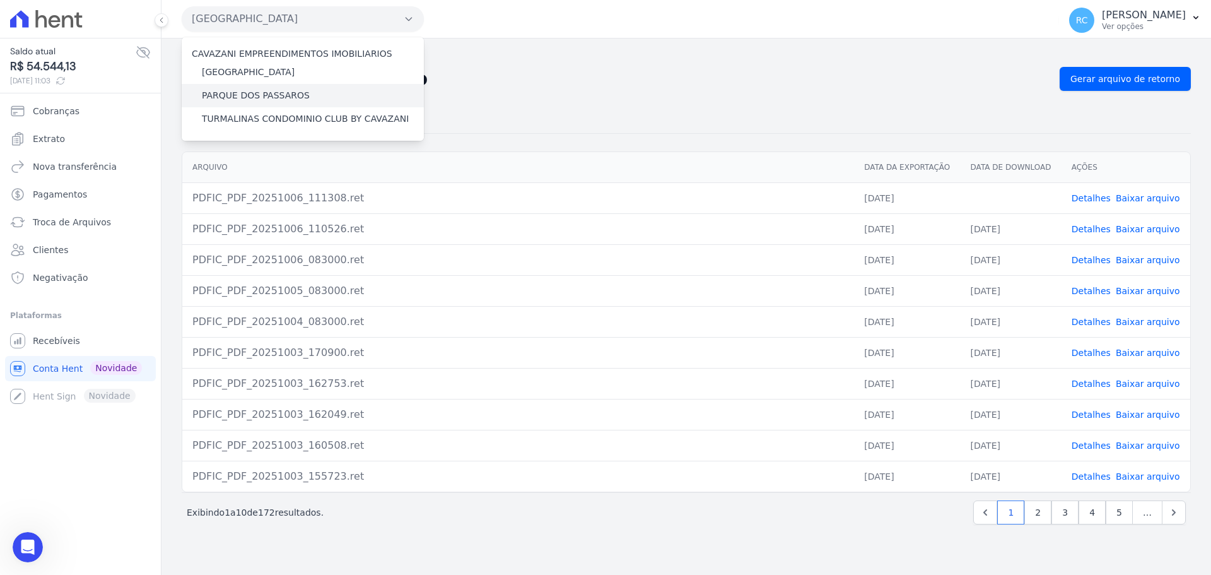
click at [0, 0] on input "PARQUE DOS PASSAROS" at bounding box center [0, 0] width 0 height 0
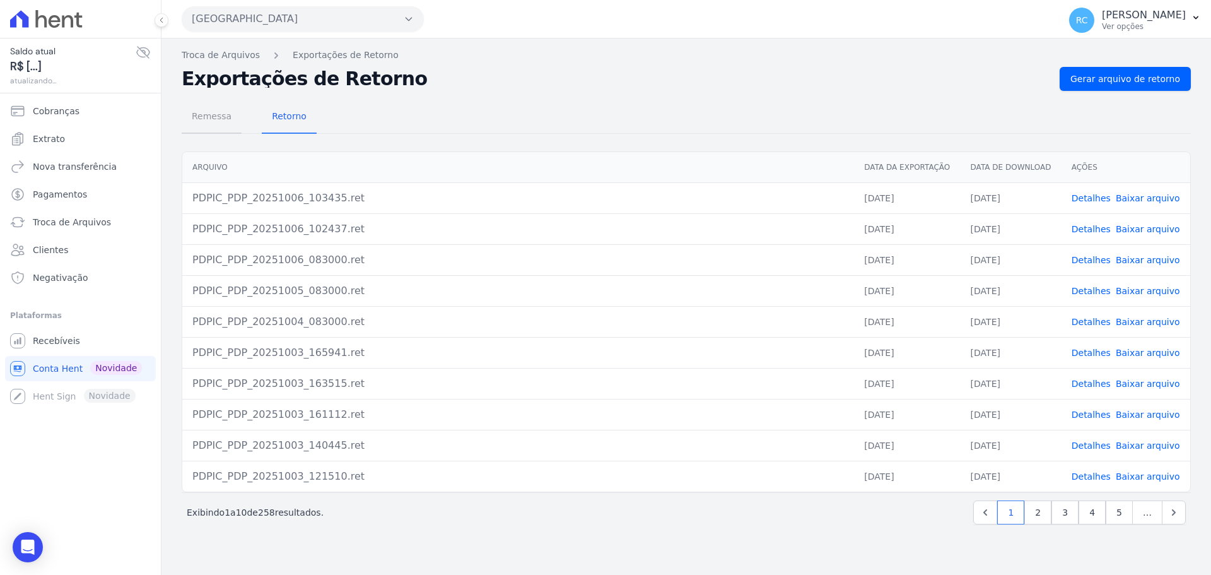
click at [203, 122] on span "Remessa" at bounding box center [211, 115] width 55 height 25
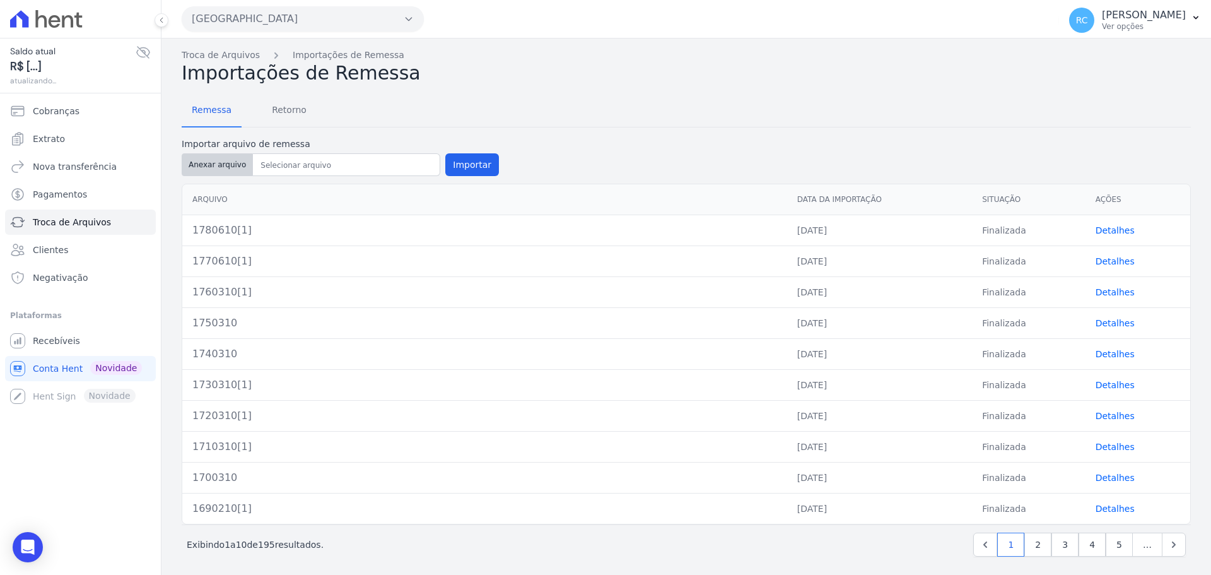
click at [225, 164] on button "Anexar arquivo" at bounding box center [217, 164] width 71 height 23
type input "1790610"
click at [448, 162] on button "Importar" at bounding box center [472, 164] width 54 height 23
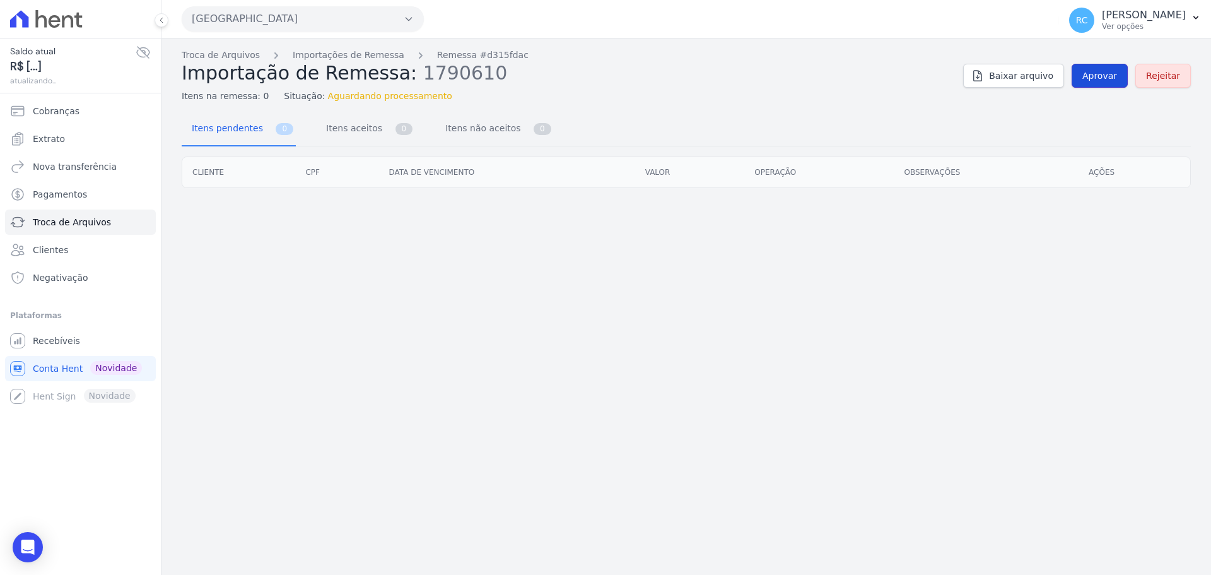
click at [1098, 76] on span "Aprovar" at bounding box center [1099, 75] width 35 height 13
click at [1103, 71] on span "Aprovar" at bounding box center [1099, 75] width 35 height 13
drag, startPoint x: 1097, startPoint y: 61, endPoint x: 1097, endPoint y: 77, distance: 16.4
click at [1097, 63] on div "Troca de Arquivos Importações de Remessa Remessa #d315fdac Importação de Remess…" at bounding box center [686, 76] width 1009 height 54
click at [1097, 79] on span "Aprovar" at bounding box center [1099, 75] width 35 height 13
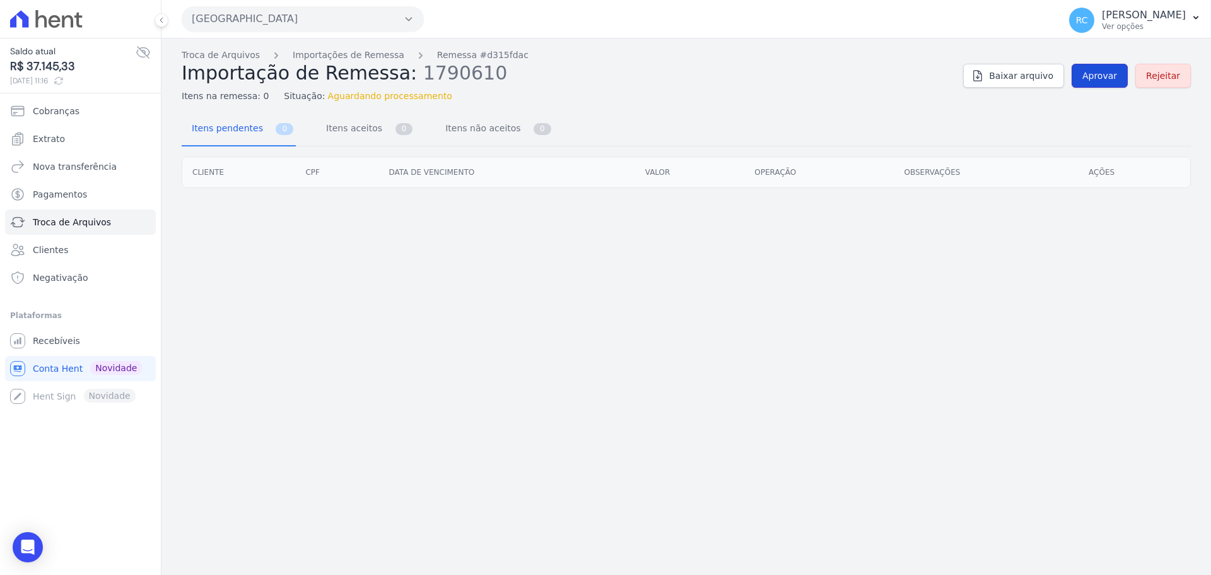
click at [1107, 85] on link "Aprovar" at bounding box center [1099, 76] width 56 height 24
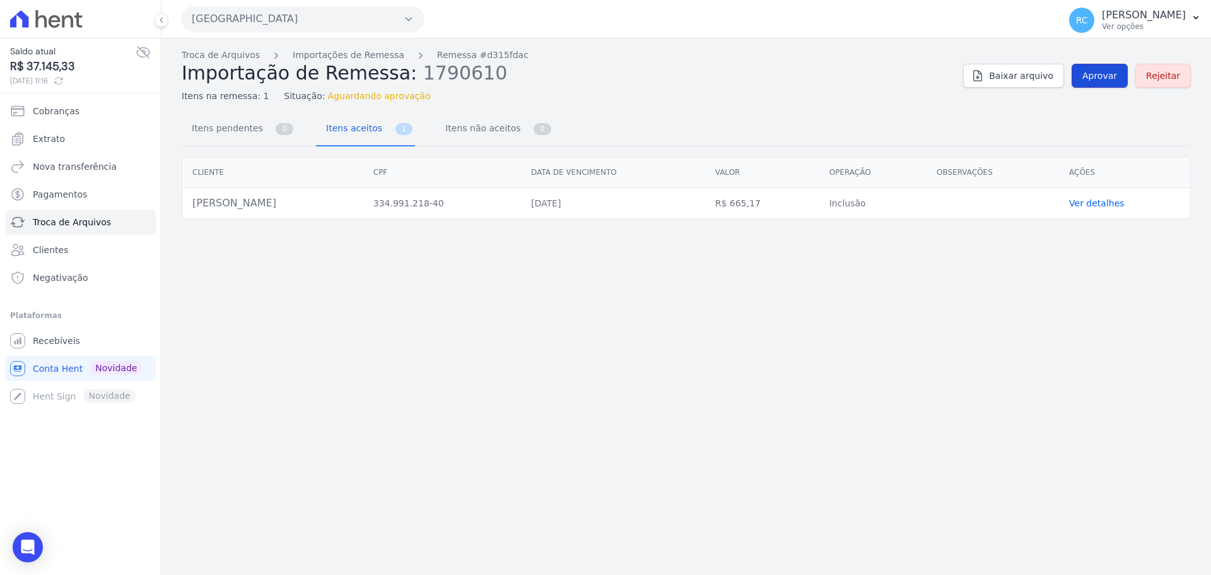
click at [1103, 74] on span "Aprovar" at bounding box center [1099, 75] width 35 height 13
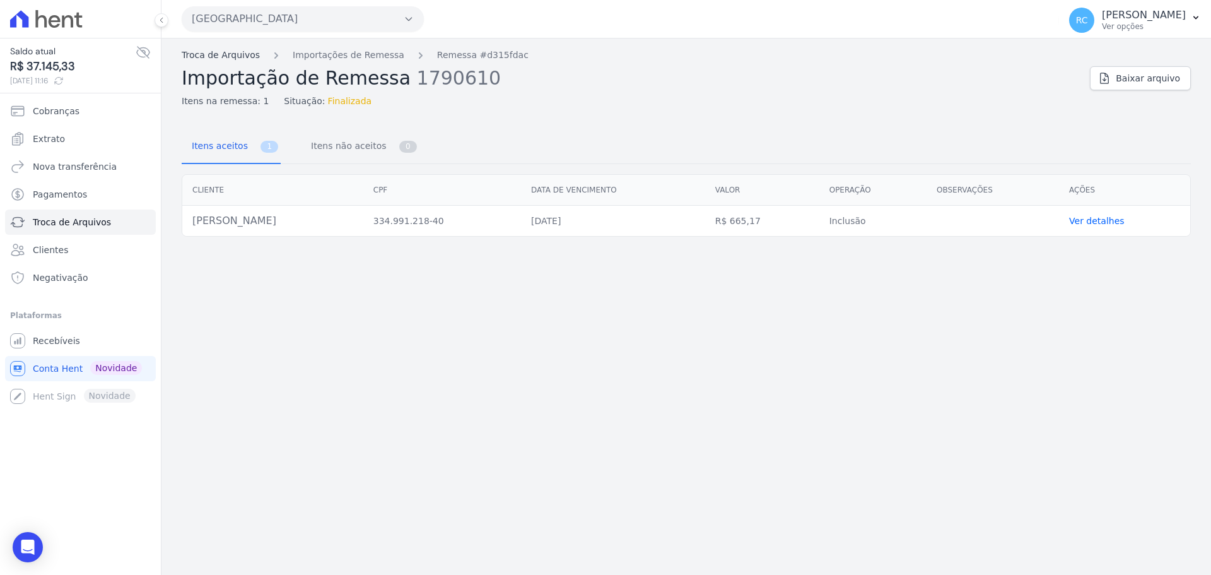
click at [236, 61] on link "Troca de Arquivos" at bounding box center [221, 55] width 78 height 13
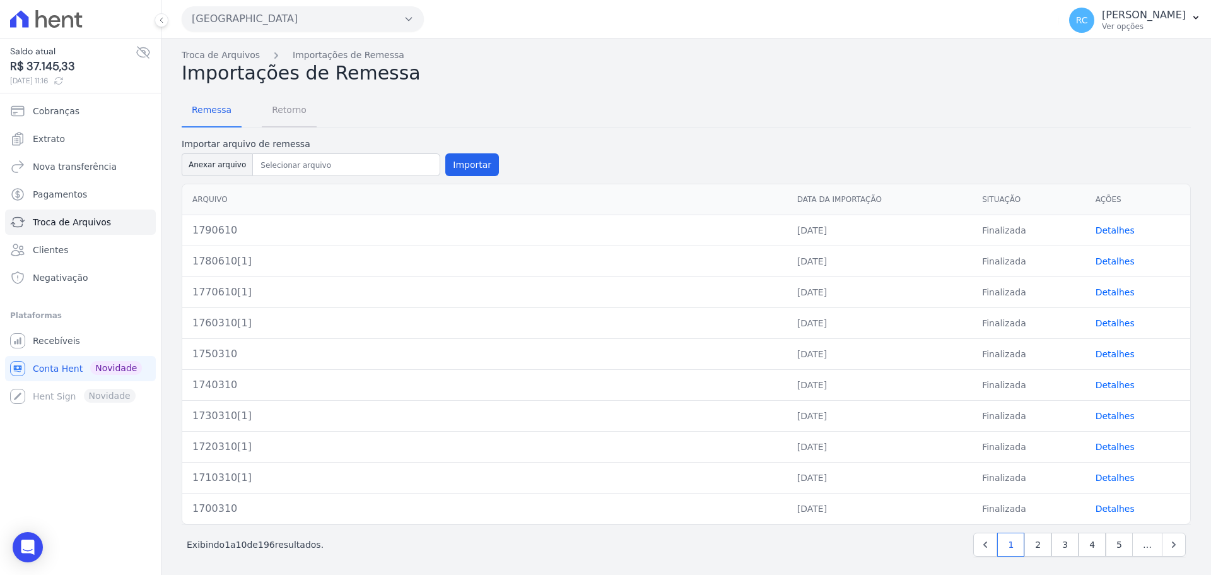
click at [276, 114] on span "Retorno" at bounding box center [289, 109] width 50 height 25
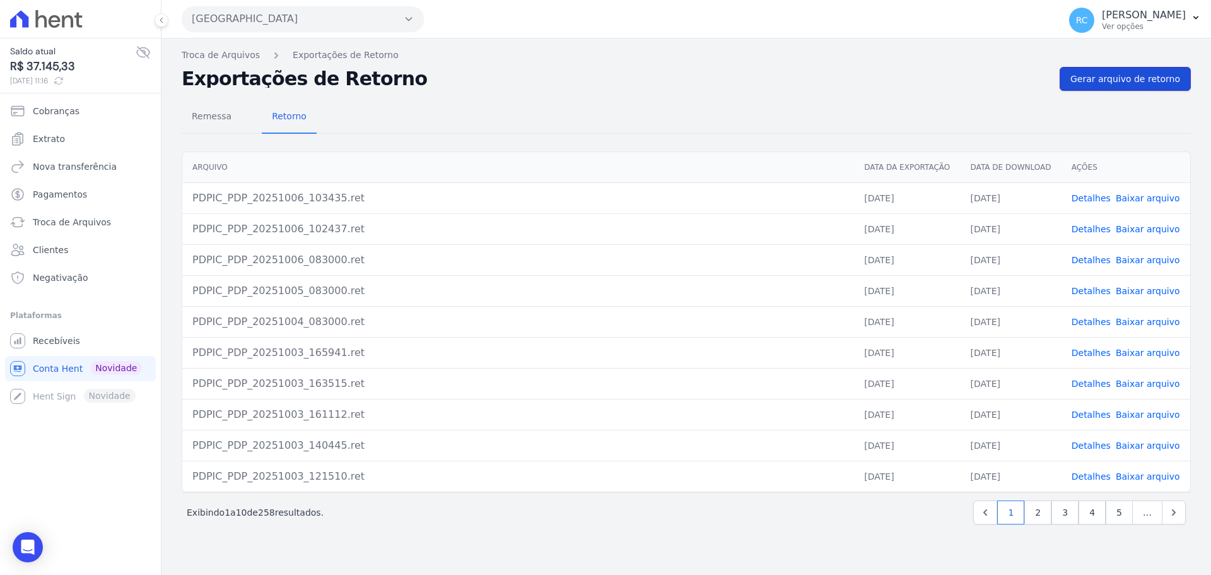
click at [1106, 83] on span "Gerar arquivo de retorno" at bounding box center [1125, 79] width 110 height 13
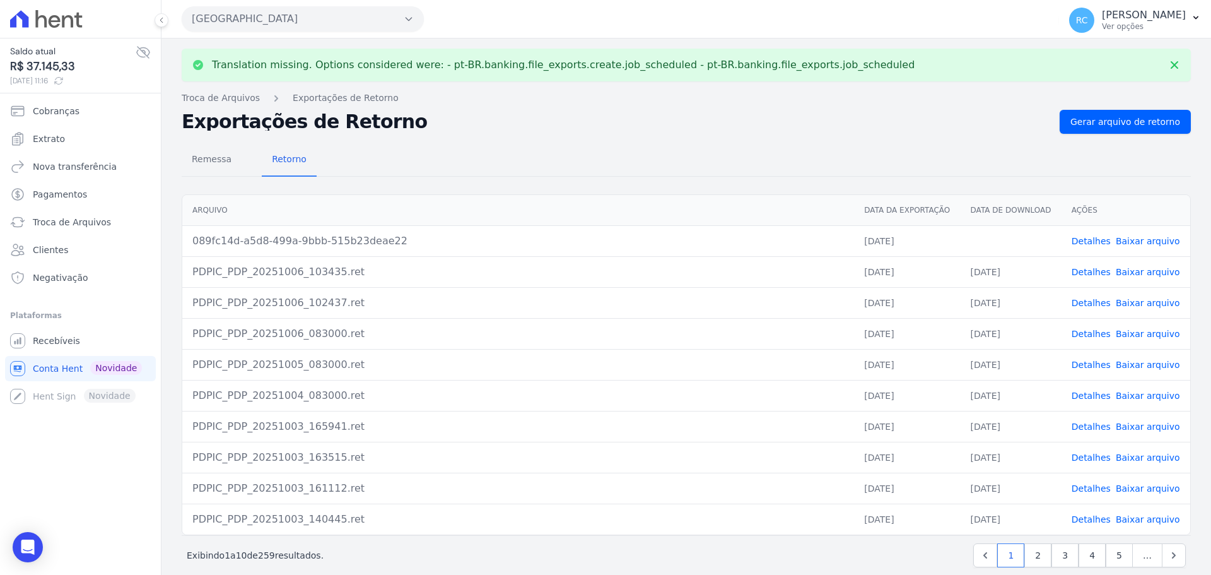
click at [1136, 242] on link "Baixar arquivo" at bounding box center [1148, 241] width 64 height 10
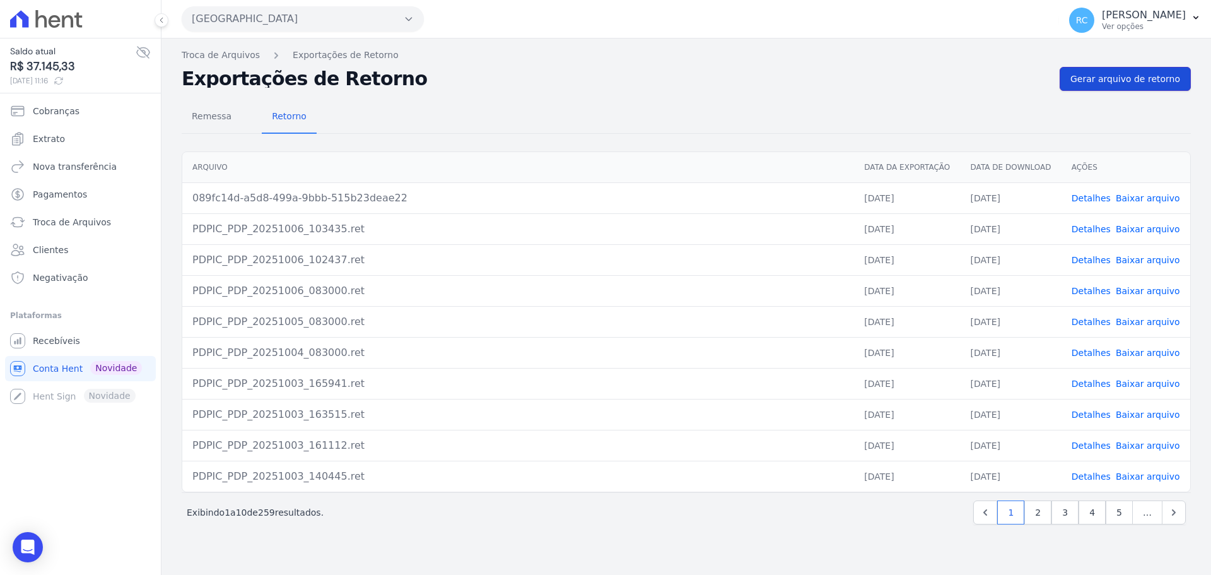
click at [1122, 85] on link "Gerar arquivo de retorno" at bounding box center [1124, 79] width 131 height 24
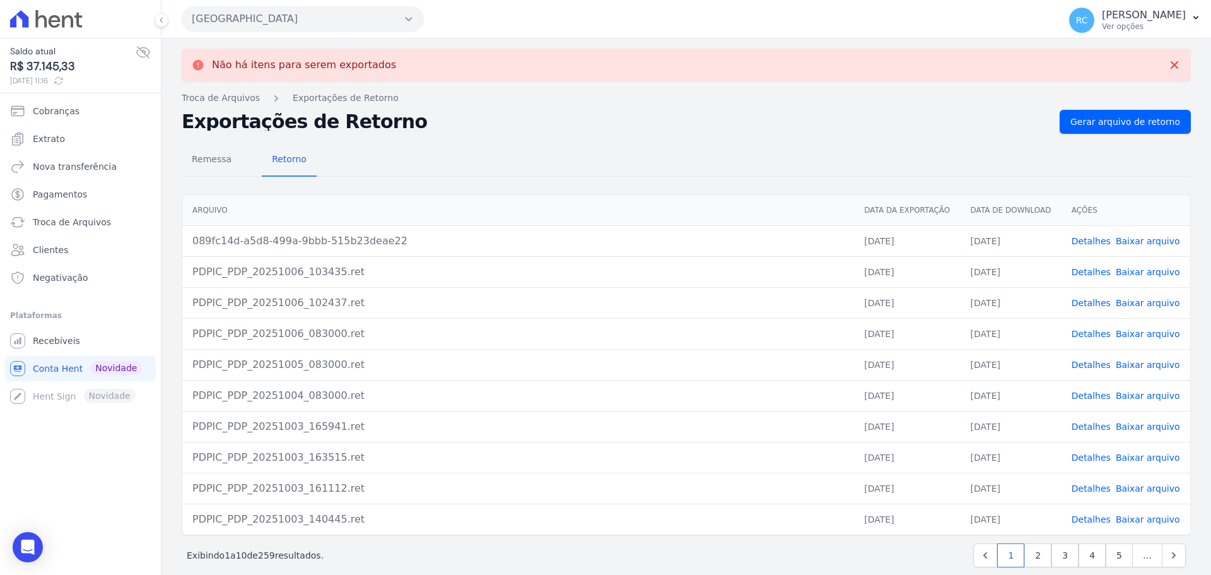
click at [1132, 242] on link "Baixar arquivo" at bounding box center [1148, 241] width 64 height 10
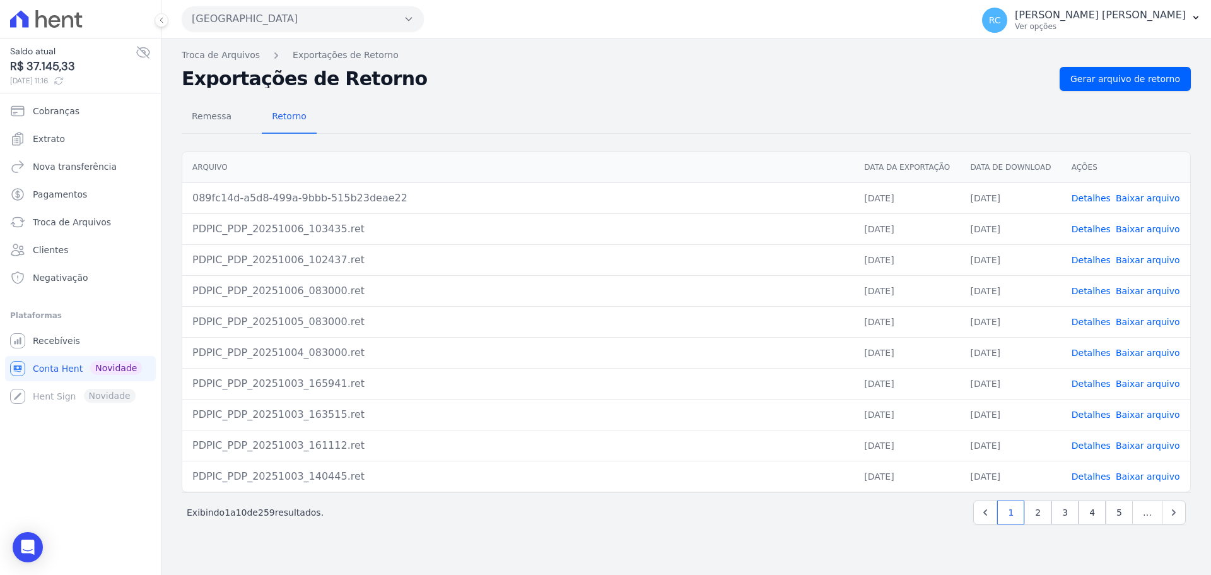
click at [1099, 199] on link "Detalhes" at bounding box center [1090, 198] width 39 height 10
click at [1157, 197] on link "Baixar arquivo" at bounding box center [1148, 198] width 64 height 10
click at [18, 540] on div "Open Intercom Messenger" at bounding box center [27, 546] width 33 height 33
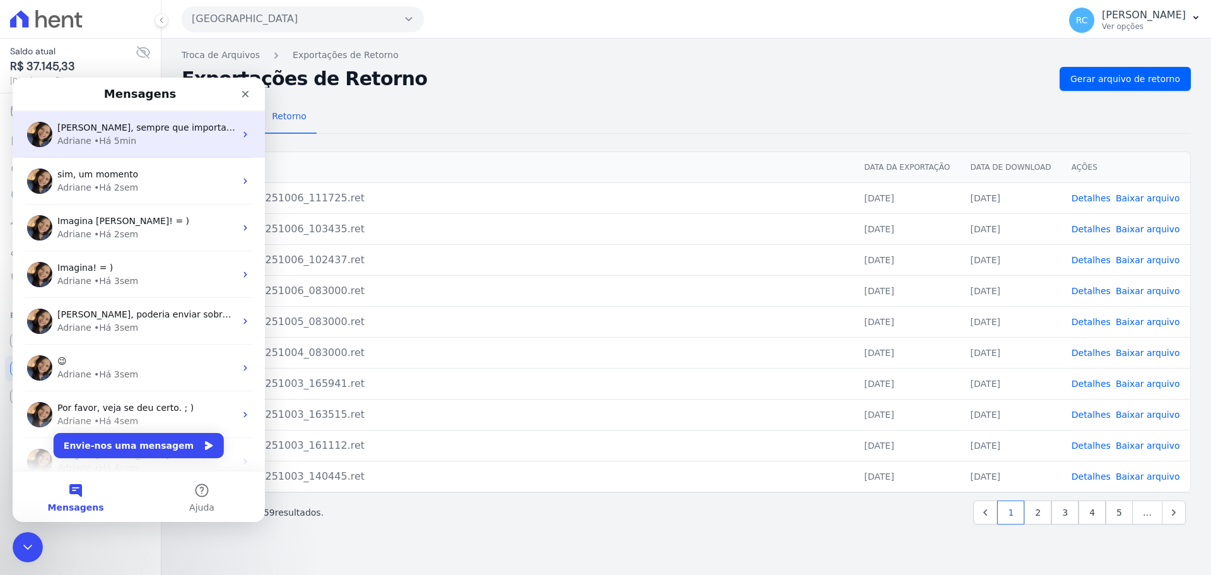
click at [158, 132] on span "[PERSON_NAME], sempre que importar uma remessa para substituir outra - por exem…" at bounding box center [437, 127] width 760 height 10
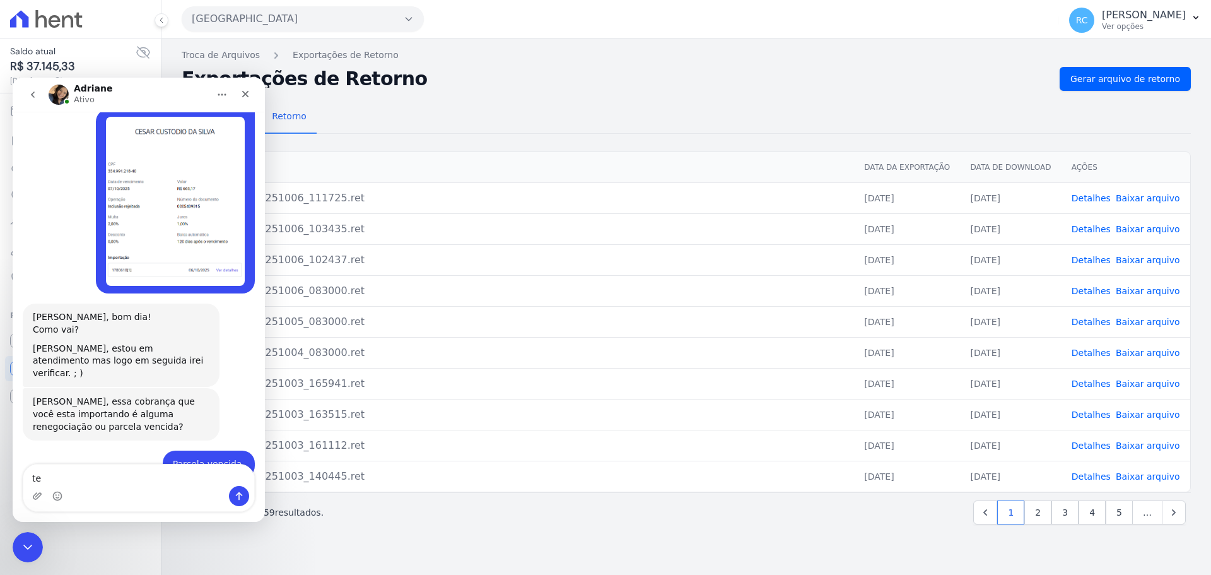
type textarea "ten"
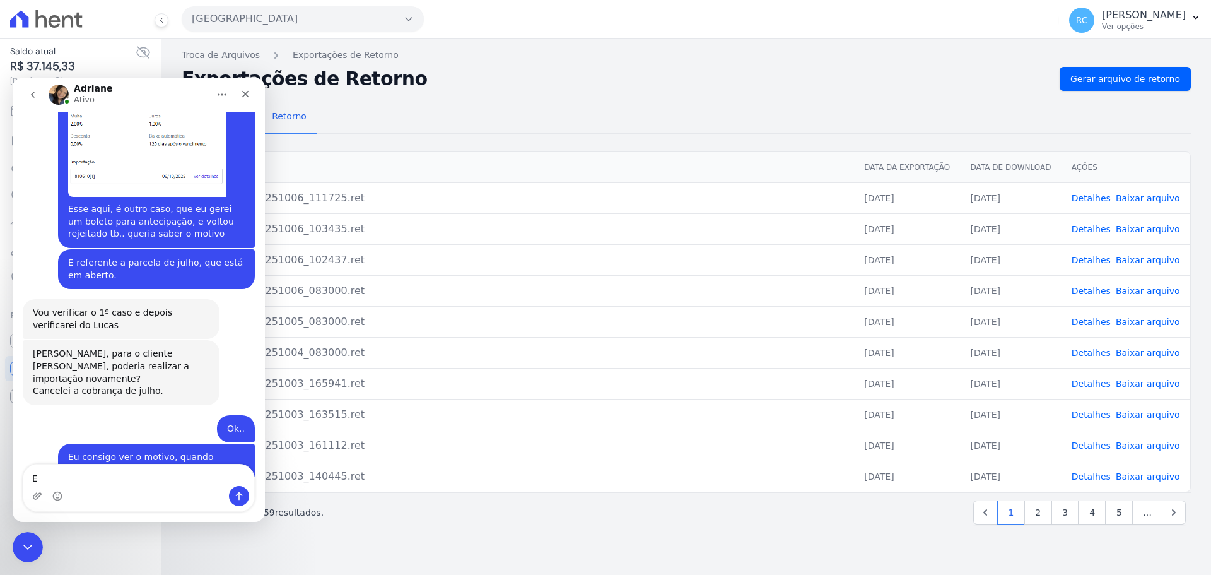
scroll to position [1522, 0]
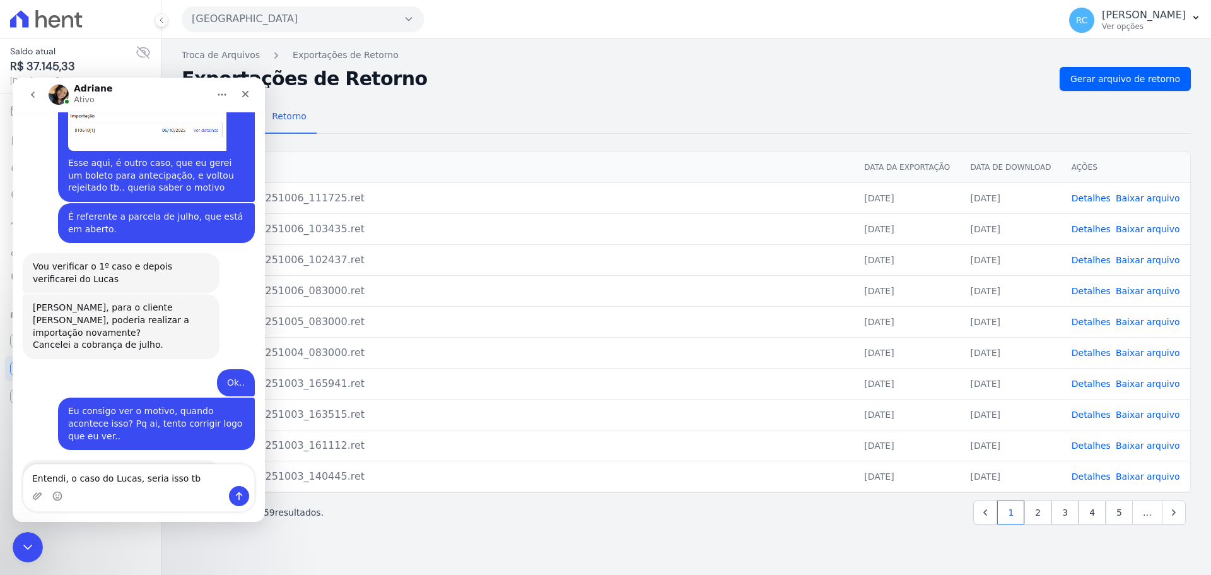
type textarea "Entendi, o caso do Lucas, seria isso tb?"
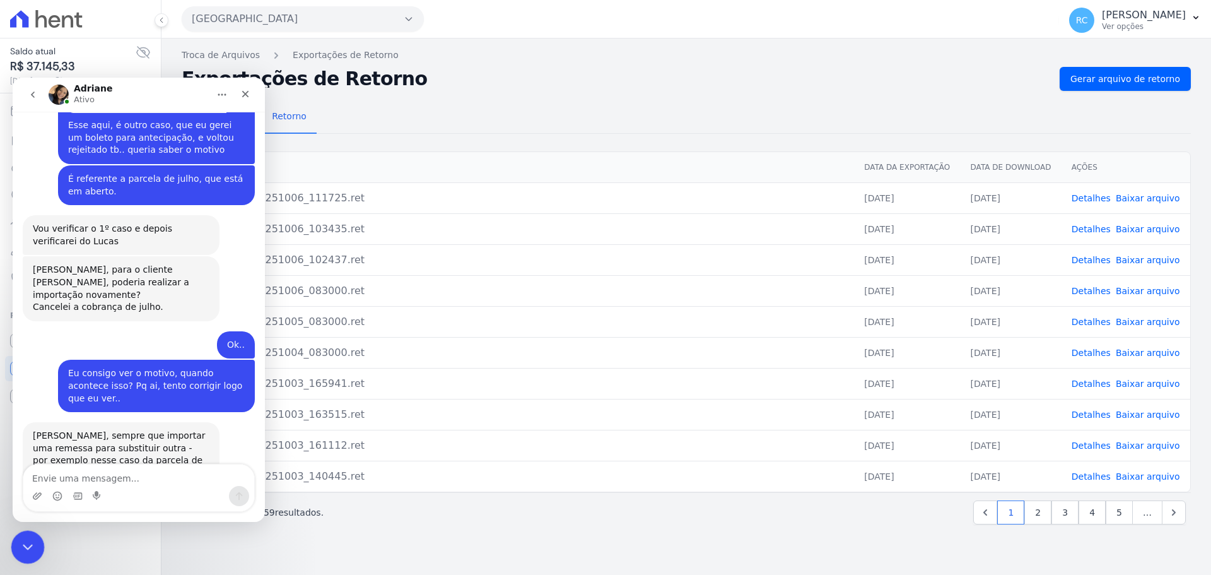
click at [32, 549] on icon "Fechar mensagem da Intercom" at bounding box center [25, 544] width 15 height 15
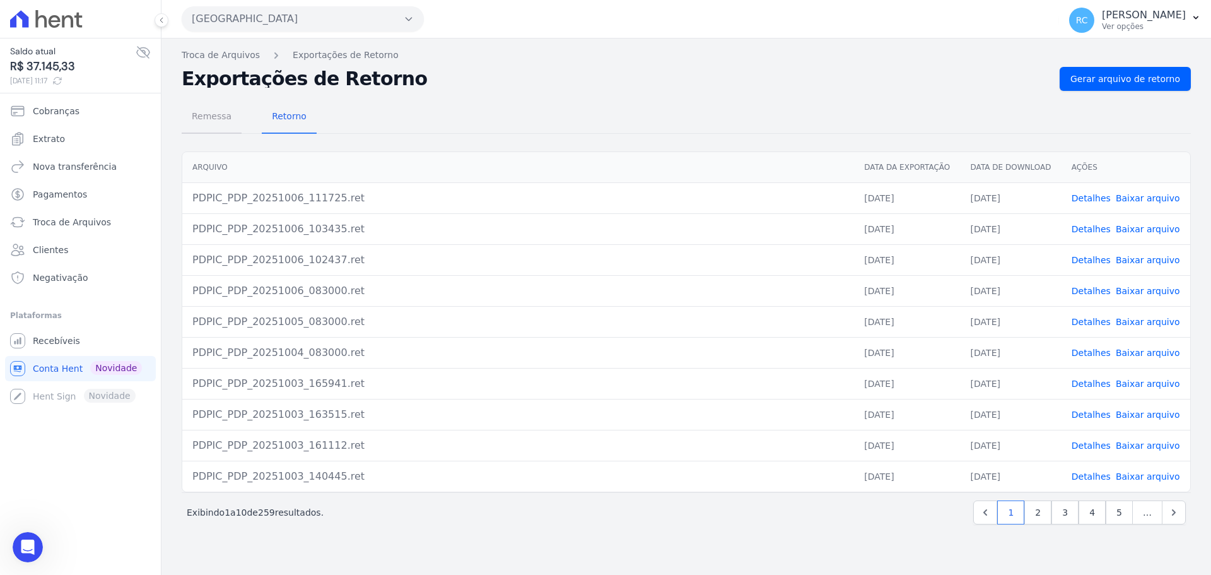
click at [217, 114] on span "Remessa" at bounding box center [211, 115] width 55 height 25
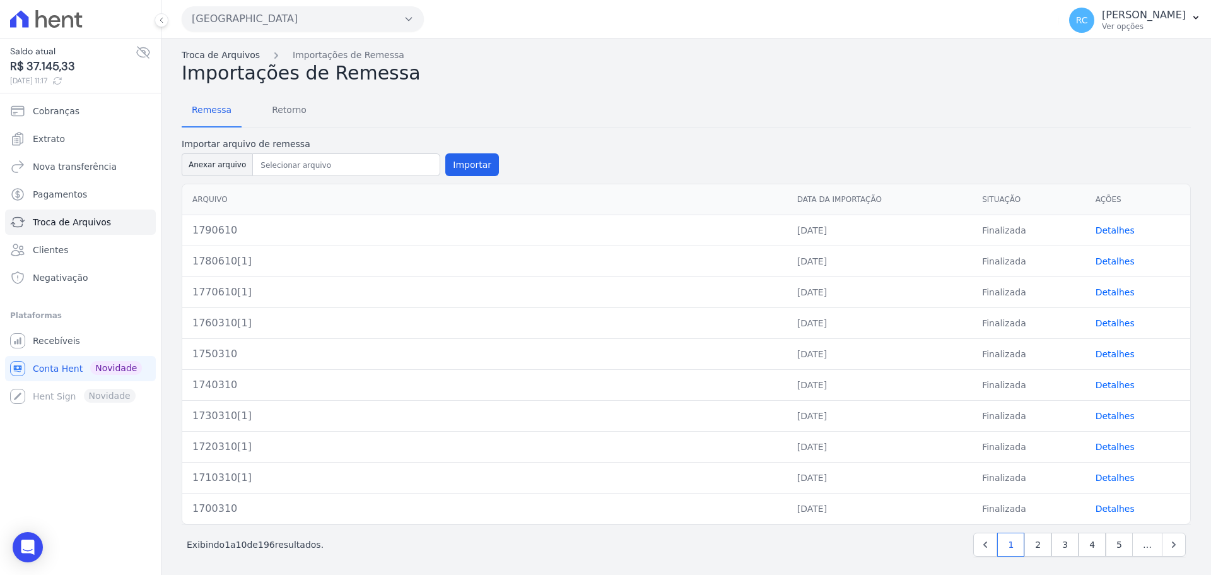
click at [211, 58] on link "Troca de Arquivos" at bounding box center [221, 55] width 78 height 13
click at [273, 102] on span "Retorno" at bounding box center [289, 109] width 50 height 25
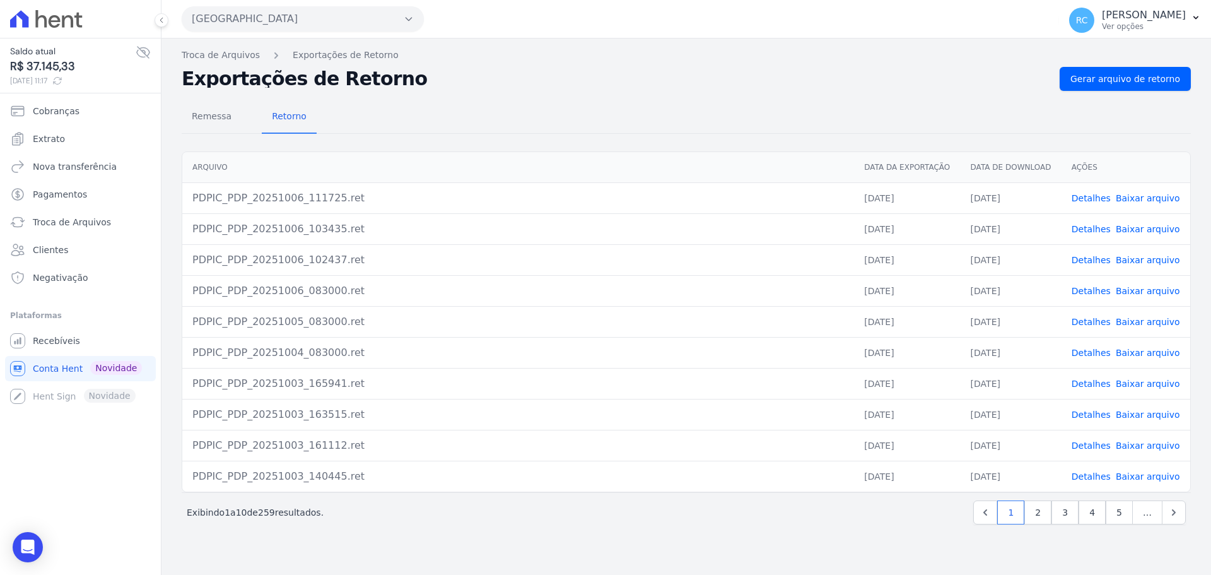
click at [322, 12] on button "[GEOGRAPHIC_DATA]" at bounding box center [303, 18] width 242 height 25
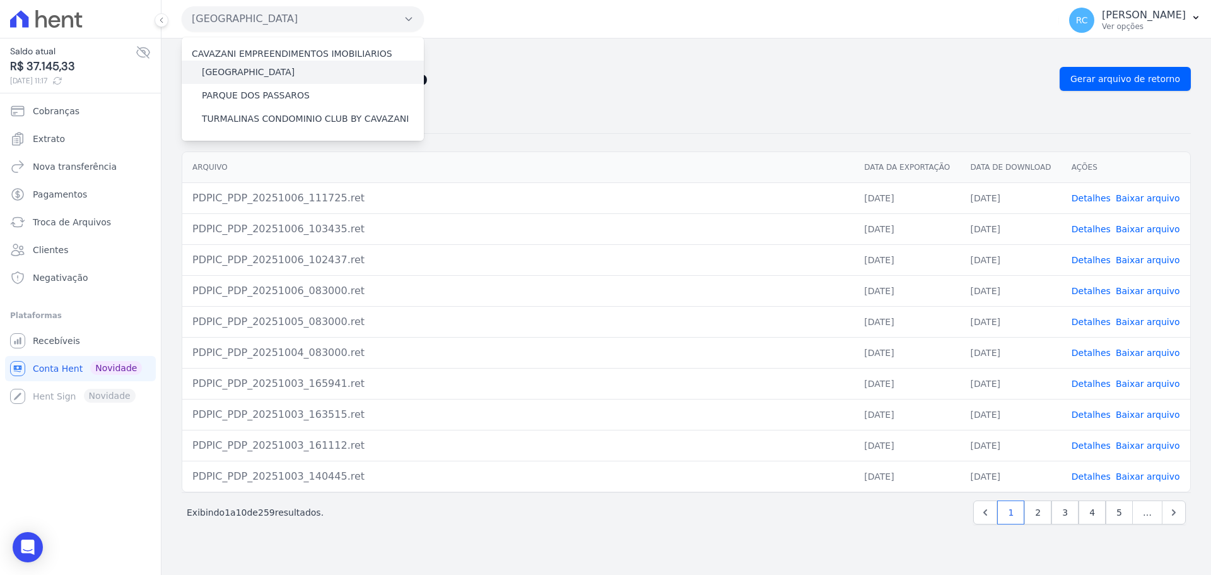
click at [278, 72] on label "[GEOGRAPHIC_DATA]" at bounding box center [248, 72] width 93 height 13
click at [0, 0] on input "[GEOGRAPHIC_DATA]" at bounding box center [0, 0] width 0 height 0
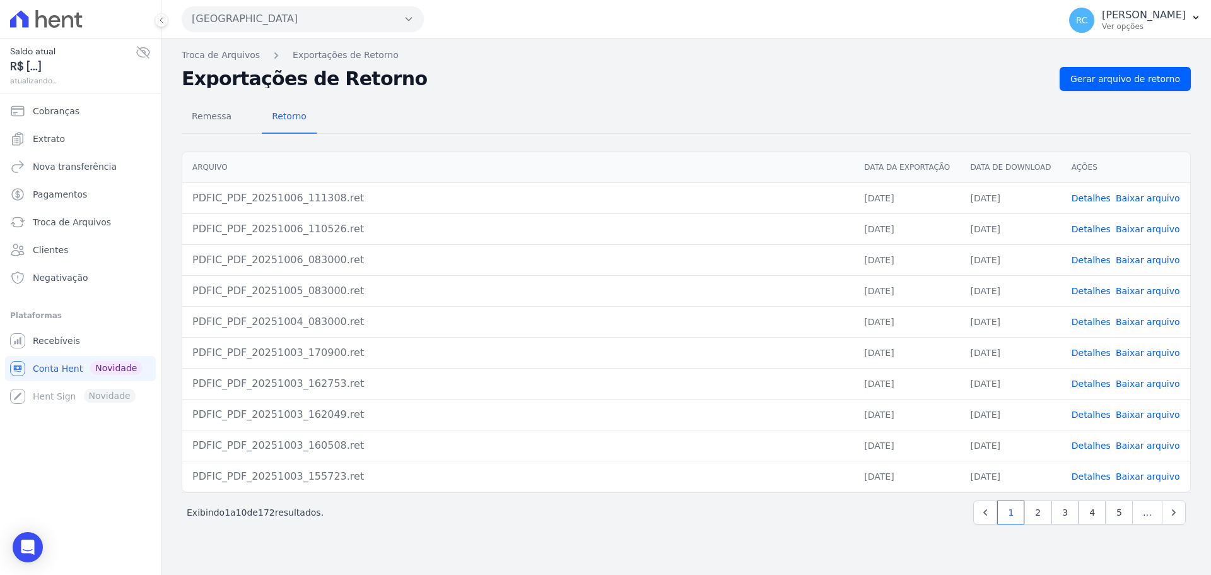
click at [1091, 228] on link "Detalhes" at bounding box center [1090, 229] width 39 height 10
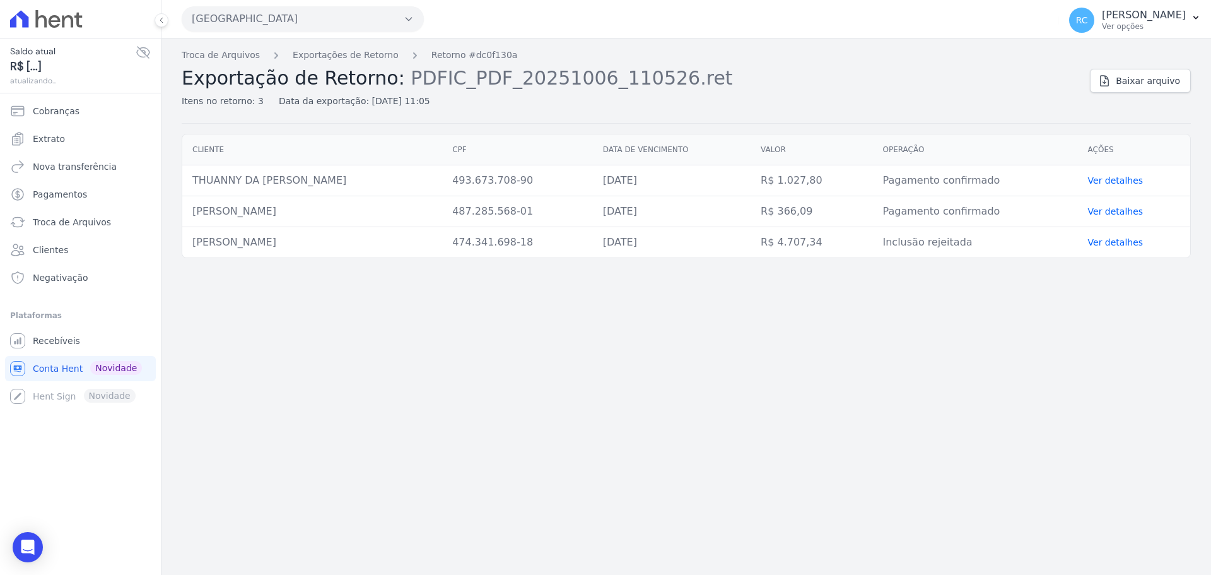
click at [1112, 241] on link "Ver detalhes" at bounding box center [1115, 242] width 55 height 10
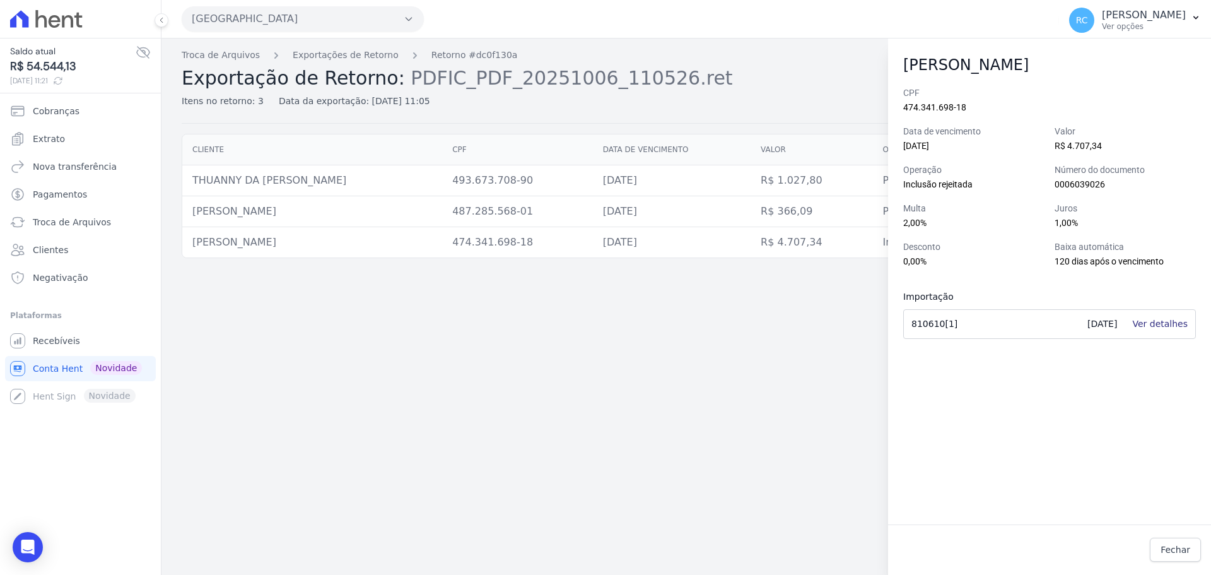
click at [1161, 324] on link "Ver detalhes" at bounding box center [1159, 323] width 55 height 10
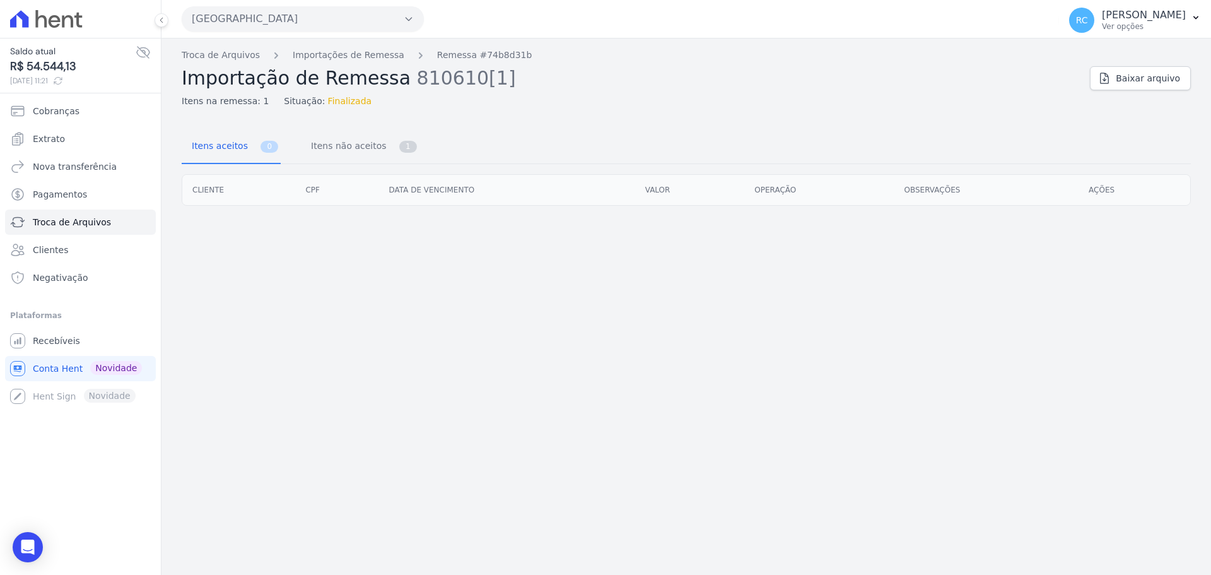
click at [935, 326] on div "Troca de Arquivos Importações de Remessa Remessa #74b8d31b Importação de Remess…" at bounding box center [685, 306] width 1049 height 536
click at [915, 419] on div "Troca de Arquivos Importações de Remessa Remessa #74b8d31b Importação de Remess…" at bounding box center [685, 306] width 1049 height 536
drag, startPoint x: 475, startPoint y: 187, endPoint x: 289, endPoint y: 204, distance: 186.9
click at [238, 202] on tr "Cliente CPF Data de vencimento [GEOGRAPHIC_DATA] Operação Observações Ações" at bounding box center [686, 190] width 1008 height 30
click at [385, 190] on th "Data de vencimento" at bounding box center [506, 190] width 256 height 30
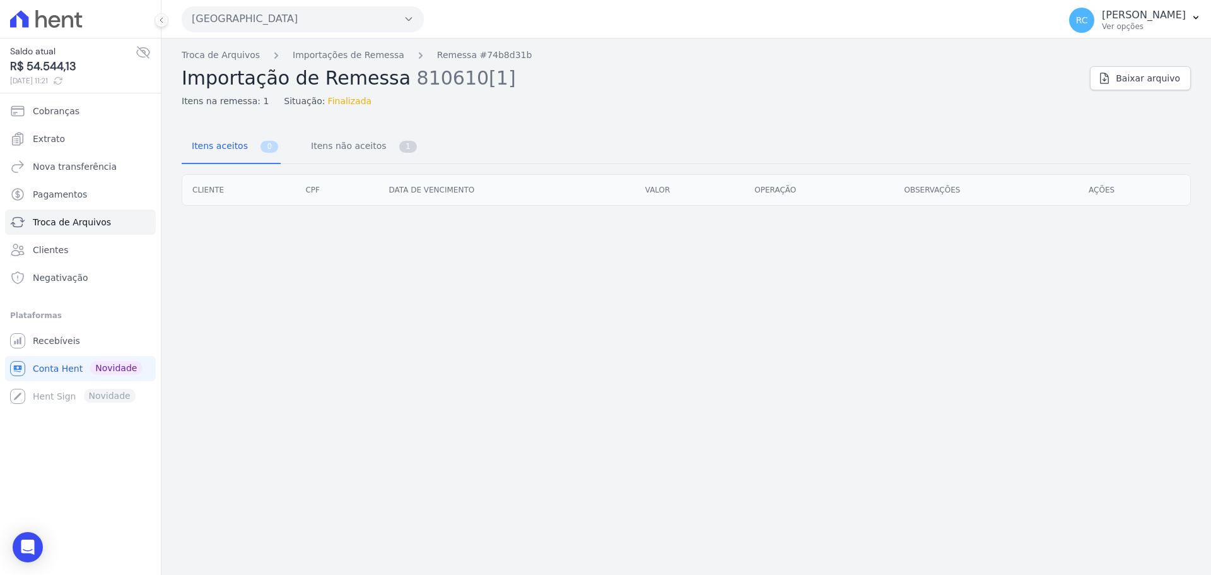
drag, startPoint x: 367, startPoint y: 189, endPoint x: 494, endPoint y: 194, distance: 127.5
click at [494, 194] on tr "Cliente CPF Data de vencimento [GEOGRAPHIC_DATA] Operação Observações Ações" at bounding box center [686, 190] width 1008 height 30
drag, startPoint x: 681, startPoint y: 192, endPoint x: 520, endPoint y: 186, distance: 161.5
click at [547, 186] on tr "Cliente CPF Data de vencimento [GEOGRAPHIC_DATA] Operação Observações Ações" at bounding box center [686, 190] width 1008 height 30
drag, startPoint x: 361, startPoint y: 193, endPoint x: 276, endPoint y: 175, distance: 86.9
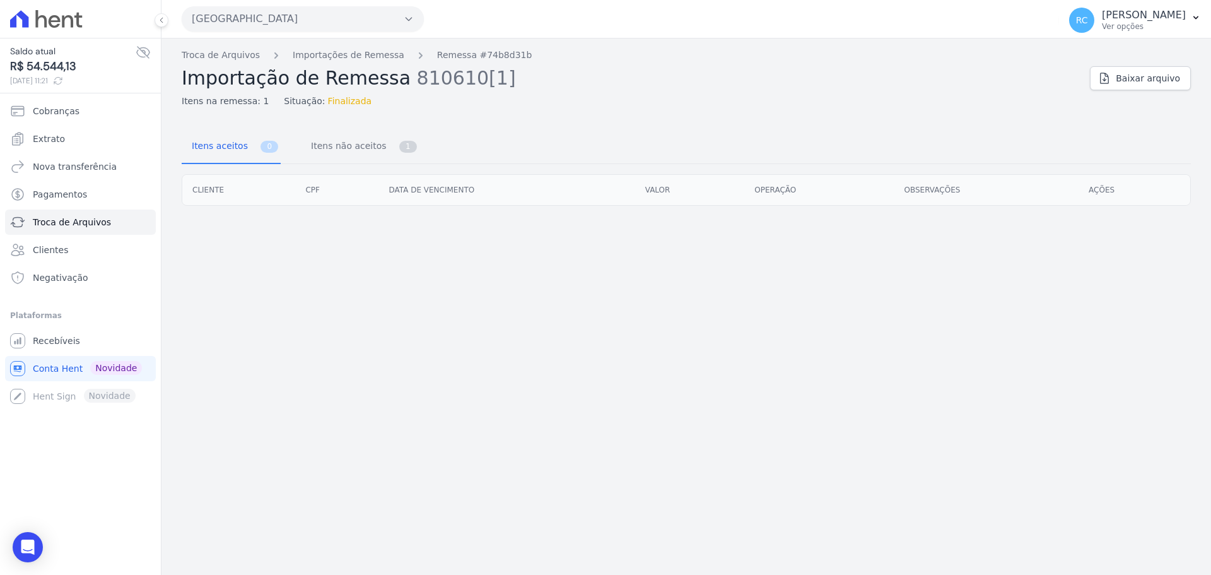
click at [552, 192] on tr "Cliente CPF Data de vencimento [GEOGRAPHIC_DATA] Operação Observações Ações" at bounding box center [686, 190] width 1008 height 30
drag, startPoint x: 290, startPoint y: 209, endPoint x: 341, endPoint y: 189, distance: 55.2
click at [341, 189] on div "Cliente CPF Data de vencimento [GEOGRAPHIC_DATA] Operação Observações Ações" at bounding box center [685, 190] width 1049 height 42
drag, startPoint x: 563, startPoint y: 387, endPoint x: 683, endPoint y: 309, distance: 143.3
click at [567, 387] on div "Troca de Arquivos Importações de Remessa Remessa #74b8d31b Importação de Remess…" at bounding box center [685, 306] width 1049 height 536
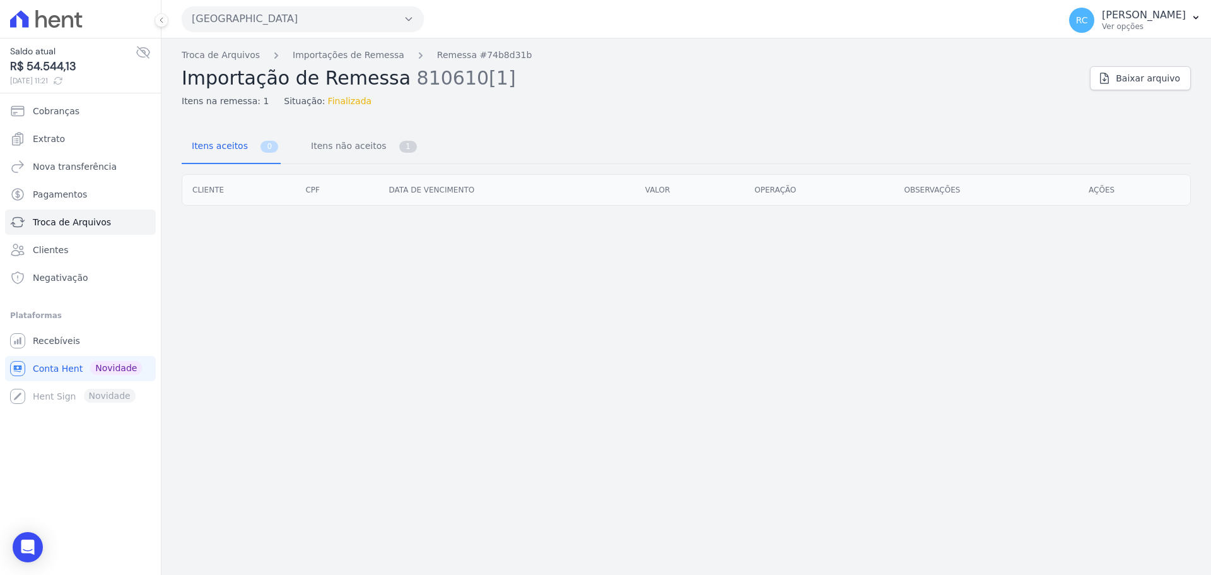
drag, startPoint x: 461, startPoint y: 179, endPoint x: 370, endPoint y: 173, distance: 91.0
click at [446, 179] on th "Data de vencimento" at bounding box center [506, 190] width 256 height 30
click at [360, 141] on span "Itens não aceitos" at bounding box center [345, 145] width 85 height 25
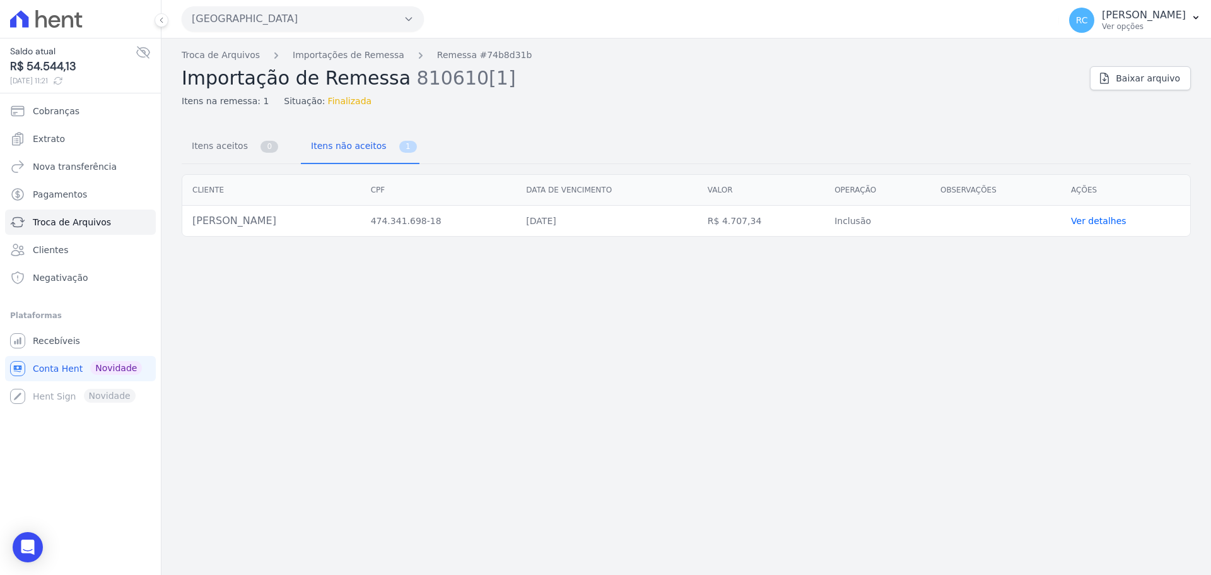
click at [1093, 222] on link "Ver detalhes" at bounding box center [1098, 221] width 55 height 10
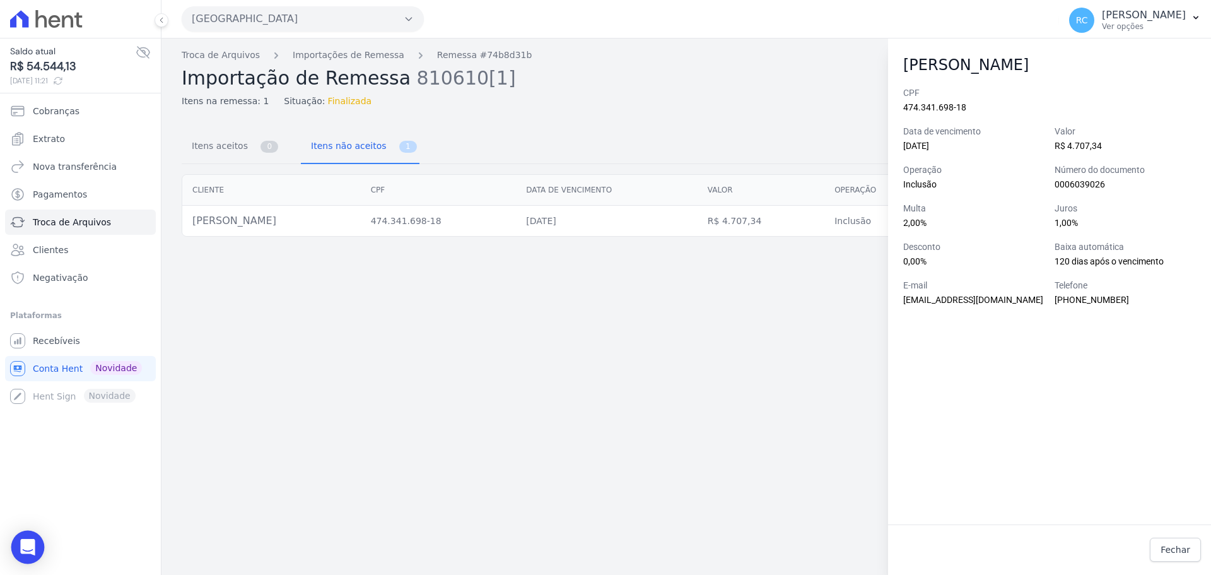
click at [15, 548] on div "Open Intercom Messenger" at bounding box center [27, 546] width 33 height 33
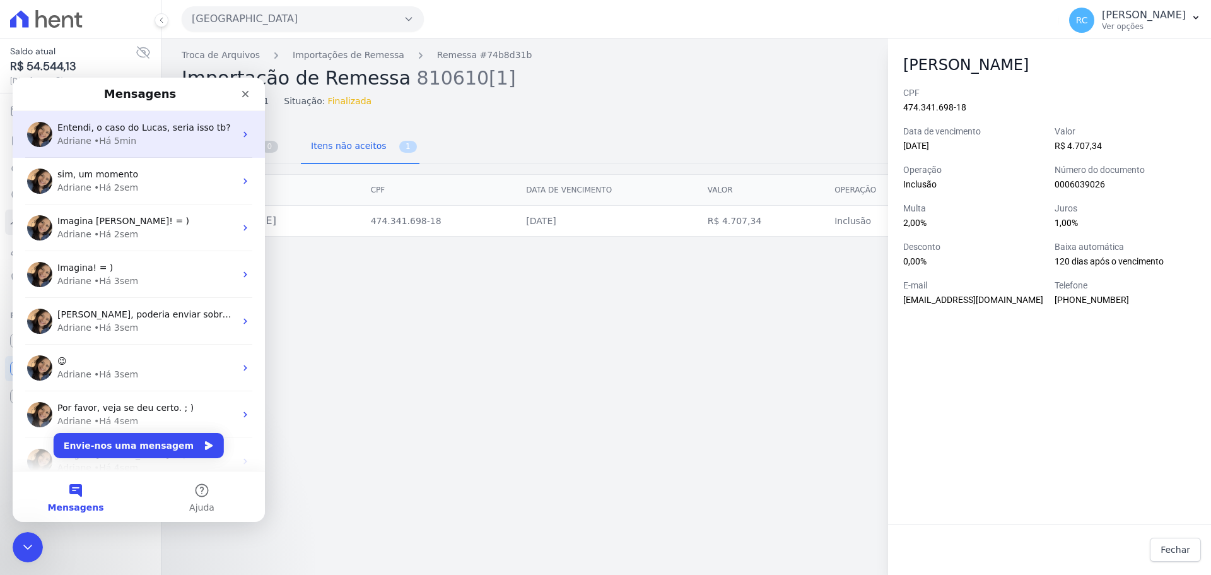
click at [159, 132] on span "Entendi, o caso do Lucas, seria isso tb?" at bounding box center [143, 127] width 173 height 10
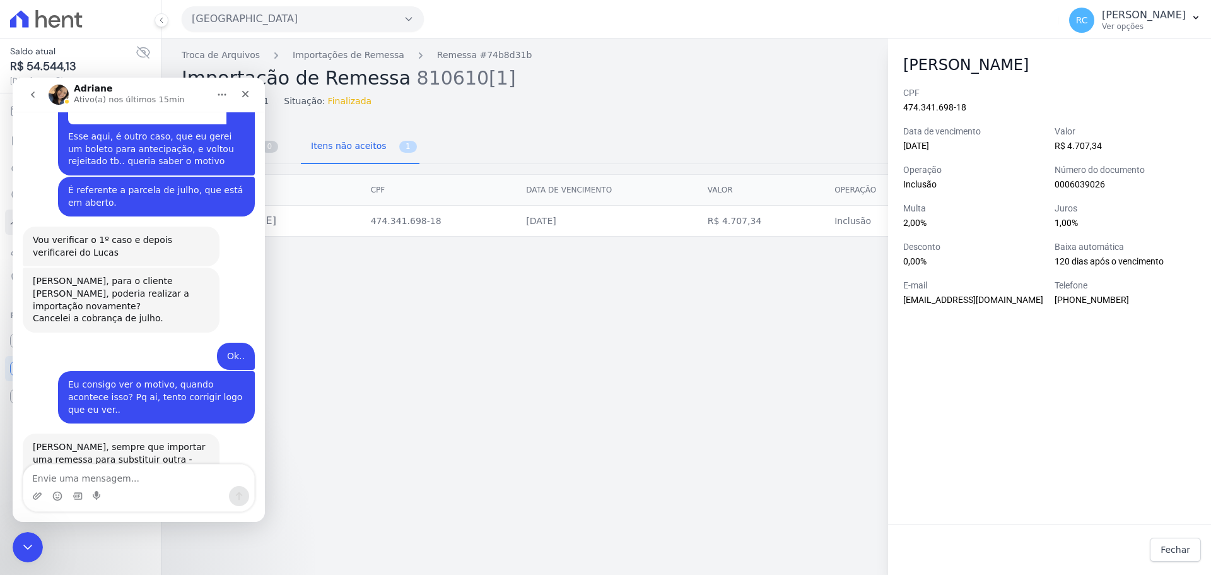
scroll to position [1560, 0]
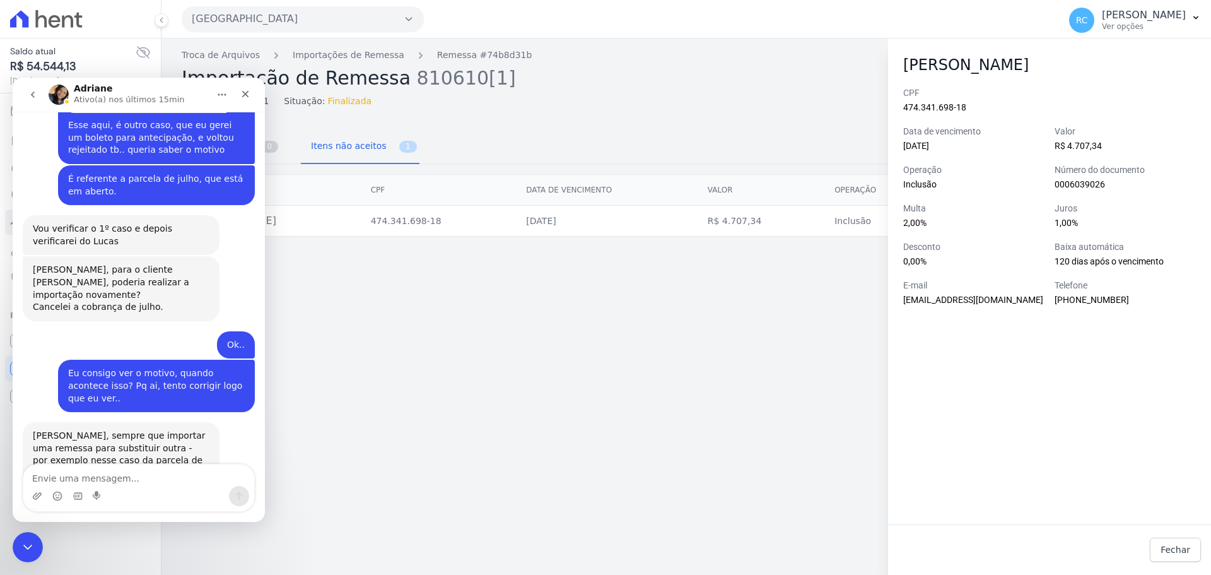
click at [139, 483] on textarea "Envie uma mensagem..." at bounding box center [138, 474] width 231 height 21
click at [20, 535] on div "Fechar mensagem da Intercom" at bounding box center [26, 545] width 30 height 30
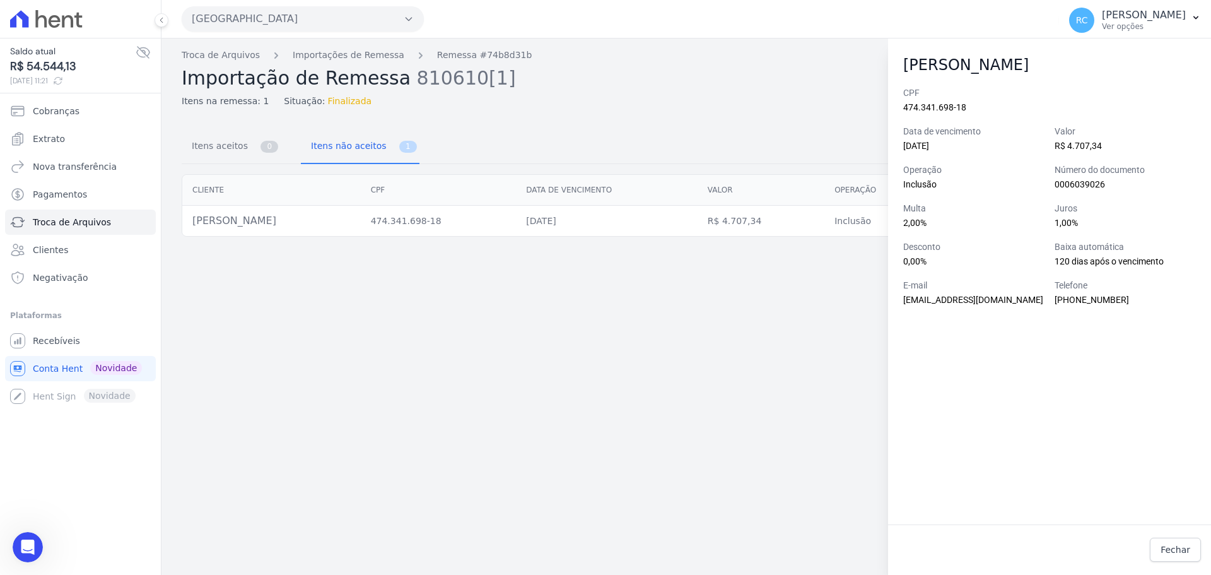
click at [781, 445] on div "Troca de Arquivos Importações de Remessa Remessa #74b8d31b Importação de Remess…" at bounding box center [685, 306] width 1049 height 536
drag, startPoint x: 648, startPoint y: 286, endPoint x: 511, endPoint y: 289, distance: 136.9
click at [551, 284] on div "Troca de Arquivos Importações de Remessa Remessa #74b8d31b Importação de Remess…" at bounding box center [685, 306] width 1049 height 536
drag, startPoint x: 719, startPoint y: 454, endPoint x: 1058, endPoint y: 114, distance: 480.7
click at [723, 450] on div "Troca de Arquivos Importações de Remessa Remessa #74b8d31b Importação de Remess…" at bounding box center [685, 306] width 1049 height 536
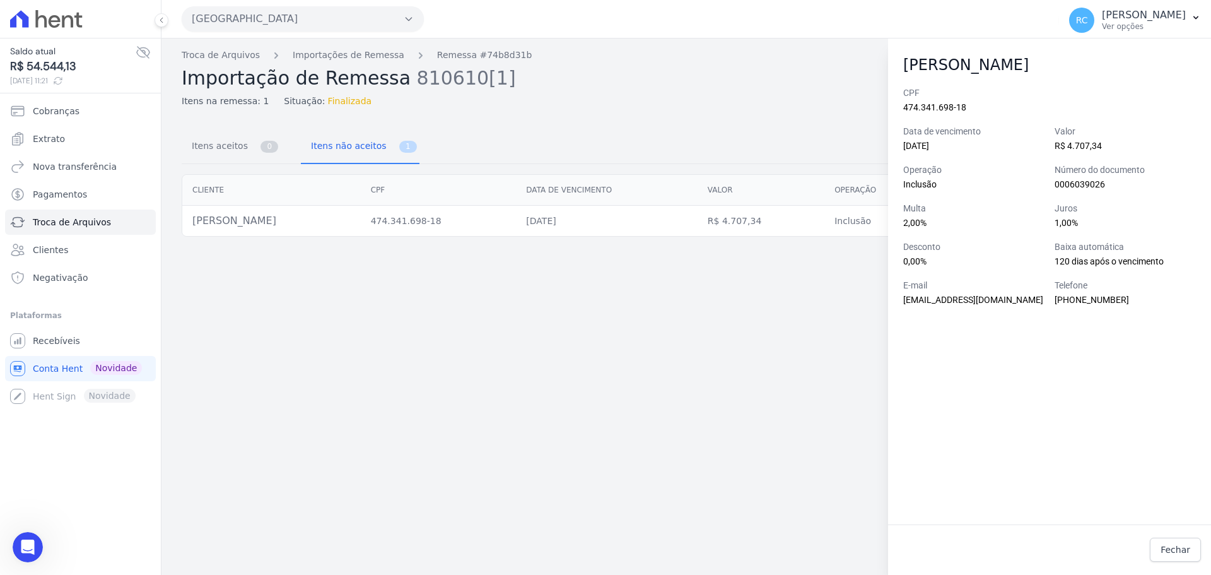
click at [793, 117] on div "Troca de Arquivos Importações de Remessa Remessa #74b8d31b Importação de Remess…" at bounding box center [685, 306] width 1049 height 536
drag, startPoint x: 597, startPoint y: 452, endPoint x: 604, endPoint y: 443, distance: 11.2
click at [599, 450] on div "Troca de Arquivos Importações de Remessa Remessa #74b8d31b Importação de Remess…" at bounding box center [685, 306] width 1049 height 536
drag, startPoint x: 676, startPoint y: 548, endPoint x: 614, endPoint y: 574, distance: 67.6
click at [671, 548] on div "Troca de Arquivos Importações de Remessa Remessa #74b8d31b Importação de Remess…" at bounding box center [685, 306] width 1049 height 536
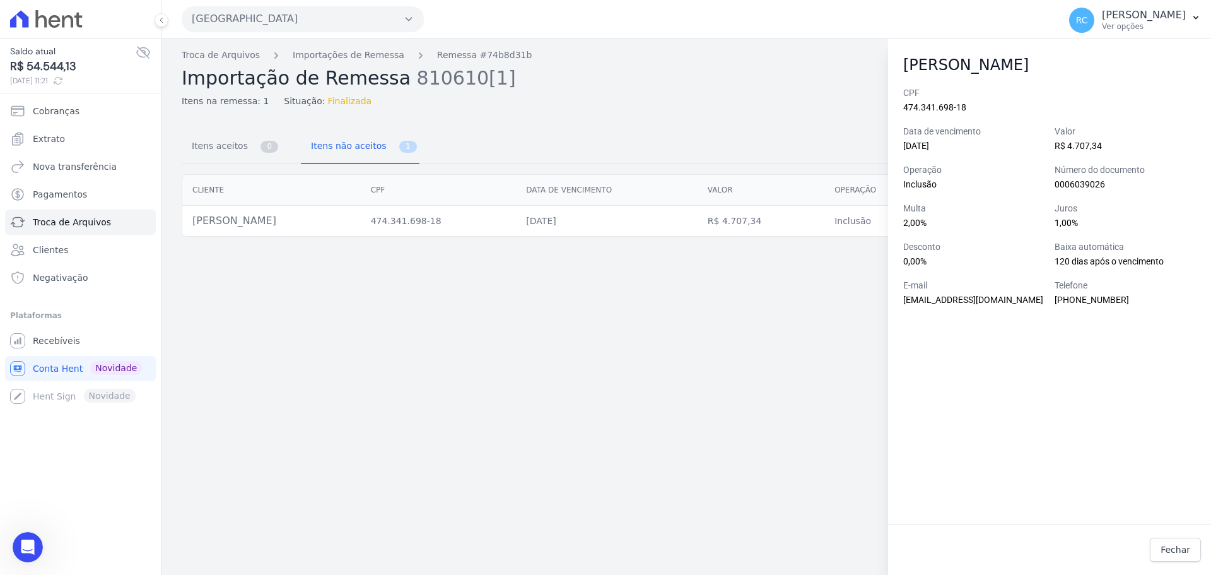
click at [1013, 475] on div "CPF 474.341.698-18 Data de vencimento [DATE] Valor R$ 4.707,34 Operação Inclusã…" at bounding box center [1049, 305] width 323 height 438
